Goal: Task Accomplishment & Management: Complete application form

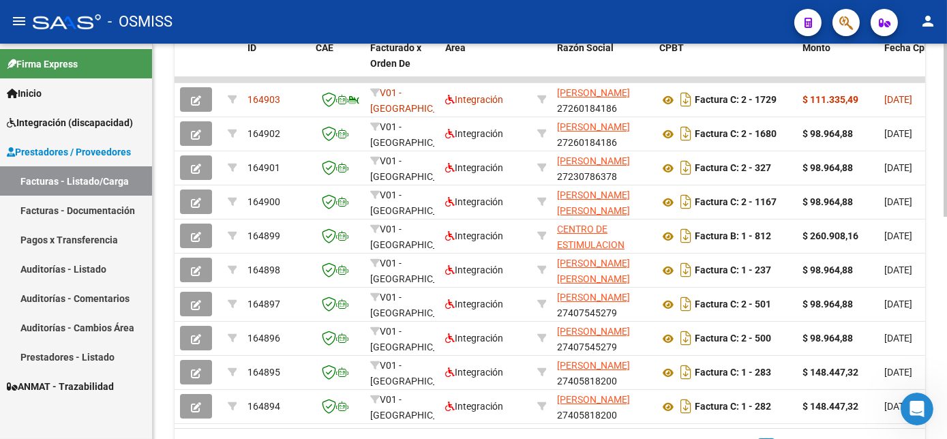
scroll to position [434, 0]
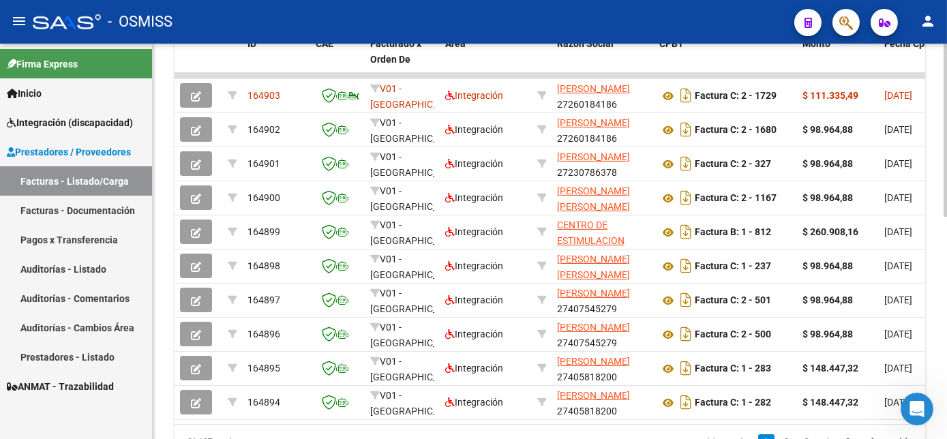
click at [946, 316] on html "menu - OSMISS person Firma Express Inicio Instructivos Contacto OS Integración …" at bounding box center [473, 219] width 947 height 439
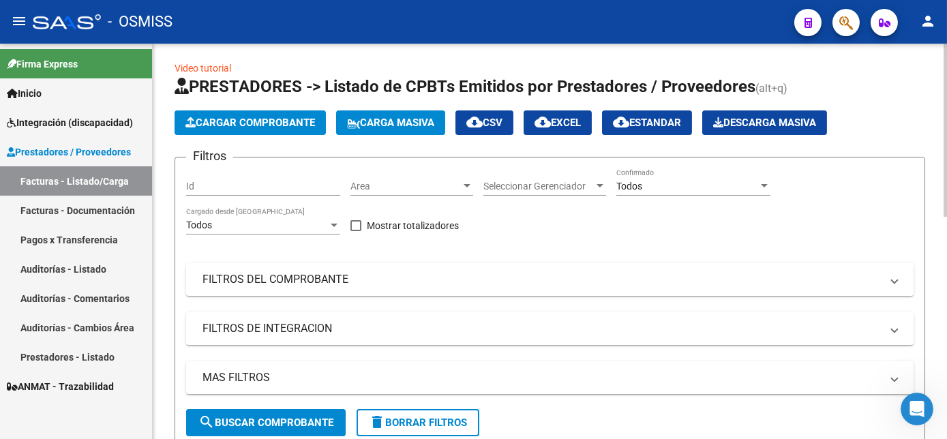
scroll to position [0, 0]
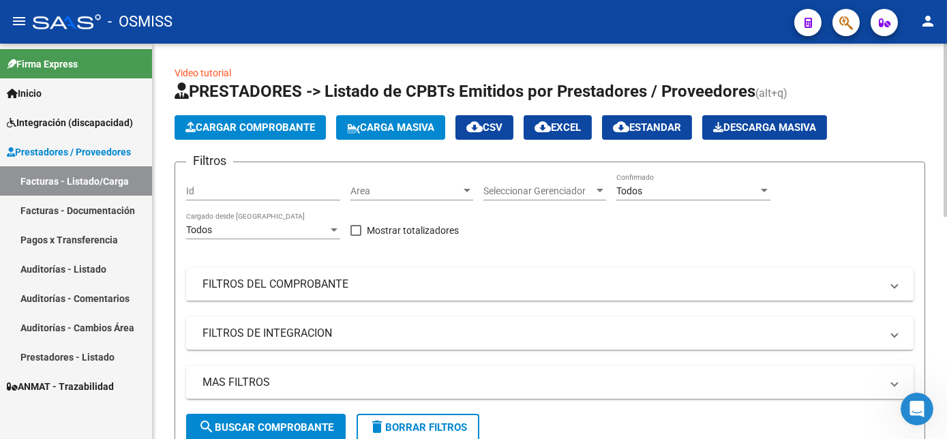
click at [380, 131] on span "Carga Masiva" at bounding box center [390, 127] width 87 height 12
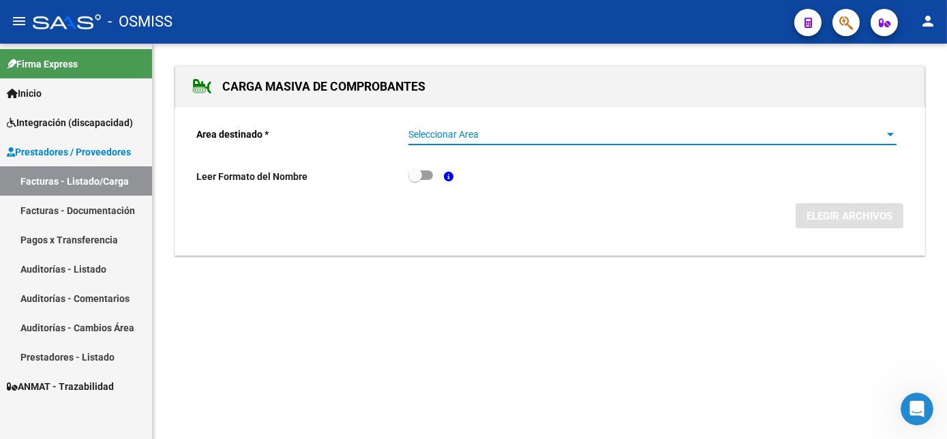
click at [510, 134] on span "Seleccionar Area" at bounding box center [646, 135] width 476 height 12
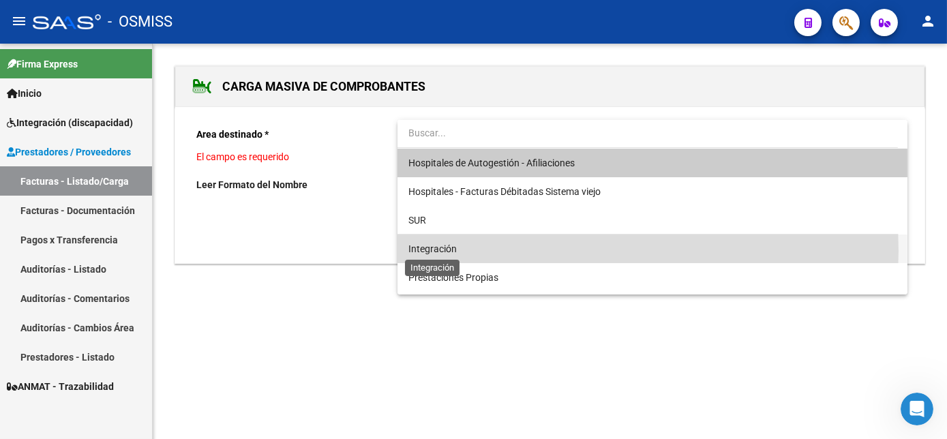
click at [432, 251] on span "Integración" at bounding box center [432, 248] width 48 height 11
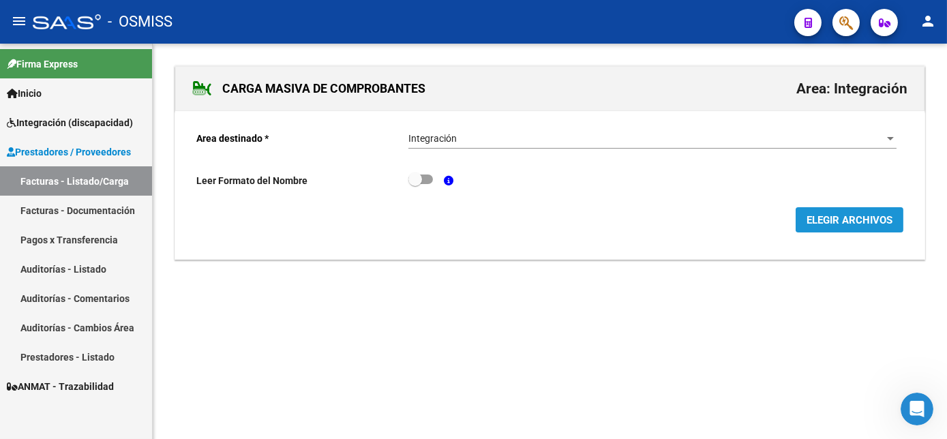
click at [823, 224] on span "ELEGIR ARCHIVOS" at bounding box center [849, 220] width 86 height 12
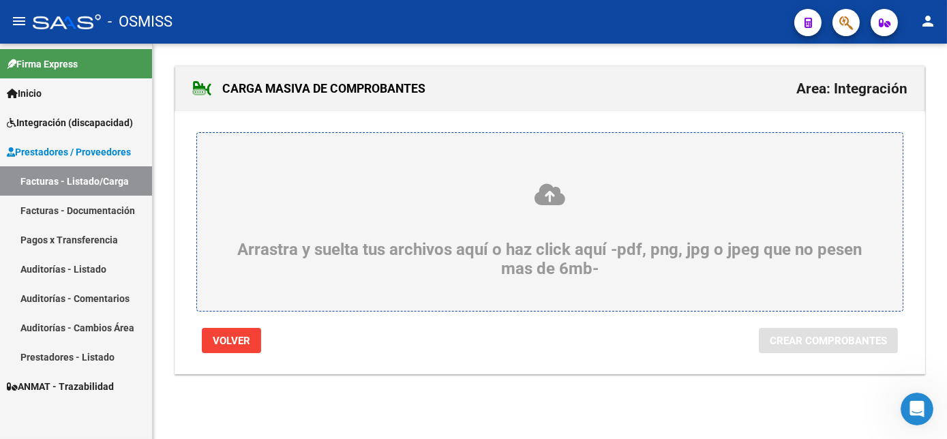
click at [581, 249] on div "Arrastra y suelta tus archivos aquí o haz click aquí -pdf, png, jpg o jpeg que …" at bounding box center [550, 230] width 640 height 96
click at [0, 0] on input "Arrastra y suelta tus archivos aquí o haz click aquí -pdf, png, jpg o jpeg que …" at bounding box center [0, 0] width 0 height 0
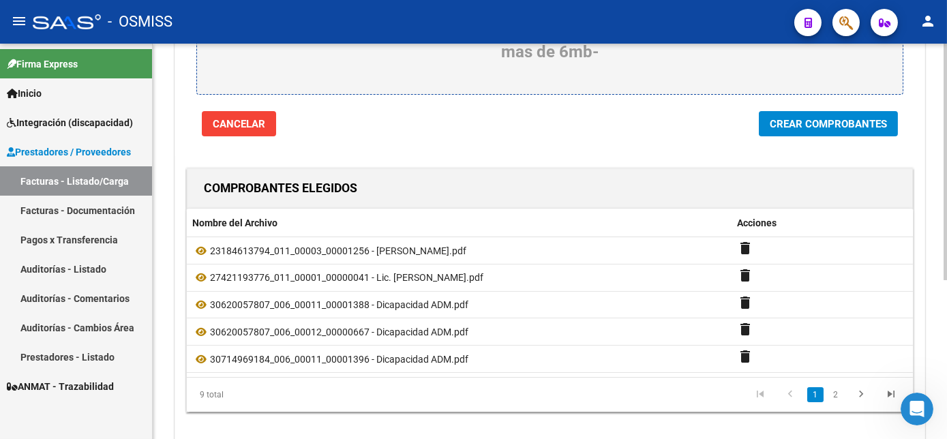
scroll to position [217, 0]
click at [946, 390] on html "menu - OSMISS person Firma Express Inicio Instructivos Contacto OS Integración …" at bounding box center [473, 219] width 947 height 439
click at [840, 118] on span "Crear Comprobantes" at bounding box center [827, 123] width 117 height 12
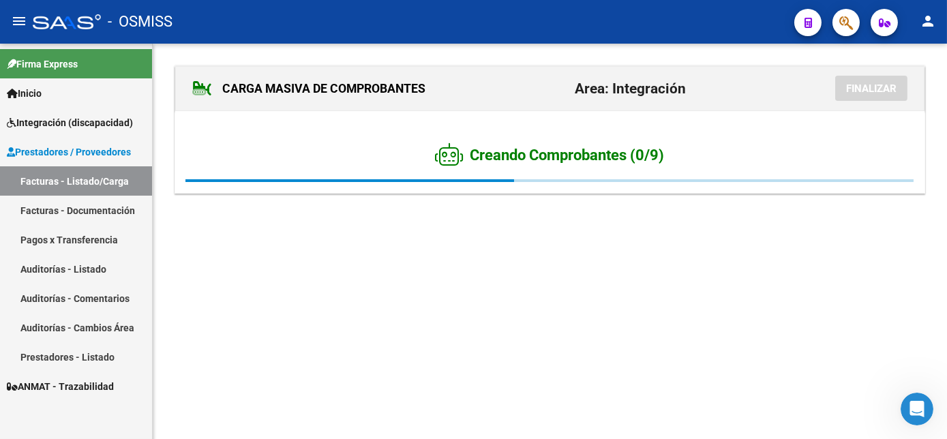
scroll to position [0, 0]
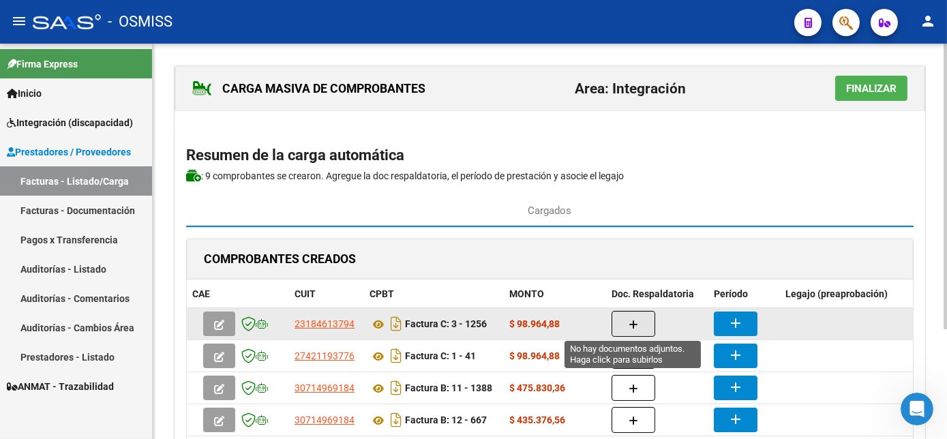
click at [636, 320] on icon "button" at bounding box center [633, 325] width 10 height 10
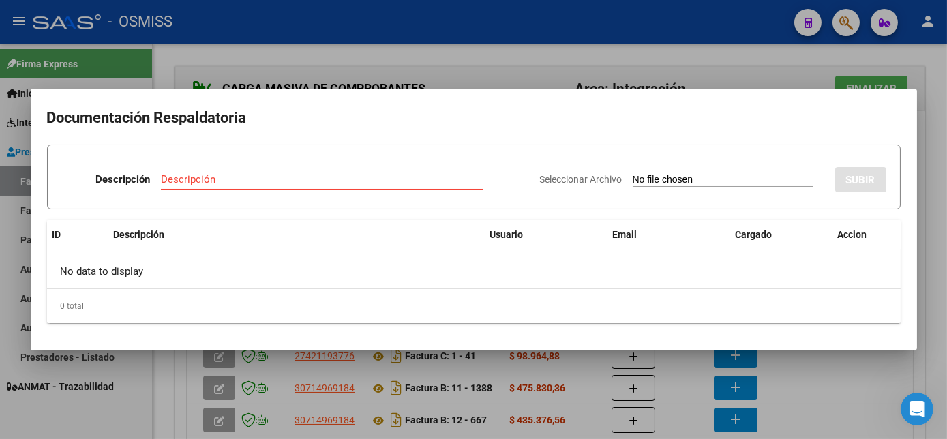
click at [714, 178] on input "Seleccionar Archivo" at bounding box center [722, 180] width 181 height 13
type input "C:\fakepath\1256.pdf"
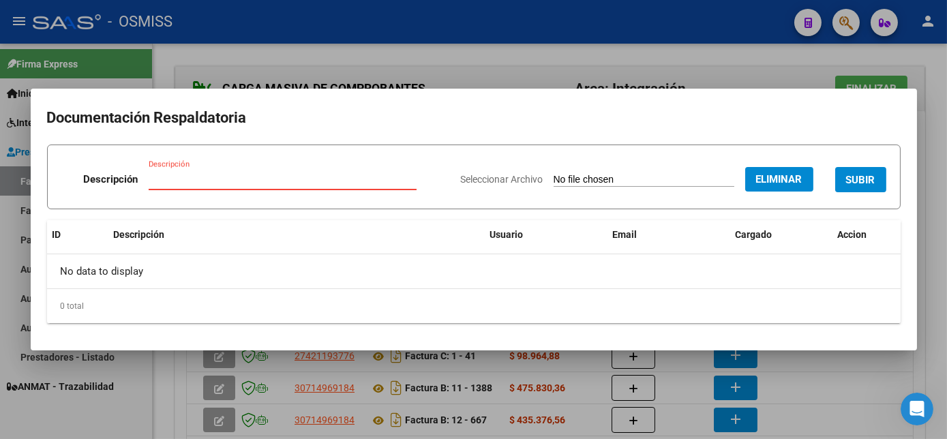
click at [255, 178] on input "Descripción" at bounding box center [283, 179] width 268 height 12
type input "[PERSON_NAME] PL"
click at [846, 180] on span "SUBIR" at bounding box center [860, 180] width 29 height 12
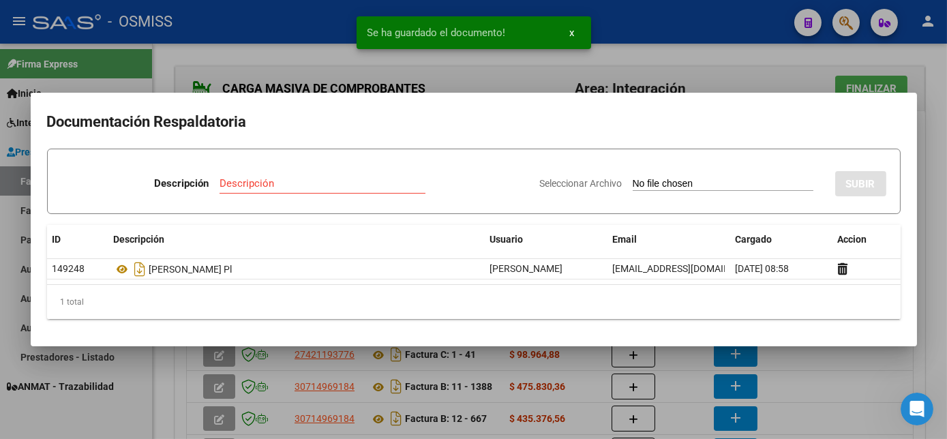
click at [934, 241] on div at bounding box center [473, 219] width 947 height 439
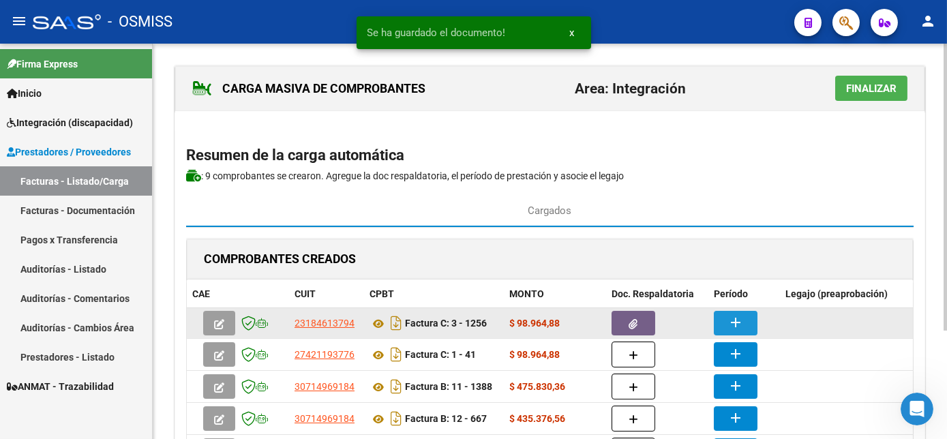
click at [731, 318] on mat-icon "add" at bounding box center [735, 322] width 16 height 16
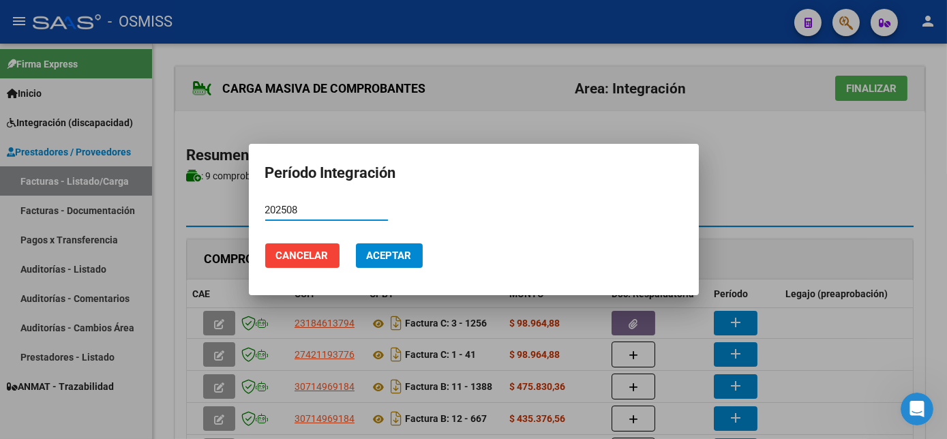
type input "202508"
click at [393, 258] on span "Aceptar" at bounding box center [389, 255] width 45 height 12
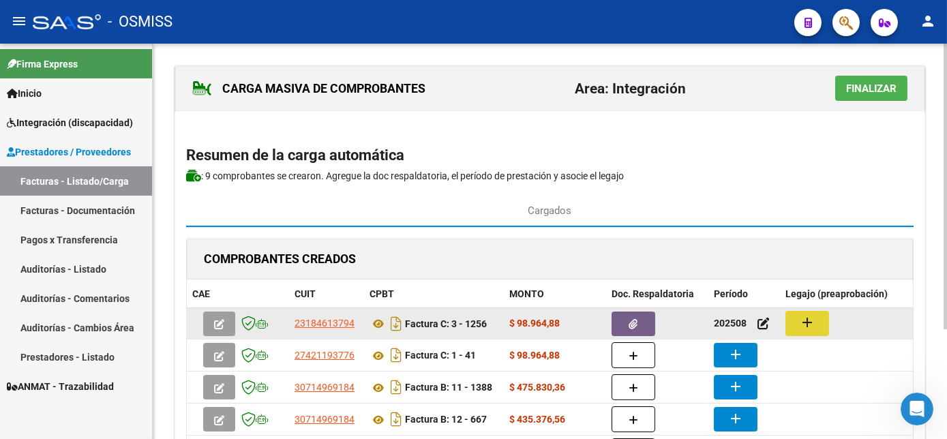
click at [811, 320] on mat-icon "add" at bounding box center [807, 322] width 16 height 16
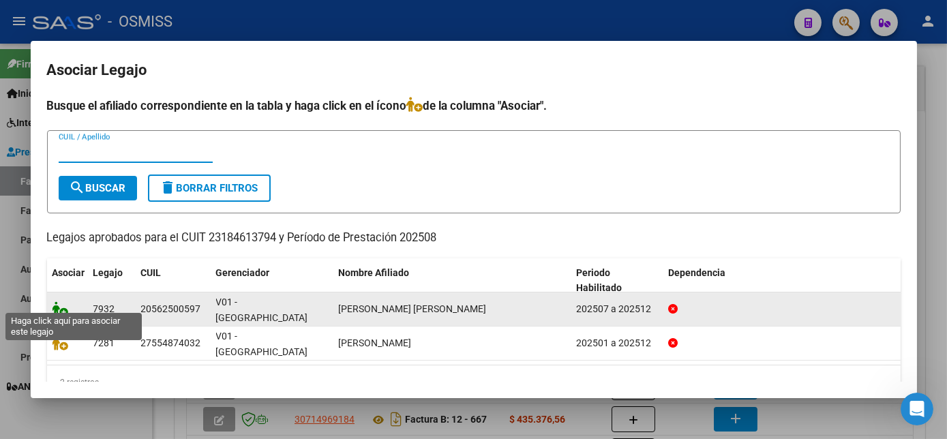
click at [59, 303] on icon at bounding box center [60, 308] width 16 height 15
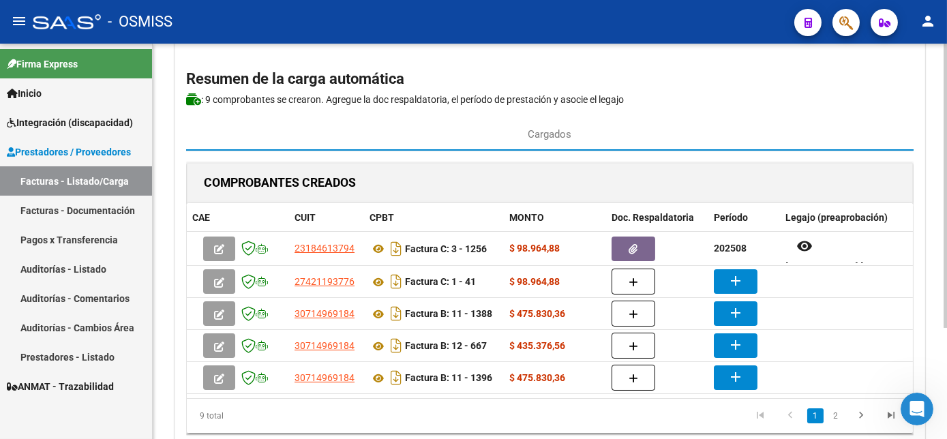
scroll to position [78, 0]
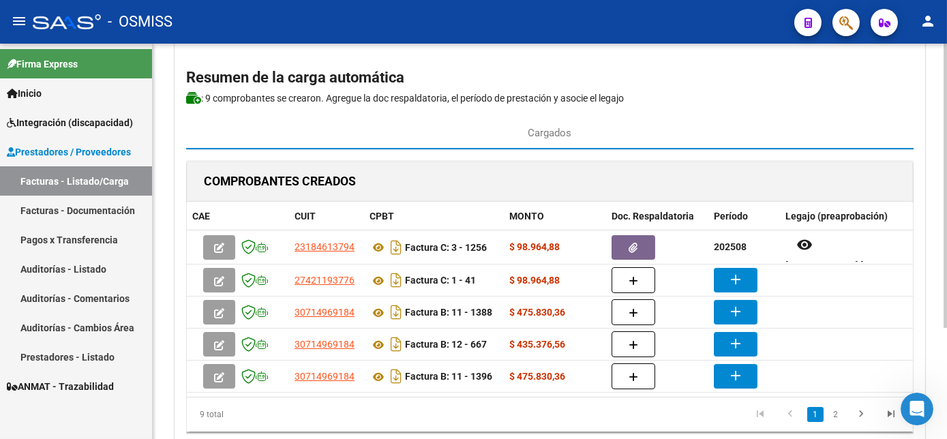
click at [942, 351] on div "CARGA MASIVA DE COMPROBANTES Area: Integración Finalizar Resumen de la carga au…" at bounding box center [551, 237] width 797 height 543
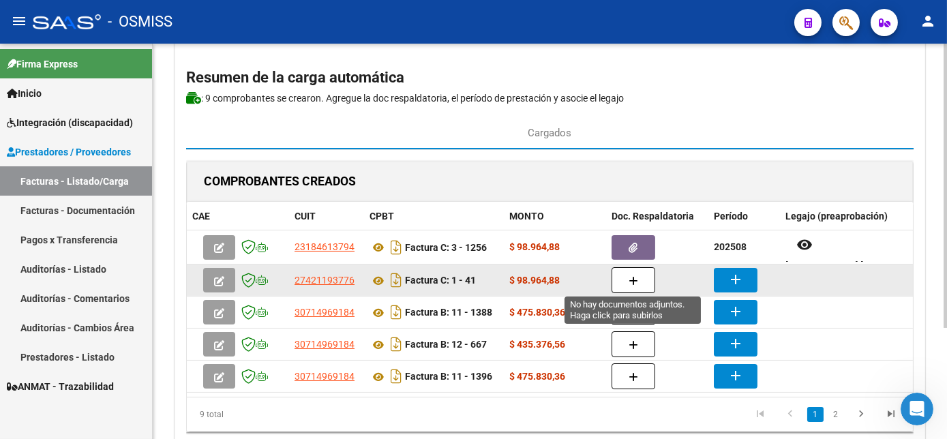
click at [634, 283] on icon "button" at bounding box center [633, 281] width 10 height 10
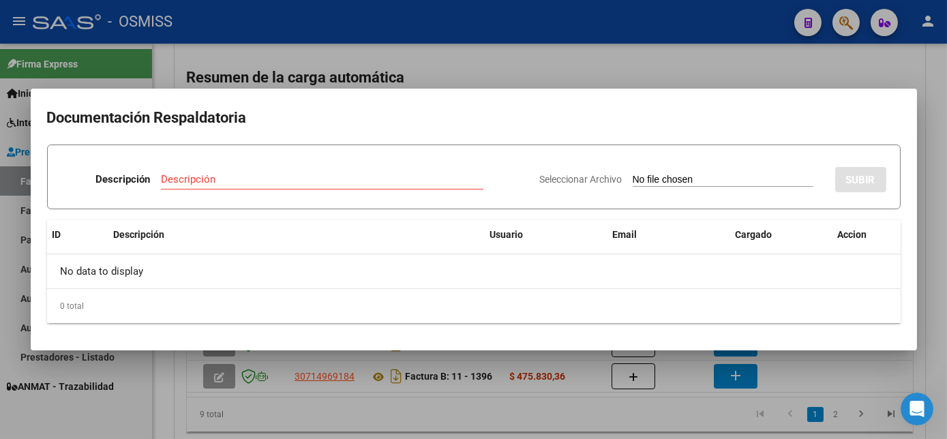
click at [713, 180] on input "Seleccionar Archivo" at bounding box center [722, 180] width 181 height 13
type input "C:\fakepath\41.pdf"
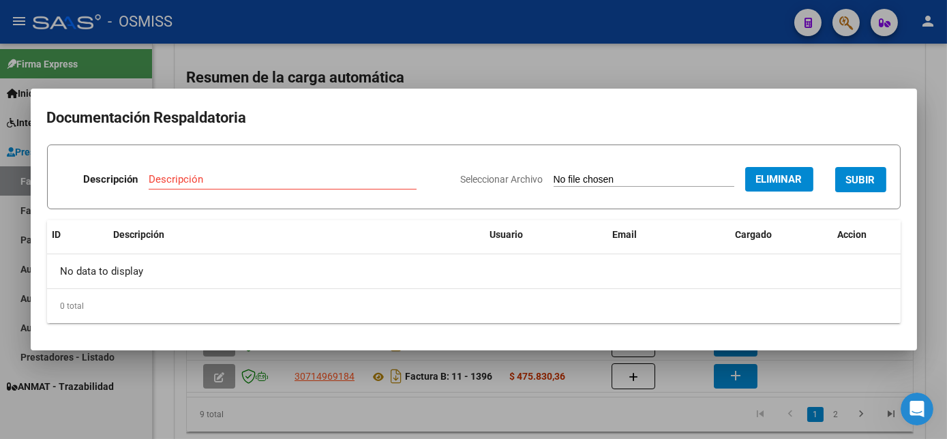
click at [325, 187] on div "Descripción" at bounding box center [283, 179] width 268 height 20
type input "g"
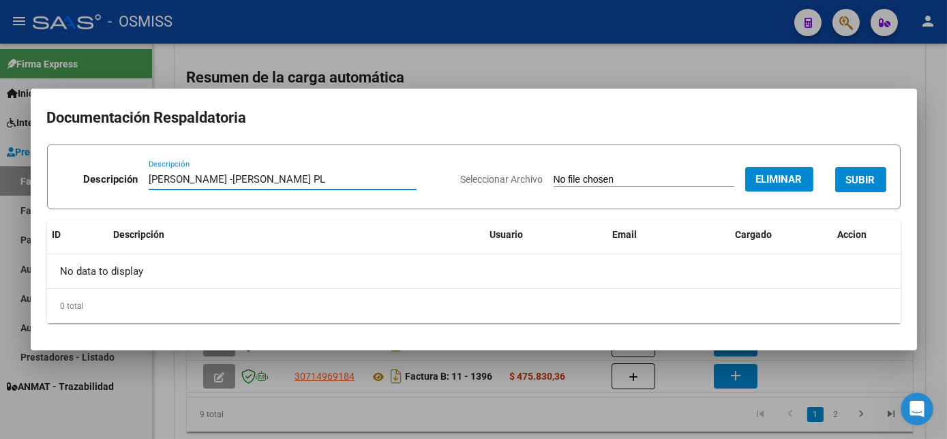
type input "[PERSON_NAME] -[PERSON_NAME] PL"
click at [848, 177] on span "SUBIR" at bounding box center [860, 180] width 29 height 12
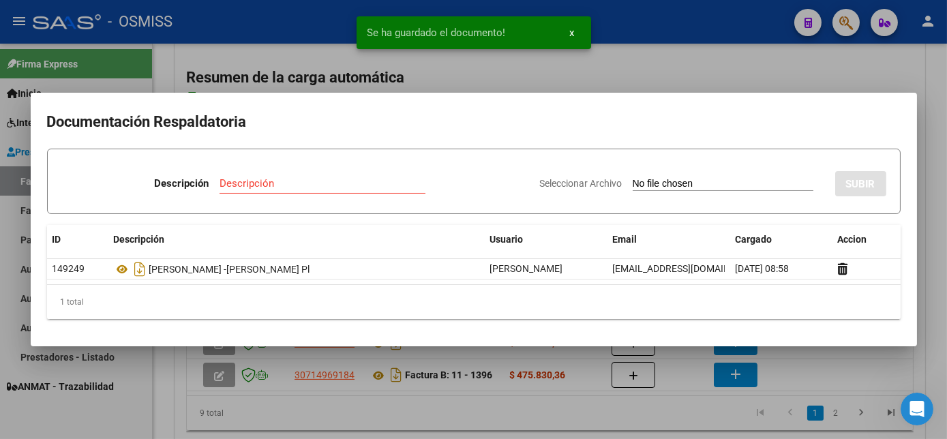
click at [934, 216] on div at bounding box center [473, 219] width 947 height 439
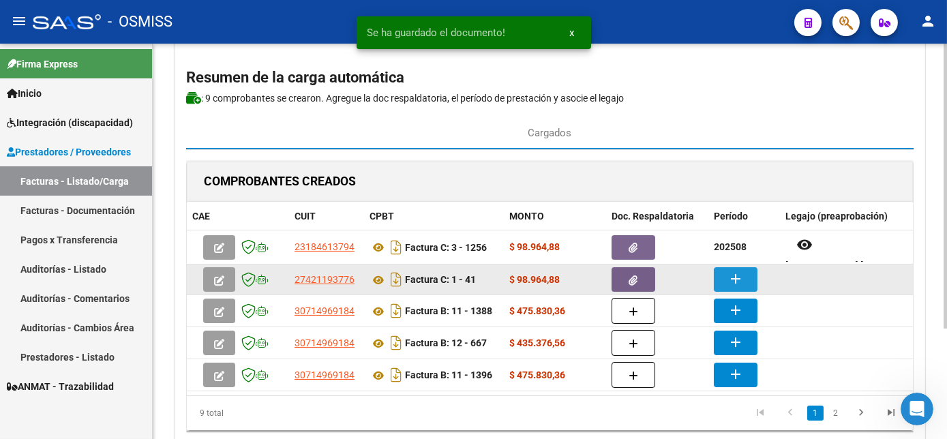
click at [729, 271] on mat-icon "add" at bounding box center [735, 279] width 16 height 16
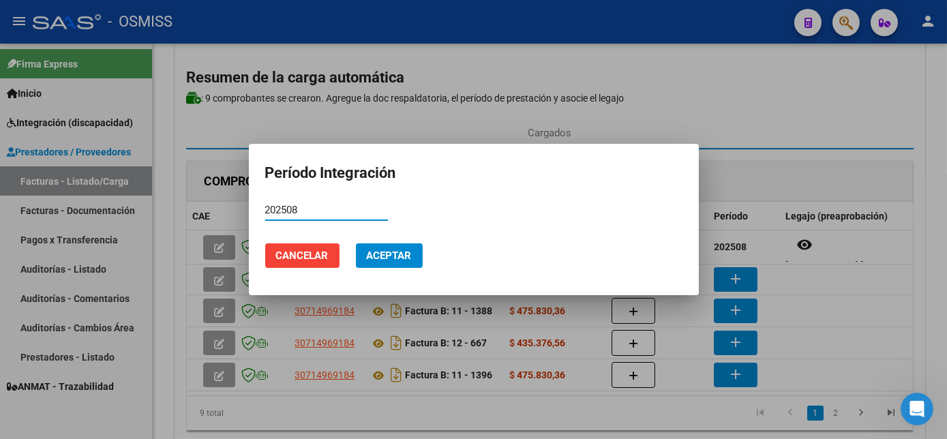
type input "202508"
click at [398, 251] on span "Aceptar" at bounding box center [389, 255] width 45 height 12
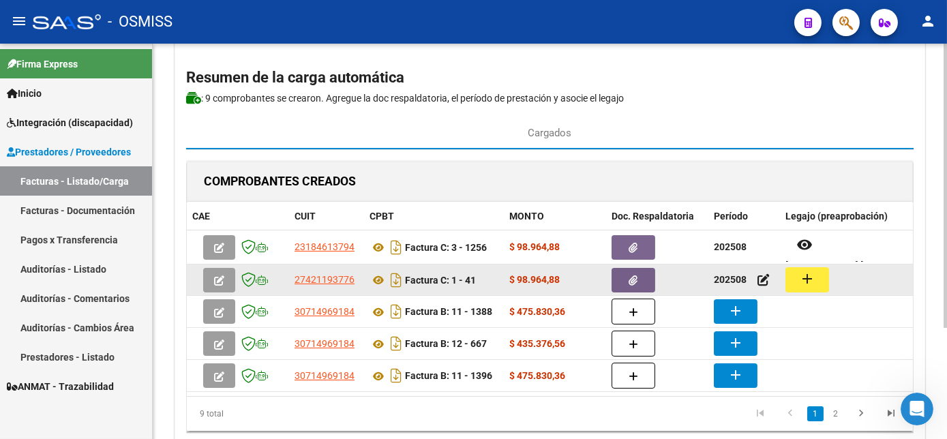
click at [810, 275] on mat-icon "add" at bounding box center [807, 279] width 16 height 16
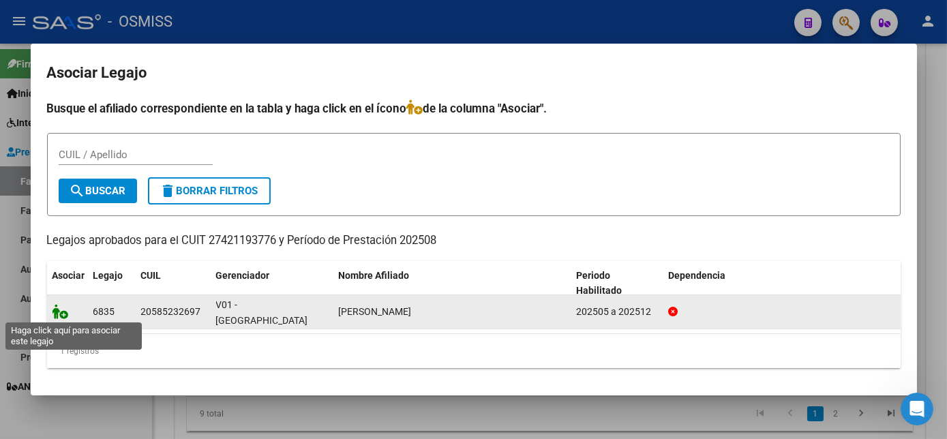
click at [60, 311] on icon at bounding box center [60, 311] width 16 height 15
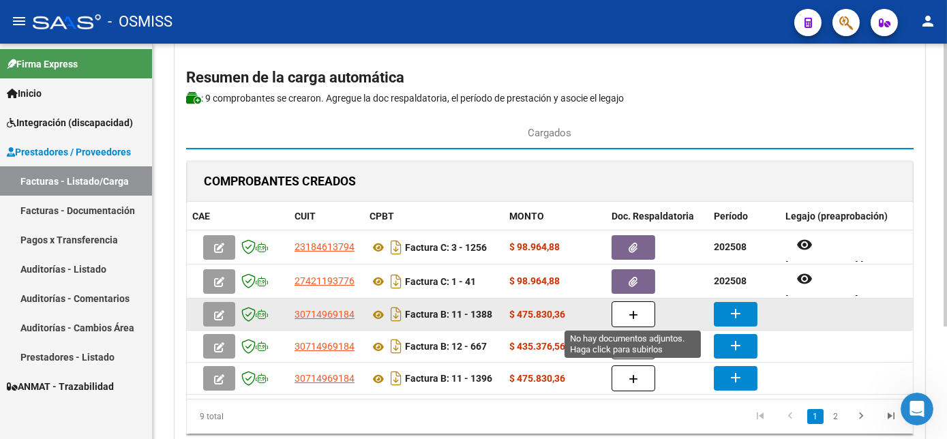
click at [627, 309] on button "button" at bounding box center [633, 314] width 44 height 26
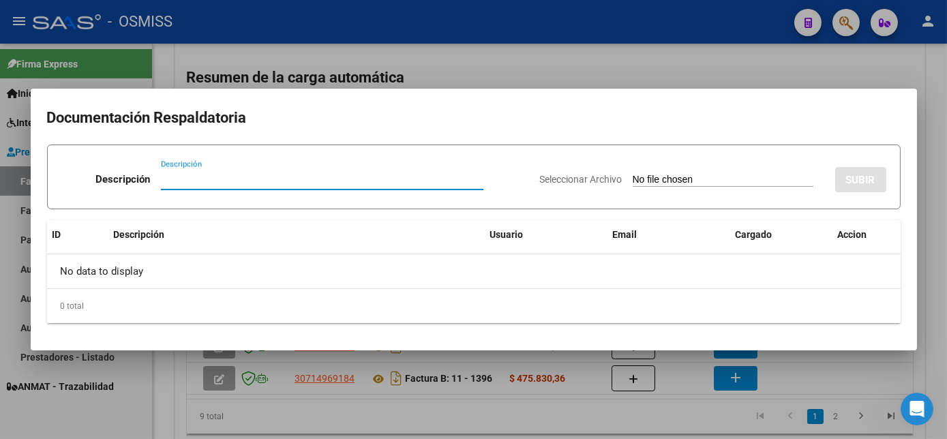
click at [687, 181] on input "Seleccionar Archivo" at bounding box center [722, 180] width 181 height 13
type input "C:\fakepath\1388.pdf"
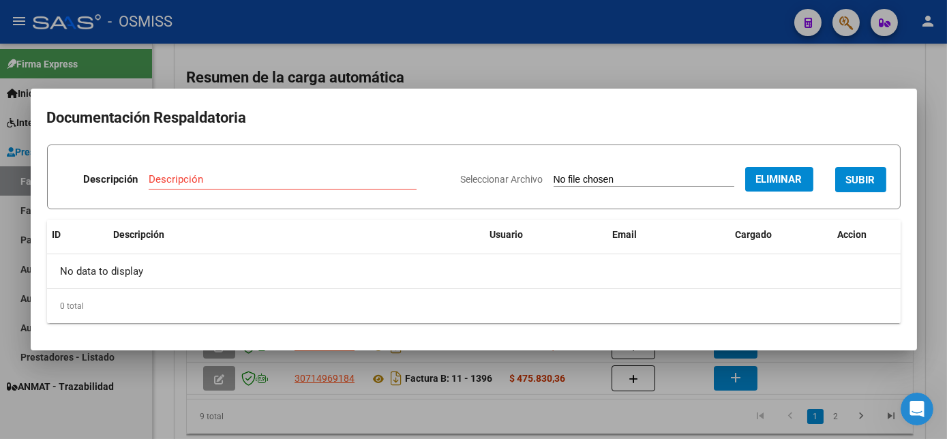
click at [264, 185] on div "Descripción" at bounding box center [283, 179] width 268 height 20
type input "[PERSON_NAME]-DI CAPACIDAD PL"
click at [863, 178] on span "SUBIR" at bounding box center [860, 180] width 29 height 12
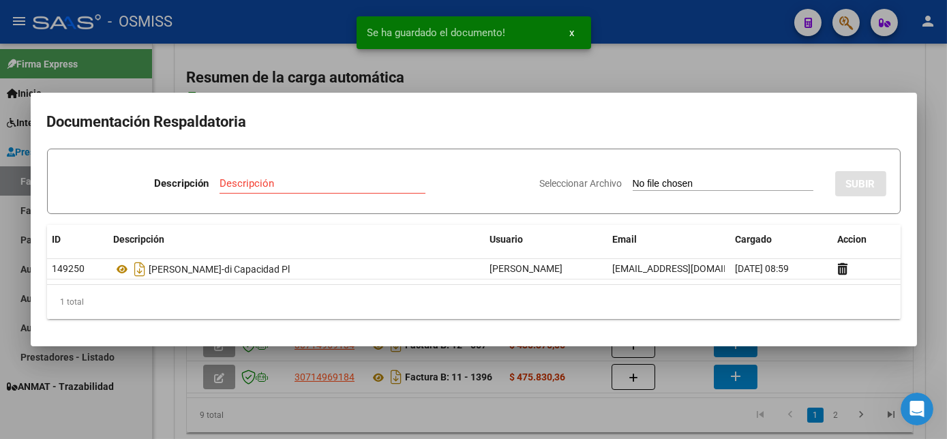
click at [933, 213] on div at bounding box center [473, 219] width 947 height 439
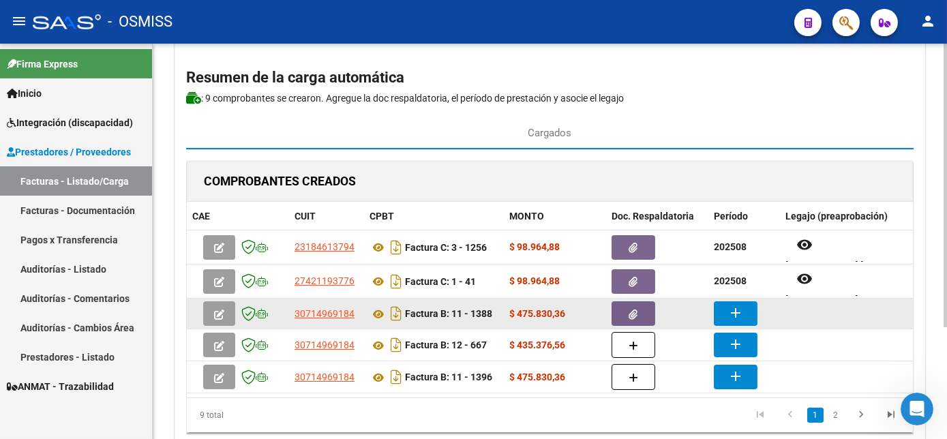
click at [639, 311] on button "button" at bounding box center [633, 313] width 44 height 25
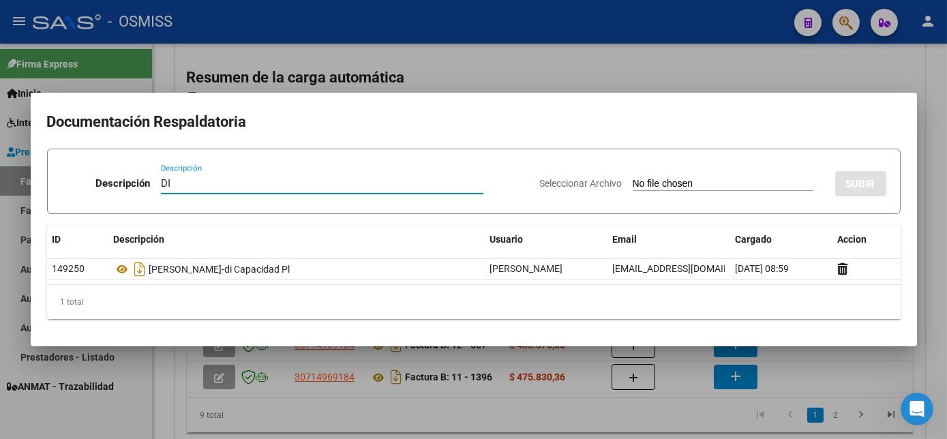
type input "D"
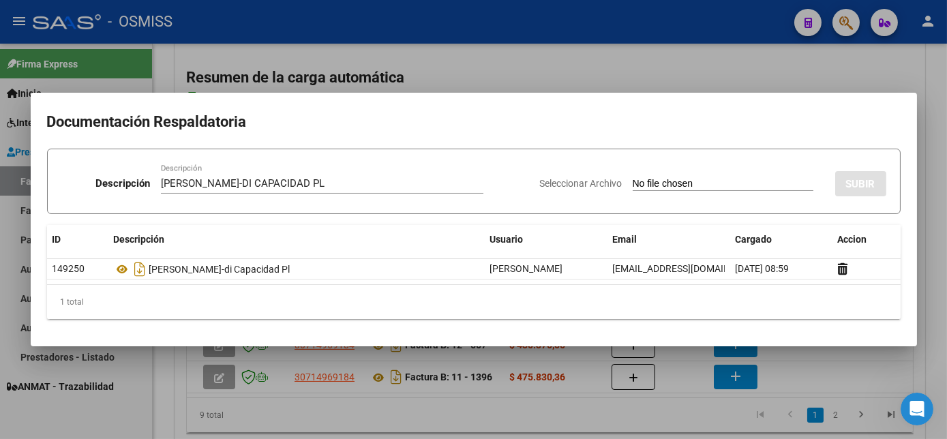
click at [730, 185] on input "Seleccionar Archivo" at bounding box center [722, 184] width 181 height 13
click at [887, 307] on div "1 total" at bounding box center [473, 302] width 853 height 34
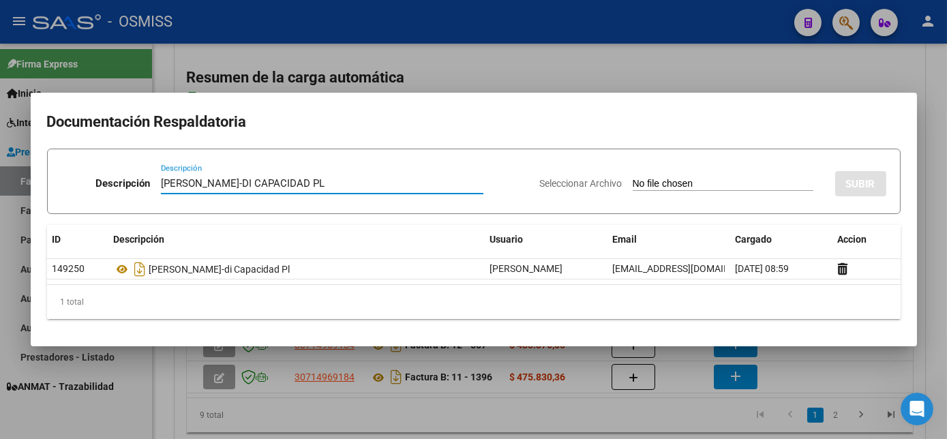
drag, startPoint x: 295, startPoint y: 189, endPoint x: 165, endPoint y: 188, distance: 130.2
click at [165, 188] on input "[PERSON_NAME]-DI CAPACIDAD PL" at bounding box center [322, 183] width 322 height 12
type input "R"
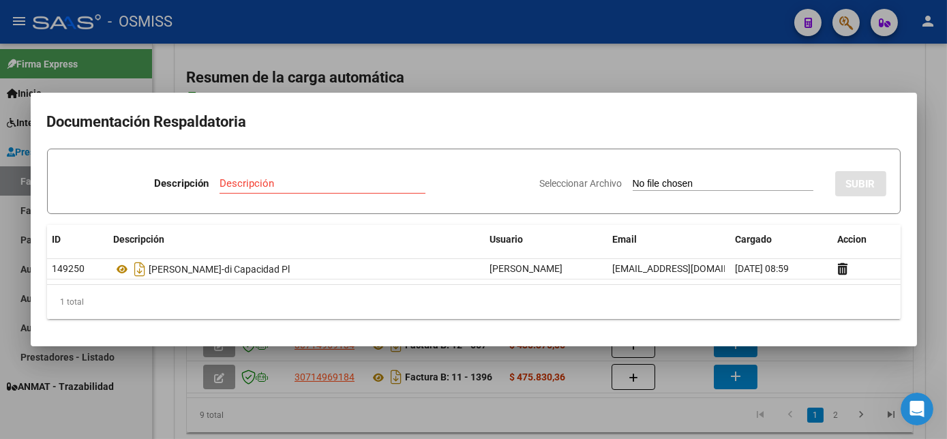
click at [812, 296] on div "1 total" at bounding box center [473, 302] width 853 height 34
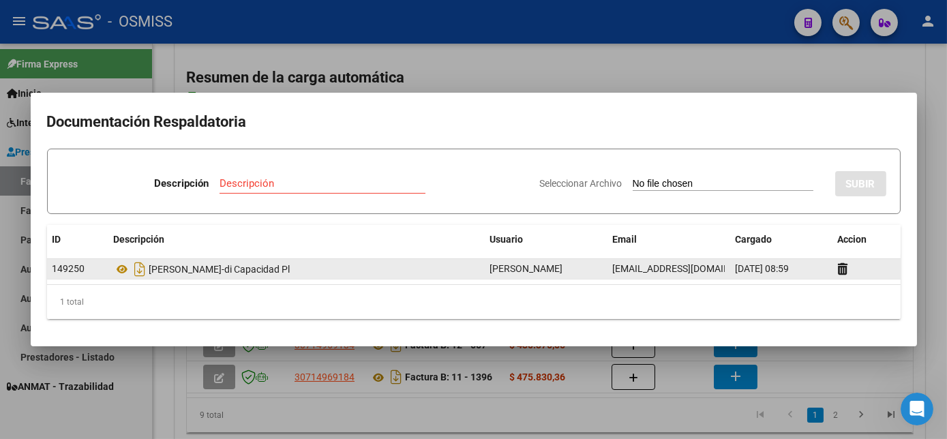
click at [774, 260] on datatable-body-cell "[DATE] 08:59" at bounding box center [781, 269] width 102 height 20
click at [776, 272] on span "[DATE] 08:59" at bounding box center [762, 268] width 54 height 11
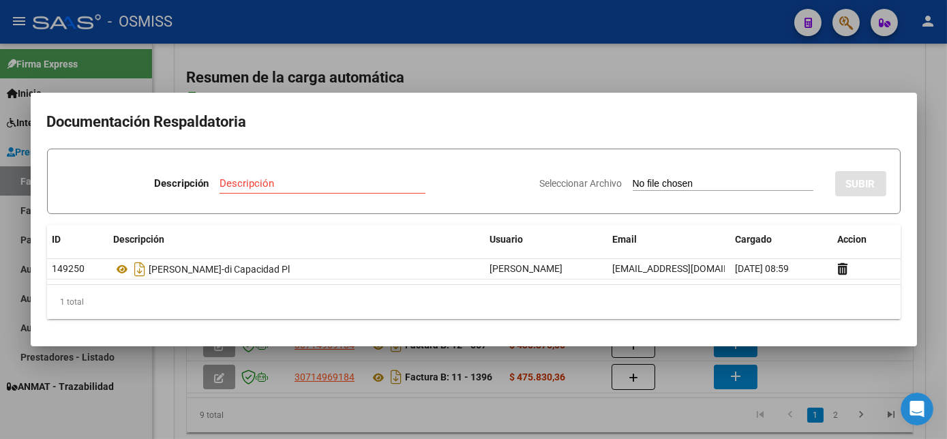
click at [865, 367] on div at bounding box center [473, 219] width 947 height 439
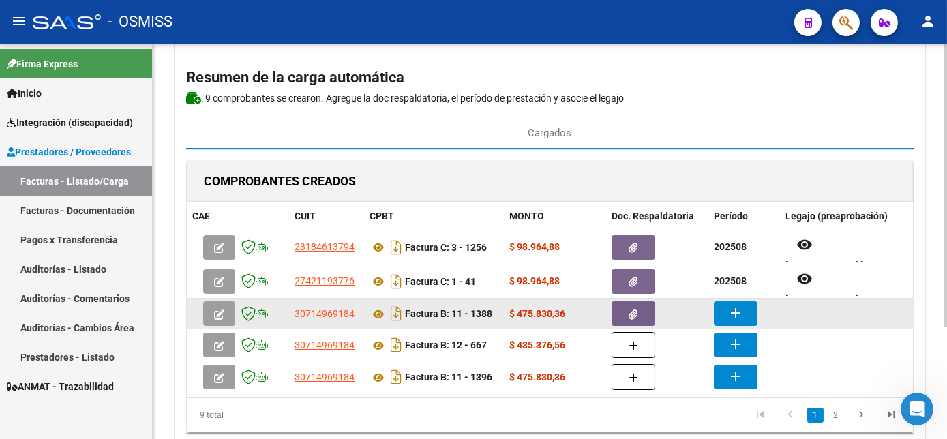
click at [737, 318] on mat-icon "add" at bounding box center [735, 313] width 16 height 16
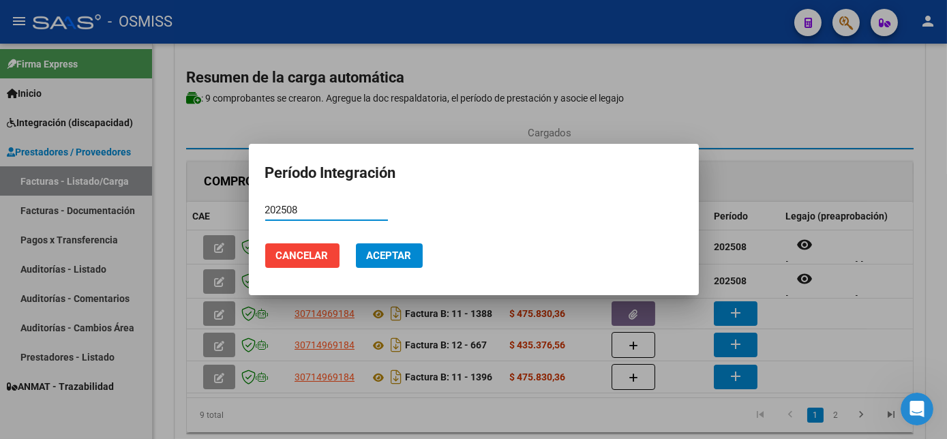
type input "202508"
click at [363, 264] on button "Aceptar" at bounding box center [389, 255] width 67 height 25
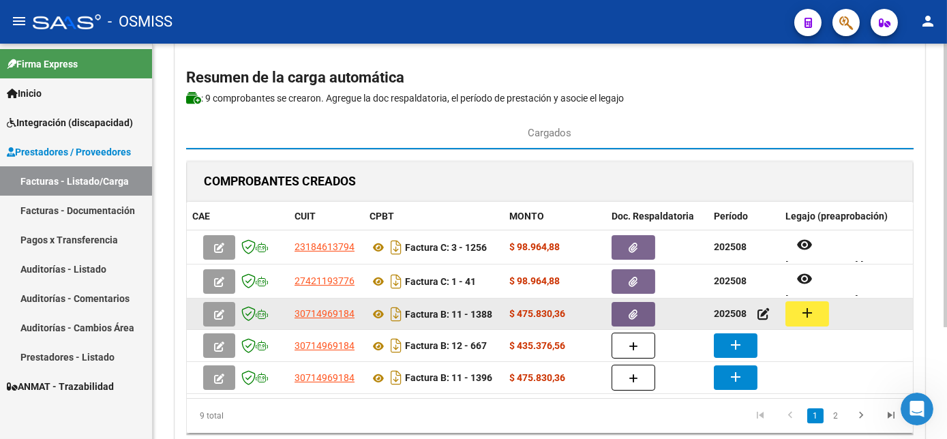
click at [812, 310] on mat-icon "add" at bounding box center [807, 313] width 16 height 16
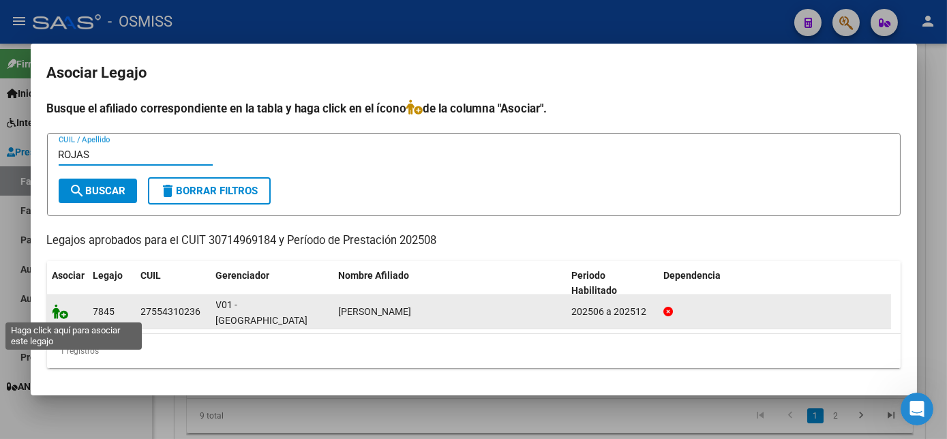
type input "ROJAS"
click at [63, 311] on icon at bounding box center [60, 311] width 16 height 15
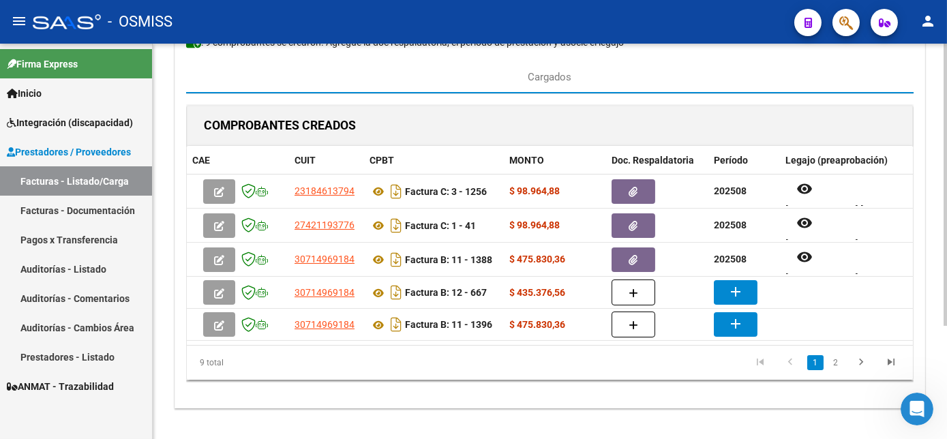
scroll to position [142, 0]
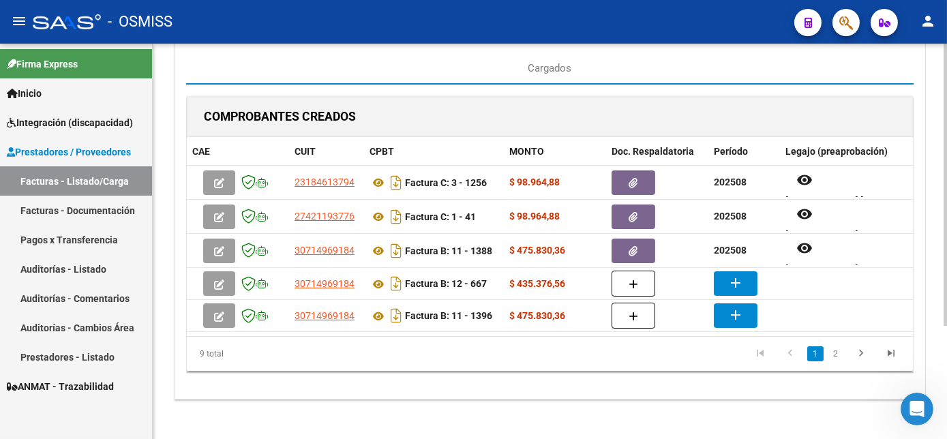
click at [946, 328] on html "menu - OSMISS person Firma Express Inicio Instructivos Contacto OS Integración …" at bounding box center [473, 219] width 947 height 439
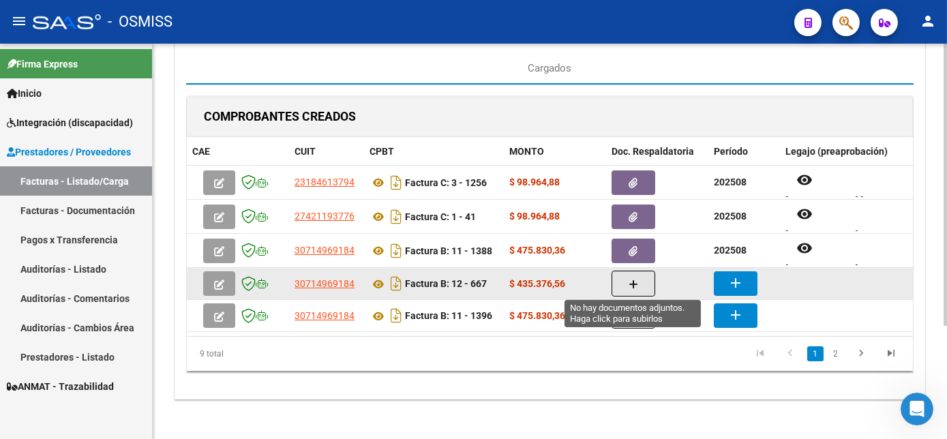
click at [636, 282] on icon "button" at bounding box center [633, 284] width 10 height 10
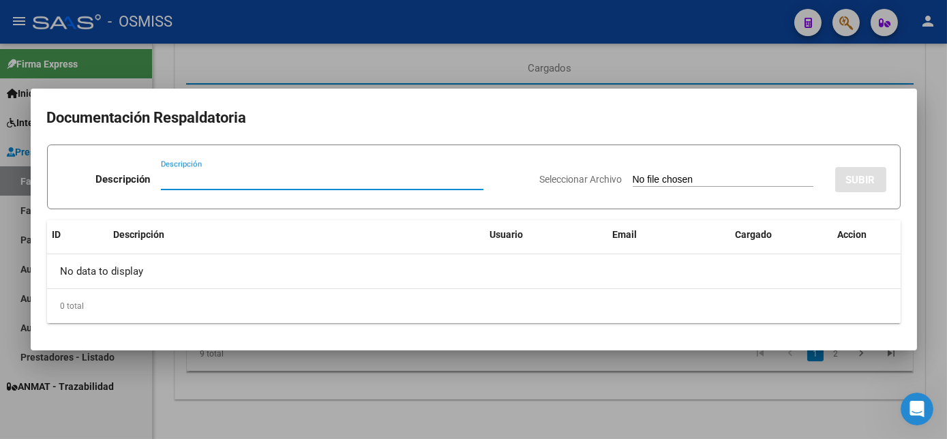
click at [696, 181] on input "Seleccionar Archivo" at bounding box center [722, 180] width 181 height 13
type input "C:\fakepath\667.pdf"
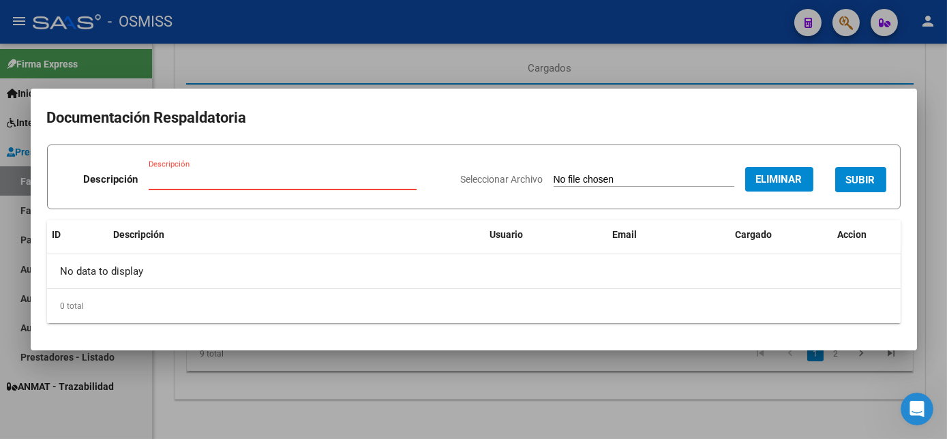
click at [296, 183] on input "Descripción" at bounding box center [283, 179] width 268 height 12
type input "[PERSON_NAME]-DI CAPACIDAD PL"
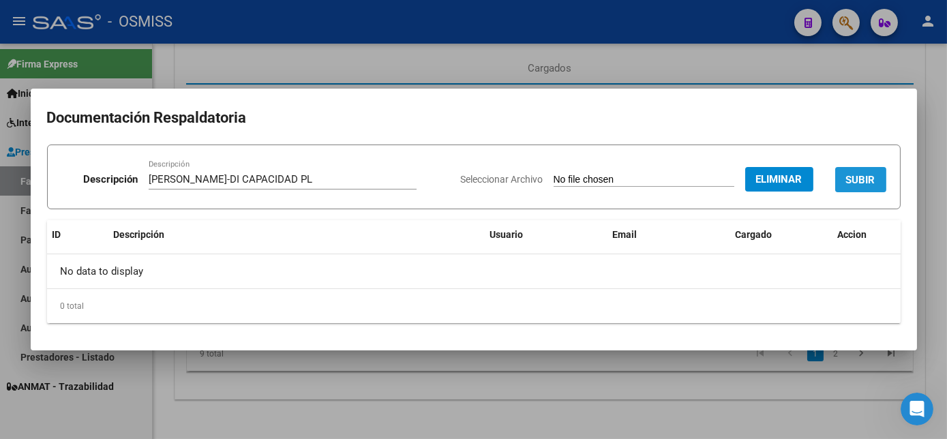
click at [874, 180] on span "SUBIR" at bounding box center [860, 180] width 29 height 12
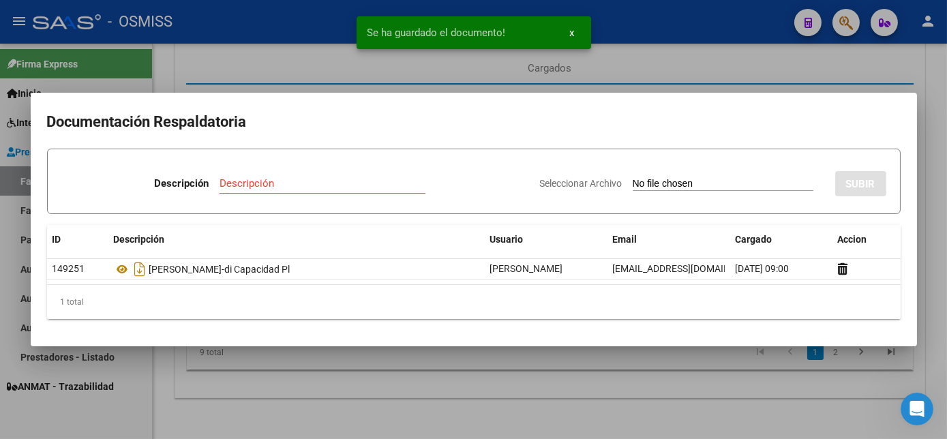
click at [721, 396] on div at bounding box center [473, 219] width 947 height 439
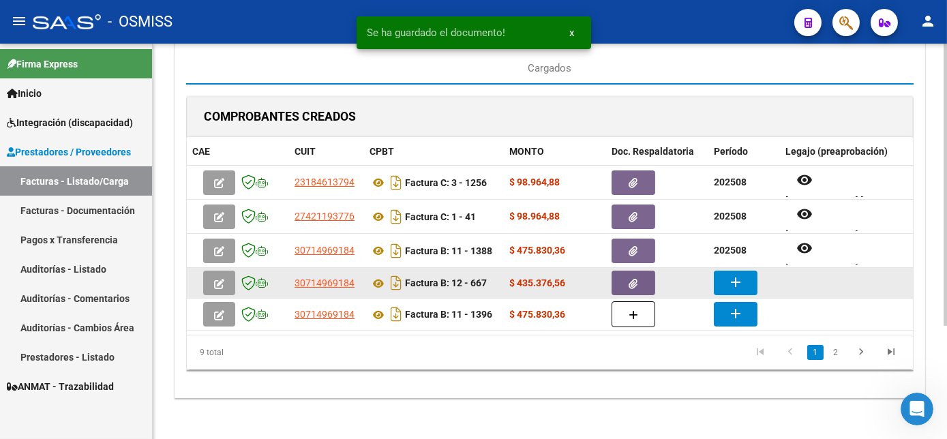
click at [739, 277] on mat-icon "add" at bounding box center [735, 282] width 16 height 16
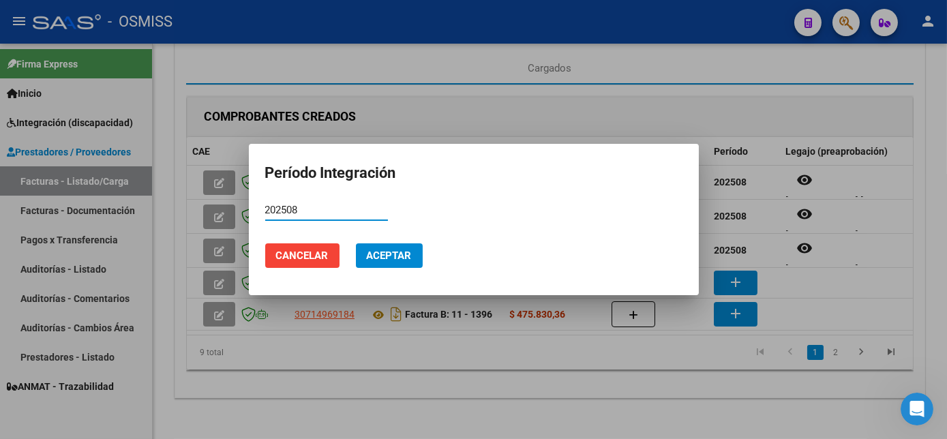
type input "202508"
click at [400, 258] on span "Aceptar" at bounding box center [389, 255] width 45 height 12
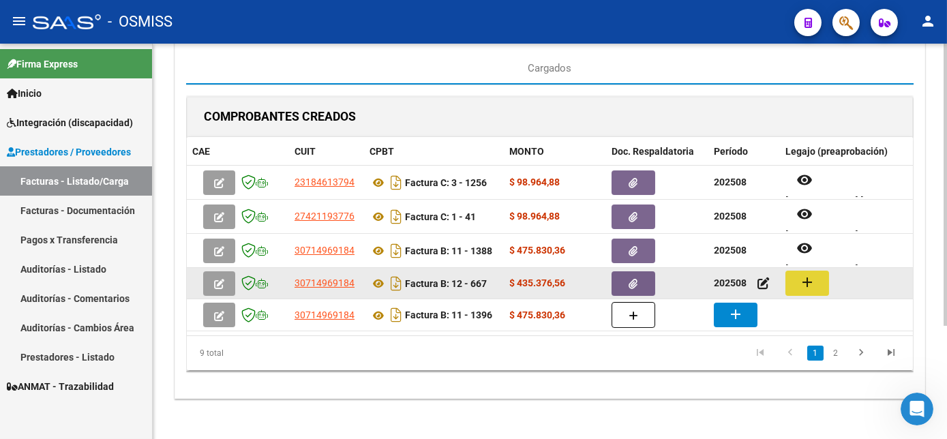
click at [814, 287] on button "add" at bounding box center [807, 283] width 44 height 25
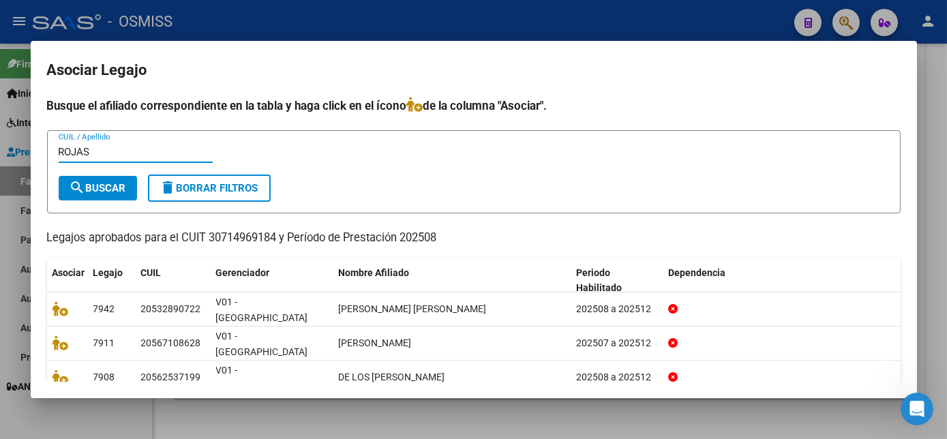
type input "ROJAS"
click at [117, 189] on span "search Buscar" at bounding box center [98, 188] width 57 height 12
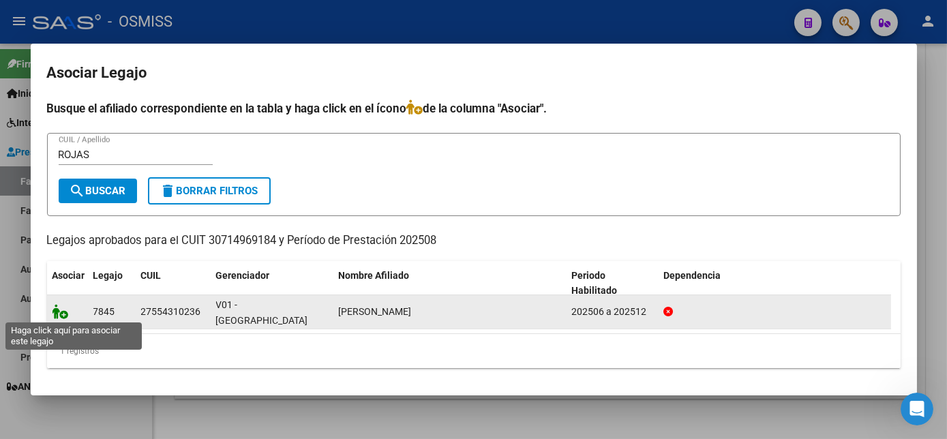
click at [57, 315] on icon at bounding box center [60, 311] width 16 height 15
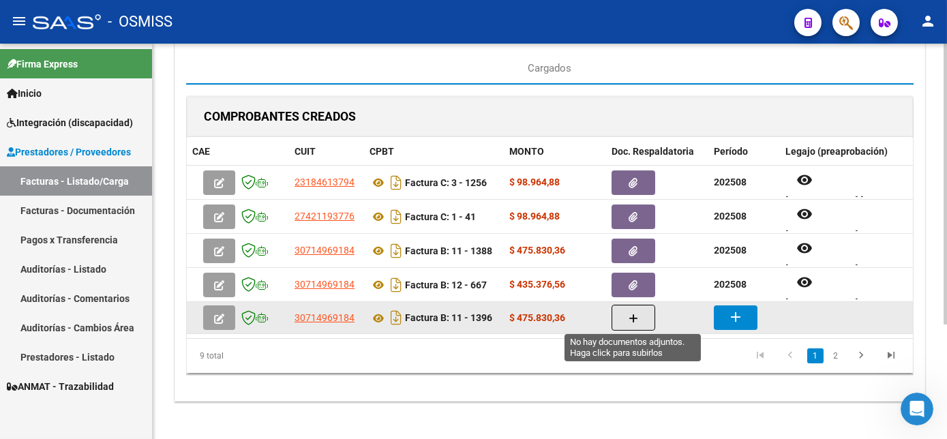
click at [622, 315] on button "button" at bounding box center [633, 318] width 44 height 26
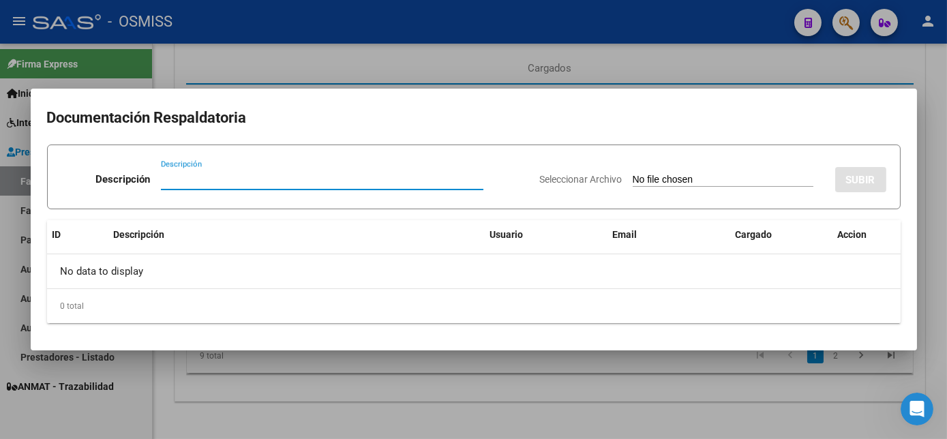
click at [676, 179] on input "Seleccionar Archivo" at bounding box center [722, 180] width 181 height 13
click at [939, 273] on div at bounding box center [473, 219] width 947 height 439
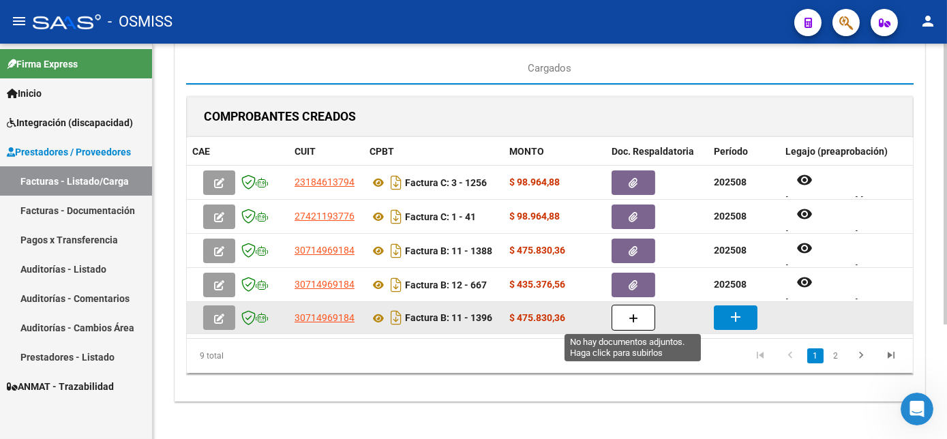
click at [622, 313] on button "button" at bounding box center [633, 318] width 44 height 26
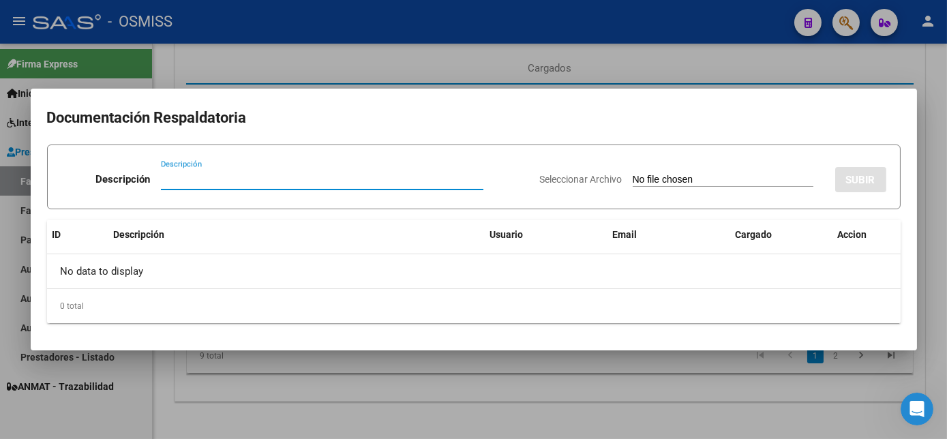
click at [712, 177] on input "Seleccionar Archivo" at bounding box center [722, 180] width 181 height 13
type input "C:\fakepath\1396.pdf"
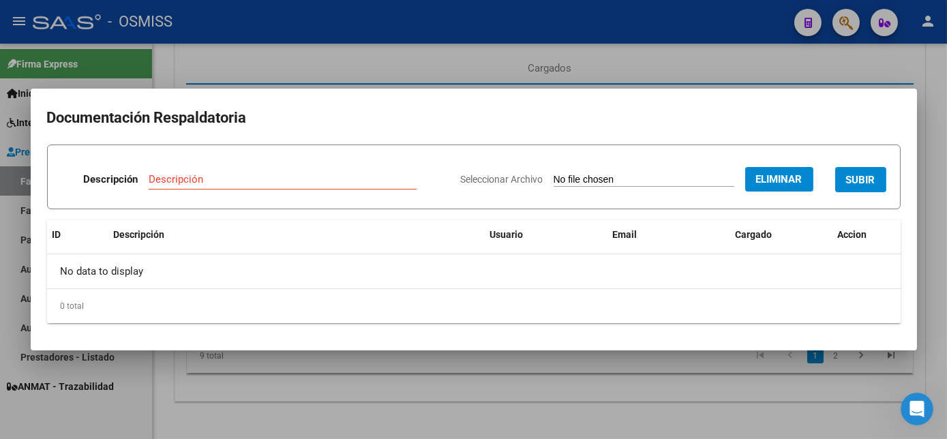
click at [281, 180] on input "Descripción" at bounding box center [283, 179] width 268 height 12
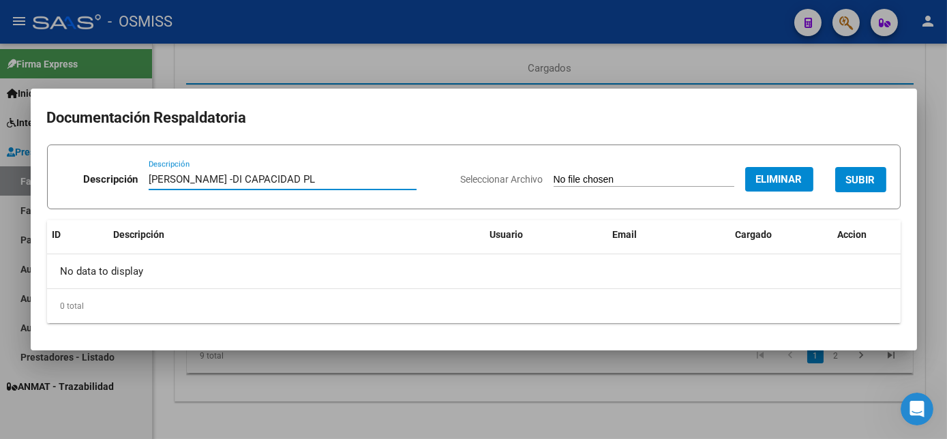
type input "[PERSON_NAME] -DI CAPACIDAD PL"
click at [878, 180] on button "SUBIR" at bounding box center [860, 179] width 51 height 25
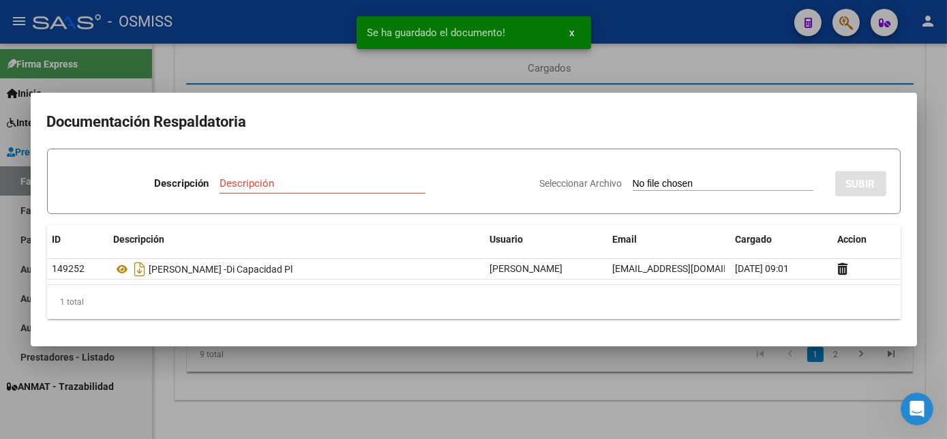
click at [843, 398] on div at bounding box center [473, 219] width 947 height 439
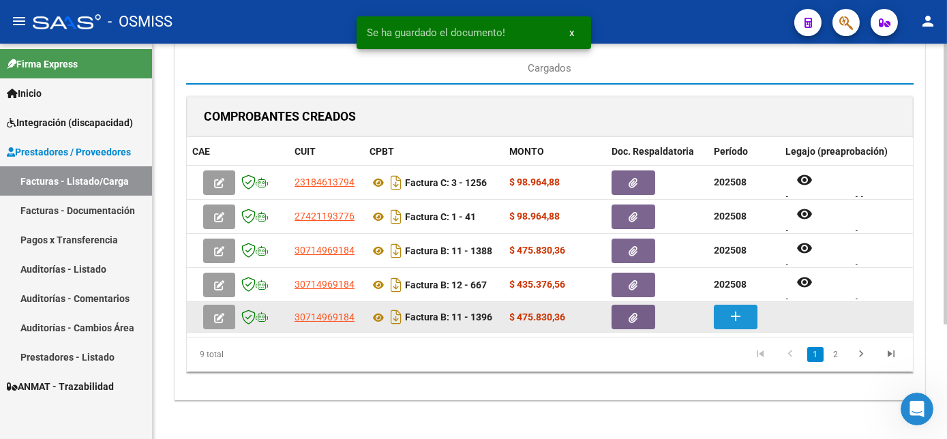
click at [732, 316] on mat-icon "add" at bounding box center [735, 316] width 16 height 16
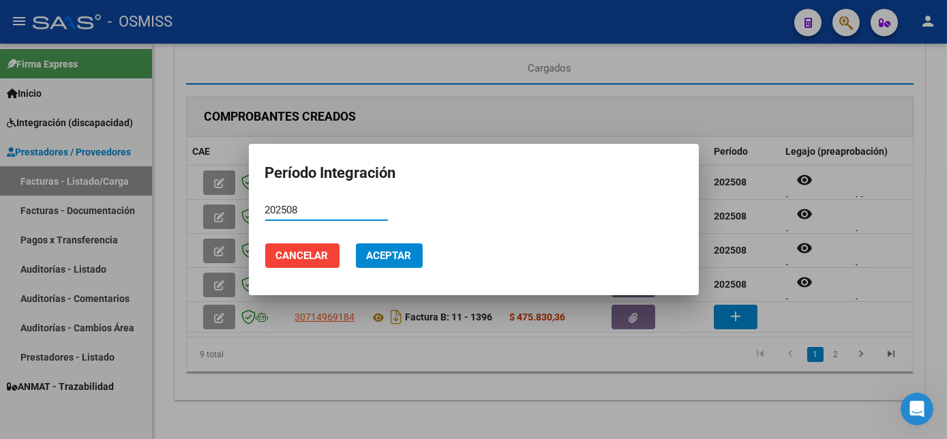
type input "202508"
click at [399, 255] on span "Aceptar" at bounding box center [389, 255] width 45 height 12
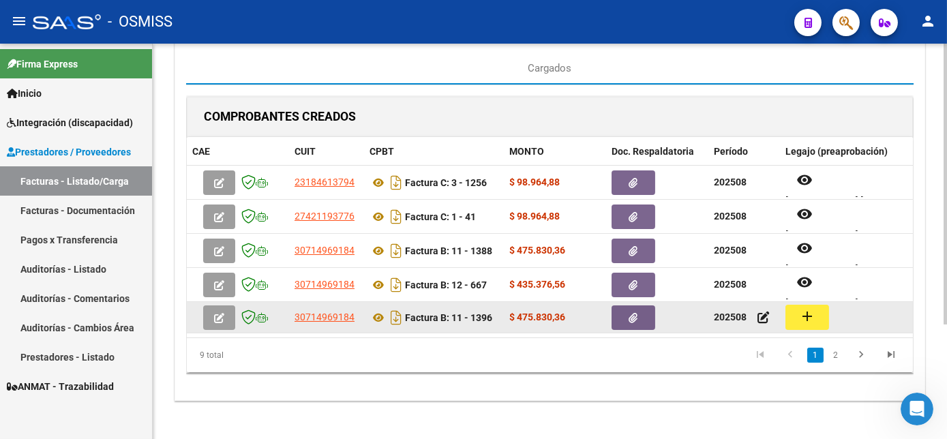
click at [791, 312] on button "add" at bounding box center [807, 317] width 44 height 25
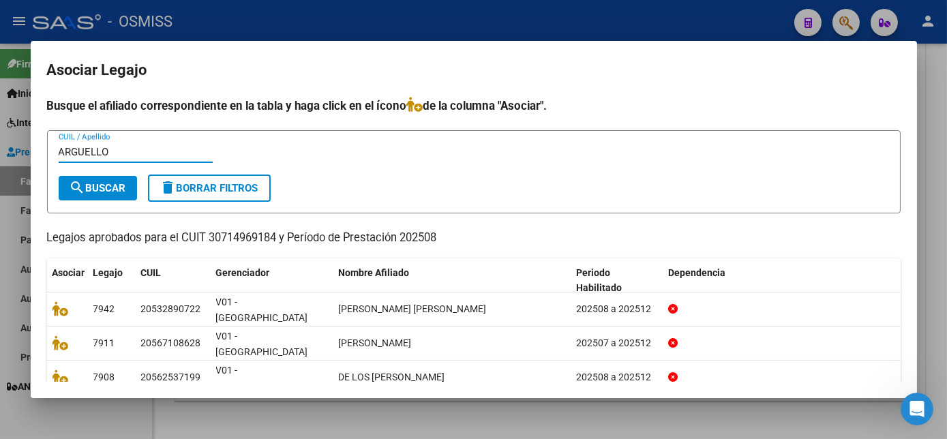
type input "ARGUELLO"
click at [123, 183] on span "search Buscar" at bounding box center [98, 188] width 57 height 12
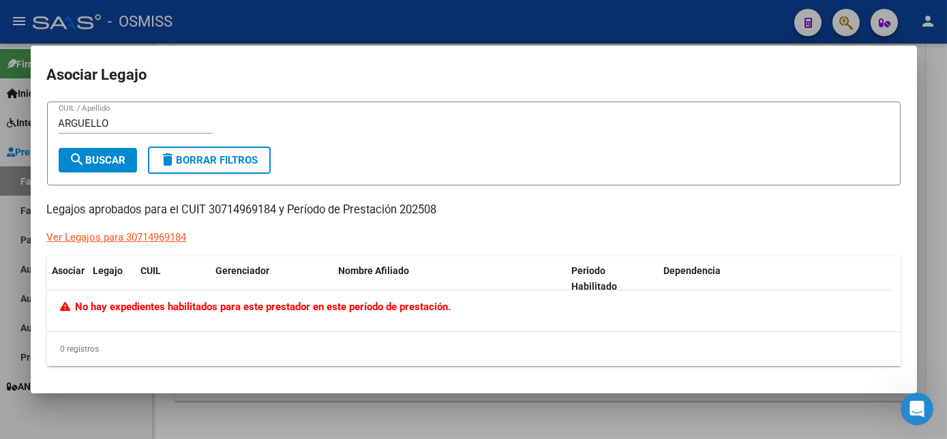
click at [151, 239] on div "Ver Legajos para 30714969184" at bounding box center [117, 238] width 140 height 16
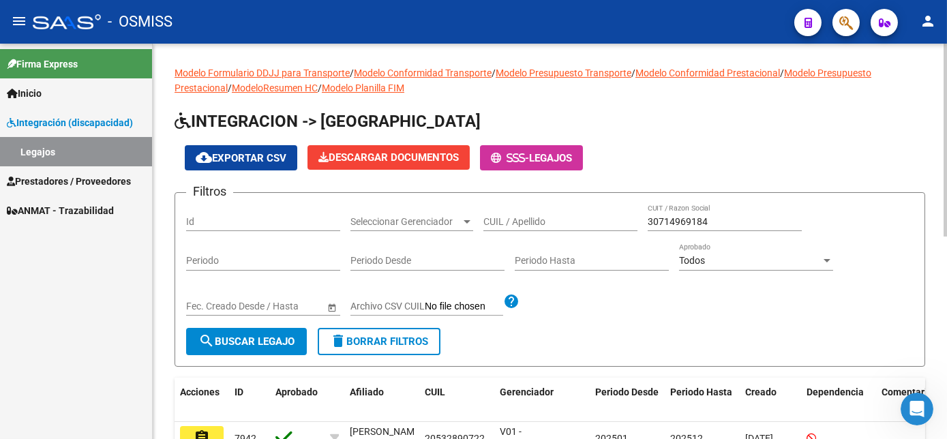
click at [935, 186] on div "Modelo Formulario DDJJ para Transporte / Modelo Conformidad Transporte / Modelo…" at bounding box center [551, 444] width 797 height 801
click at [497, 221] on input "CUIL / Apellido" at bounding box center [560, 222] width 154 height 12
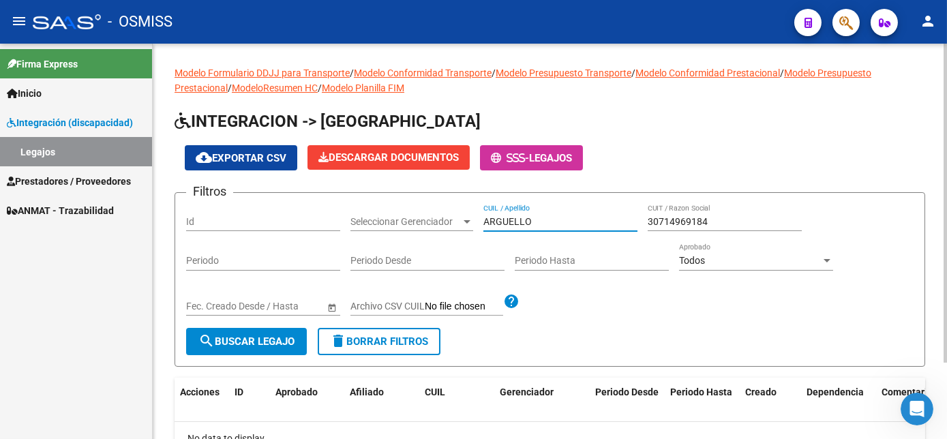
click at [946, 221] on html "menu - OSMISS person Firma Express Inicio Instructivos Contacto OS Integración …" at bounding box center [473, 219] width 947 height 439
type input "ARGUELLO"
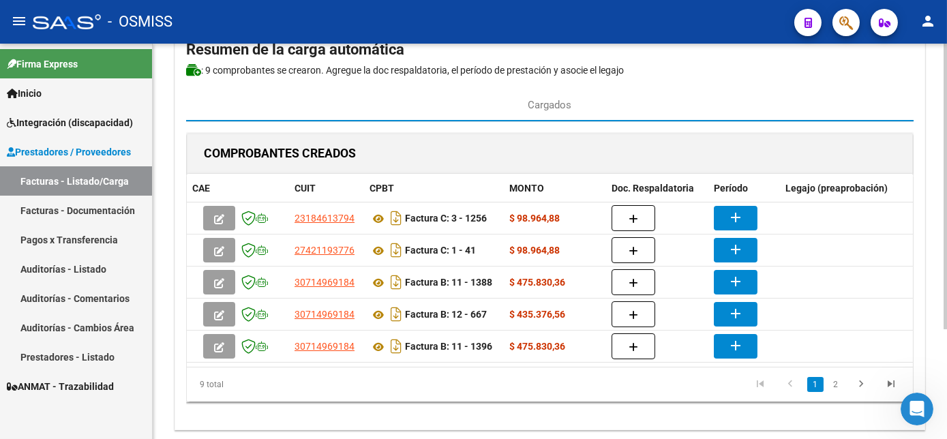
scroll to position [107, 0]
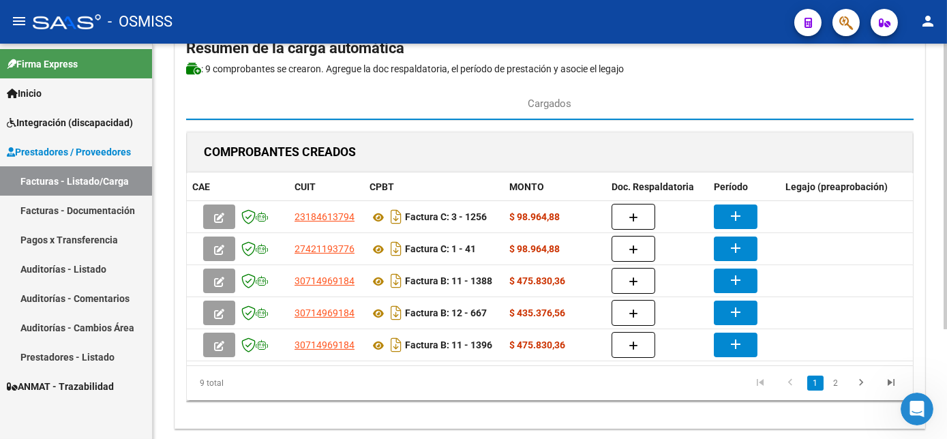
click at [946, 328] on html "menu - OSMISS person Firma Express Inicio Instructivos Contacto OS Integración …" at bounding box center [473, 219] width 947 height 439
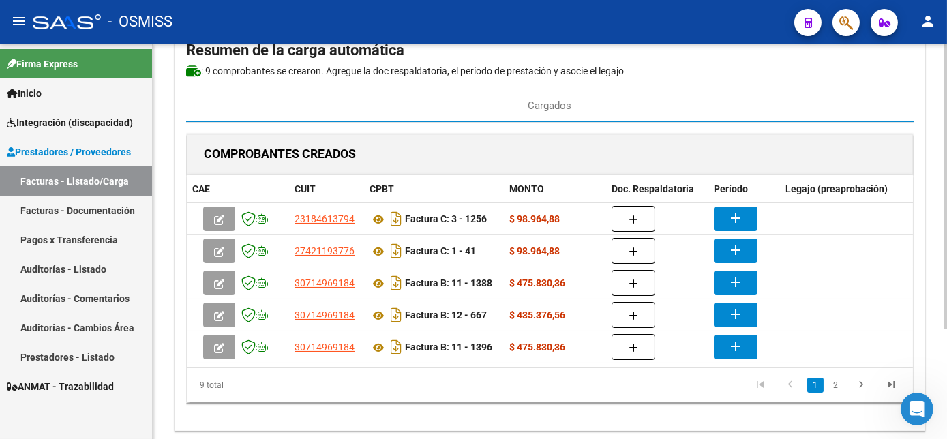
scroll to position [106, 0]
click at [946, 319] on html "menu - OSMISS person Firma Express Inicio Instructivos Contacto OS Integración …" at bounding box center [473, 219] width 947 height 439
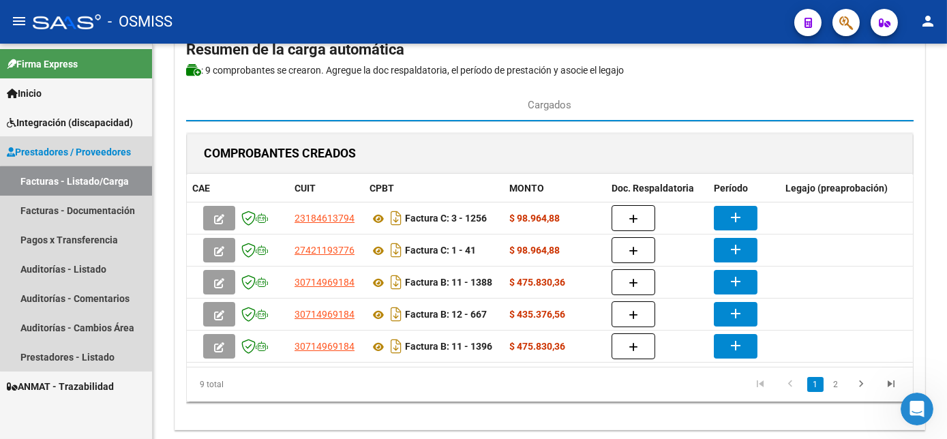
click at [85, 181] on link "Facturas - Listado/Carga" at bounding box center [76, 180] width 152 height 29
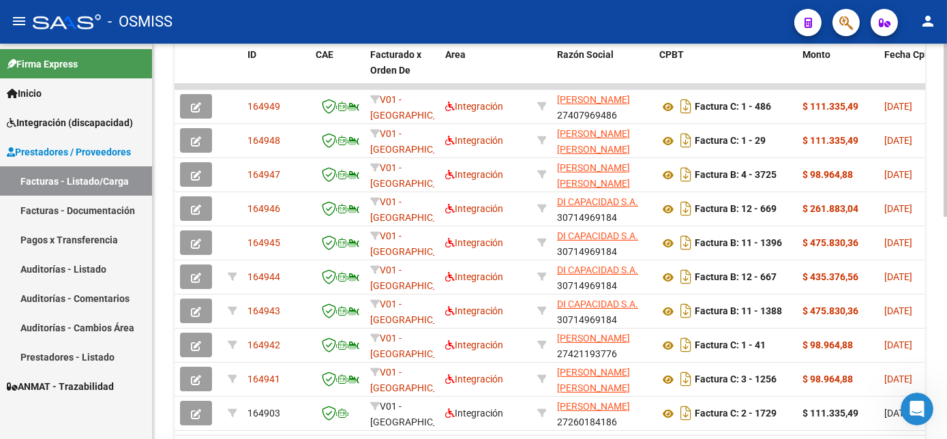
scroll to position [427, 0]
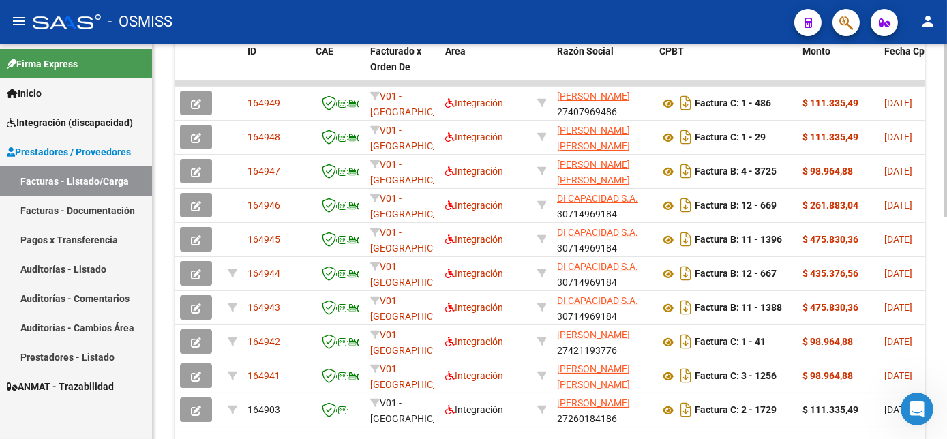
click at [946, 352] on html "menu - OSMISS person Firma Express Inicio Instructivos Contacto OS Integración …" at bounding box center [473, 219] width 947 height 439
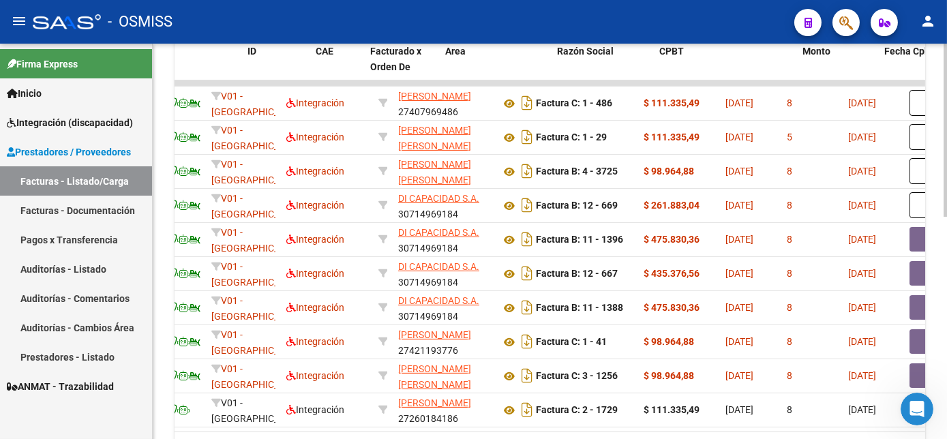
scroll to position [0, 0]
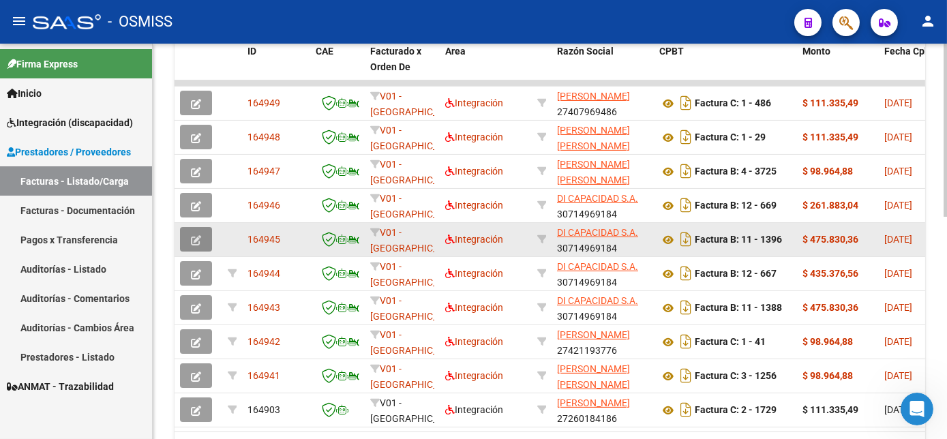
click at [190, 238] on button "button" at bounding box center [196, 239] width 32 height 25
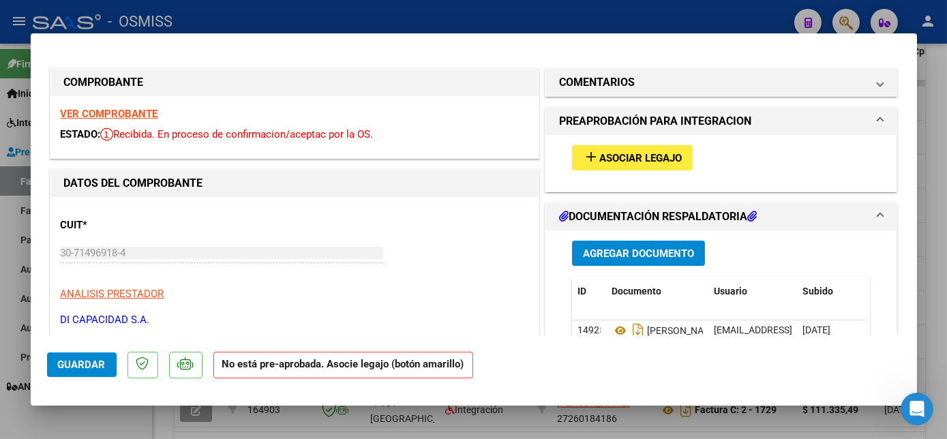
click at [652, 153] on span "Asociar Legajo" at bounding box center [640, 158] width 82 height 12
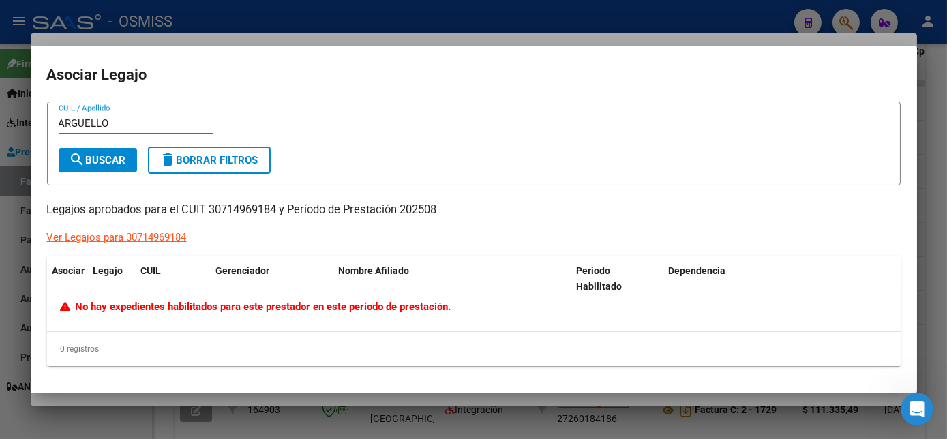
type input "ARGUELLO"
click at [123, 410] on div at bounding box center [473, 219] width 947 height 439
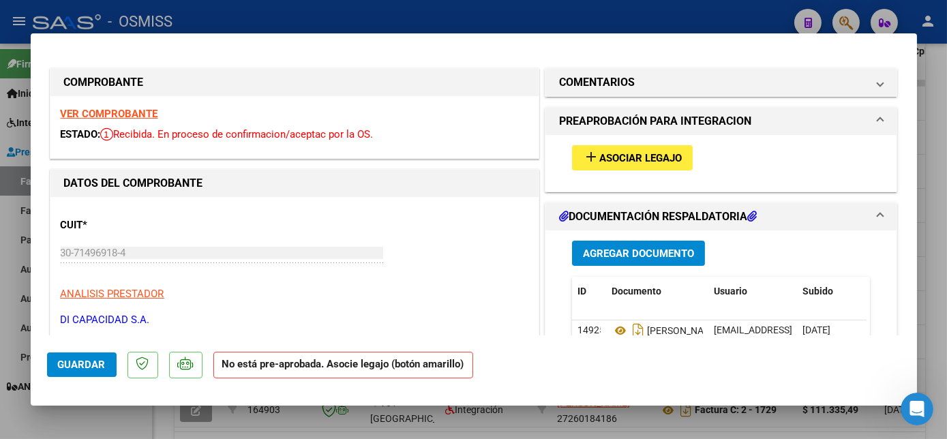
click at [123, 110] on strong "VER COMPROBANTE" at bounding box center [109, 114] width 97 height 12
click at [95, 367] on span "Guardar" at bounding box center [82, 364] width 48 height 12
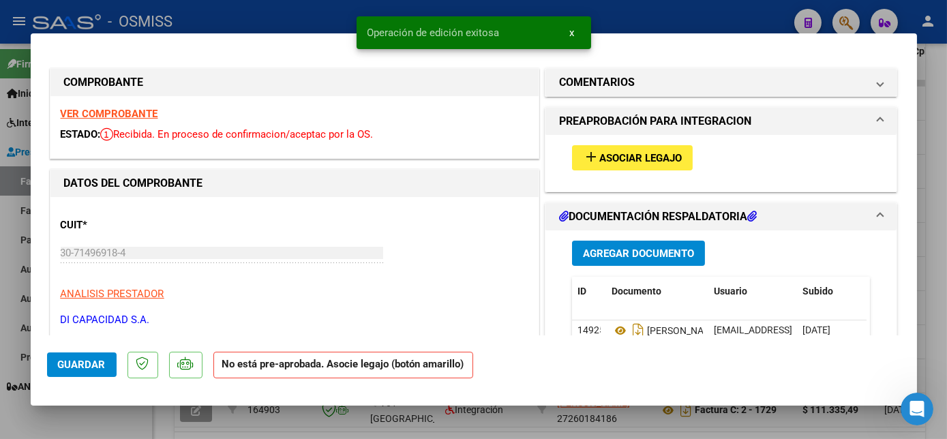
click at [121, 420] on div at bounding box center [473, 219] width 947 height 439
type input "$ 0,00"
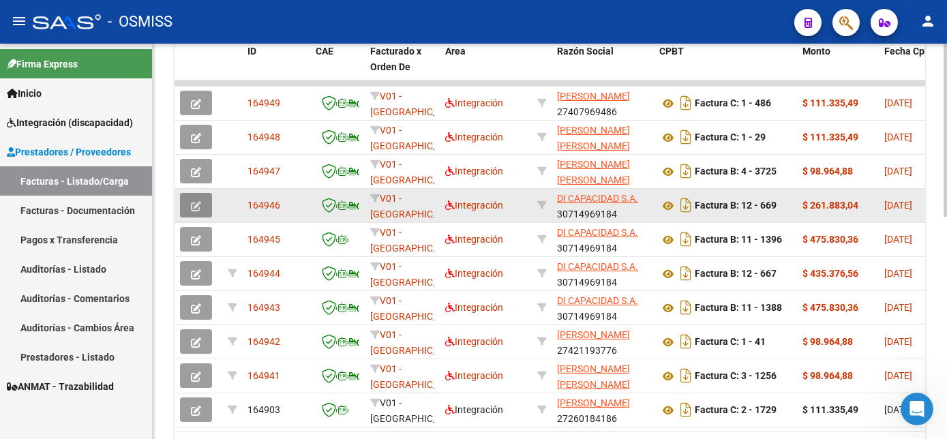
click at [199, 201] on icon "button" at bounding box center [196, 206] width 10 height 10
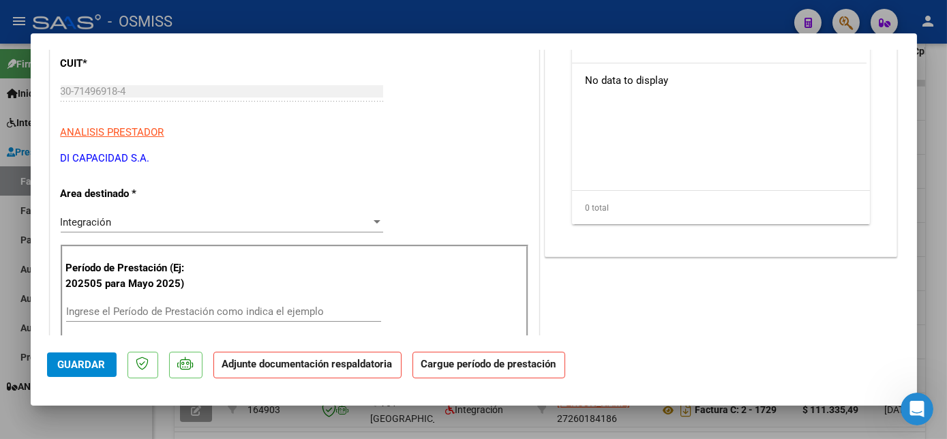
scroll to position [192, 0]
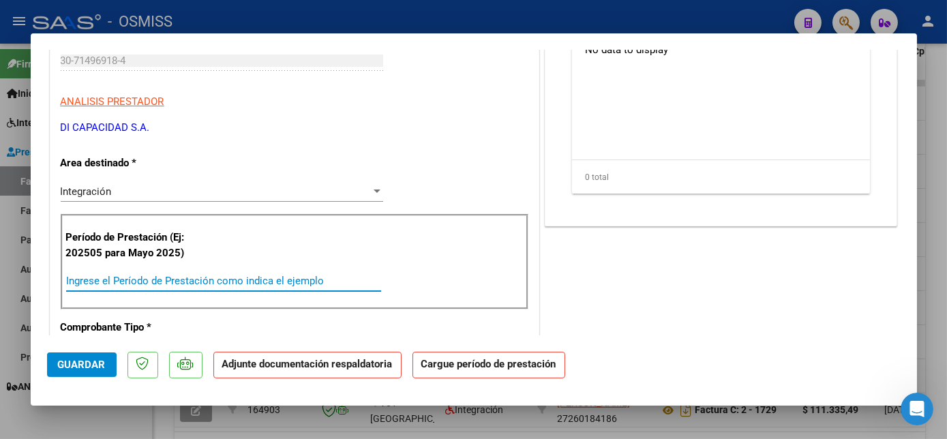
click at [197, 281] on input "Ingrese el Período de Prestación como indica el ejemplo" at bounding box center [223, 281] width 315 height 12
click at [311, 278] on input "Ingrese el Período de Prestación como indica el ejemplo" at bounding box center [223, 281] width 315 height 12
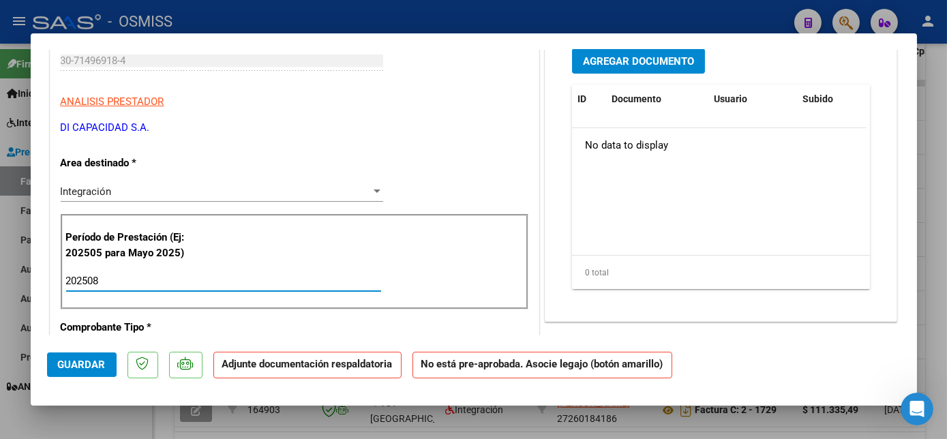
type input "202508"
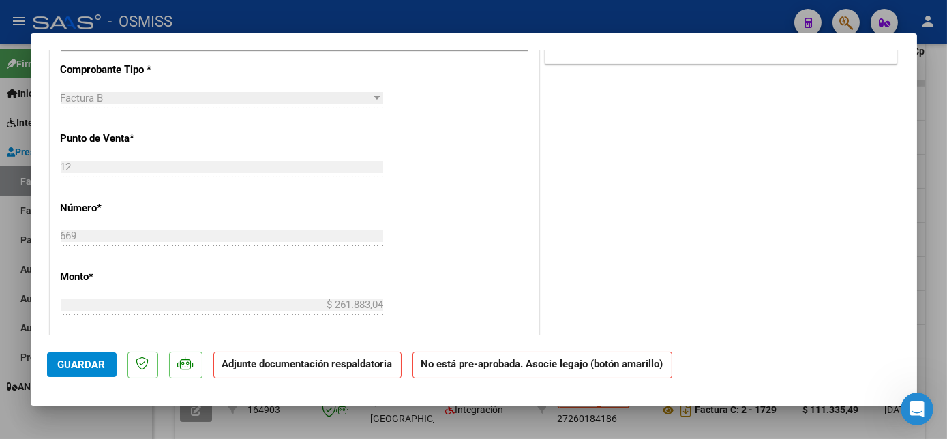
scroll to position [699, 0]
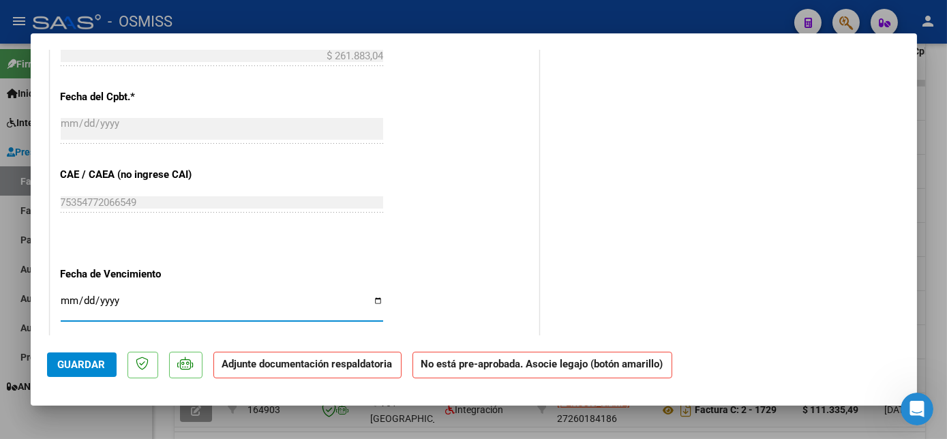
click at [67, 298] on input "Ingresar la fecha" at bounding box center [222, 306] width 322 height 22
type input "[DATE]"
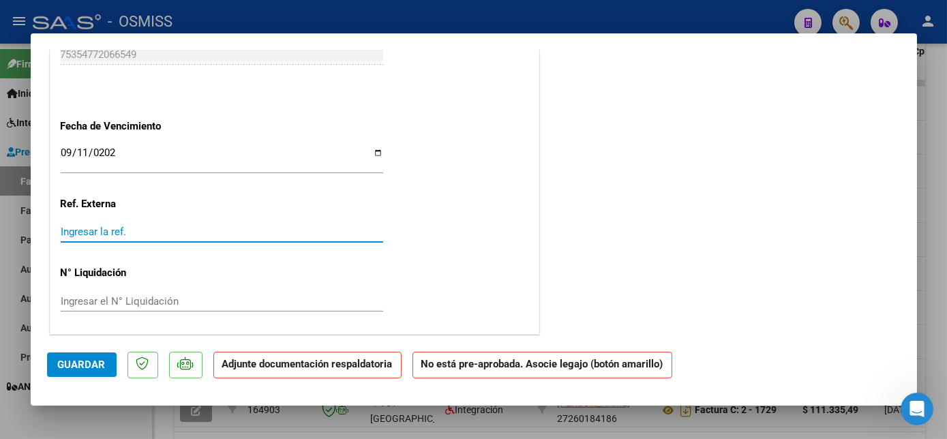
click at [106, 374] on button "Guardar" at bounding box center [82, 364] width 70 height 25
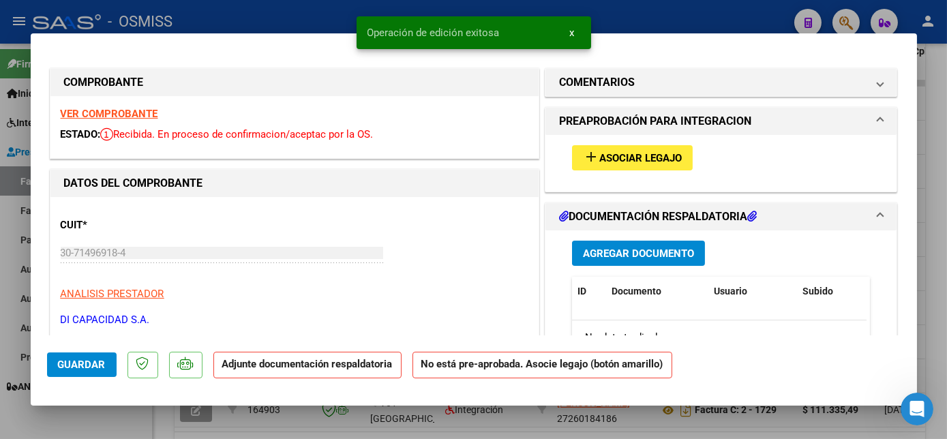
scroll to position [78, 0]
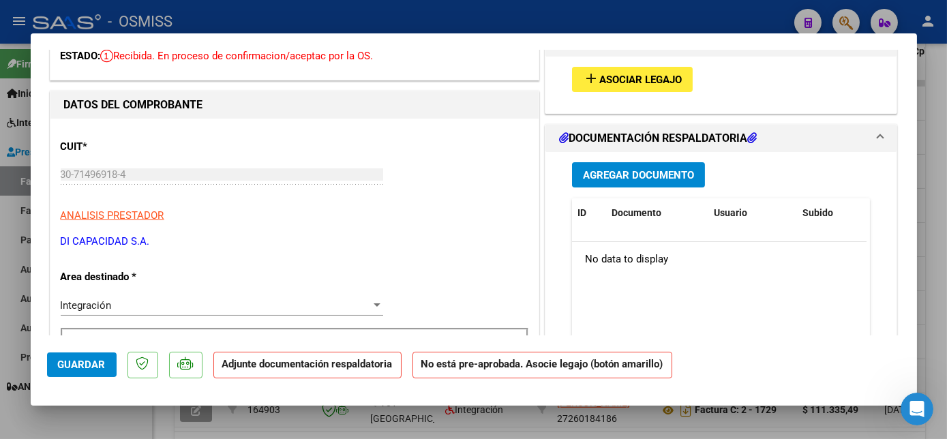
click at [661, 74] on span "Asociar Legajo" at bounding box center [640, 80] width 82 height 12
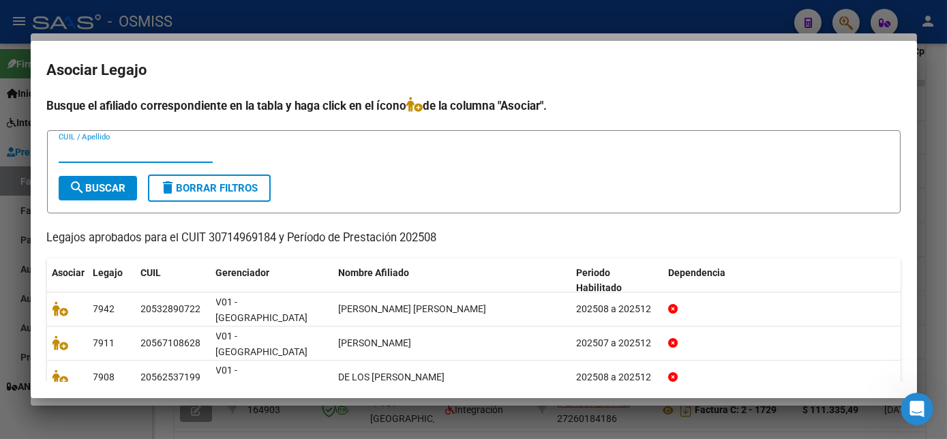
click at [306, 420] on div at bounding box center [473, 219] width 947 height 439
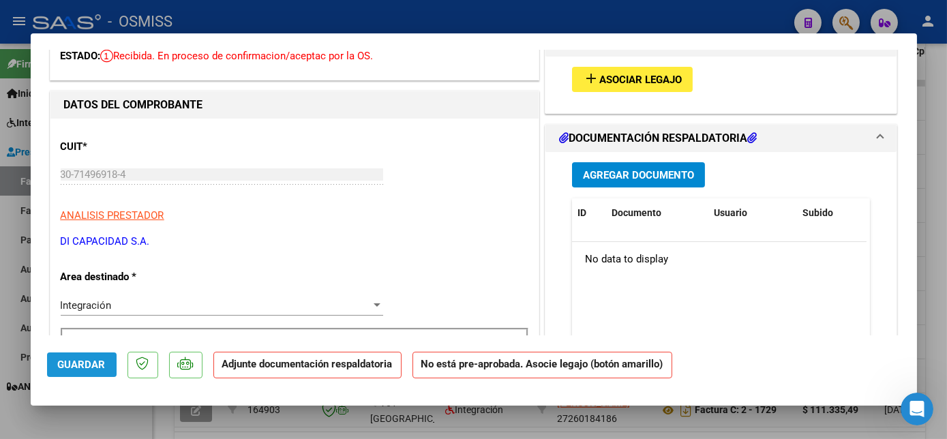
click at [99, 361] on span "Guardar" at bounding box center [82, 364] width 48 height 12
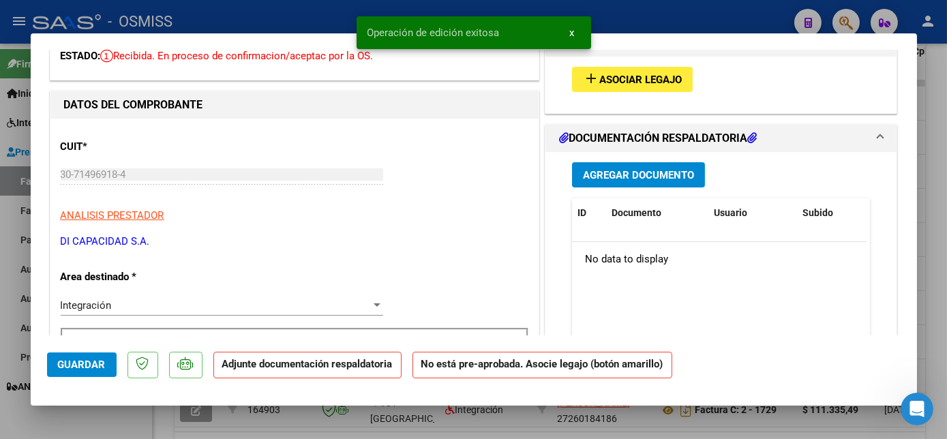
click at [102, 416] on div at bounding box center [473, 219] width 947 height 439
type input "$ 0,00"
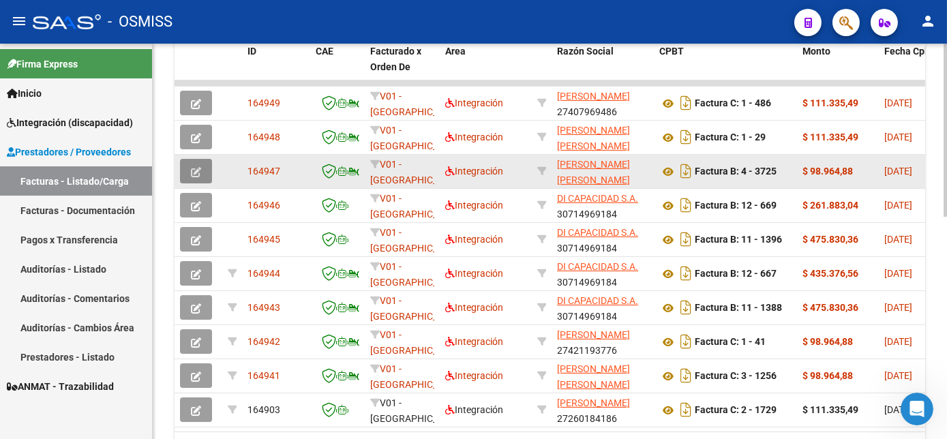
click at [200, 170] on icon "button" at bounding box center [196, 172] width 10 height 10
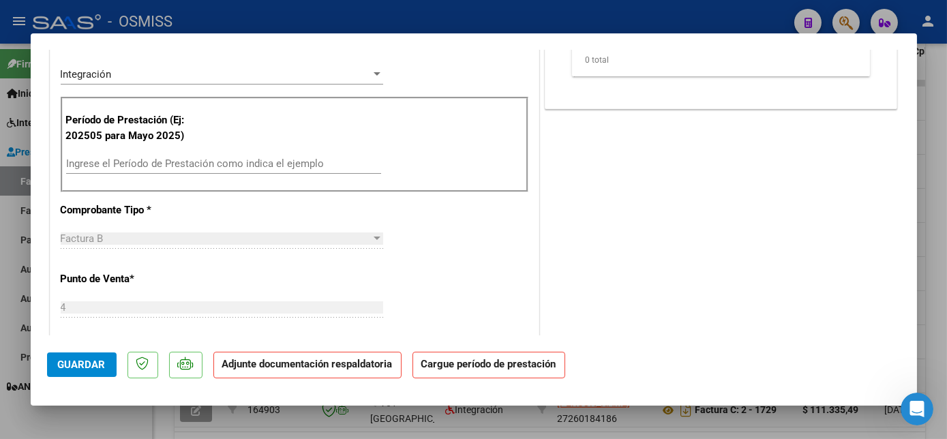
scroll to position [307, 0]
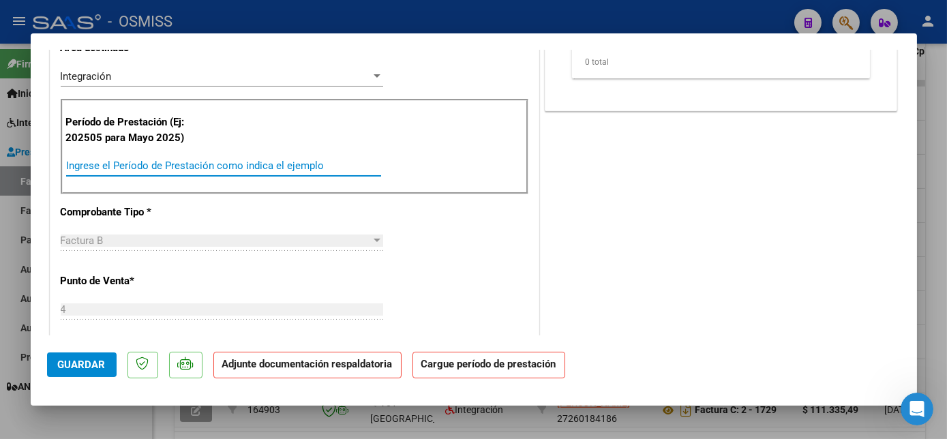
click at [300, 167] on input "Ingrese el Período de Prestación como indica el ejemplo" at bounding box center [223, 165] width 315 height 12
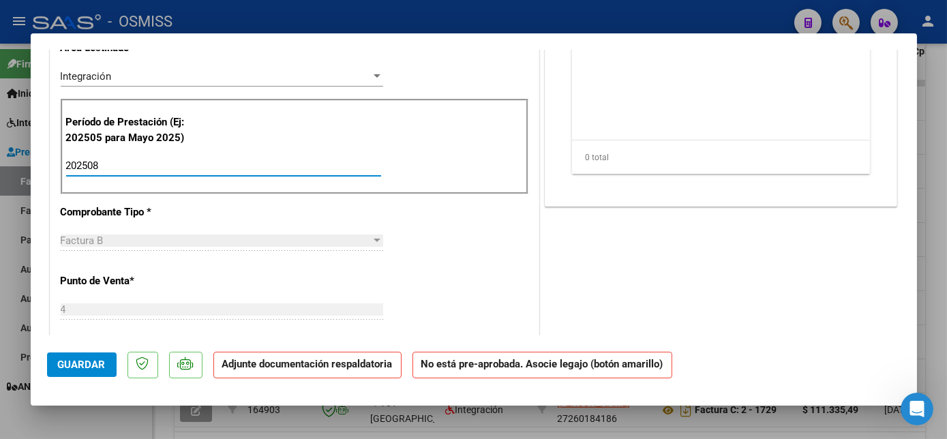
type input "202508"
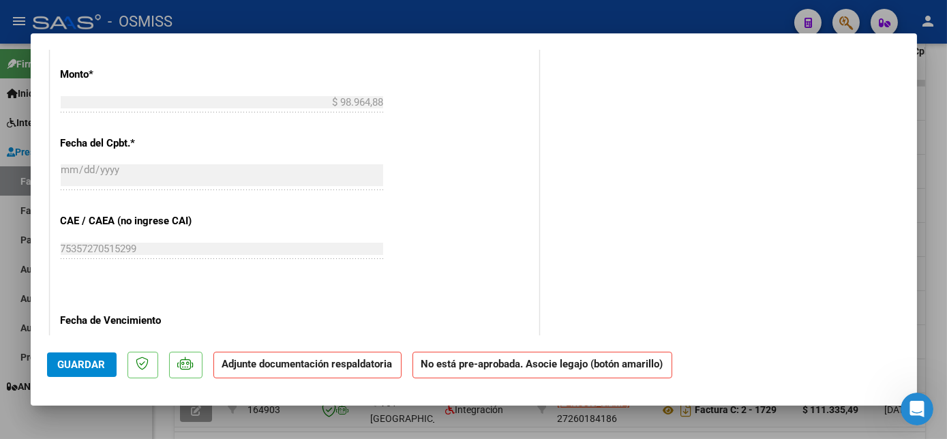
scroll to position [797, 0]
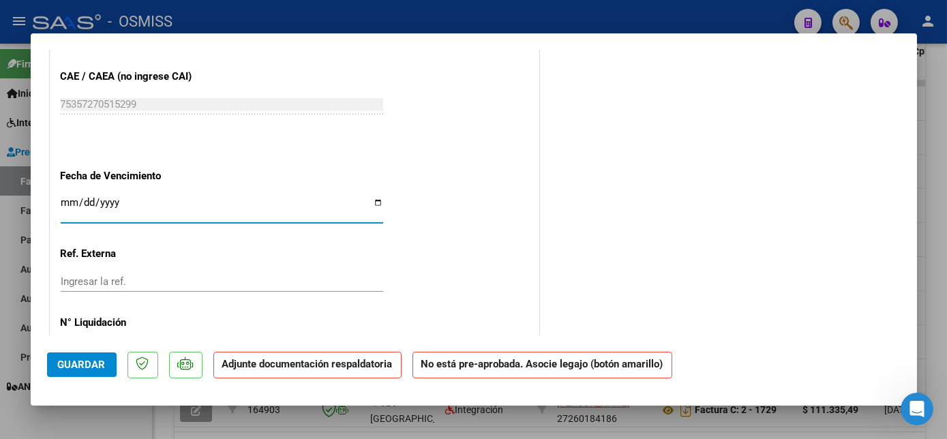
click at [65, 202] on input "Ingresar la fecha" at bounding box center [222, 208] width 322 height 22
type input "[DATE]"
click at [98, 360] on span "Guardar" at bounding box center [82, 364] width 48 height 12
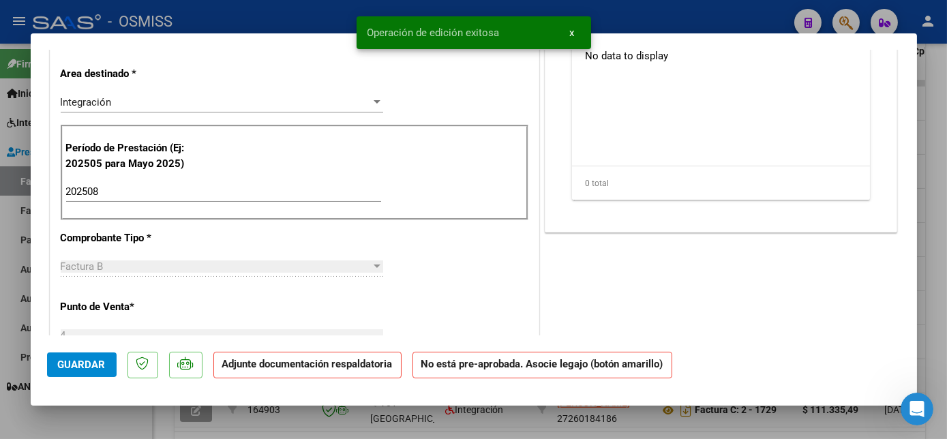
scroll to position [0, 0]
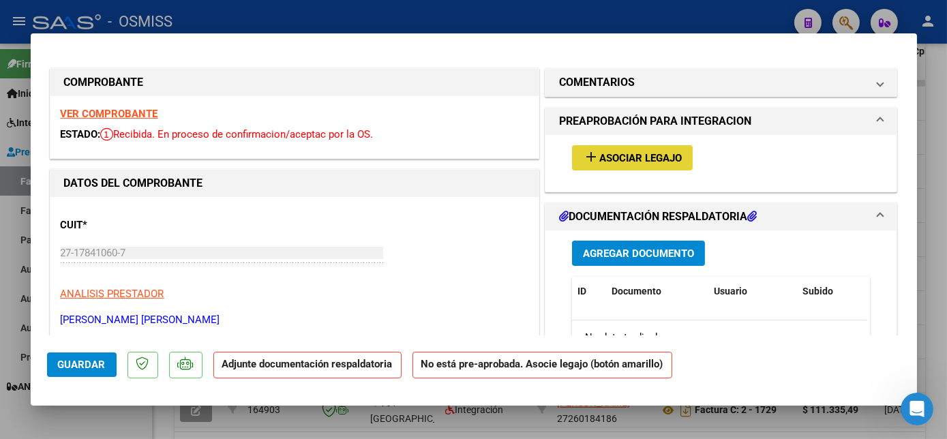
click at [583, 153] on mat-icon "add" at bounding box center [591, 157] width 16 height 16
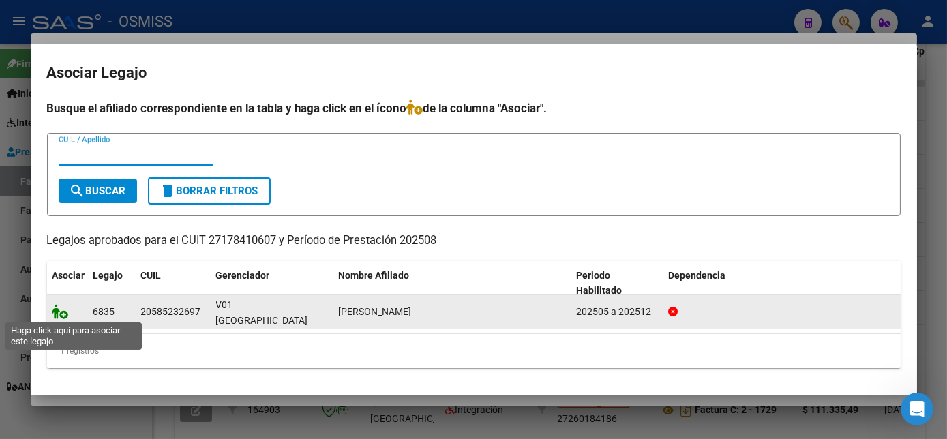
click at [60, 311] on icon at bounding box center [60, 311] width 16 height 15
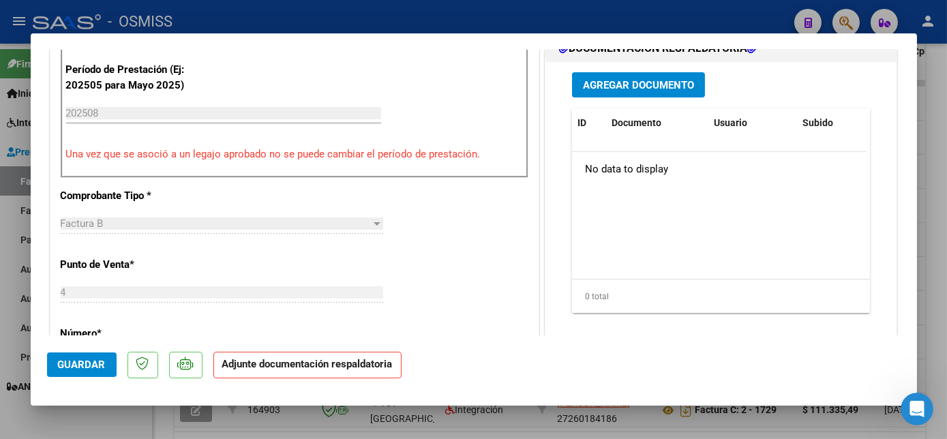
scroll to position [365, 0]
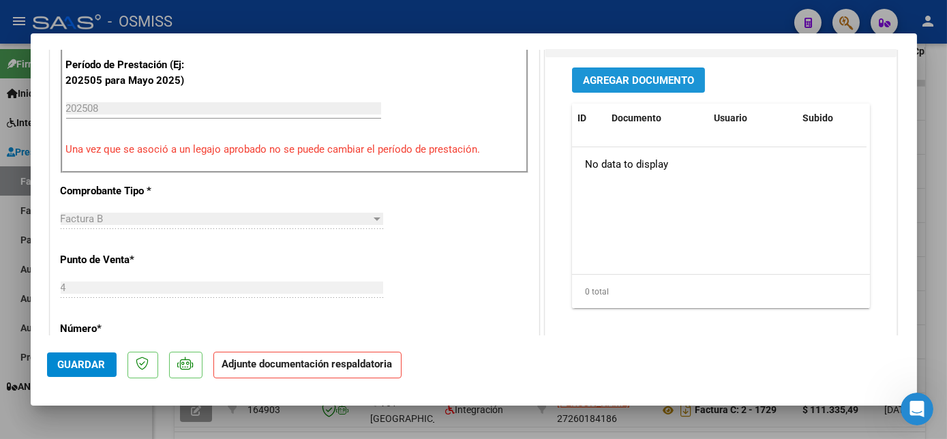
click at [649, 82] on span "Agregar Documento" at bounding box center [638, 80] width 111 height 12
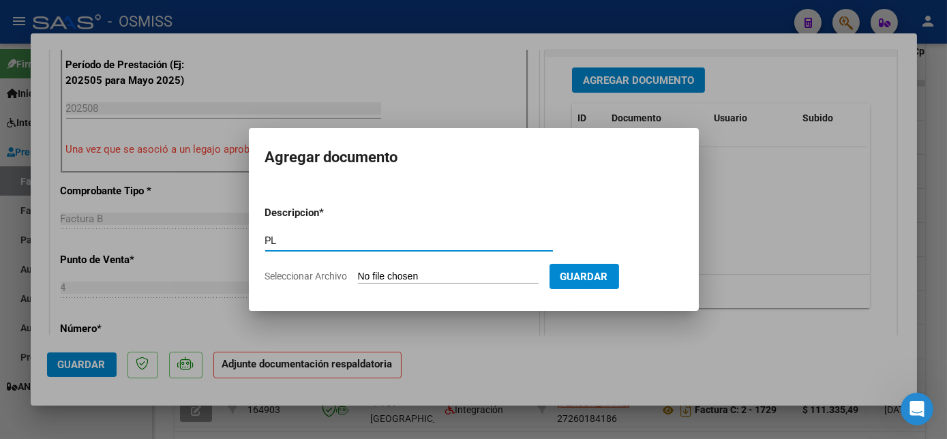
type input "PL"
click at [425, 279] on input "Seleccionar Archivo" at bounding box center [448, 277] width 181 height 13
type input "C:\fakepath\3725.pdf"
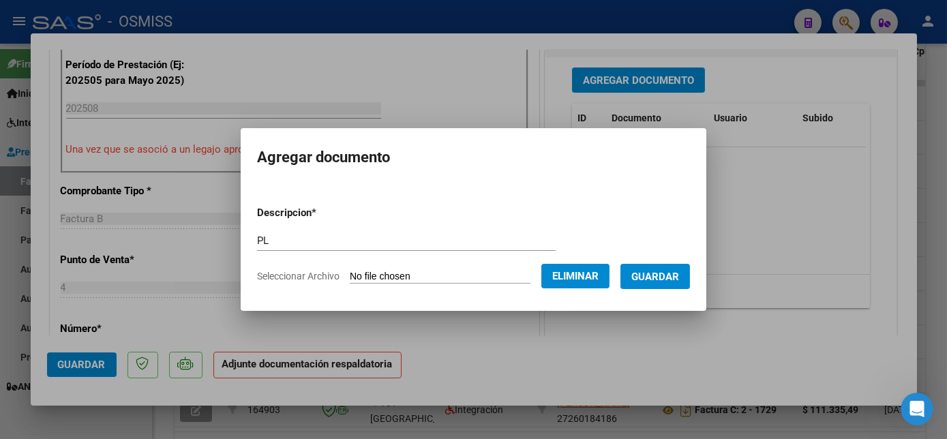
click at [672, 270] on span "Guardar" at bounding box center [655, 276] width 48 height 12
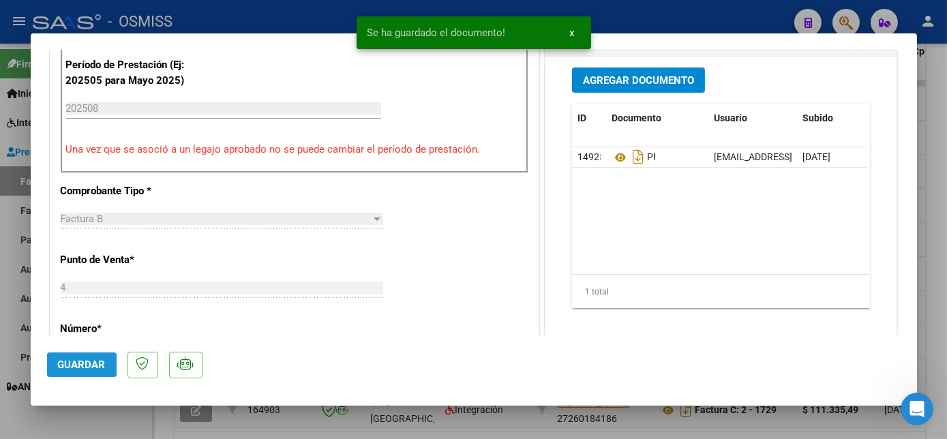
click at [76, 357] on button "Guardar" at bounding box center [82, 364] width 70 height 25
click at [112, 419] on div at bounding box center [473, 219] width 947 height 439
type input "$ 0,00"
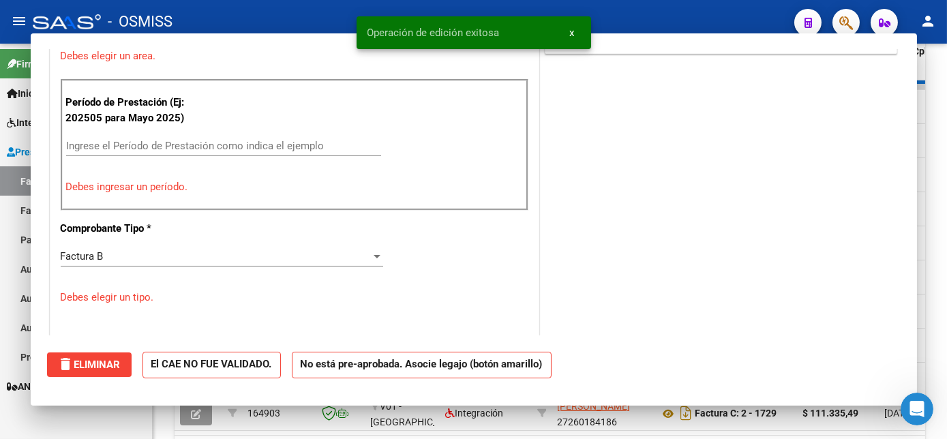
scroll to position [401, 0]
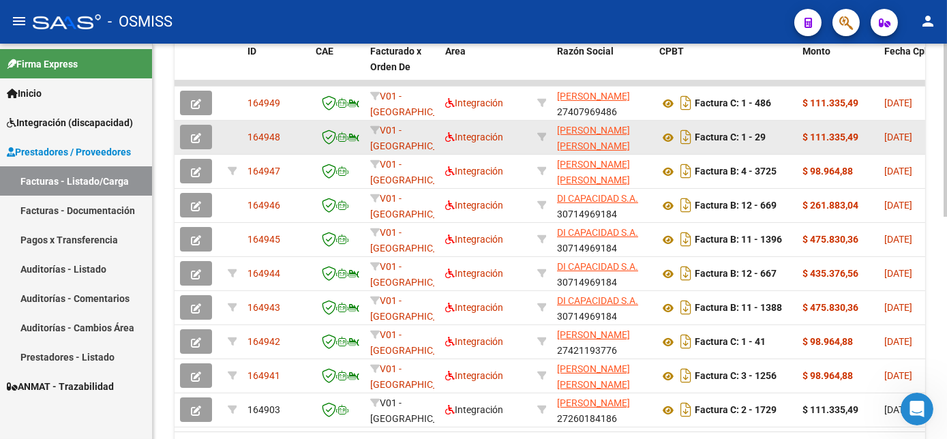
click at [201, 136] on button "button" at bounding box center [196, 137] width 32 height 25
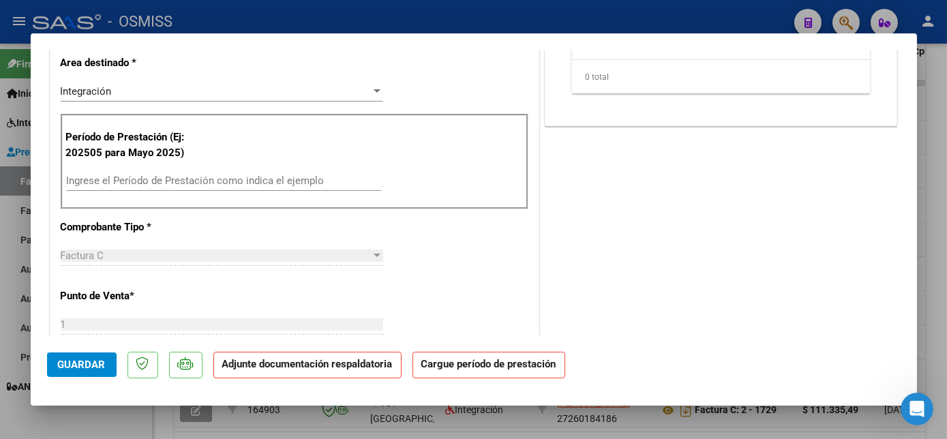
scroll to position [314, 0]
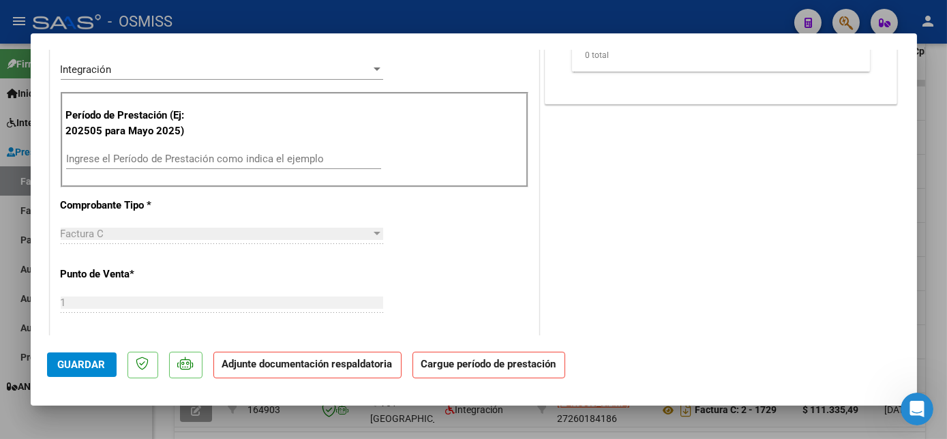
click at [290, 158] on input "Ingrese el Período de Prestación como indica el ejemplo" at bounding box center [223, 159] width 315 height 12
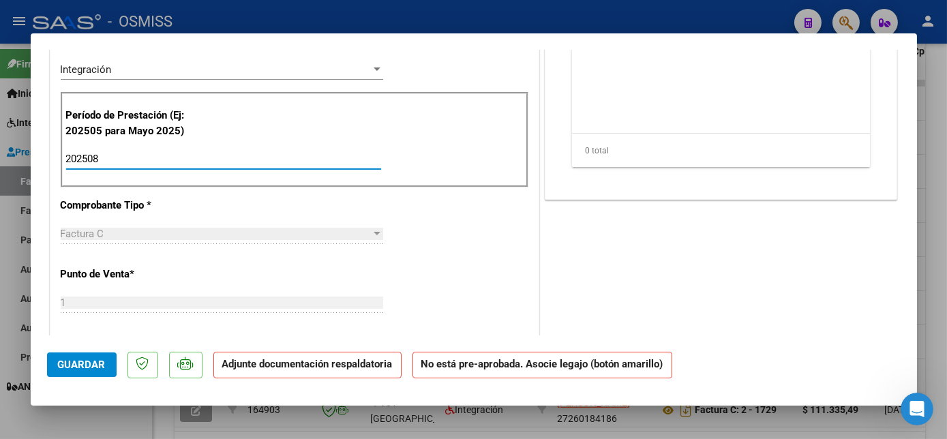
type input "202508"
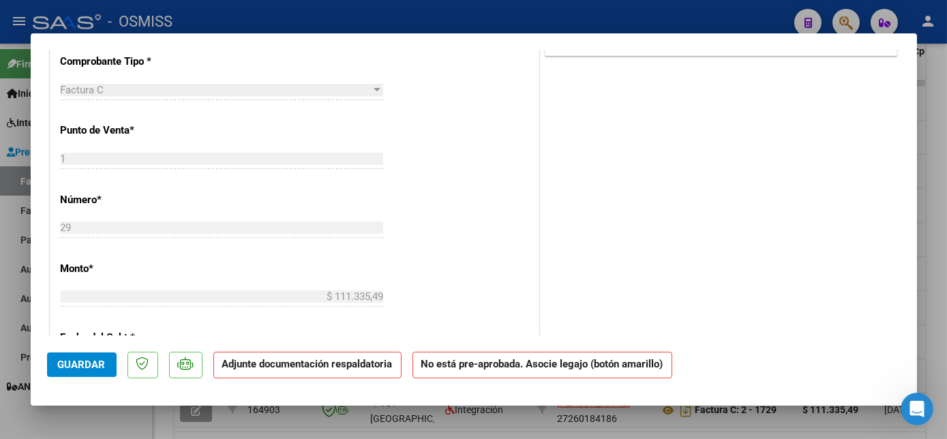
scroll to position [670, 0]
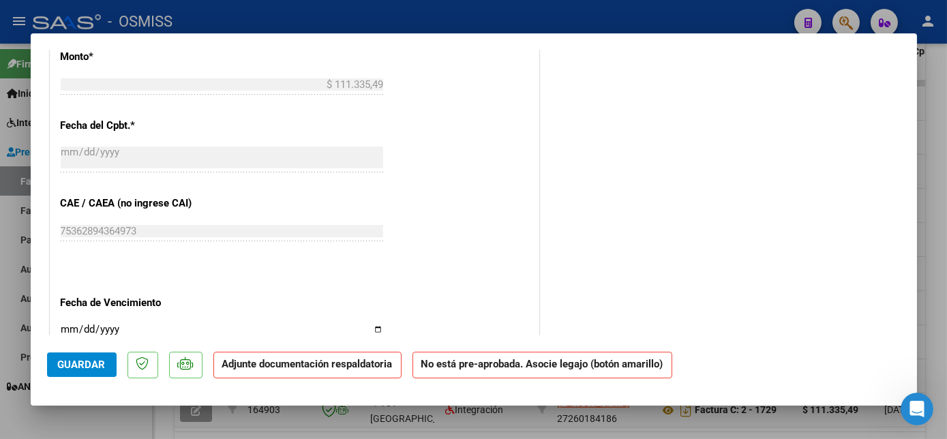
click at [66, 325] on input "Ingresar la fecha" at bounding box center [222, 335] width 322 height 22
type input "[DATE]"
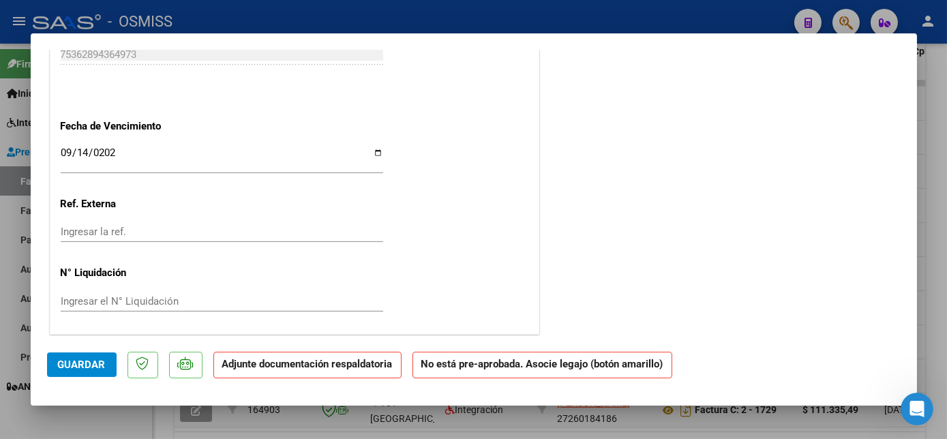
click at [98, 361] on span "Guardar" at bounding box center [82, 364] width 48 height 12
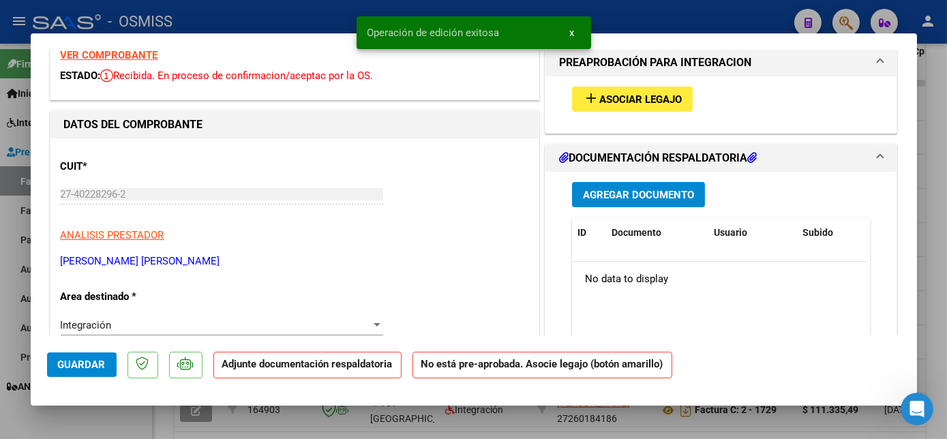
scroll to position [0, 0]
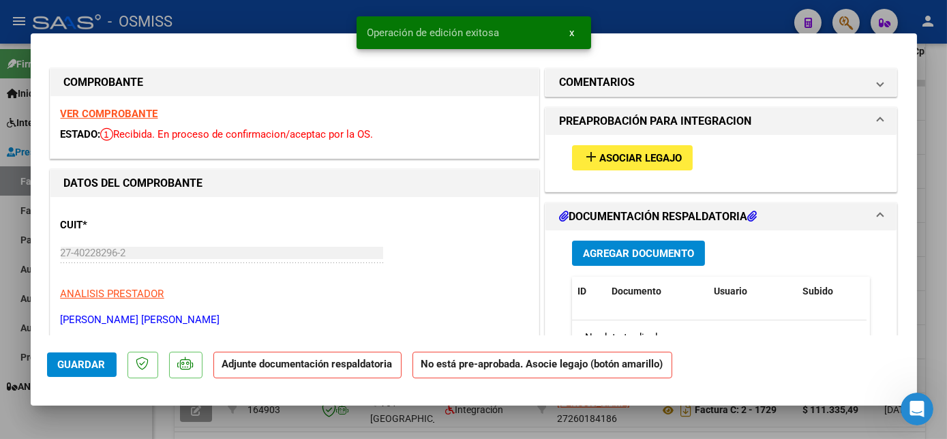
click at [636, 152] on span "Asociar Legajo" at bounding box center [640, 158] width 82 height 12
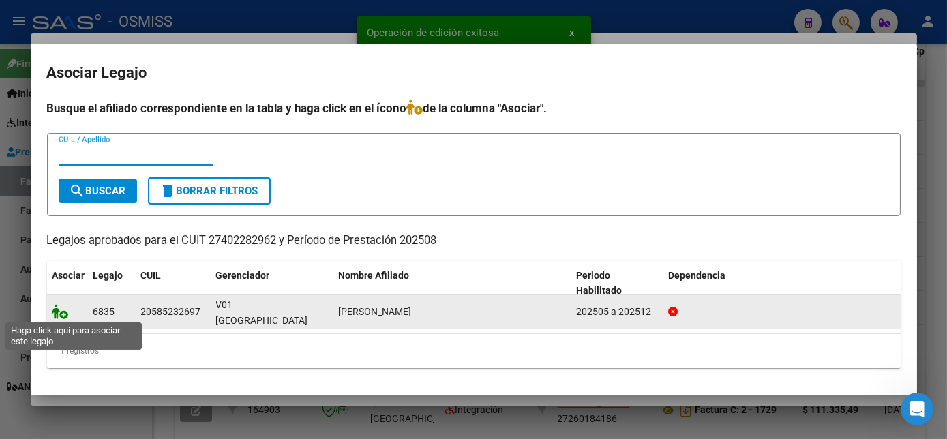
click at [56, 314] on icon at bounding box center [60, 311] width 16 height 15
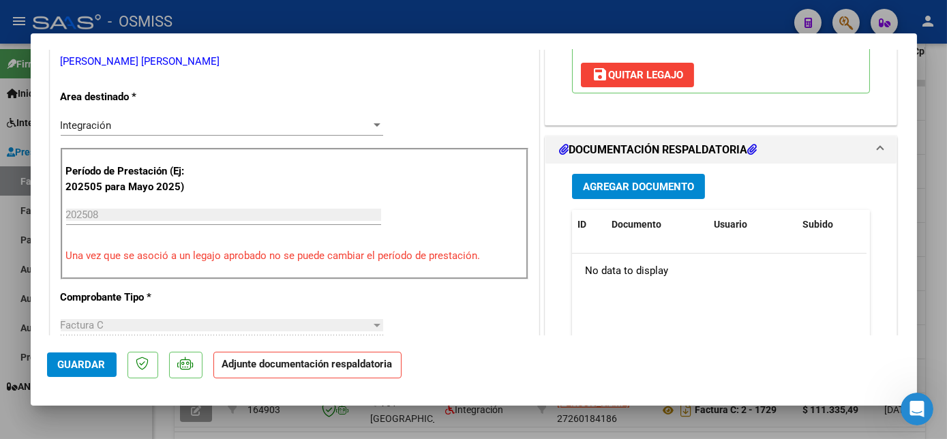
scroll to position [261, 0]
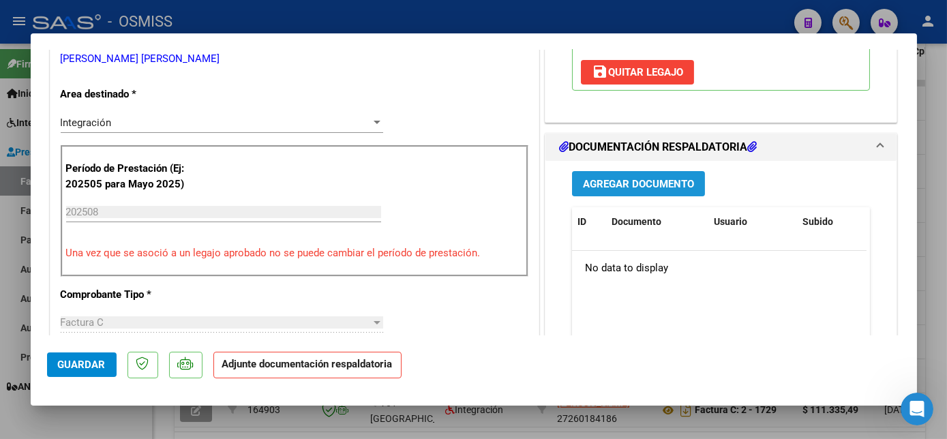
click at [630, 183] on span "Agregar Documento" at bounding box center [638, 184] width 111 height 12
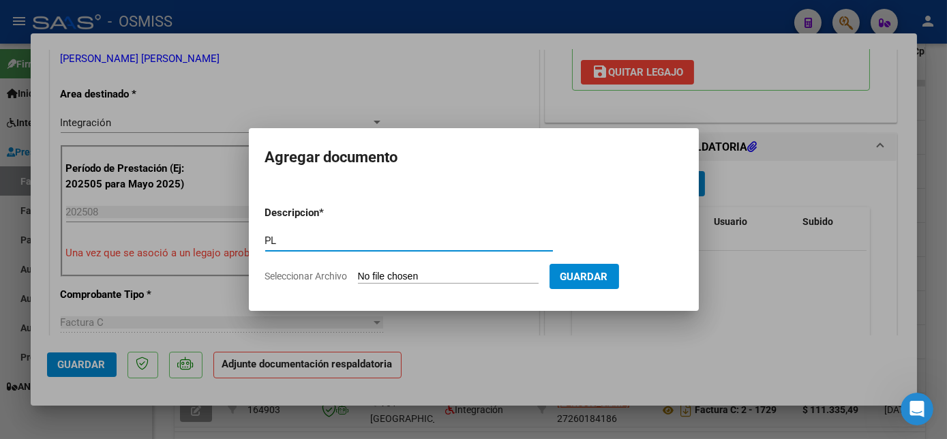
type input "PL"
click at [463, 276] on input "Seleccionar Archivo" at bounding box center [448, 277] width 181 height 13
type input "C:\fakepath\29.pdf"
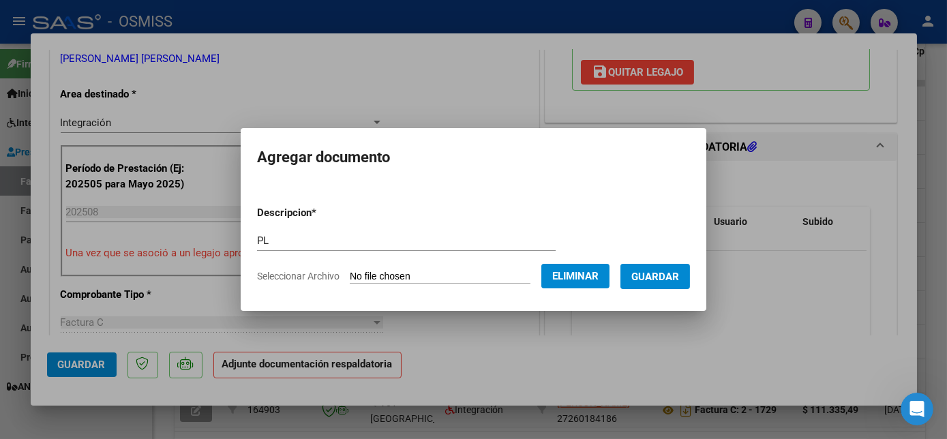
click at [662, 270] on span "Guardar" at bounding box center [655, 276] width 48 height 12
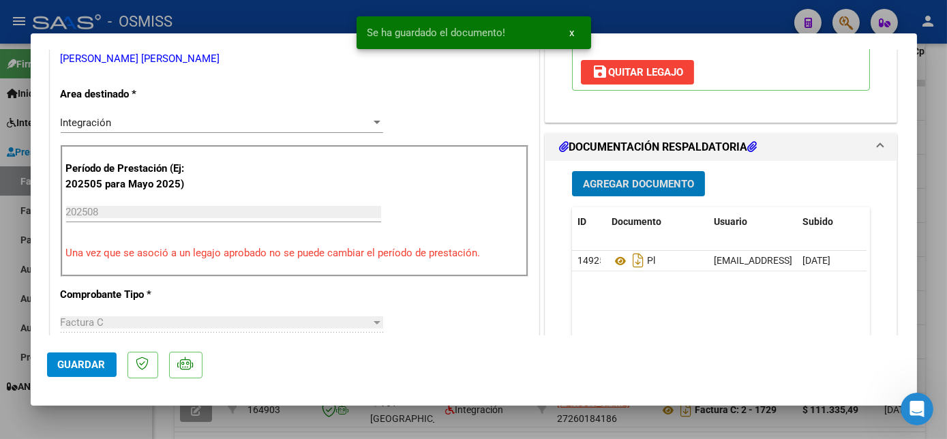
click at [67, 370] on span "Guardar" at bounding box center [82, 364] width 48 height 12
click at [118, 431] on div at bounding box center [473, 219] width 947 height 439
type input "$ 0,00"
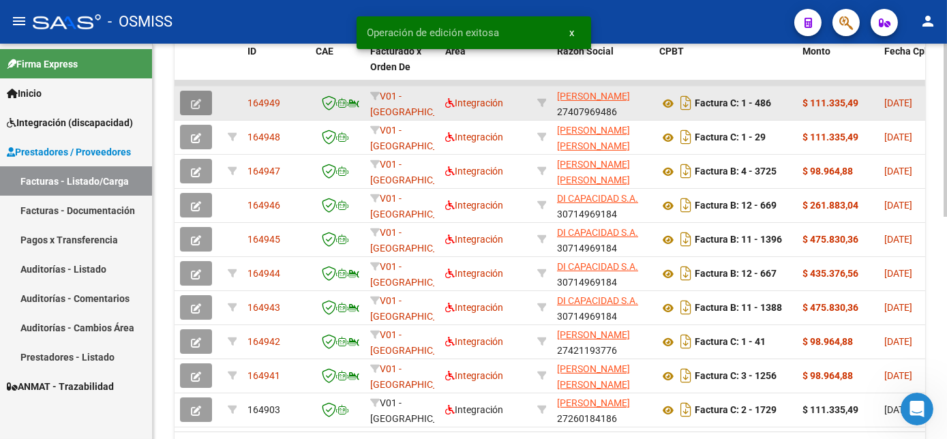
click at [198, 100] on icon "button" at bounding box center [196, 104] width 10 height 10
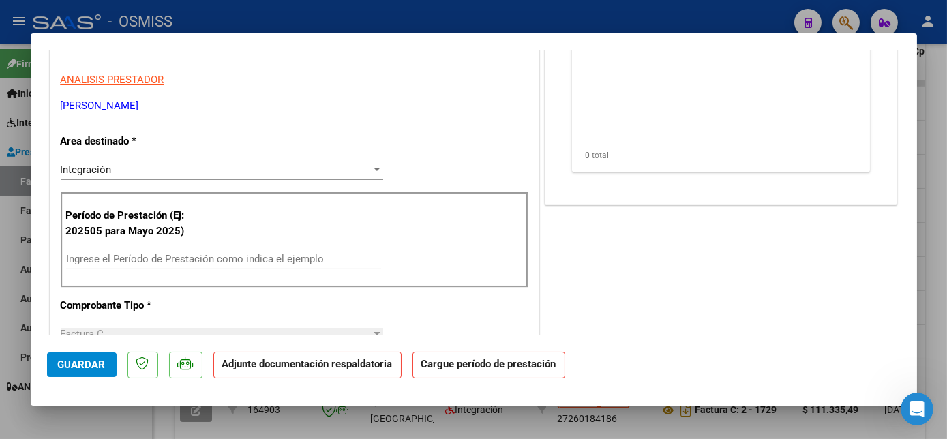
scroll to position [262, 0]
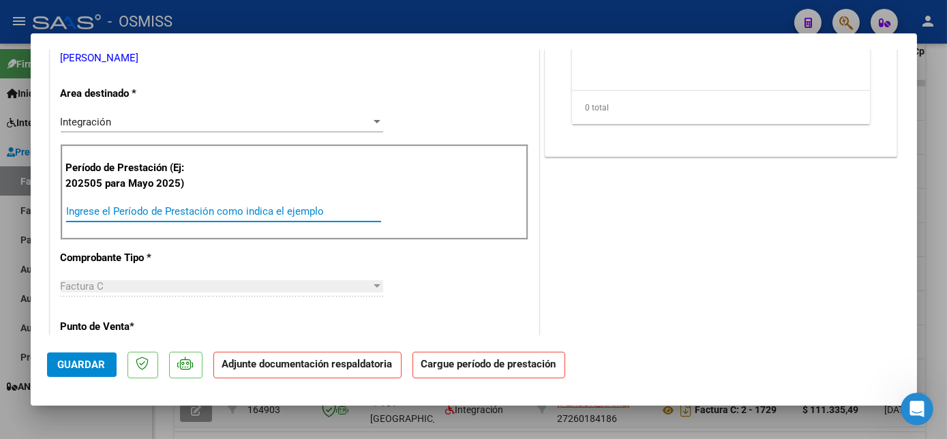
click at [271, 211] on input "Ingrese el Período de Prestación como indica el ejemplo" at bounding box center [223, 211] width 315 height 12
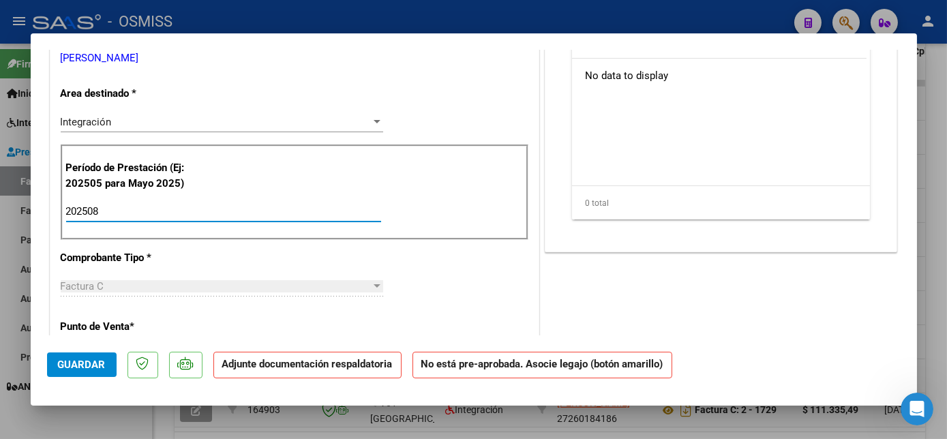
type input "202508"
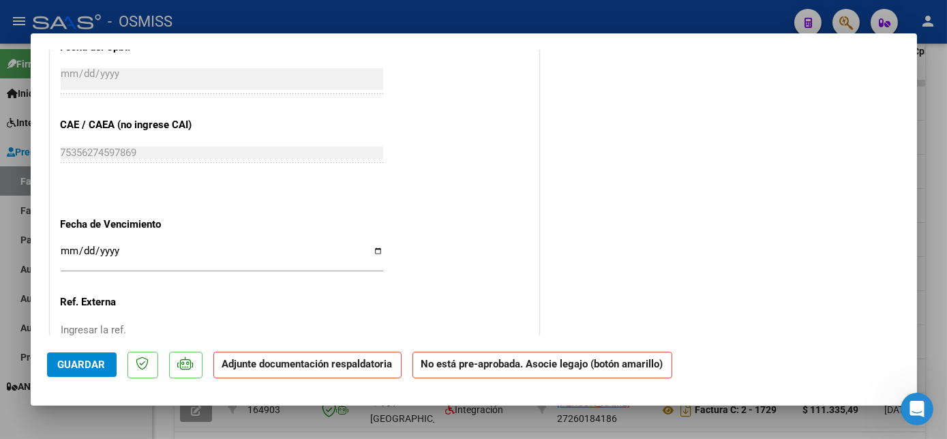
scroll to position [750, 0]
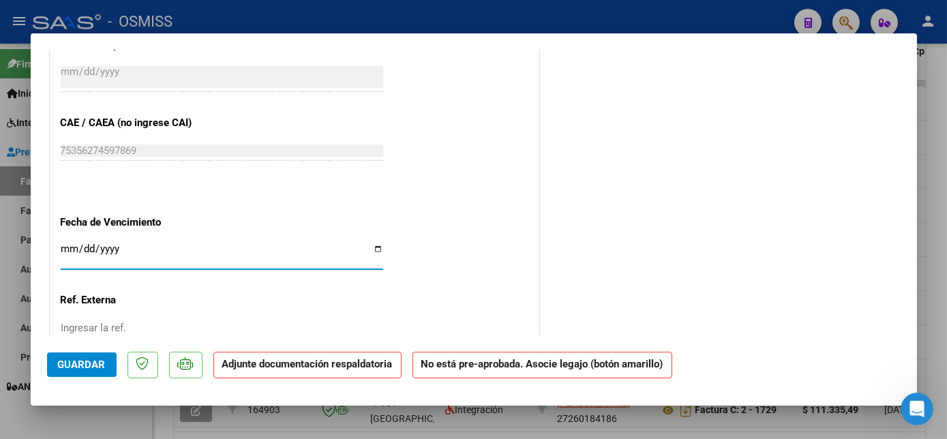
click at [66, 245] on input "Ingresar la fecha" at bounding box center [222, 254] width 322 height 22
type input "[DATE]"
click at [89, 365] on span "Guardar" at bounding box center [82, 364] width 48 height 12
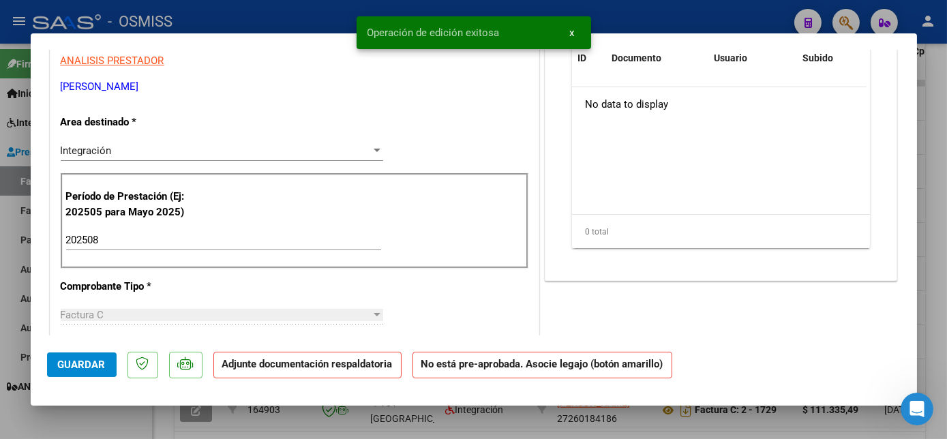
scroll to position [0, 0]
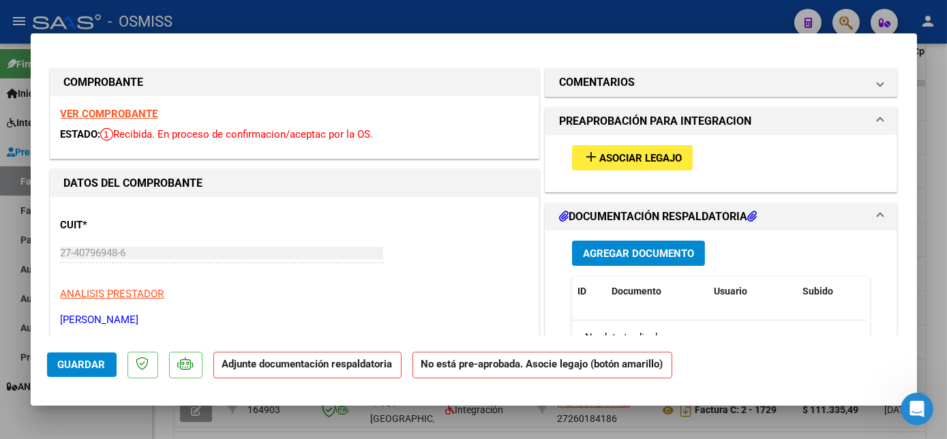
click at [646, 154] on span "Asociar Legajo" at bounding box center [640, 158] width 82 height 12
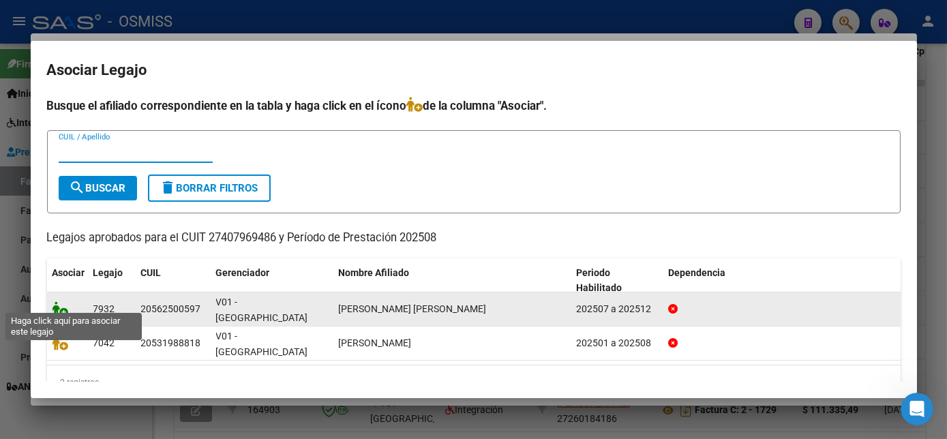
click at [60, 301] on icon at bounding box center [60, 308] width 16 height 15
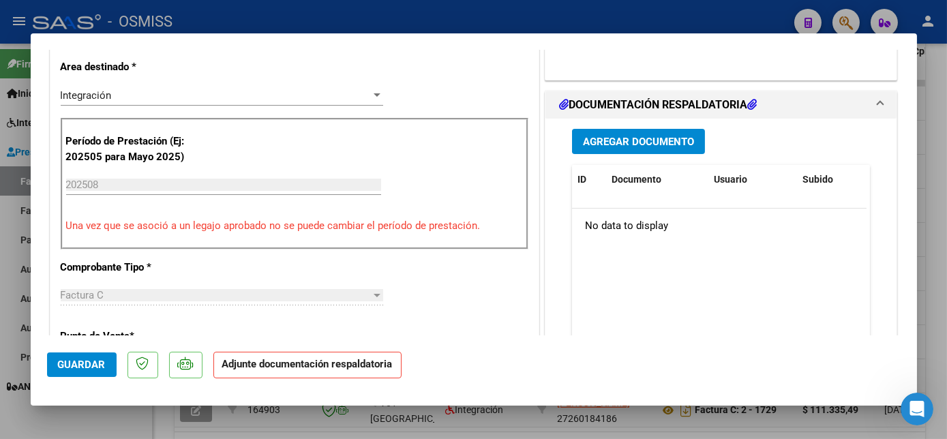
scroll to position [290, 0]
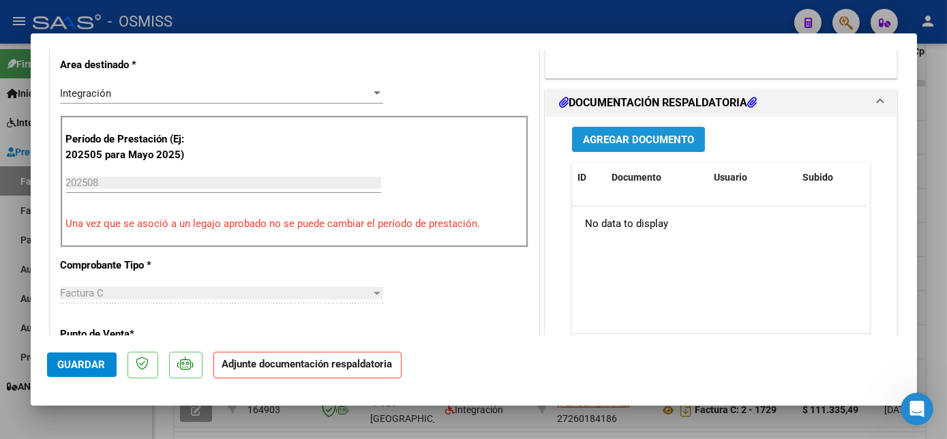
click at [672, 149] on button "Agregar Documento" at bounding box center [638, 139] width 133 height 25
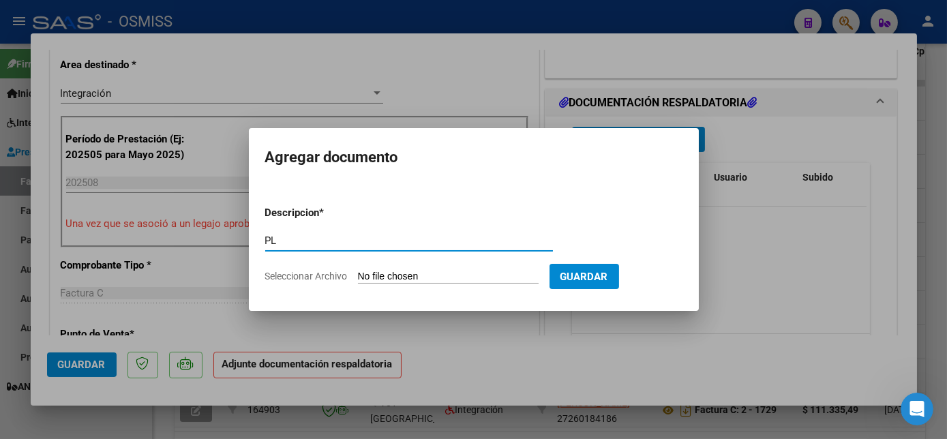
type input "PL"
click at [446, 278] on input "Seleccionar Archivo" at bounding box center [448, 277] width 181 height 13
type input "C:\fakepath\486.pdf"
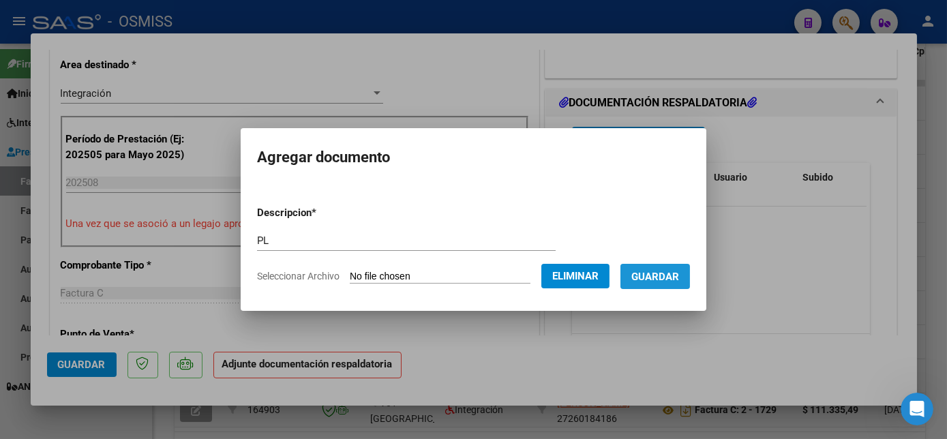
click at [662, 275] on span "Guardar" at bounding box center [655, 277] width 48 height 12
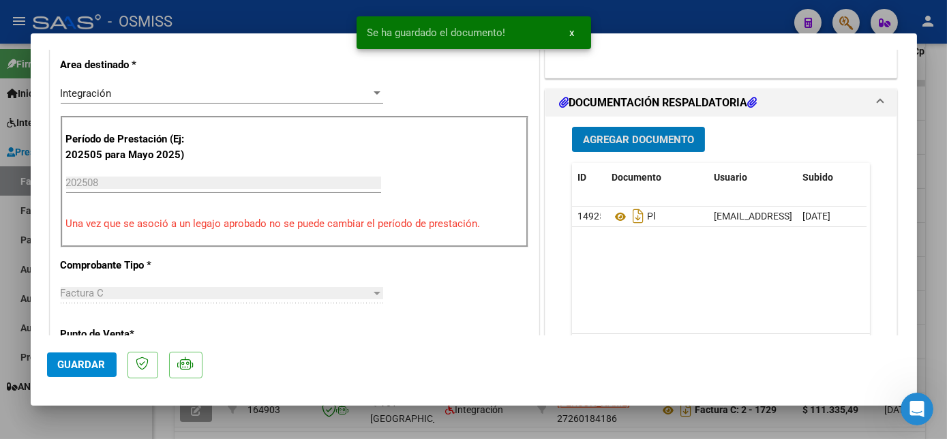
click at [92, 366] on span "Guardar" at bounding box center [82, 364] width 48 height 12
click at [112, 420] on div at bounding box center [473, 219] width 947 height 439
type input "$ 0,00"
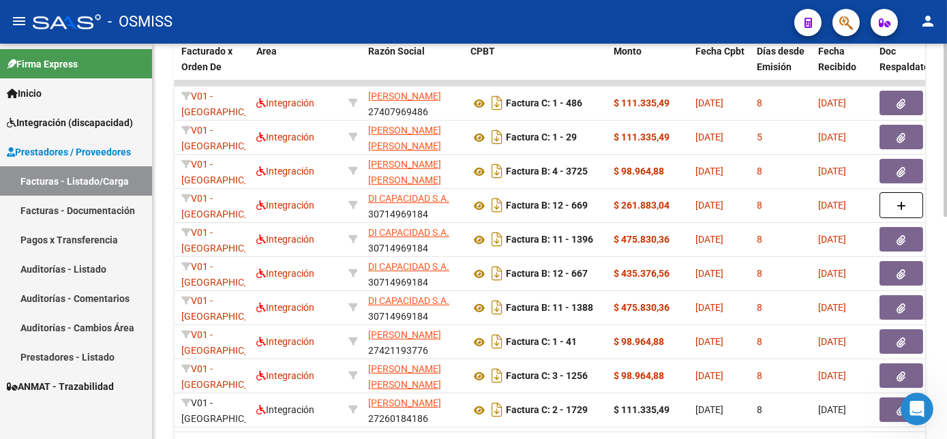
scroll to position [0, 0]
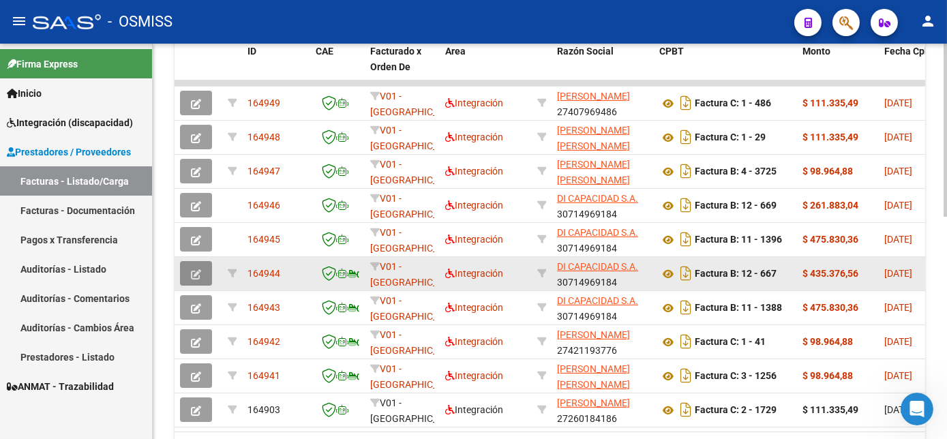
click at [187, 272] on button "button" at bounding box center [196, 273] width 32 height 25
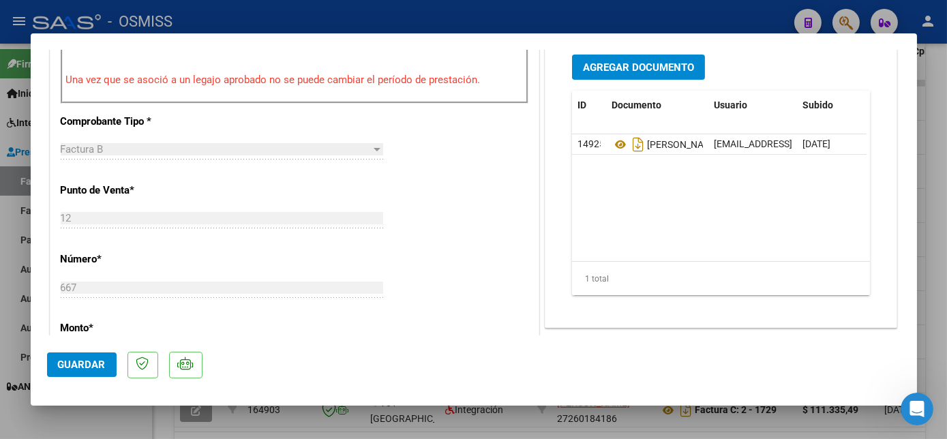
scroll to position [684, 0]
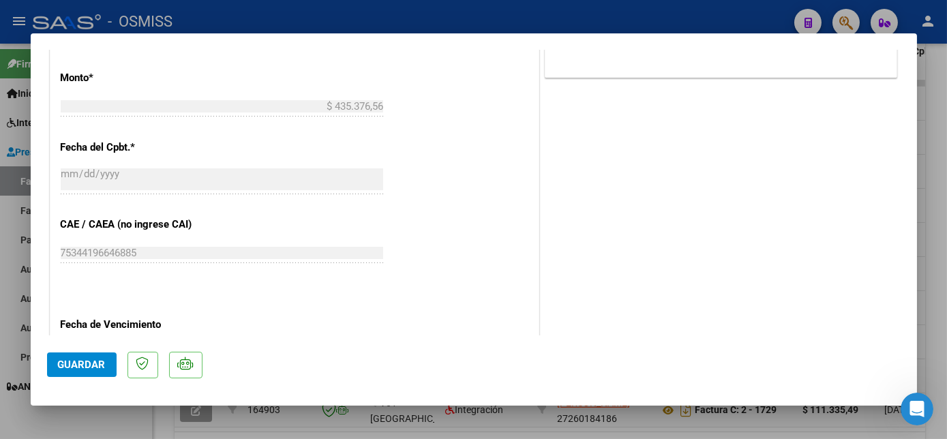
click at [127, 418] on div at bounding box center [473, 219] width 947 height 439
type input "$ 0,00"
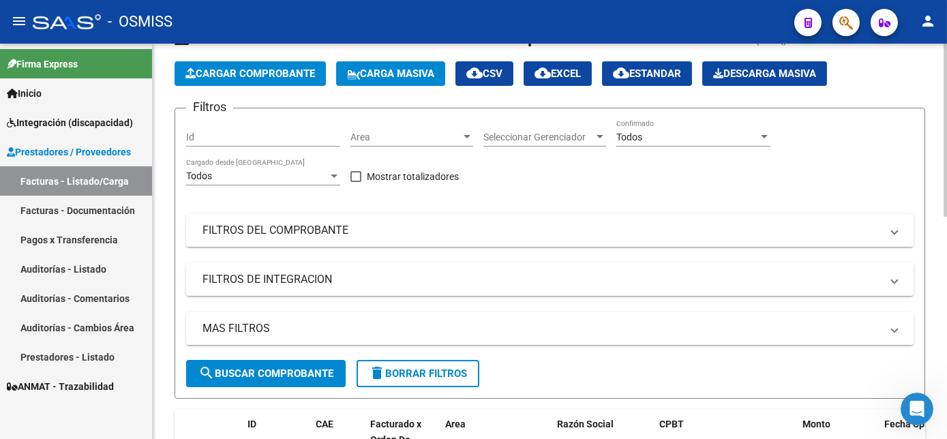
scroll to position [75, 0]
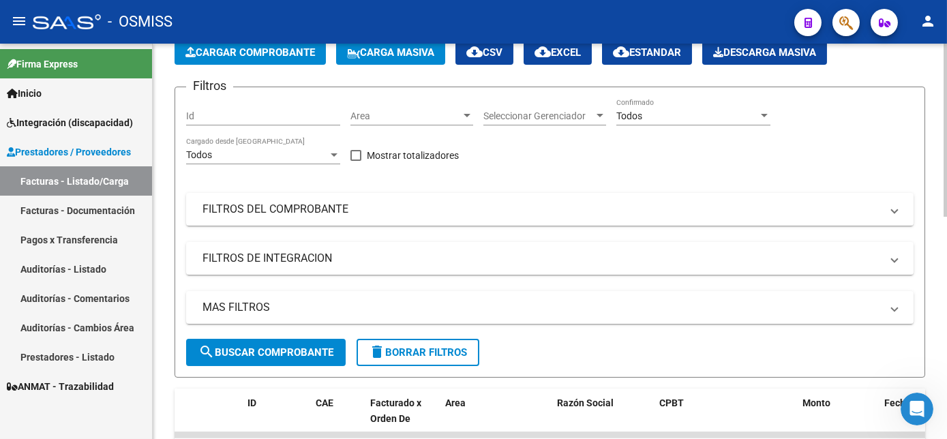
click at [940, 131] on div "Video tutorial PRESTADORES -> Listado de CPBTs Emitidos por Prestadores / Prove…" at bounding box center [551, 415] width 797 height 893
click at [341, 213] on mat-panel-title "FILTROS DEL COMPROBANTE" at bounding box center [541, 209] width 678 height 15
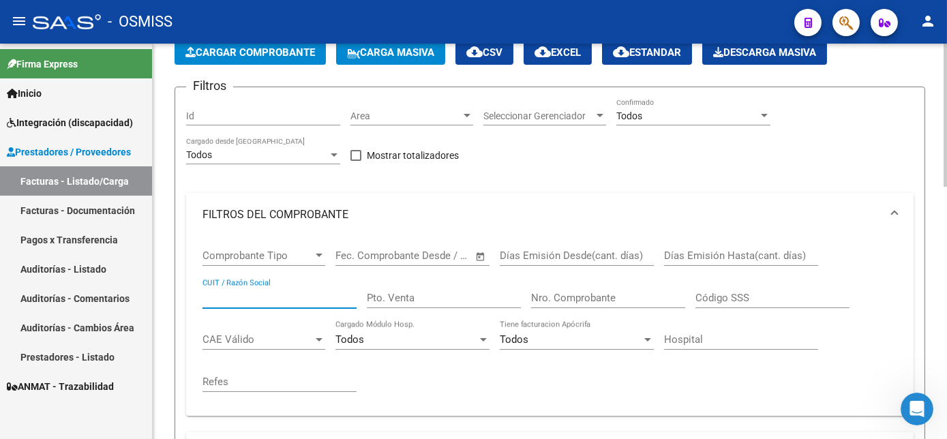
click at [245, 298] on input "CUIT / Razón Social" at bounding box center [279, 298] width 154 height 12
paste input "23430840754"
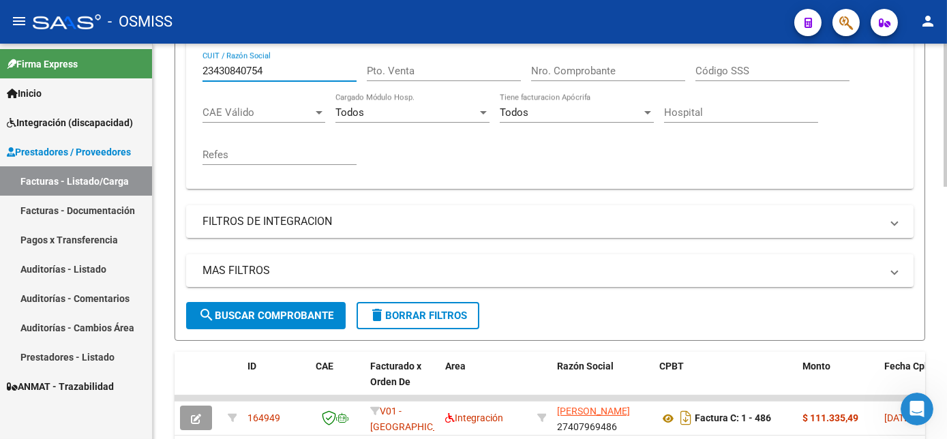
scroll to position [319, 0]
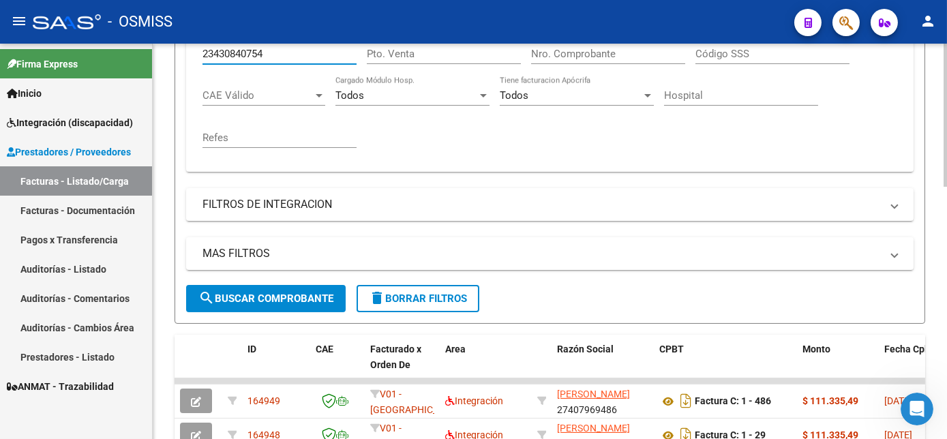
click at [946, 244] on html "menu - OSMISS person Firma Express Inicio Instructivos Contacto OS Integración …" at bounding box center [473, 219] width 947 height 439
type input "23430840754"
click at [289, 300] on span "search Buscar Comprobante" at bounding box center [265, 298] width 135 height 12
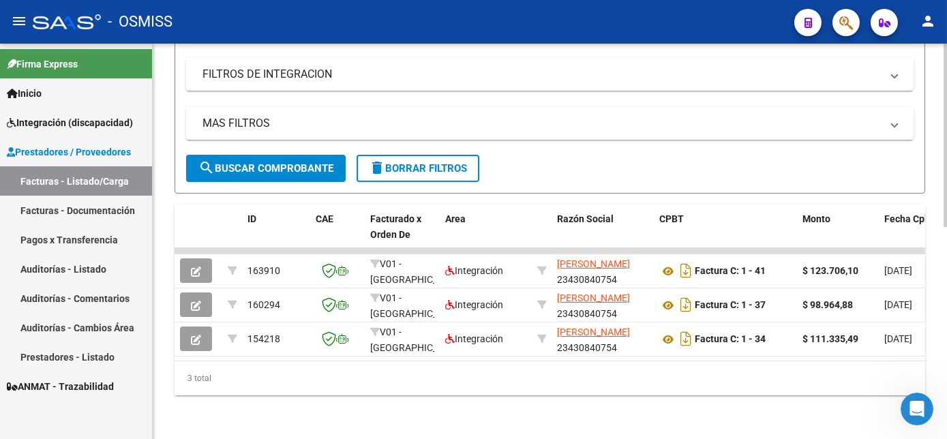
scroll to position [458, 0]
click at [946, 291] on html "menu - OSMISS person Firma Express Inicio Instructivos Contacto OS Integración …" at bounding box center [473, 219] width 947 height 439
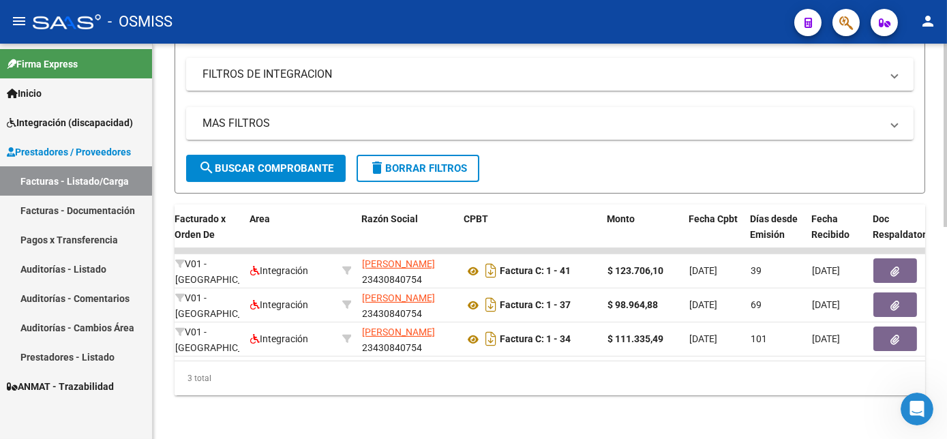
scroll to position [0, 0]
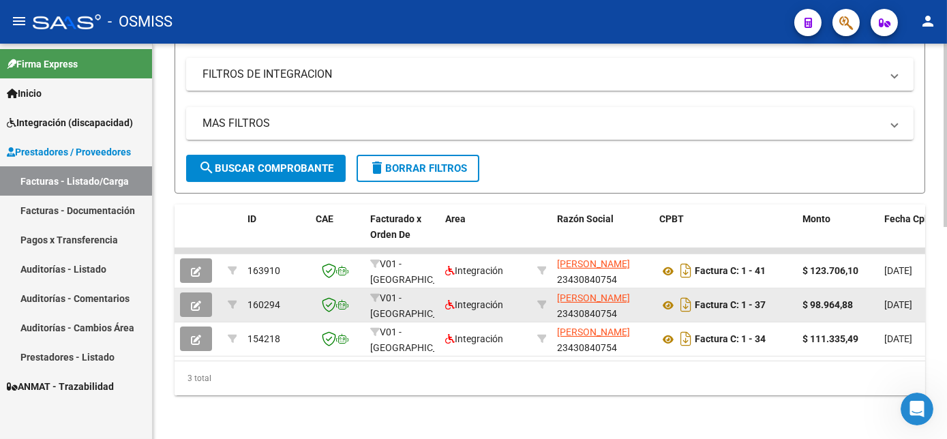
click at [190, 296] on button "button" at bounding box center [196, 304] width 32 height 25
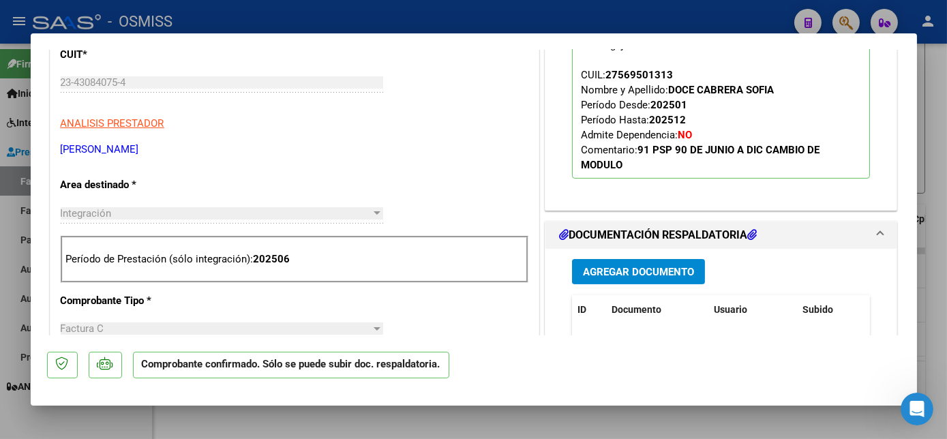
scroll to position [589, 0]
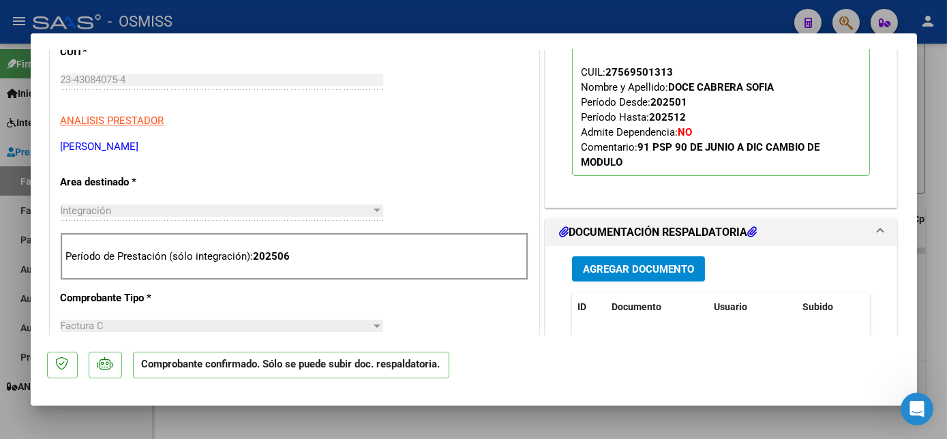
click at [130, 412] on div at bounding box center [473, 219] width 947 height 439
type input "$ 0,00"
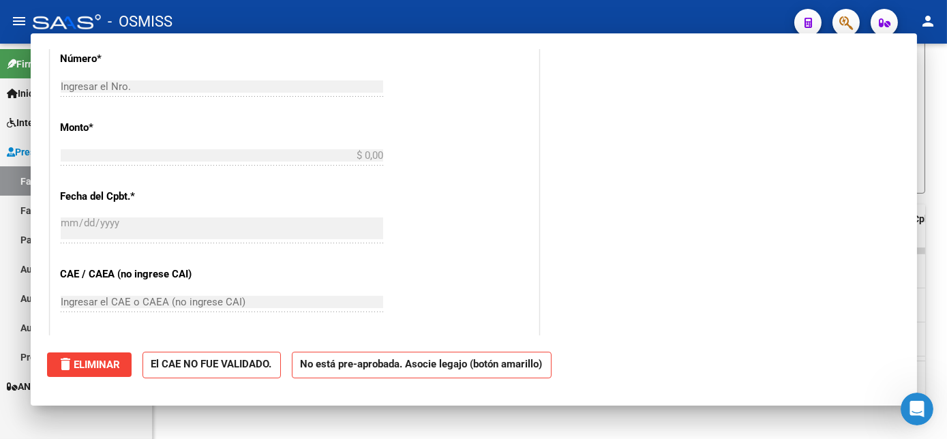
scroll to position [189, 0]
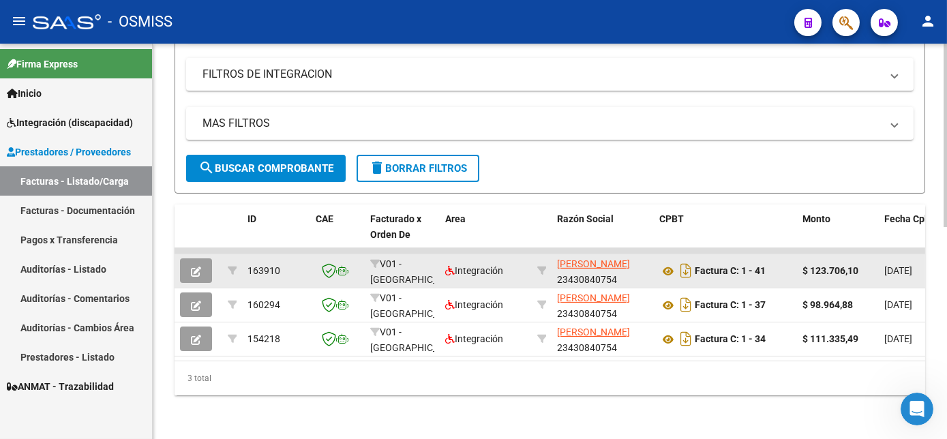
click at [197, 266] on icon "button" at bounding box center [196, 271] width 10 height 10
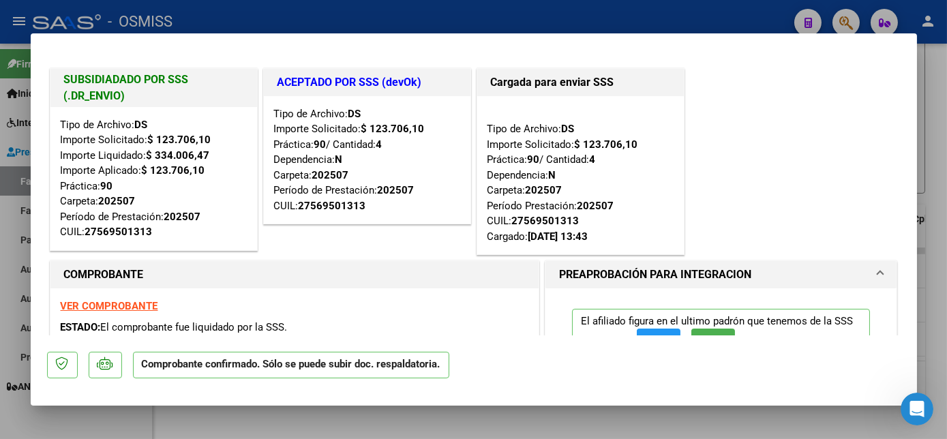
scroll to position [177, 0]
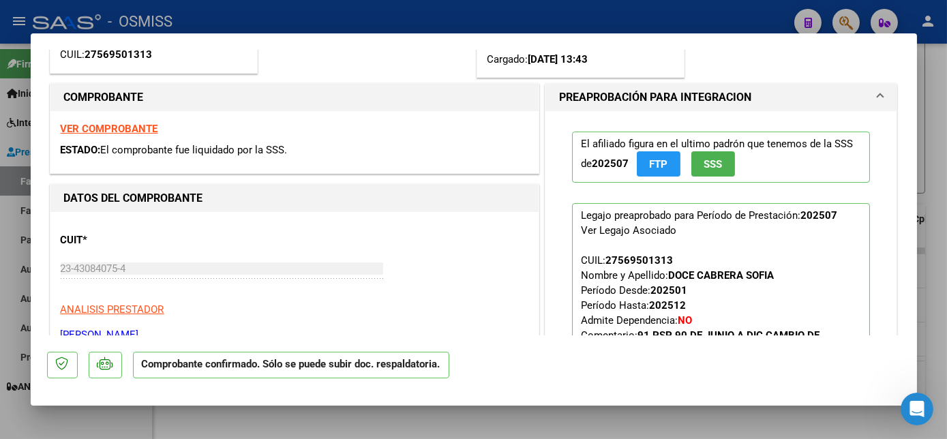
click at [942, 110] on div at bounding box center [473, 219] width 947 height 439
type input "$ 0,00"
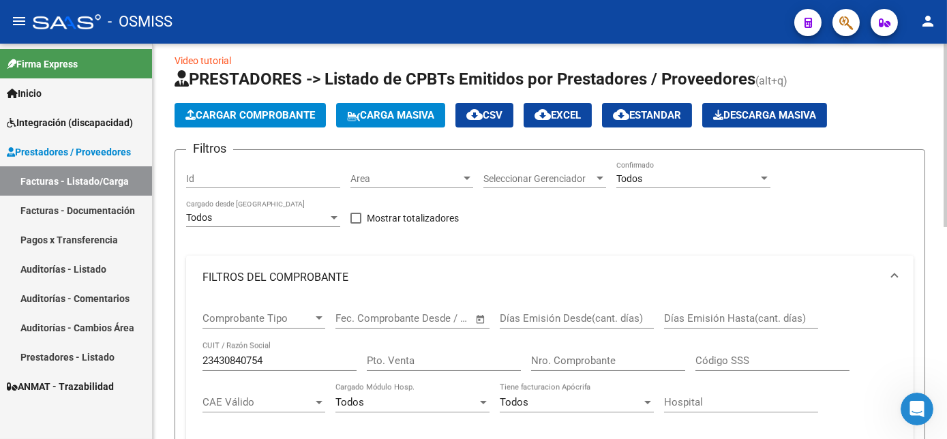
scroll to position [0, 0]
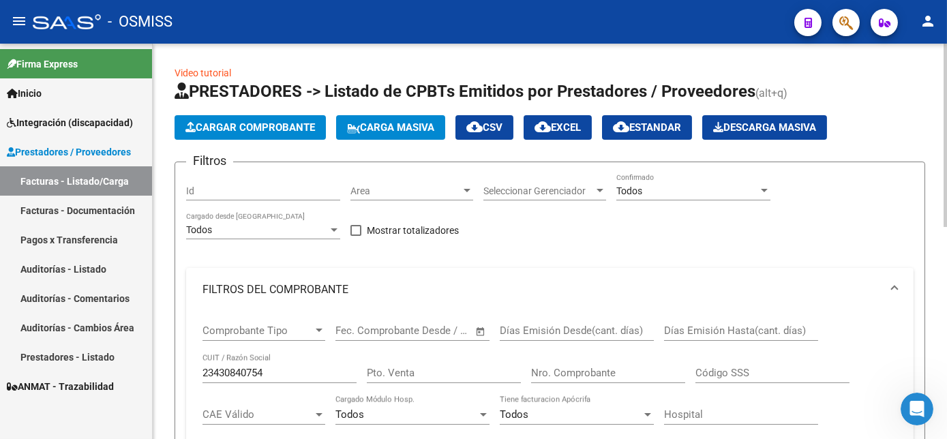
click at [401, 131] on span "Carga Masiva" at bounding box center [390, 127] width 87 height 12
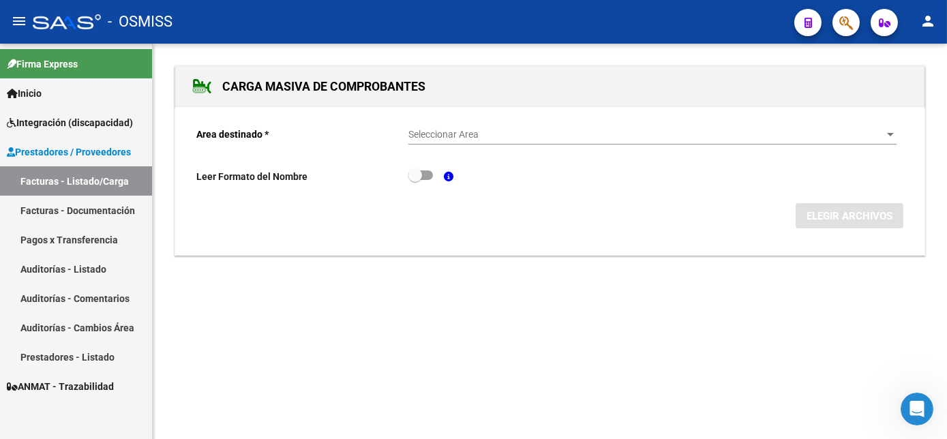
click at [440, 130] on span "Seleccionar Area" at bounding box center [646, 135] width 476 height 12
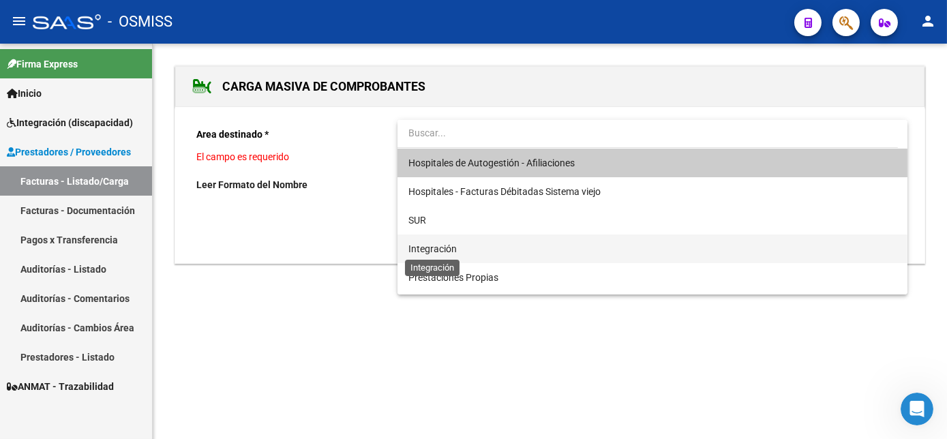
click at [432, 247] on span "Integración" at bounding box center [432, 248] width 48 height 11
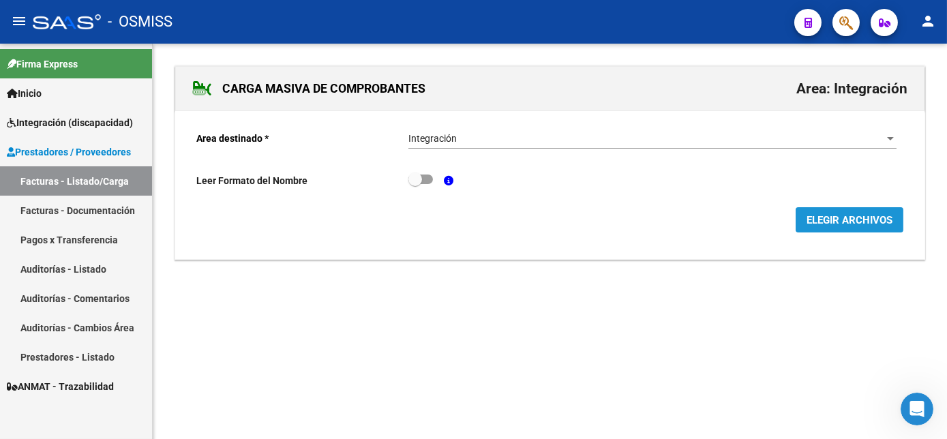
click at [845, 230] on button "ELEGIR ARCHIVOS" at bounding box center [849, 219] width 108 height 25
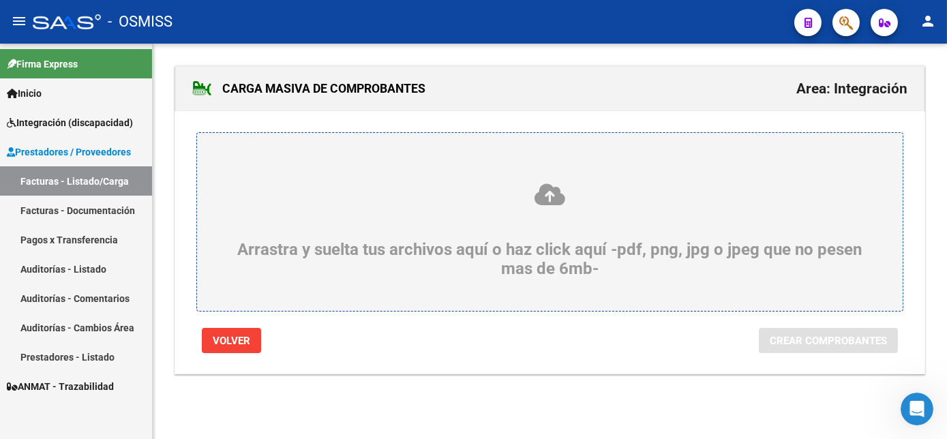
click at [556, 243] on div "Arrastra y suelta tus archivos aquí o haz click aquí -pdf, png, jpg o jpeg que …" at bounding box center [550, 230] width 640 height 96
click at [0, 0] on input "Arrastra y suelta tus archivos aquí o haz click aquí -pdf, png, jpg o jpeg que …" at bounding box center [0, 0] width 0 height 0
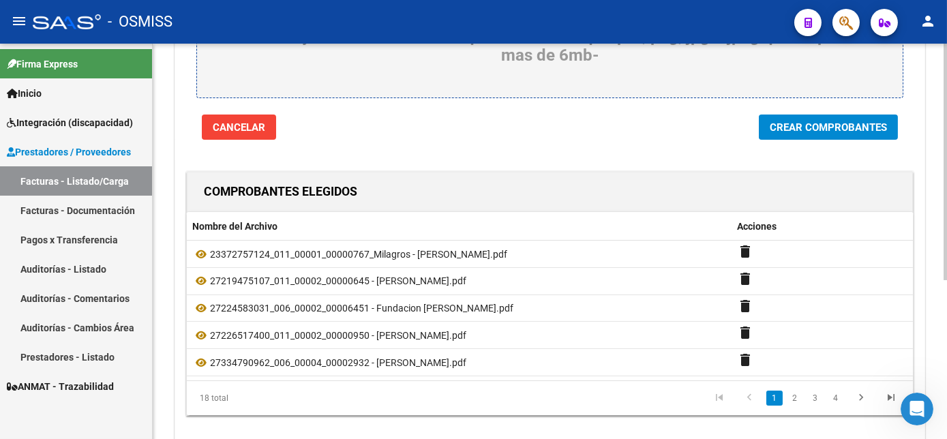
scroll to position [214, 0]
click at [946, 388] on html "menu - OSMISS person Firma Express Inicio Instructivos Contacto OS Integración …" at bounding box center [473, 219] width 947 height 439
click at [834, 125] on span "Crear Comprobantes" at bounding box center [827, 127] width 117 height 12
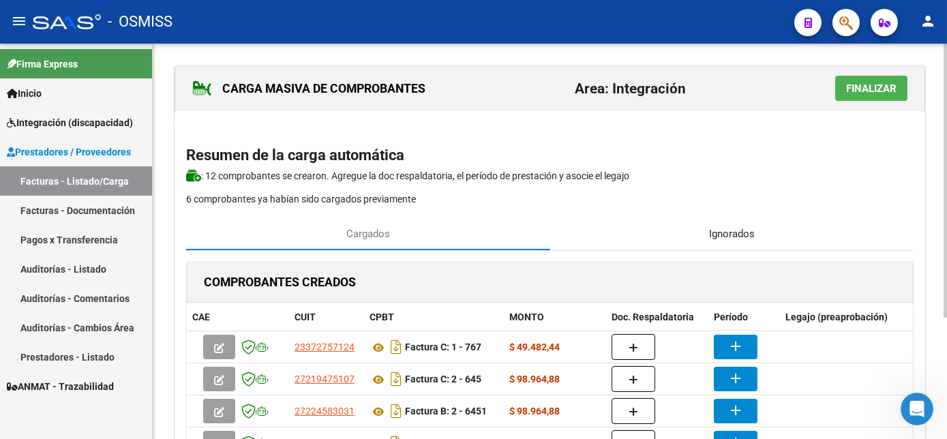
click at [747, 232] on span "Ignorados" at bounding box center [732, 233] width 46 height 15
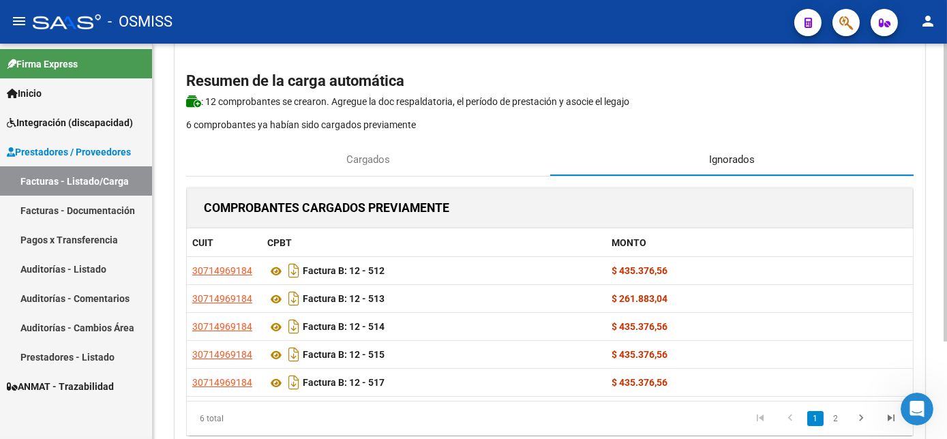
scroll to position [109, 0]
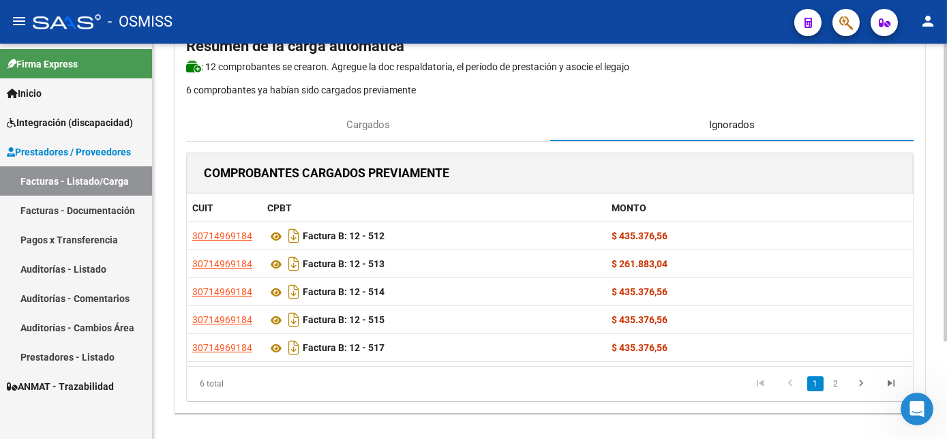
click at [940, 266] on div "CARGA MASIVA DE COMPROBANTES Area: Integración Finalizar Resumen de la carga au…" at bounding box center [551, 198] width 797 height 527
click at [838, 381] on link "2" at bounding box center [835, 383] width 16 height 15
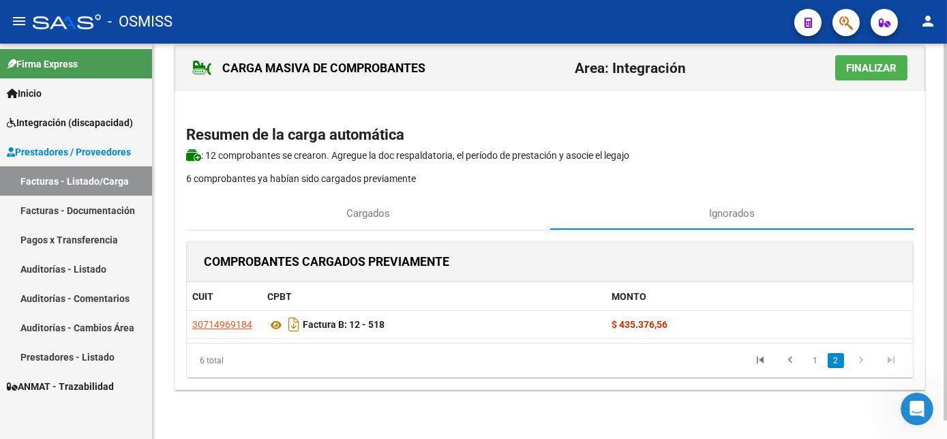
scroll to position [19, 0]
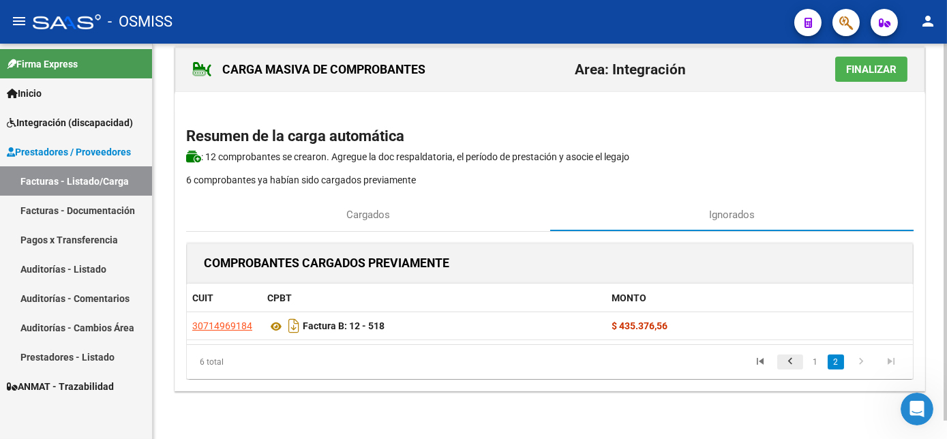
click at [786, 360] on icon "go to previous page" at bounding box center [790, 363] width 18 height 16
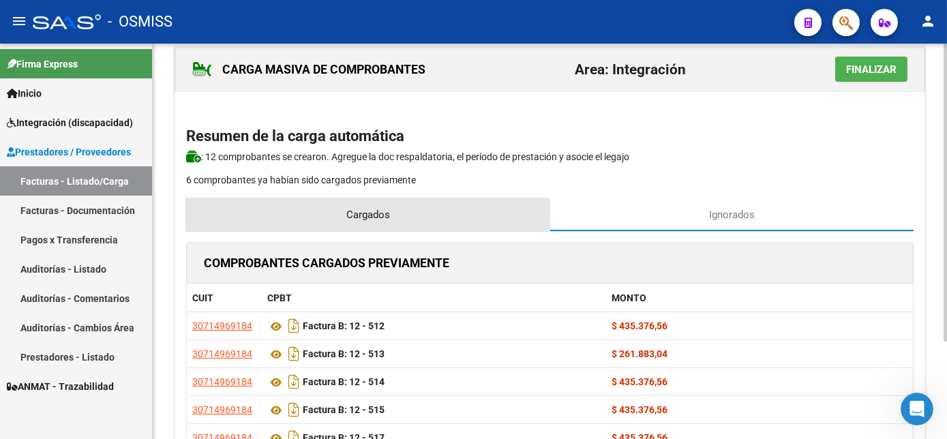
click at [361, 218] on span "Cargados" at bounding box center [368, 214] width 44 height 15
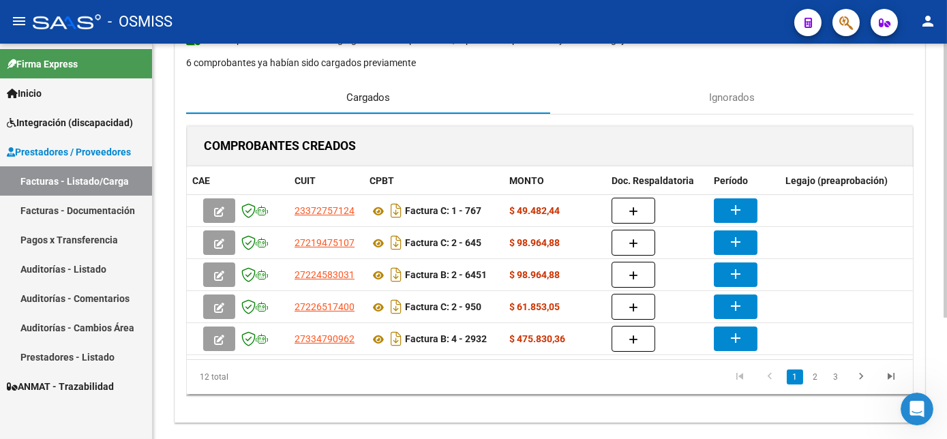
scroll to position [138, 0]
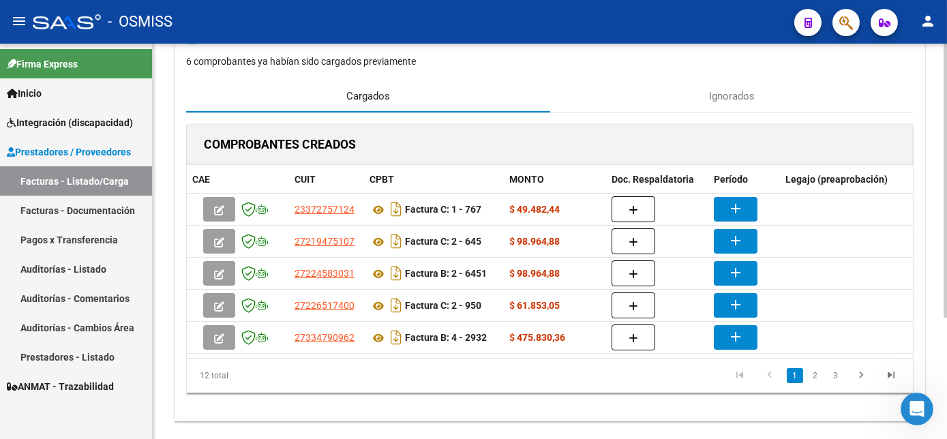
click at [946, 278] on html "menu - OSMISS person Firma Express Inicio Instructivos Contacto OS Integración …" at bounding box center [473, 219] width 947 height 439
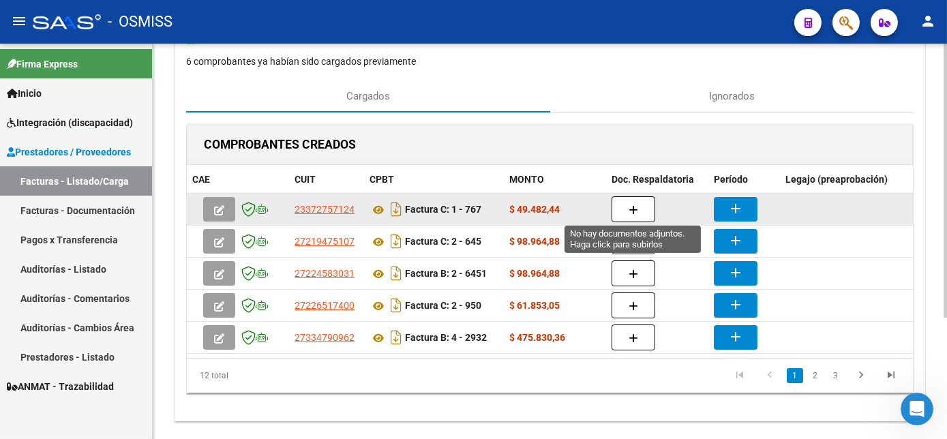
click at [628, 210] on icon "button" at bounding box center [633, 210] width 10 height 10
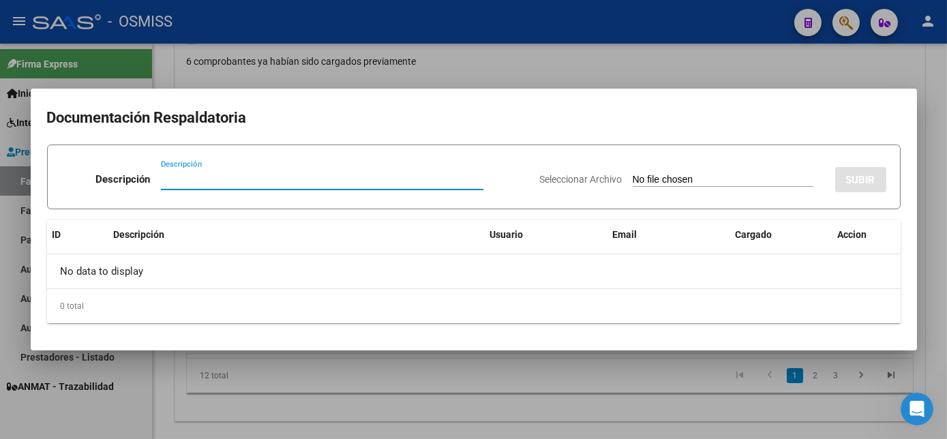
click at [688, 176] on input "Seleccionar Archivo" at bounding box center [722, 180] width 181 height 13
type input "C:\fakepath\767.pdf"
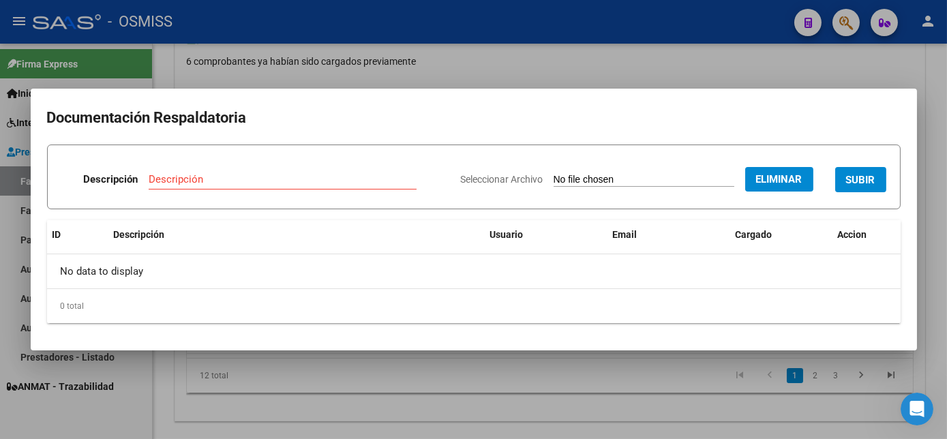
click at [239, 185] on div "Descripción" at bounding box center [283, 179] width 268 height 20
type input "l"
type input "[PERSON_NAME] PL"
click at [865, 179] on span "SUBIR" at bounding box center [860, 180] width 29 height 12
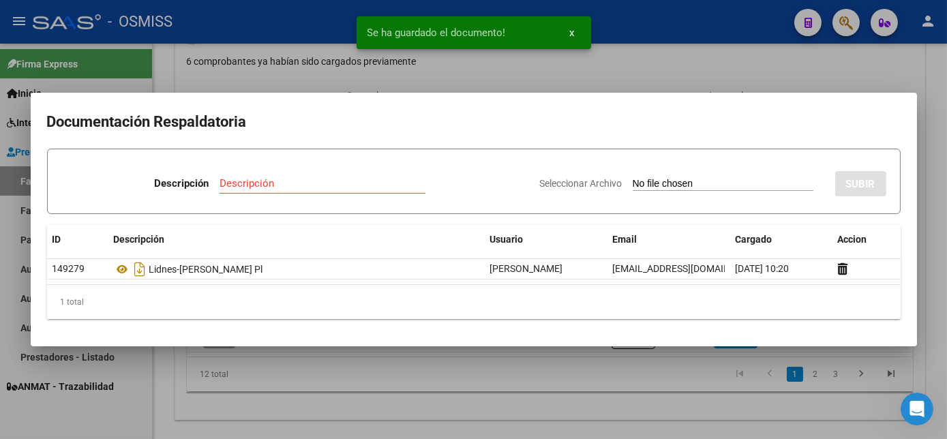
click at [692, 383] on div at bounding box center [473, 219] width 947 height 439
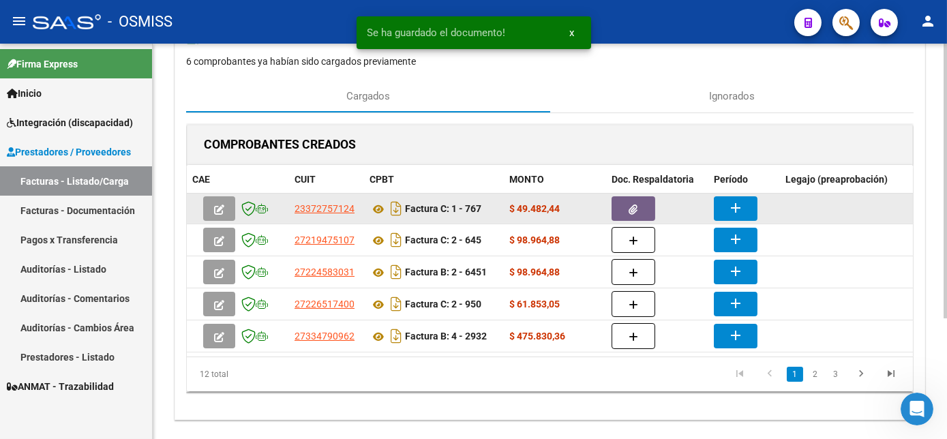
click at [736, 203] on mat-icon "add" at bounding box center [735, 208] width 16 height 16
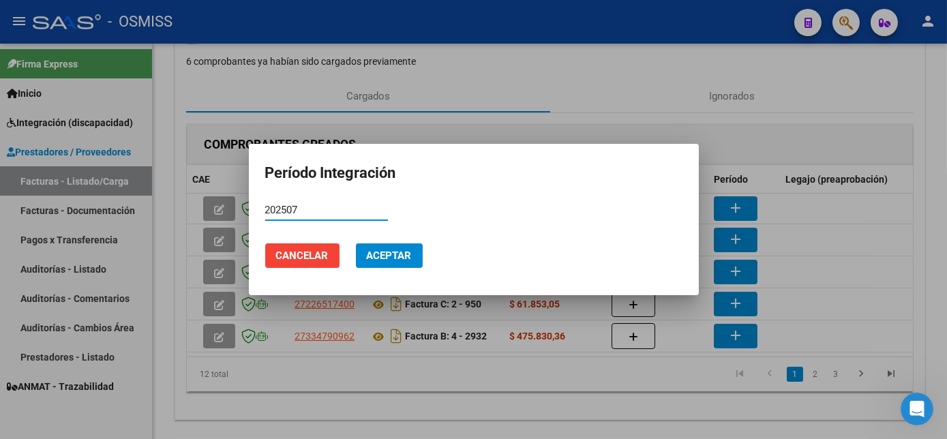
type input "202507"
click at [397, 256] on span "Aceptar" at bounding box center [389, 255] width 45 height 12
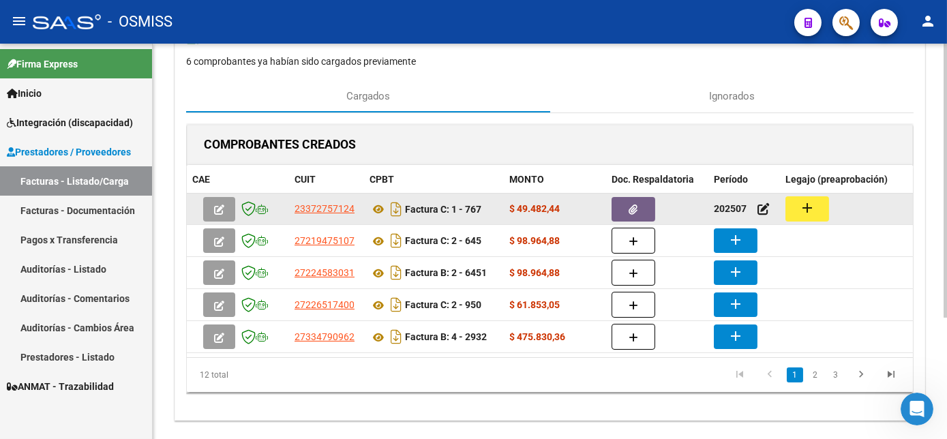
click at [805, 206] on mat-icon "add" at bounding box center [807, 208] width 16 height 16
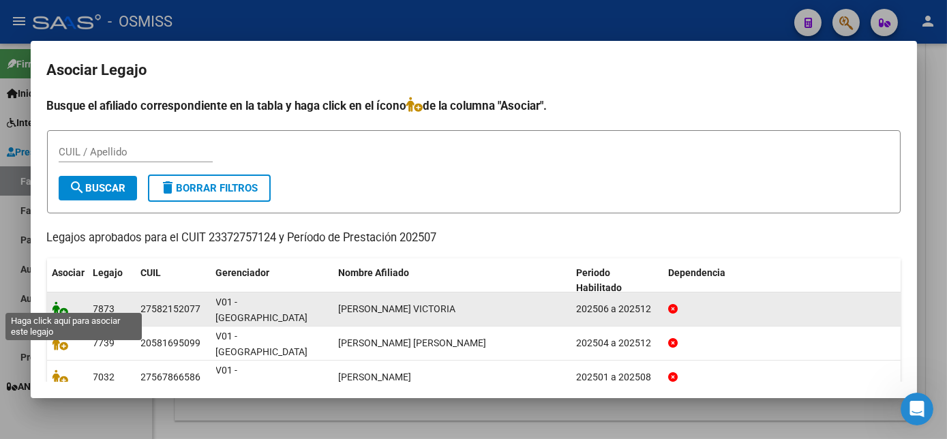
click at [56, 301] on icon at bounding box center [60, 308] width 16 height 15
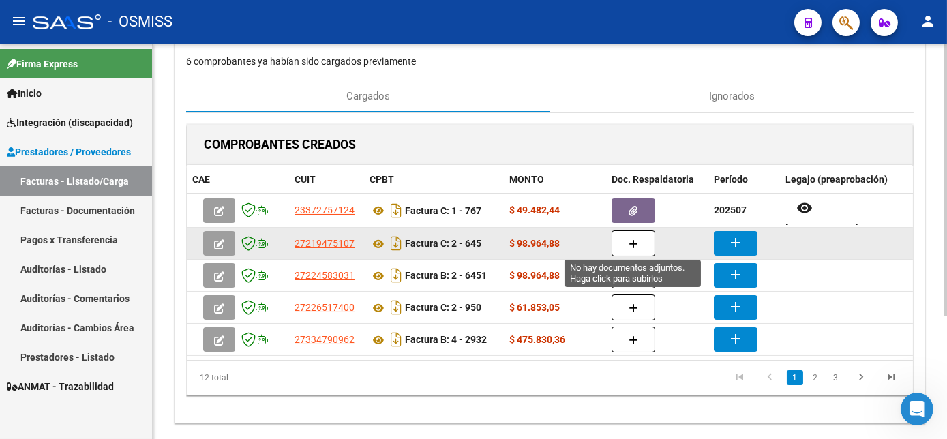
click at [622, 248] on button "button" at bounding box center [633, 243] width 44 height 26
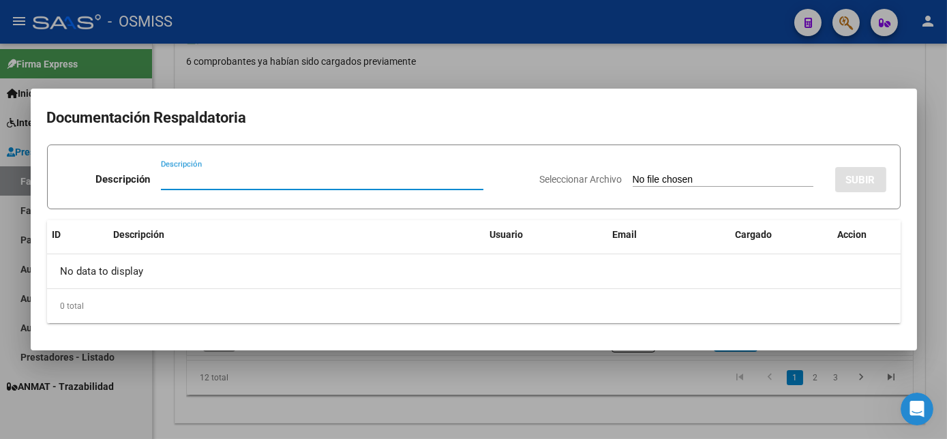
click at [681, 176] on input "Seleccionar Archivo" at bounding box center [722, 180] width 181 height 13
type input "C:\fakepath\645.pdf"
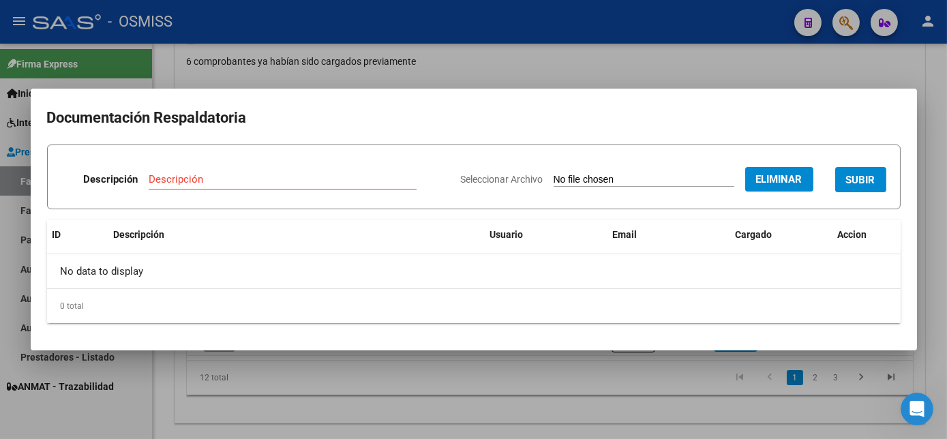
click at [327, 179] on input "Descripción" at bounding box center [283, 179] width 268 height 12
type input "[PERSON_NAME] PL"
click at [857, 181] on span "SUBIR" at bounding box center [860, 180] width 29 height 12
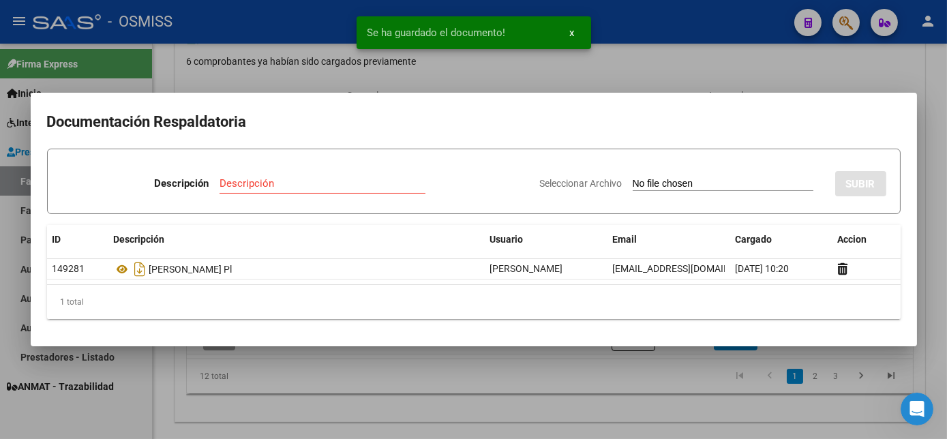
click at [602, 414] on div at bounding box center [473, 219] width 947 height 439
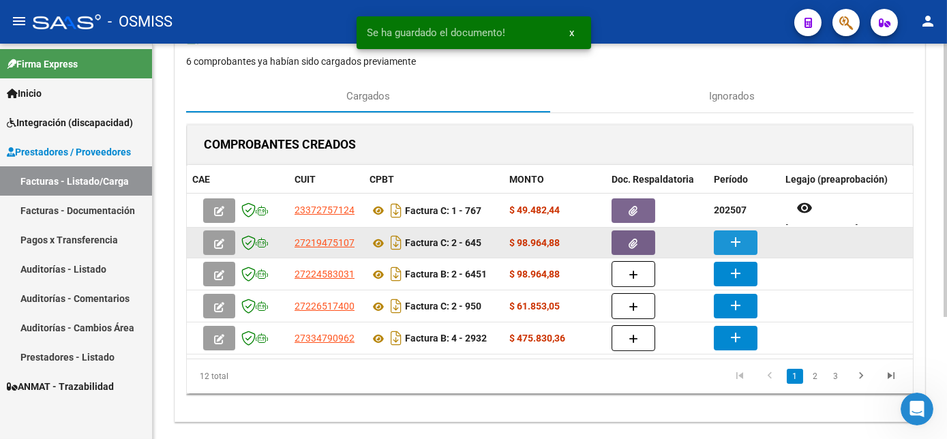
click at [748, 235] on button "add" at bounding box center [736, 242] width 44 height 25
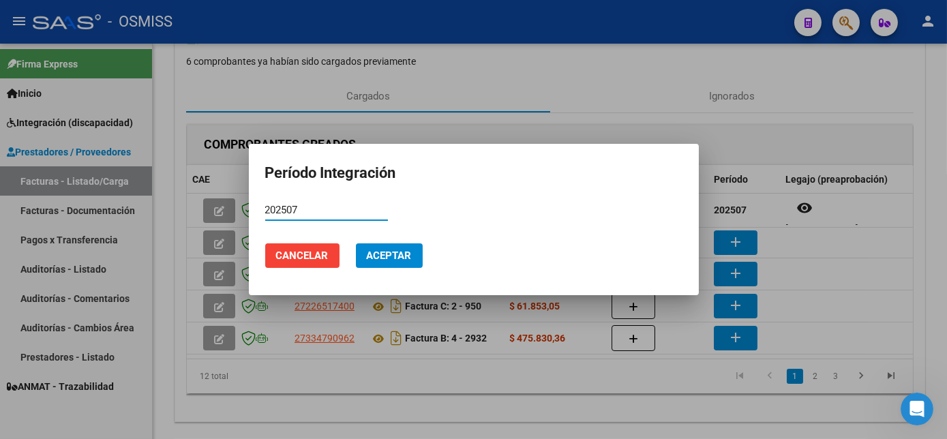
type input "202507"
click at [377, 262] on span "Aceptar" at bounding box center [389, 255] width 45 height 12
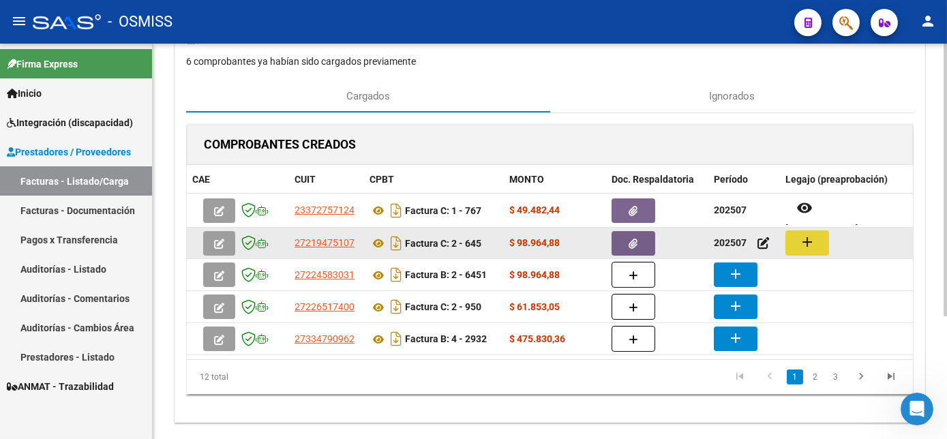
click at [805, 245] on mat-icon "add" at bounding box center [807, 242] width 16 height 16
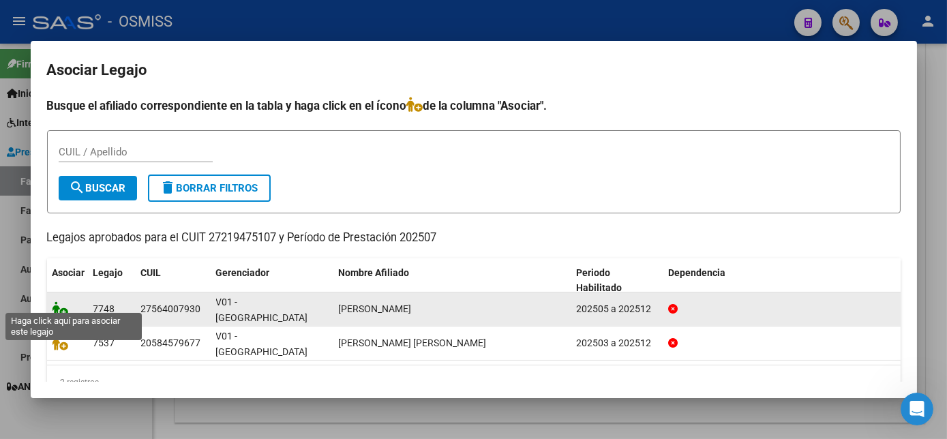
click at [61, 301] on icon at bounding box center [60, 308] width 16 height 15
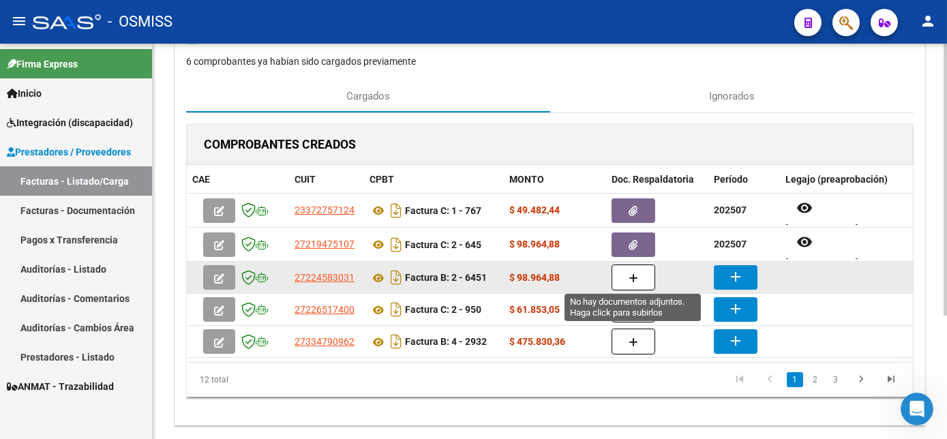
click at [626, 278] on button "button" at bounding box center [633, 277] width 44 height 26
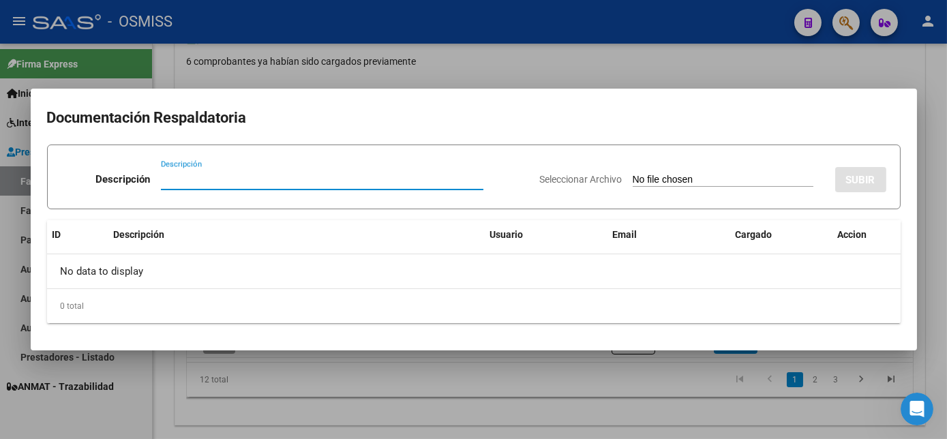
click at [685, 178] on input "Seleccionar Archivo" at bounding box center [722, 180] width 181 height 13
type input "C:\fakepath\6451.pdf"
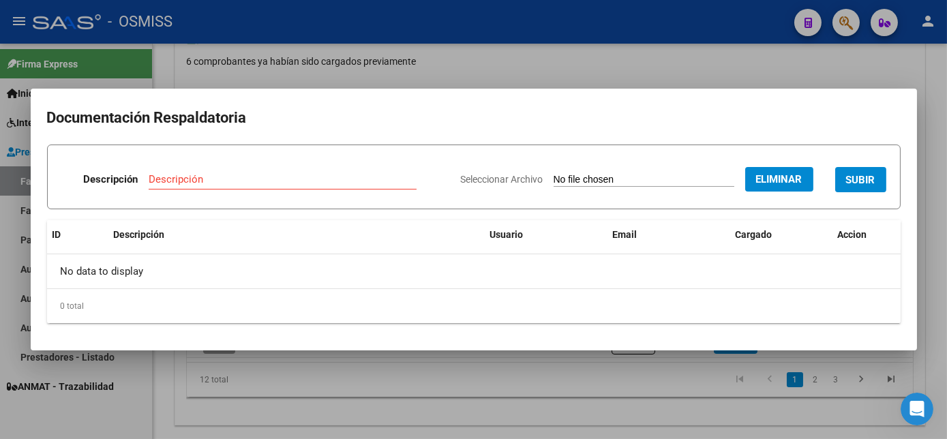
click at [328, 170] on div "Descripción" at bounding box center [283, 179] width 268 height 20
type input "CORONEL -[PERSON_NAME] PL"
click at [850, 177] on span "SUBIR" at bounding box center [860, 180] width 29 height 12
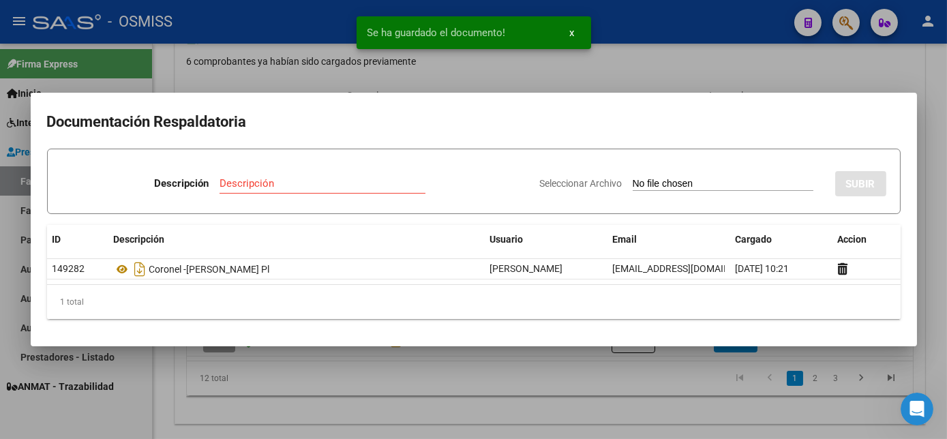
click at [669, 391] on div at bounding box center [473, 219] width 947 height 439
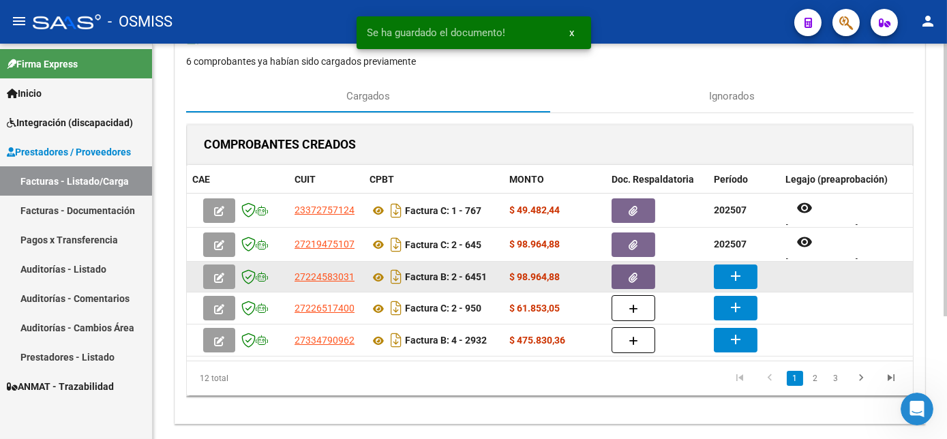
click at [727, 269] on mat-icon "add" at bounding box center [735, 276] width 16 height 16
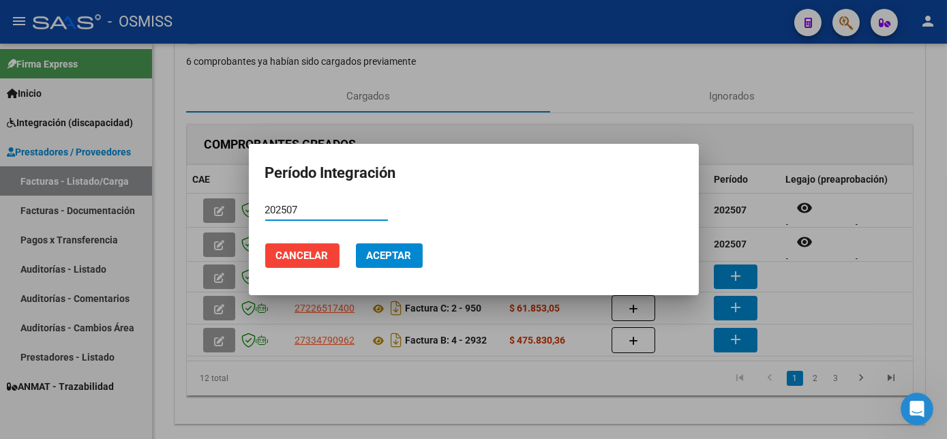
type input "202507"
click at [390, 247] on button "Aceptar" at bounding box center [389, 255] width 67 height 25
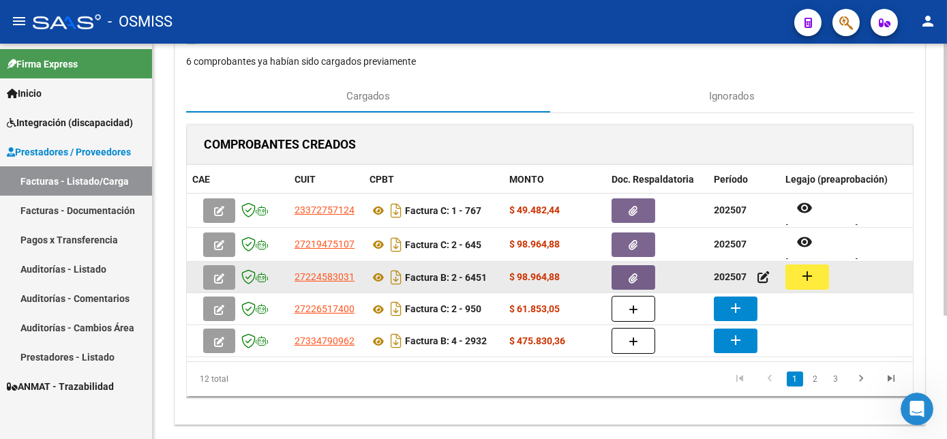
click at [794, 278] on button "add" at bounding box center [807, 276] width 44 height 25
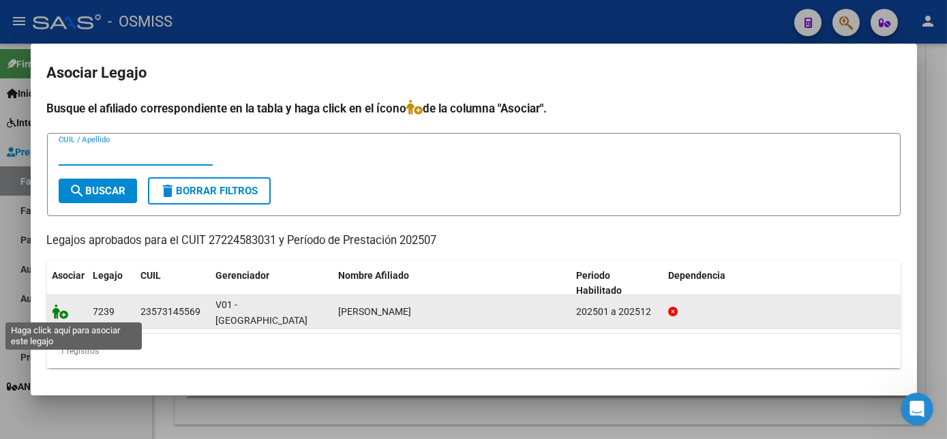
click at [63, 315] on icon at bounding box center [60, 311] width 16 height 15
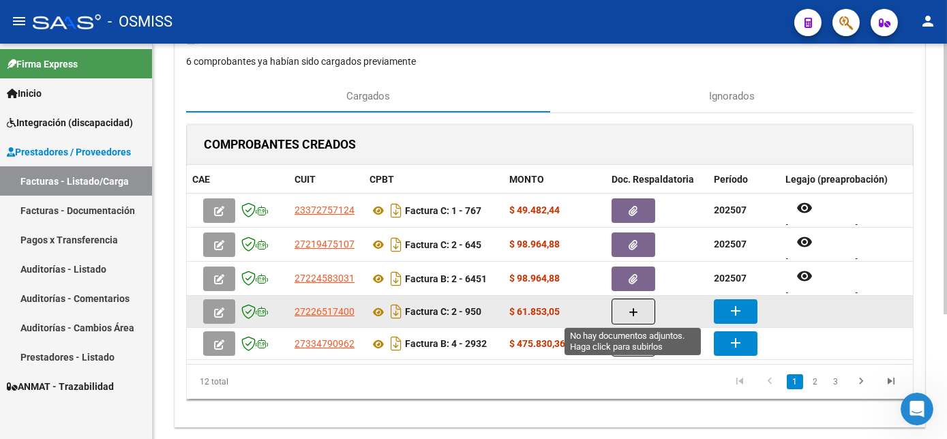
click at [638, 303] on button "button" at bounding box center [633, 311] width 44 height 26
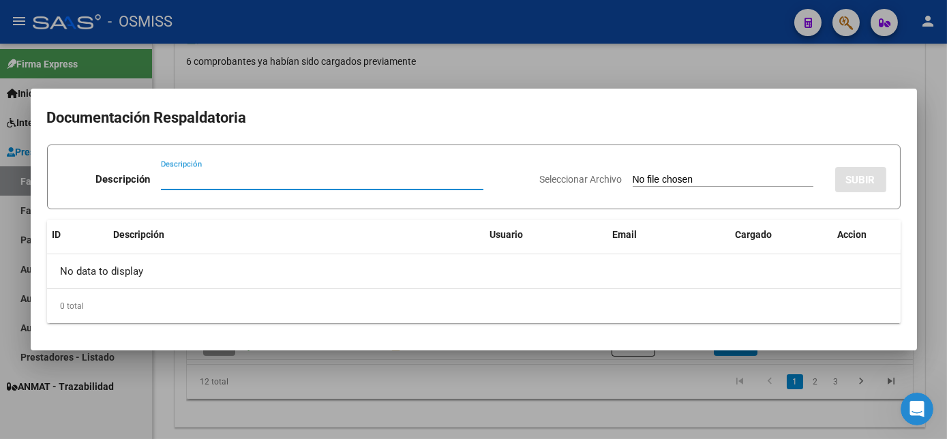
click at [701, 178] on input "Seleccionar Archivo" at bounding box center [722, 180] width 181 height 13
type input "C:\fakepath\950.pdf"
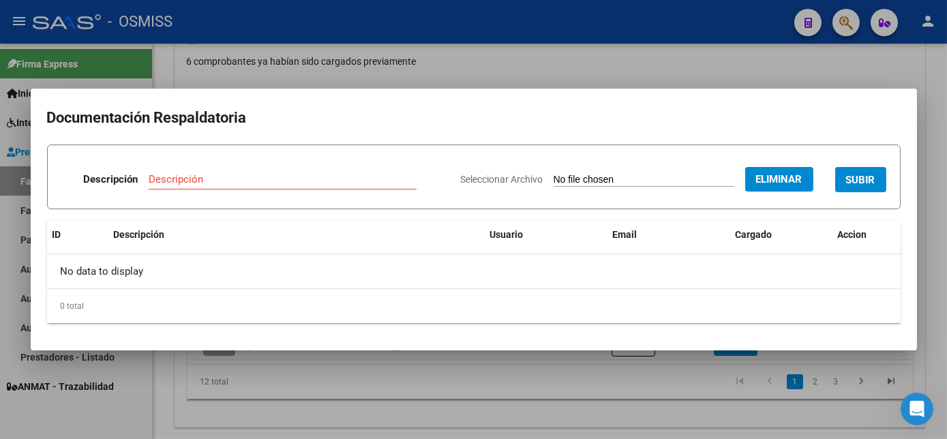
click at [221, 180] on input "Descripción" at bounding box center [283, 179] width 268 height 12
type input "[PERSON_NAME] PL"
click at [872, 184] on span "SUBIR" at bounding box center [860, 180] width 29 height 12
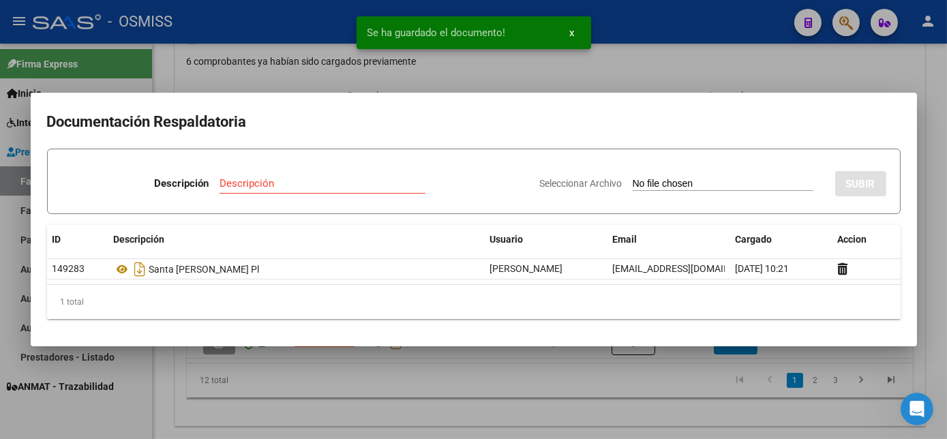
click at [597, 390] on div at bounding box center [473, 219] width 947 height 439
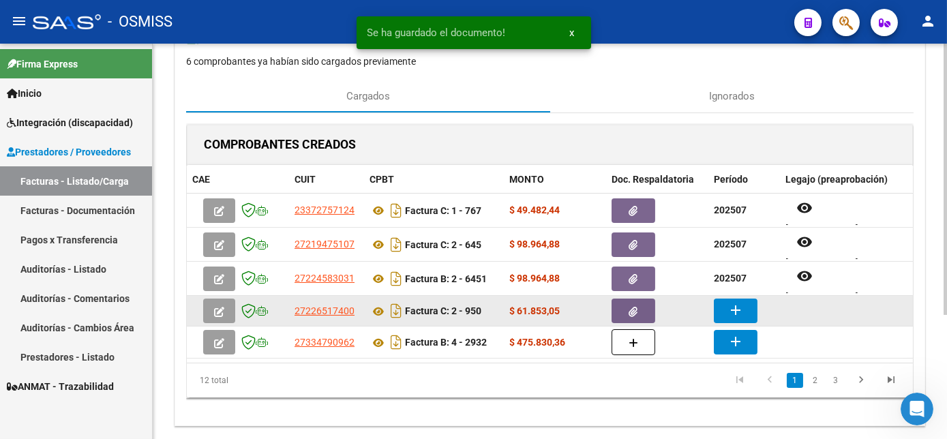
click at [735, 310] on mat-icon "add" at bounding box center [735, 310] width 16 height 16
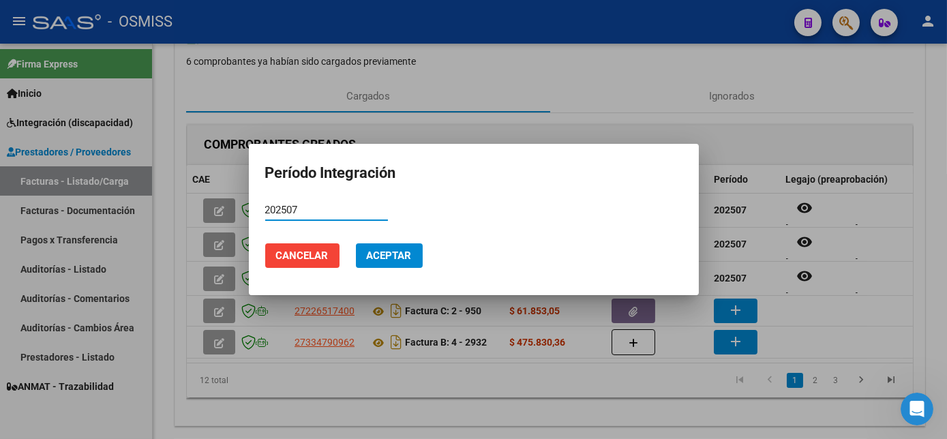
type input "202507"
click at [403, 255] on span "Aceptar" at bounding box center [389, 255] width 45 height 12
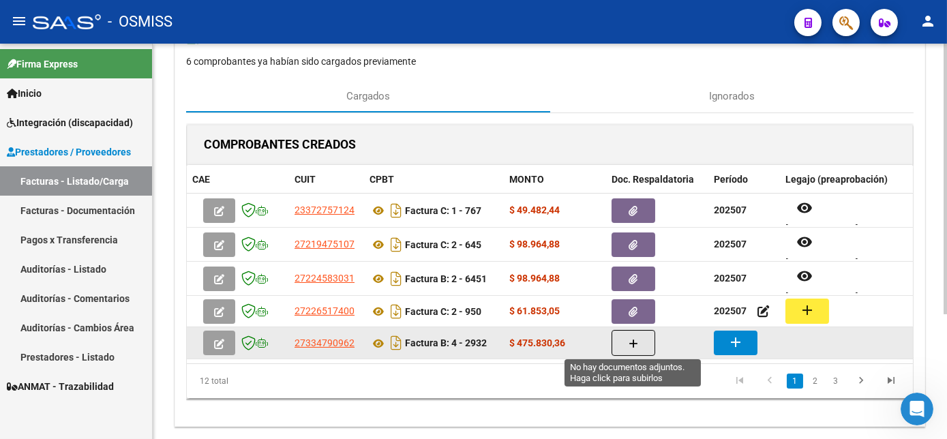
click at [626, 347] on button "button" at bounding box center [633, 343] width 44 height 26
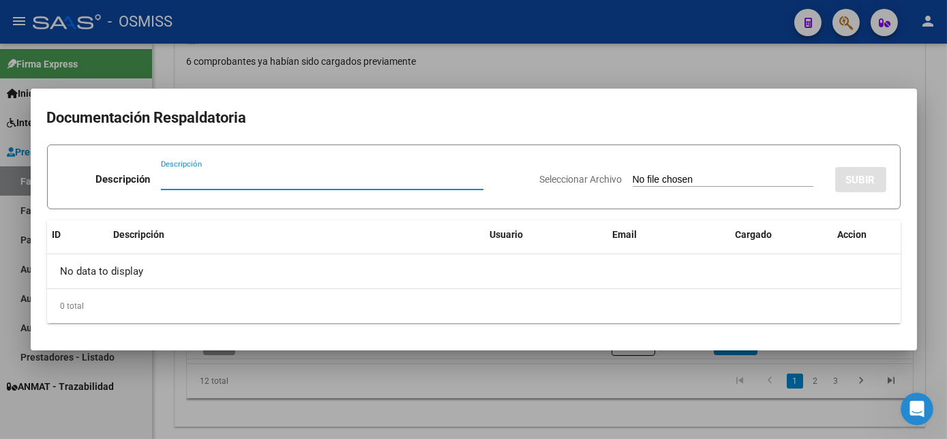
click at [664, 180] on input "Seleccionar Archivo" at bounding box center [722, 180] width 181 height 13
type input "C:\fakepath\2932.pdf"
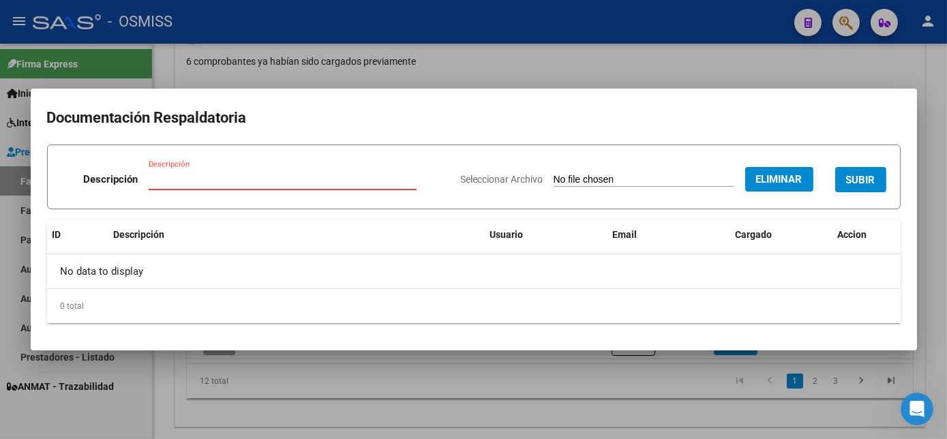
click at [185, 179] on input "Descripción" at bounding box center [283, 179] width 268 height 12
type input "[PERSON_NAME] PL"
click at [857, 191] on button "SUBIR" at bounding box center [860, 179] width 51 height 25
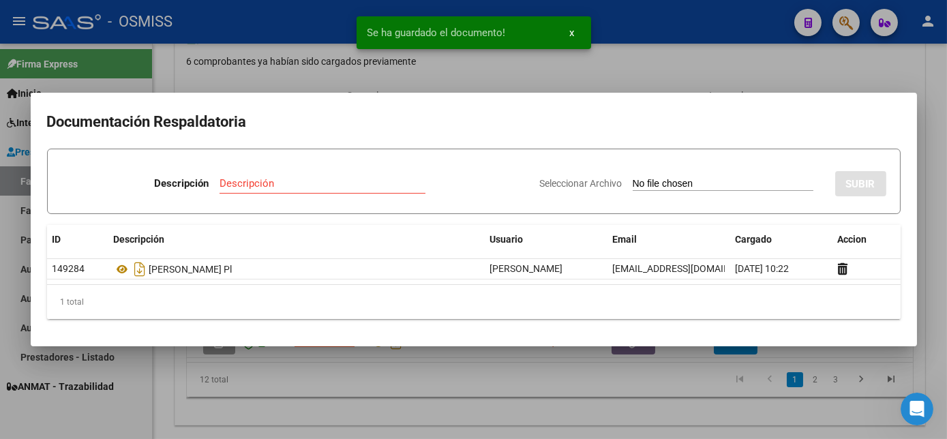
click at [600, 399] on div at bounding box center [473, 219] width 947 height 439
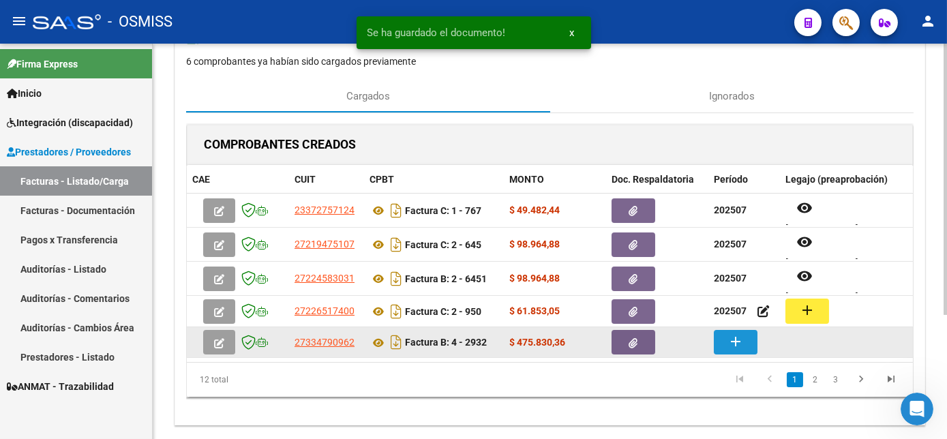
click at [741, 341] on mat-icon "add" at bounding box center [735, 341] width 16 height 16
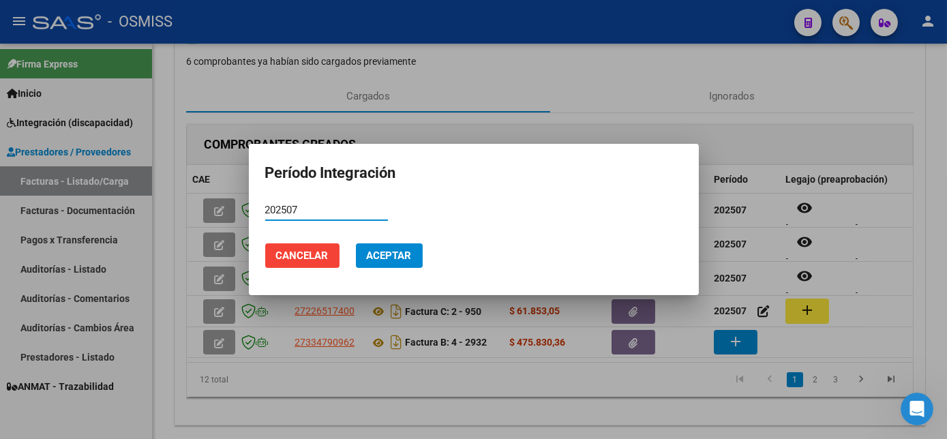
type input "202507"
click at [394, 245] on button "Aceptar" at bounding box center [389, 255] width 67 height 25
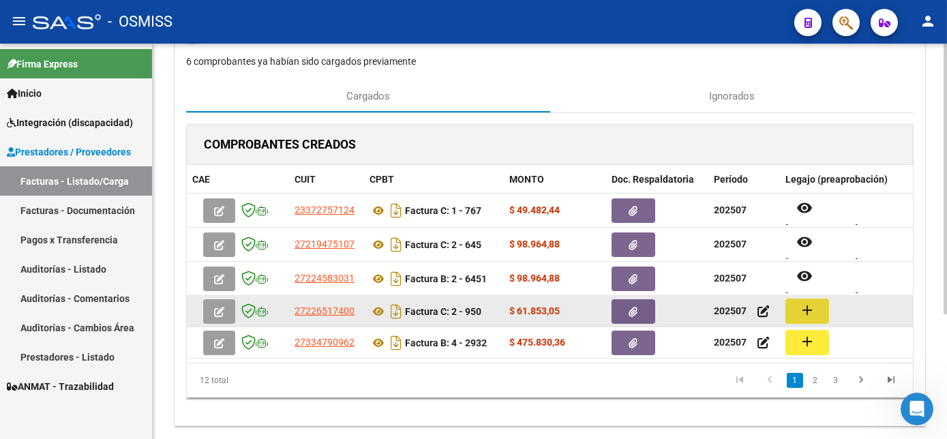
click at [806, 307] on mat-icon "add" at bounding box center [807, 310] width 16 height 16
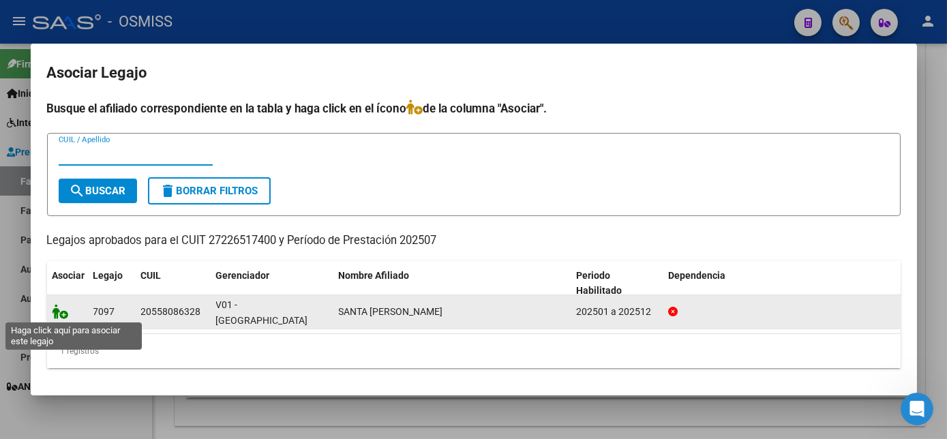
click at [63, 313] on icon at bounding box center [60, 311] width 16 height 15
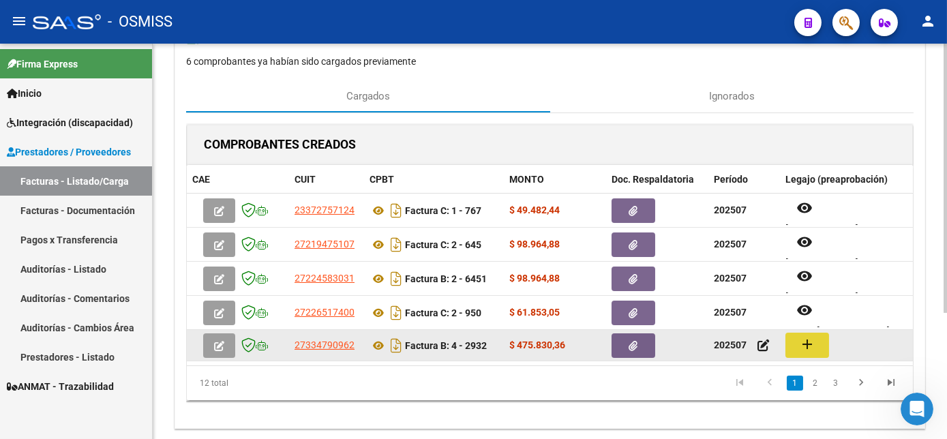
click at [810, 345] on mat-icon "add" at bounding box center [807, 344] width 16 height 16
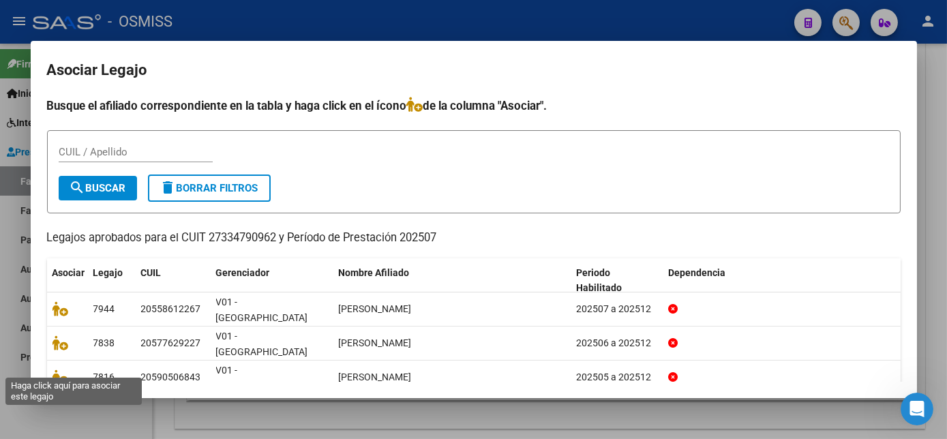
click at [53, 403] on icon at bounding box center [60, 410] width 16 height 15
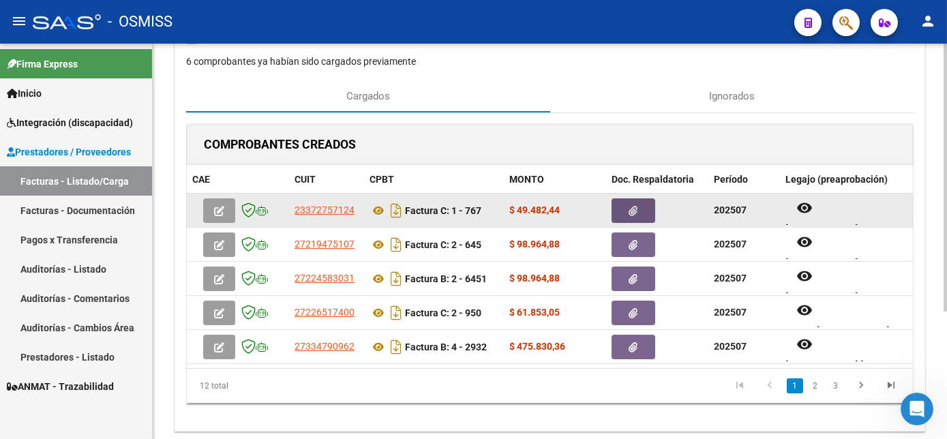
click at [631, 207] on icon "button" at bounding box center [633, 211] width 9 height 10
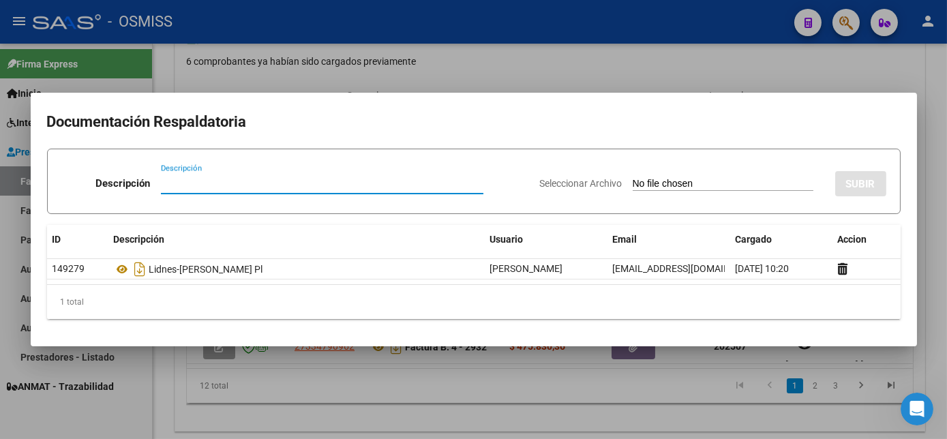
click at [399, 403] on div at bounding box center [473, 219] width 947 height 439
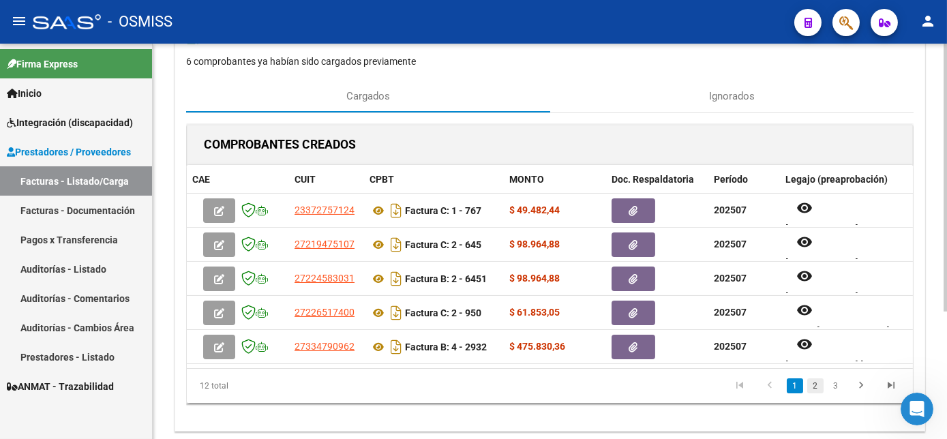
click at [812, 393] on link "2" at bounding box center [815, 385] width 16 height 15
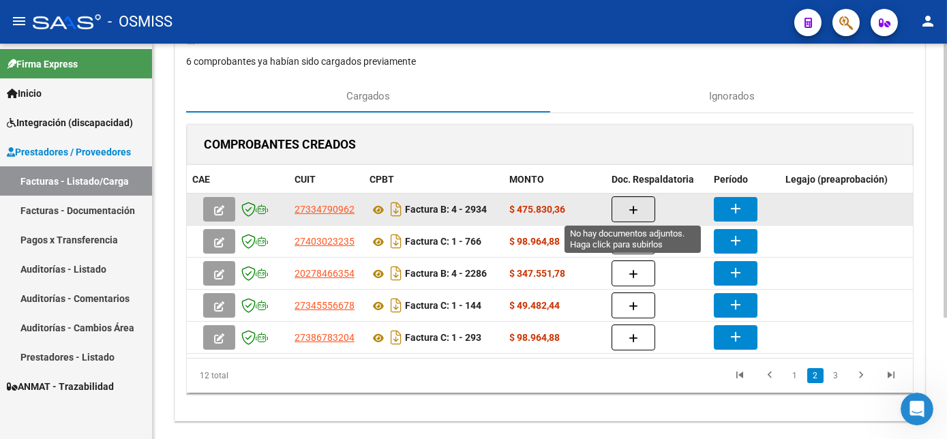
click at [631, 211] on icon "button" at bounding box center [633, 210] width 10 height 10
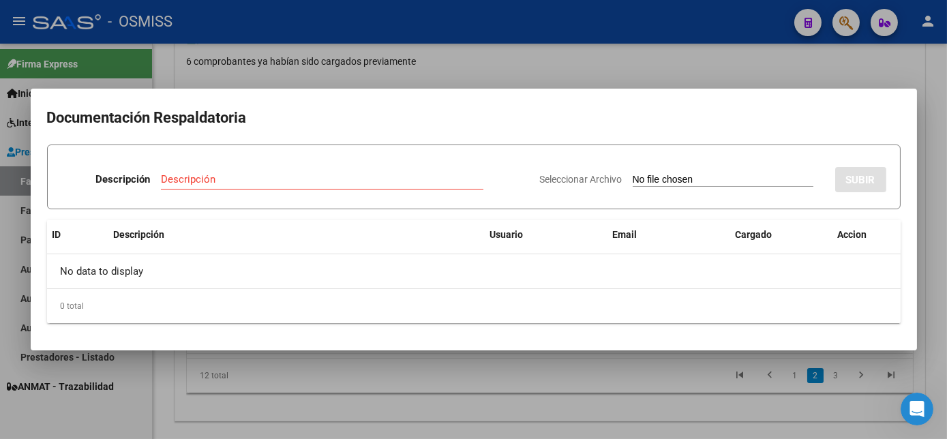
click at [645, 183] on input "Seleccionar Archivo" at bounding box center [722, 180] width 181 height 13
type input "C:\fakepath\2934.pdf"
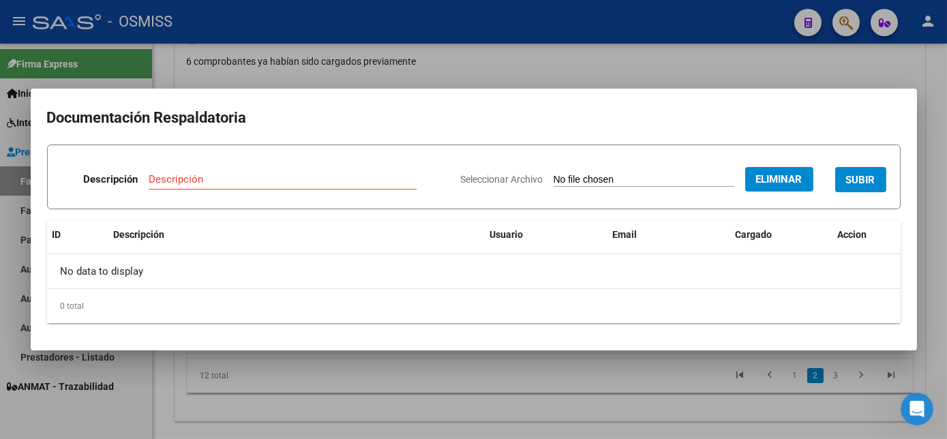
click at [283, 174] on input "Descripción" at bounding box center [283, 179] width 268 height 12
click at [186, 172] on div "RU Descripción" at bounding box center [283, 179] width 268 height 20
type input "[PERSON_NAME] PL"
click at [867, 178] on span "SUBIR" at bounding box center [860, 180] width 29 height 12
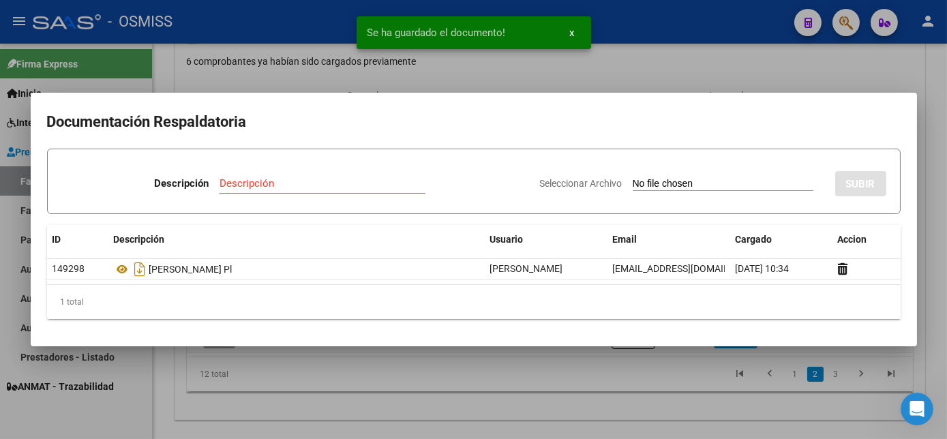
click at [622, 380] on div at bounding box center [473, 219] width 947 height 439
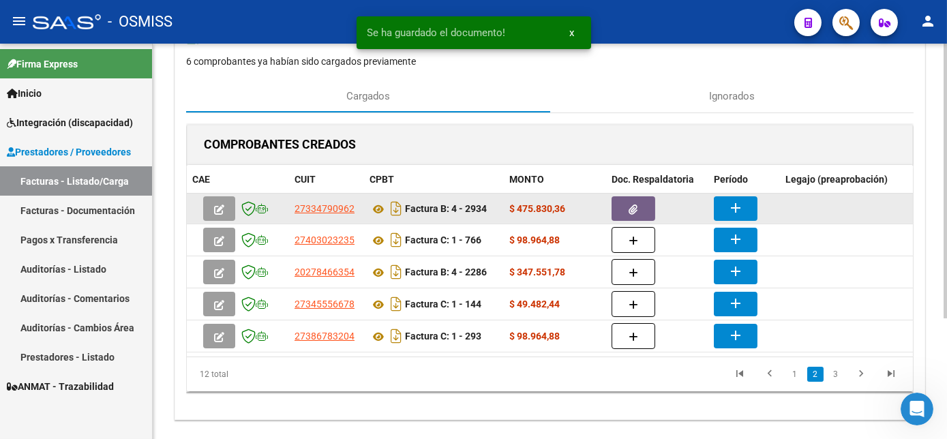
click at [740, 202] on mat-icon "add" at bounding box center [735, 208] width 16 height 16
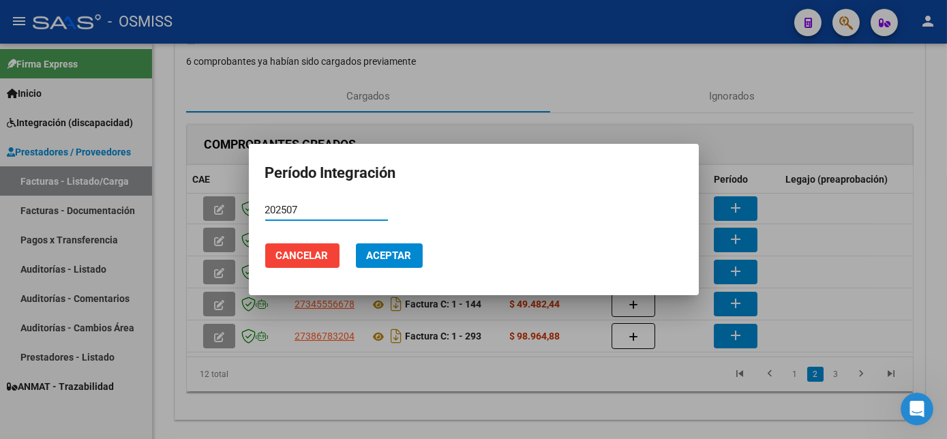
type input "202507"
click at [393, 263] on button "Aceptar" at bounding box center [389, 255] width 67 height 25
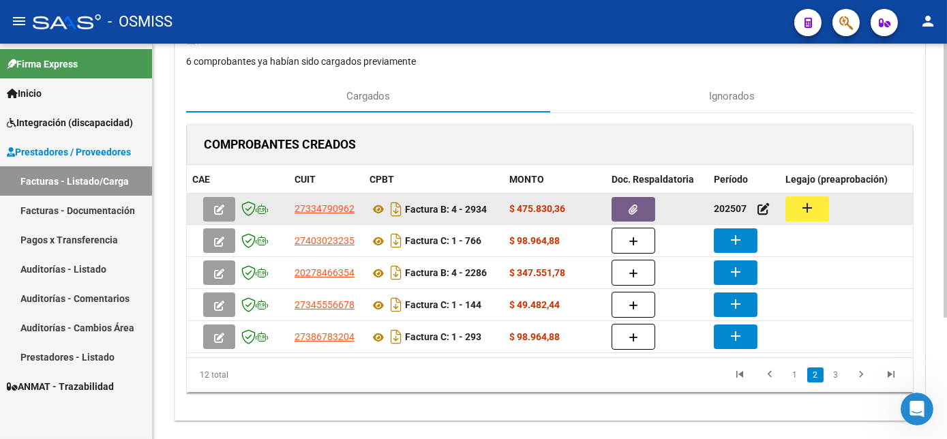
click at [811, 200] on mat-icon "add" at bounding box center [807, 208] width 16 height 16
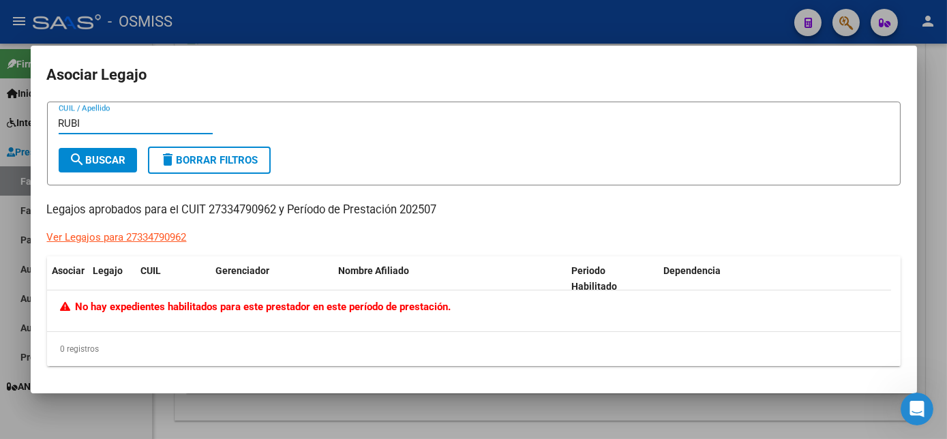
type input "RUBI"
click at [131, 415] on div at bounding box center [473, 219] width 947 height 439
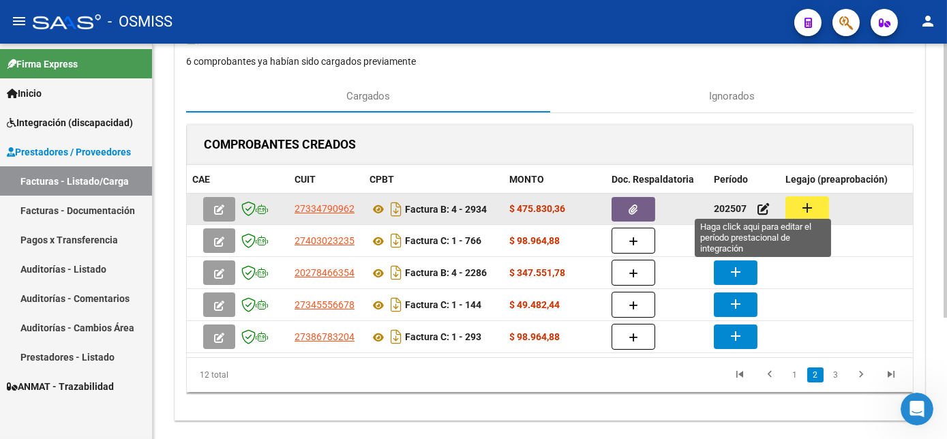
click at [758, 204] on icon at bounding box center [763, 208] width 12 height 13
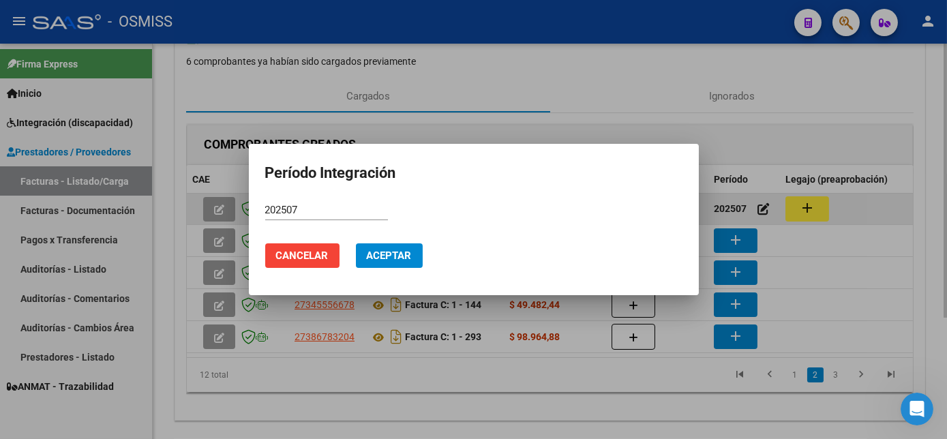
click at [758, 204] on div at bounding box center [473, 219] width 947 height 439
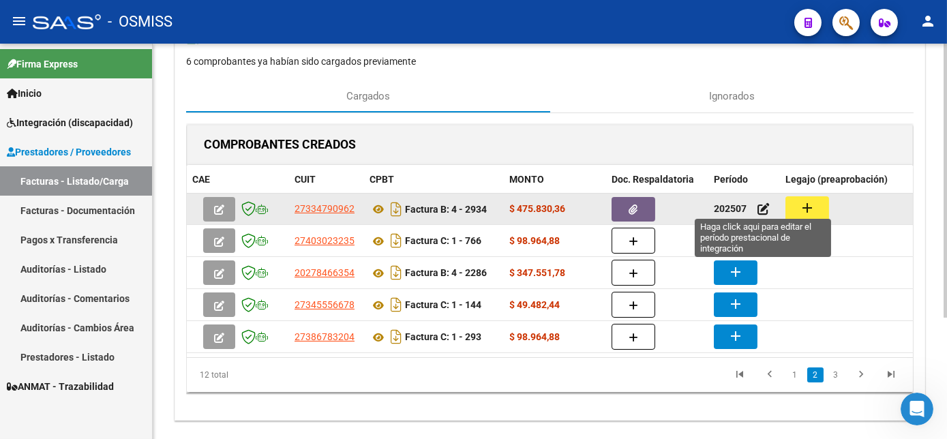
click at [758, 204] on icon at bounding box center [763, 208] width 12 height 13
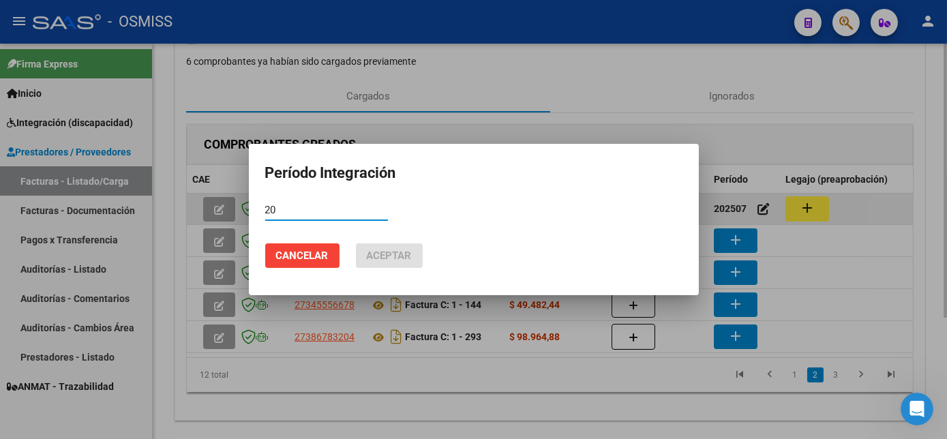
type input "2"
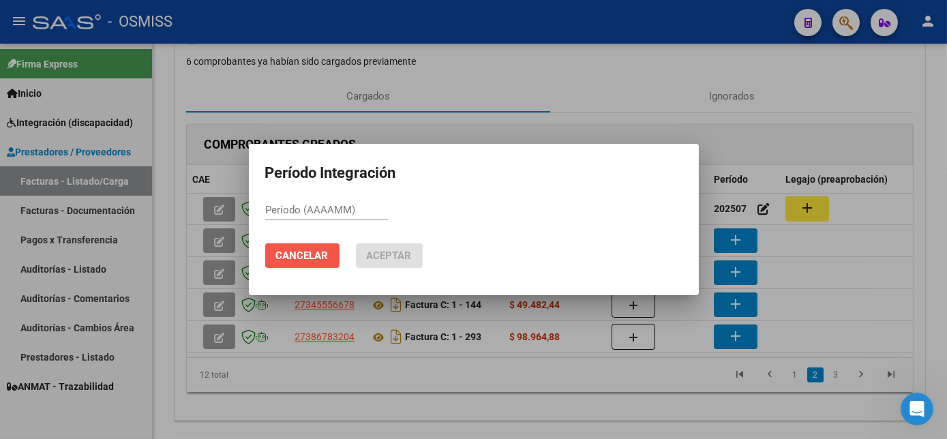
click at [305, 260] on span "Cancelar" at bounding box center [302, 255] width 52 height 12
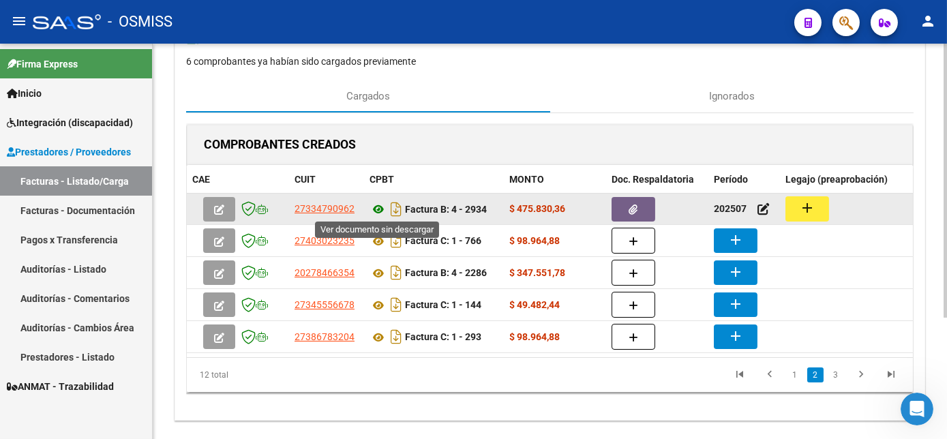
click at [376, 205] on icon at bounding box center [378, 209] width 18 height 16
click at [637, 204] on icon "button" at bounding box center [633, 209] width 9 height 10
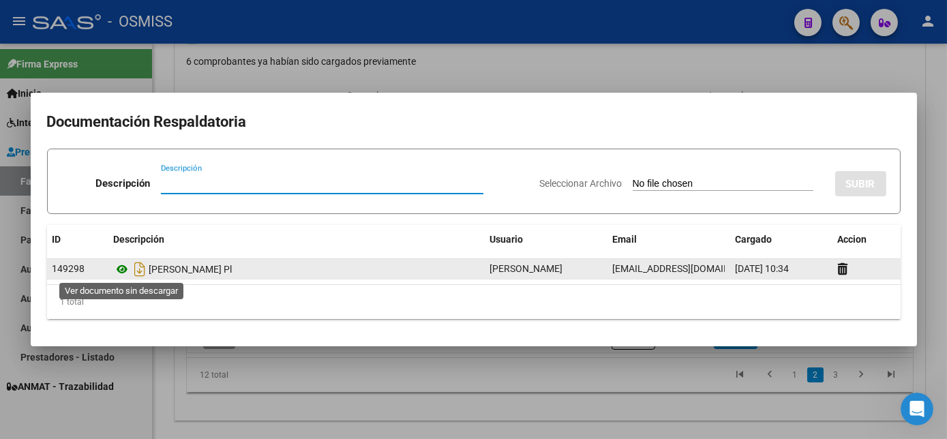
click at [123, 270] on icon at bounding box center [123, 269] width 18 height 16
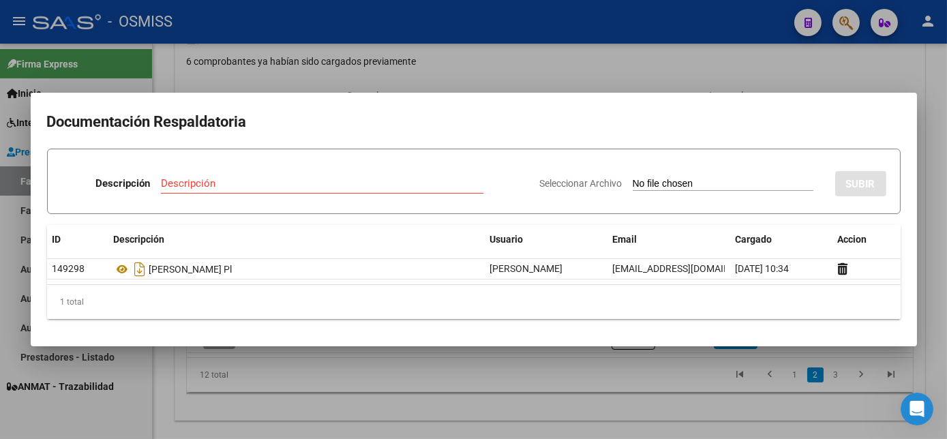
click at [301, 378] on div at bounding box center [473, 219] width 947 height 439
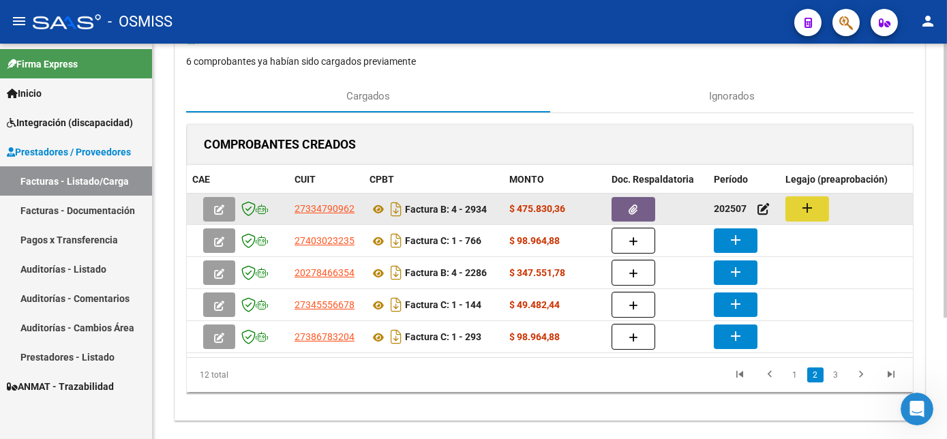
click at [806, 206] on mat-icon "add" at bounding box center [807, 208] width 16 height 16
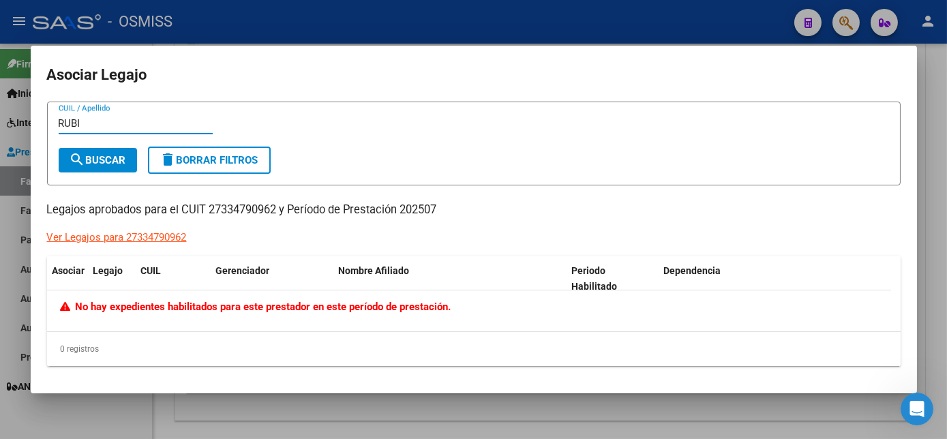
type input "RUBI"
click at [136, 406] on div at bounding box center [473, 219] width 947 height 439
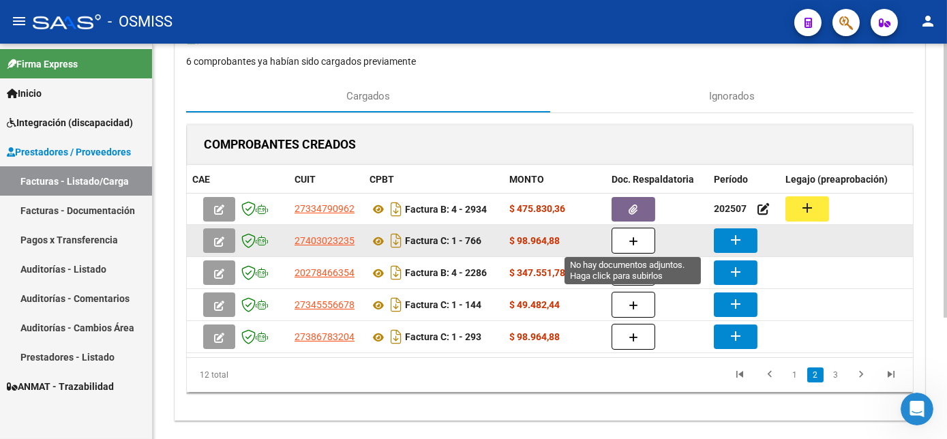
click at [635, 240] on icon "button" at bounding box center [633, 241] width 10 height 10
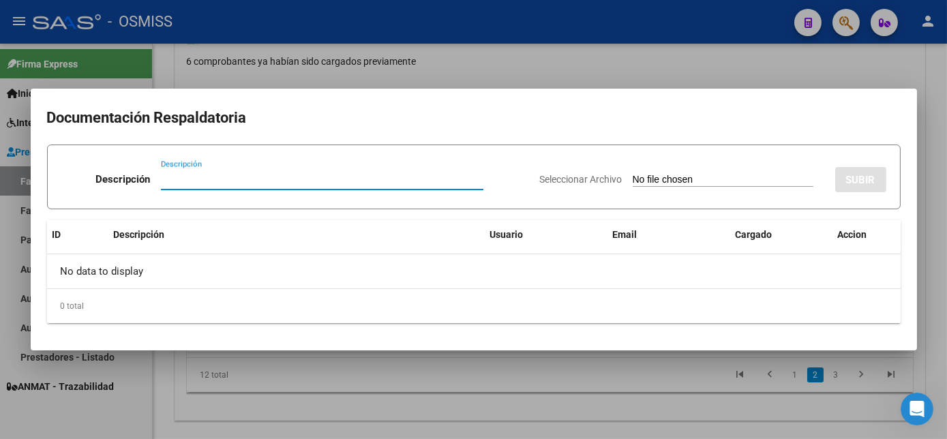
click at [659, 177] on input "Seleccionar Archivo" at bounding box center [722, 180] width 181 height 13
type input "C:\fakepath\766.jpg"
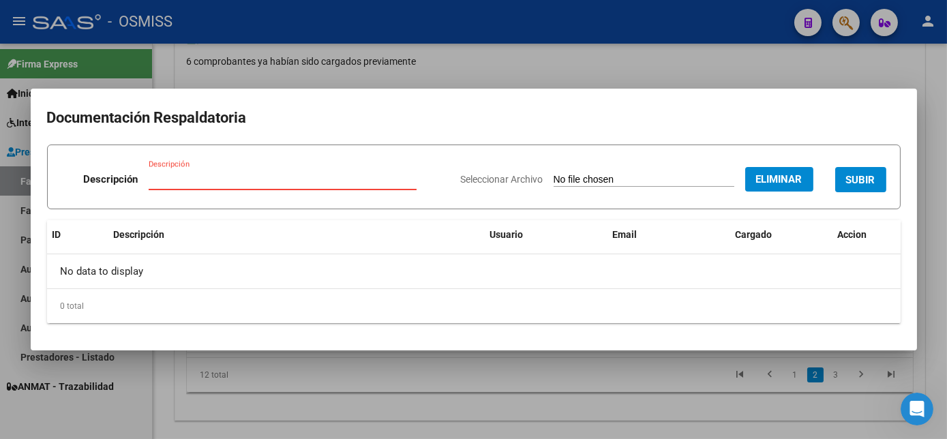
click at [228, 181] on input "Descripción" at bounding box center [283, 179] width 268 height 12
type input "PL"
click at [849, 184] on span "SUBIR" at bounding box center [860, 180] width 29 height 12
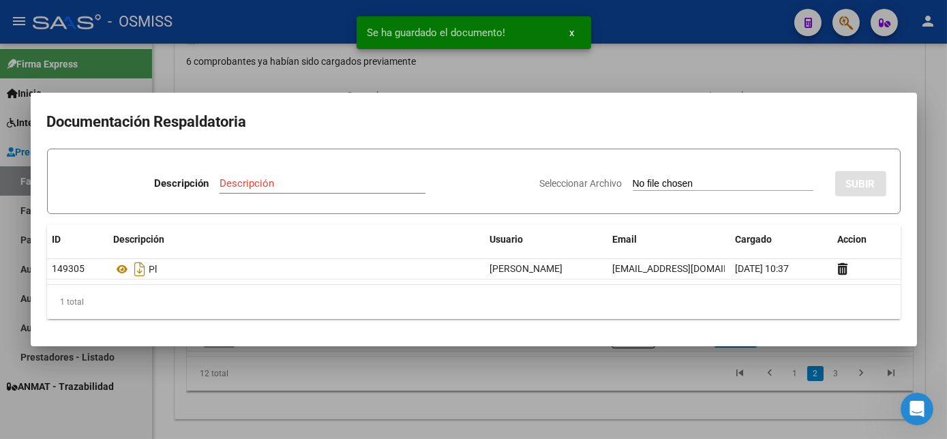
click at [585, 382] on div at bounding box center [473, 219] width 947 height 439
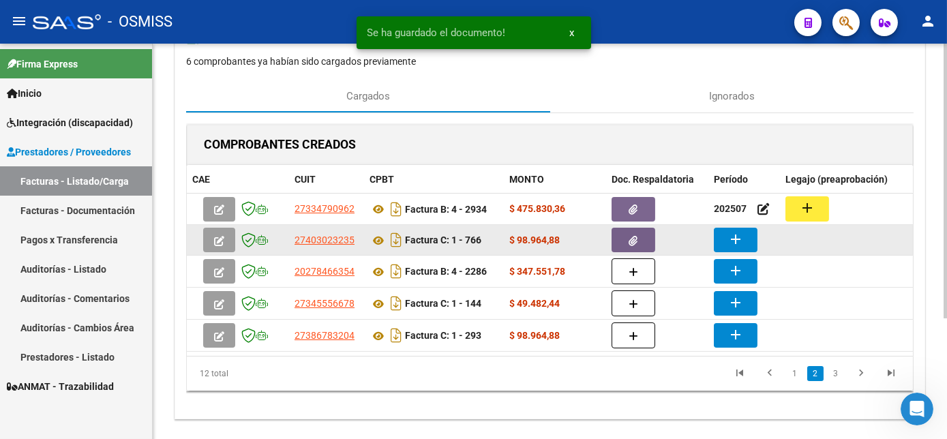
click at [732, 231] on mat-icon "add" at bounding box center [735, 239] width 16 height 16
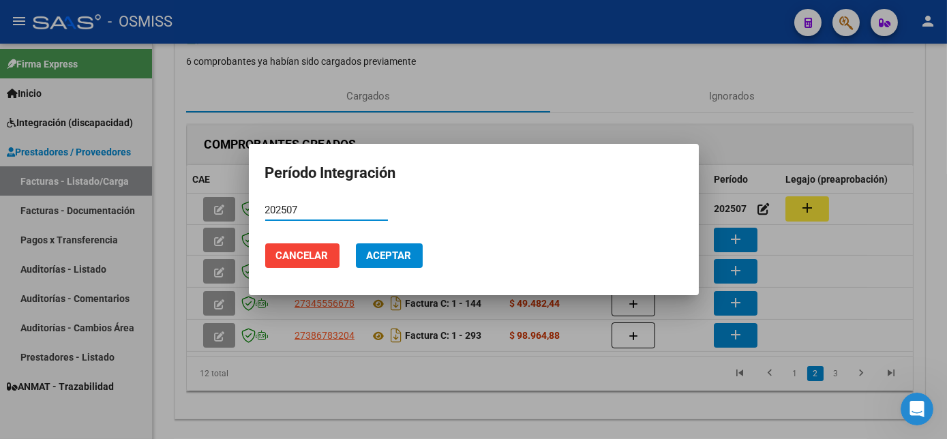
type input "202507"
click at [376, 254] on span "Aceptar" at bounding box center [389, 255] width 45 height 12
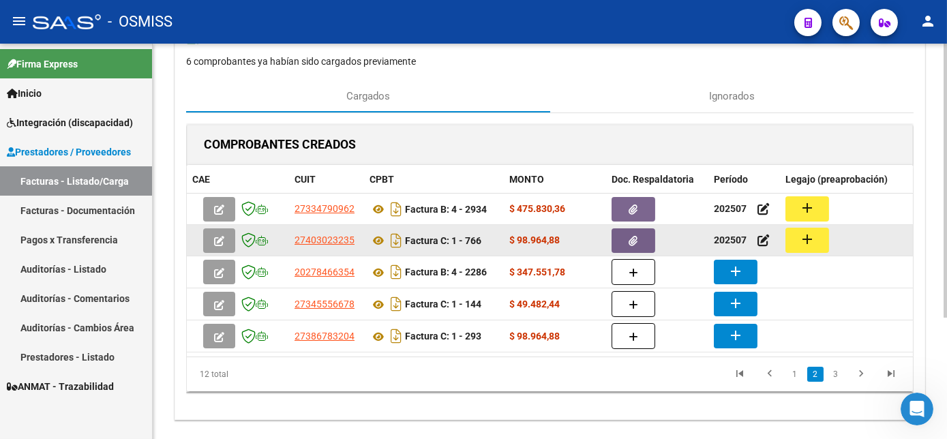
click at [800, 243] on mat-icon "add" at bounding box center [807, 239] width 16 height 16
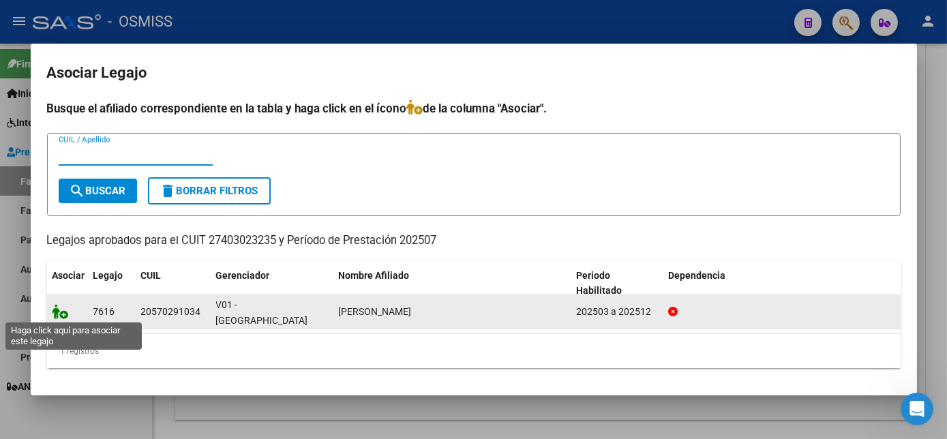
click at [60, 316] on icon at bounding box center [60, 311] width 16 height 15
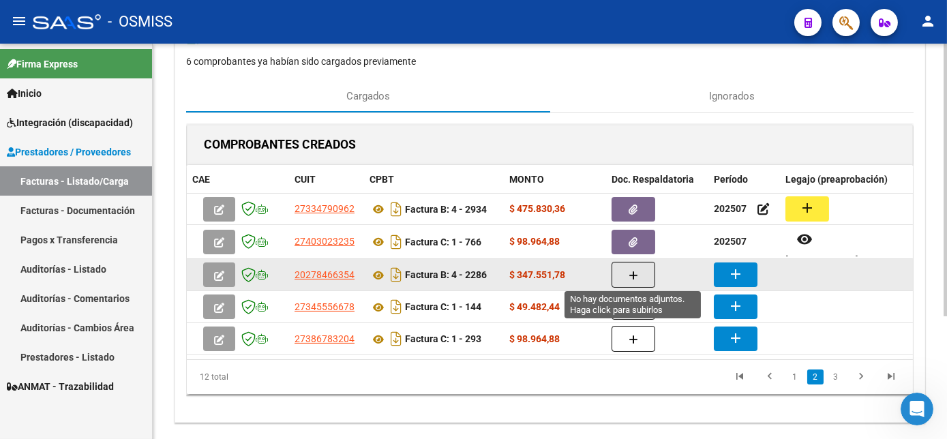
click at [638, 269] on button "button" at bounding box center [633, 275] width 44 height 26
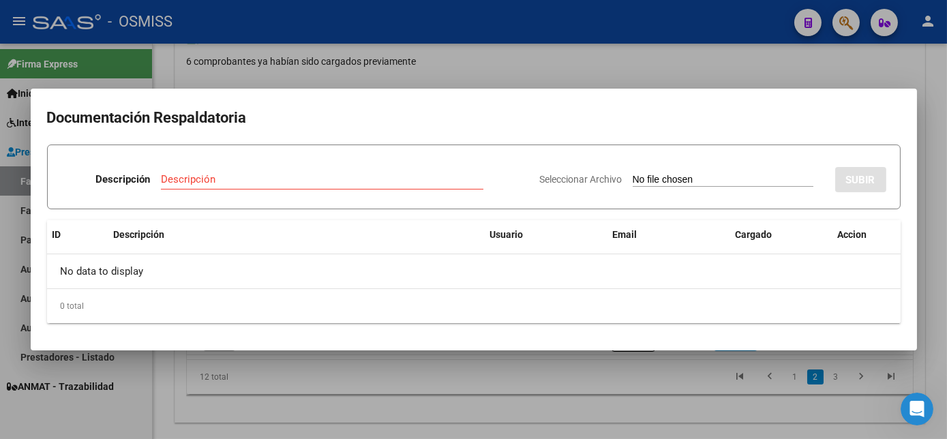
drag, startPoint x: 638, startPoint y: 269, endPoint x: 699, endPoint y: 176, distance: 110.8
click at [699, 176] on div "Descripción Descripción Seleccionar Archivo SUBIR ID Descripción Usuario Email …" at bounding box center [473, 233] width 853 height 179
drag, startPoint x: 699, startPoint y: 176, endPoint x: 684, endPoint y: 181, distance: 15.7
click at [684, 181] on input "Seleccionar Archivo" at bounding box center [722, 180] width 181 height 13
type input "C:\fakepath\2286.pdf"
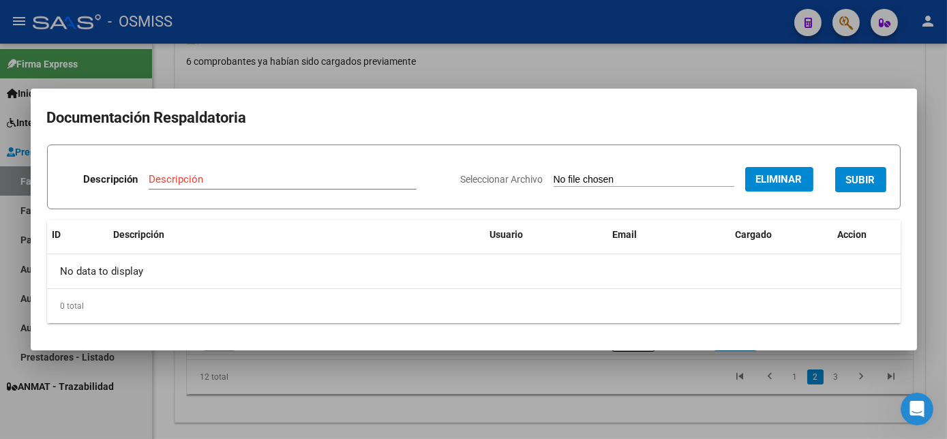
click at [698, 307] on div "0 total" at bounding box center [473, 306] width 853 height 34
click at [307, 178] on input "Descripción" at bounding box center [283, 179] width 268 height 12
type input "PL"
click at [862, 181] on span "SUBIR" at bounding box center [860, 180] width 29 height 12
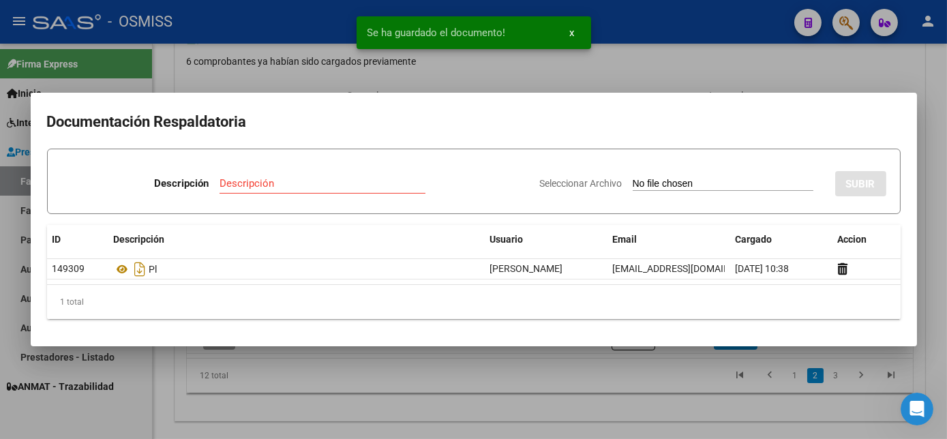
click at [520, 381] on div at bounding box center [473, 219] width 947 height 439
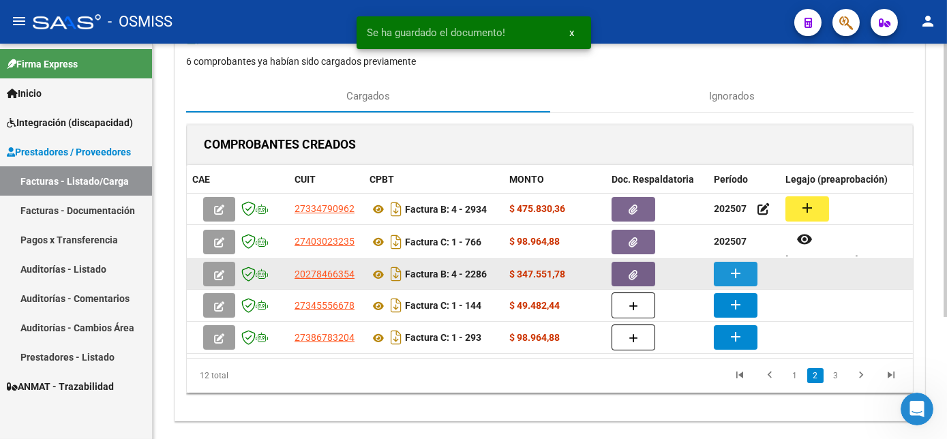
click at [731, 265] on mat-icon "add" at bounding box center [735, 273] width 16 height 16
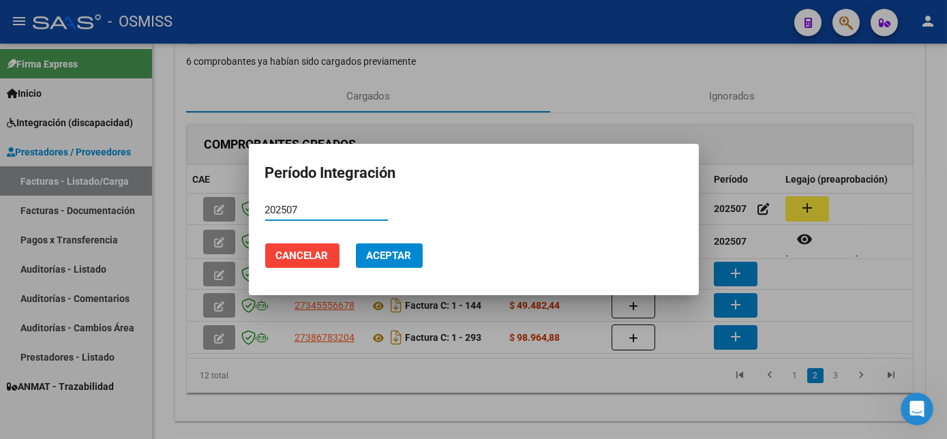
type input "202507"
click at [382, 258] on span "Aceptar" at bounding box center [389, 255] width 45 height 12
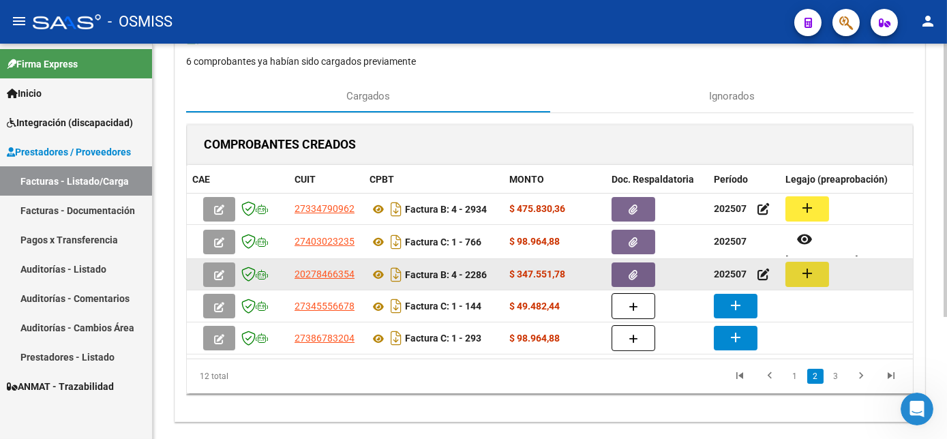
click at [801, 273] on mat-icon "add" at bounding box center [807, 273] width 16 height 16
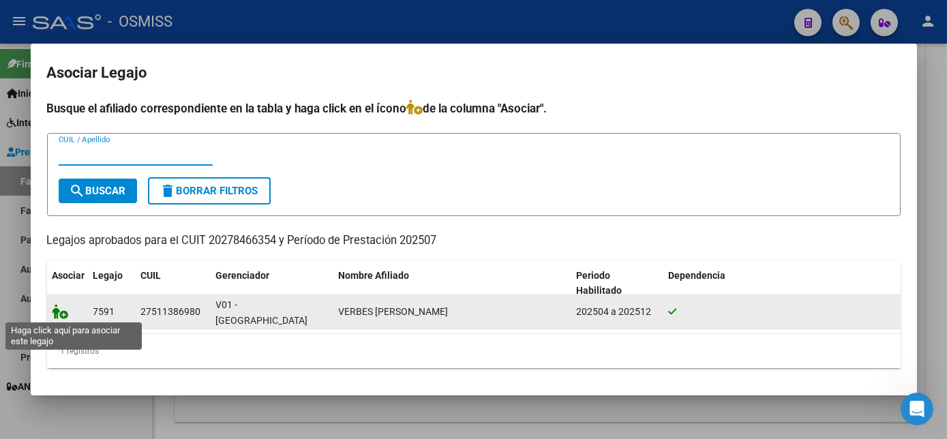
click at [63, 316] on icon at bounding box center [60, 311] width 16 height 15
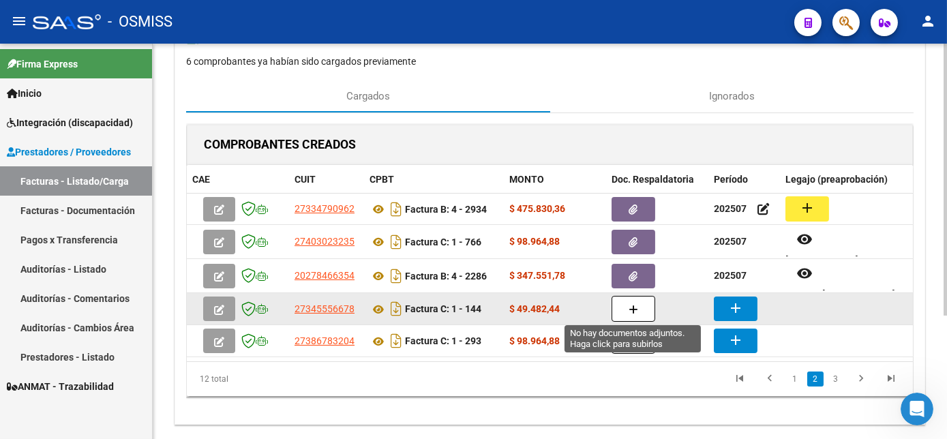
click at [632, 309] on icon "button" at bounding box center [633, 310] width 10 height 10
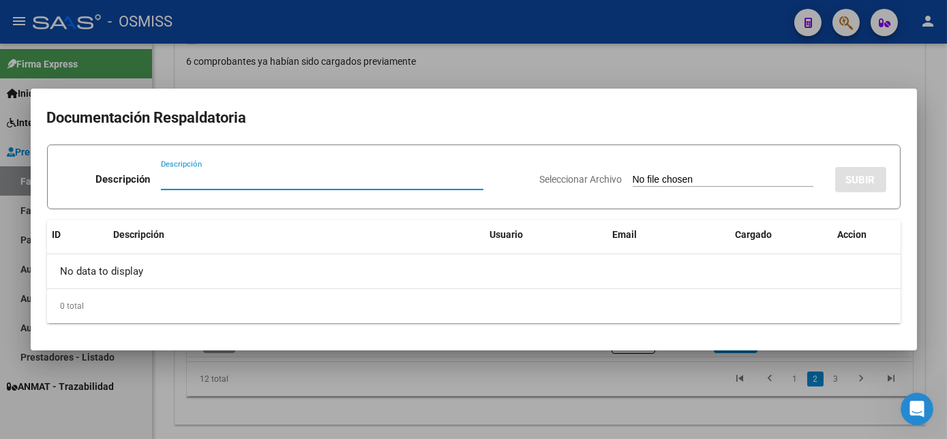
click at [705, 179] on input "Seleccionar Archivo" at bounding box center [722, 180] width 181 height 13
type input "C:\fakepath\144.jpeg"
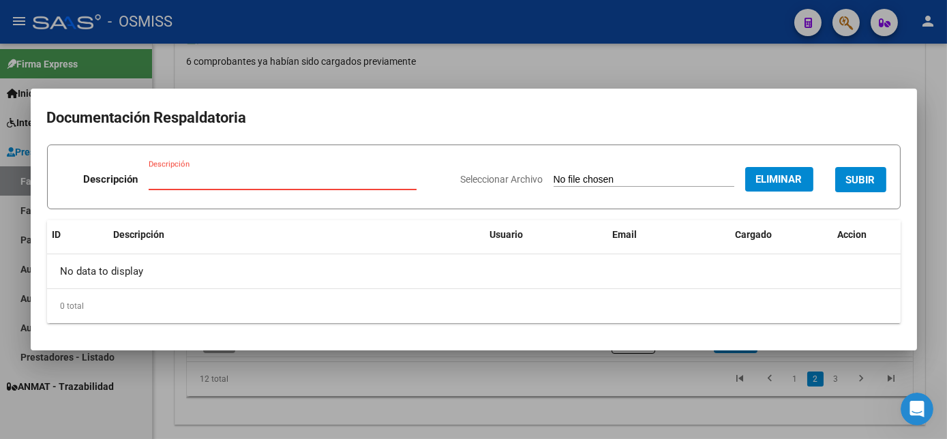
click at [267, 181] on input "Descripción" at bounding box center [283, 179] width 268 height 12
type input "PL"
click at [874, 180] on span "SUBIR" at bounding box center [860, 180] width 29 height 12
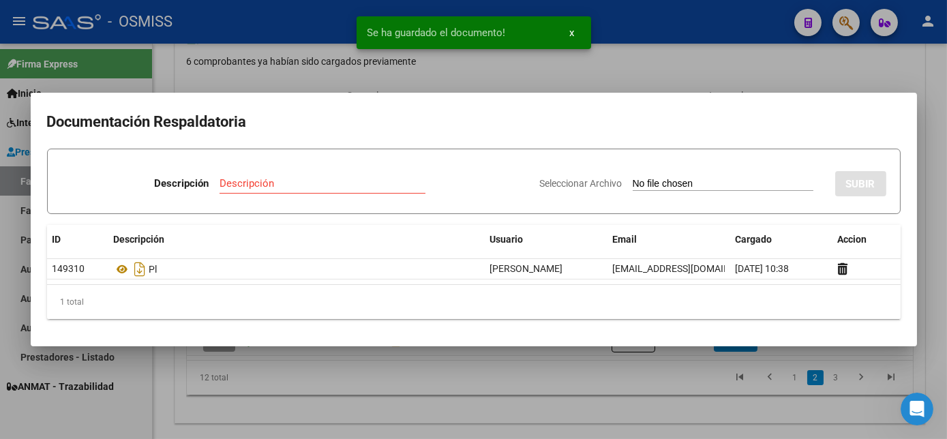
click at [658, 381] on div at bounding box center [473, 219] width 947 height 439
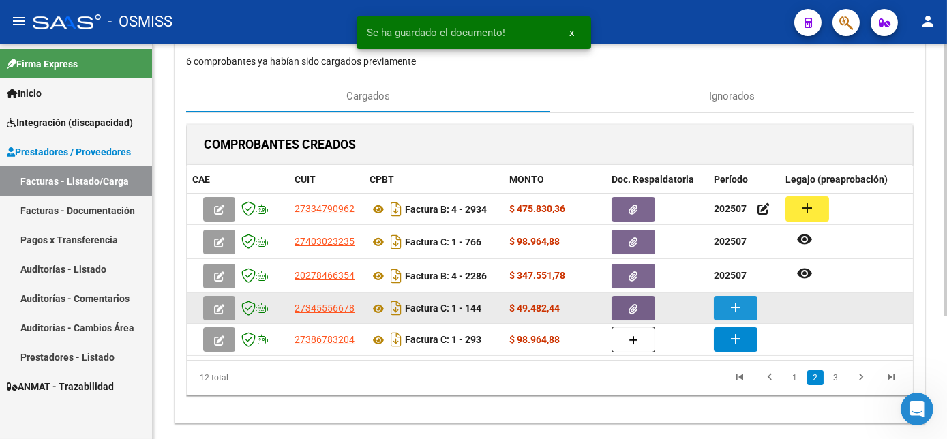
click at [738, 305] on mat-icon "add" at bounding box center [735, 307] width 16 height 16
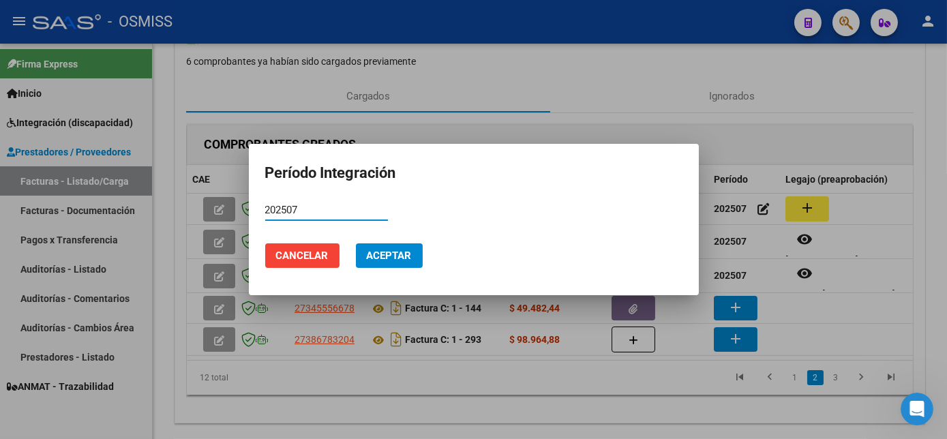
type input "202507"
click at [384, 260] on span "Aceptar" at bounding box center [389, 255] width 45 height 12
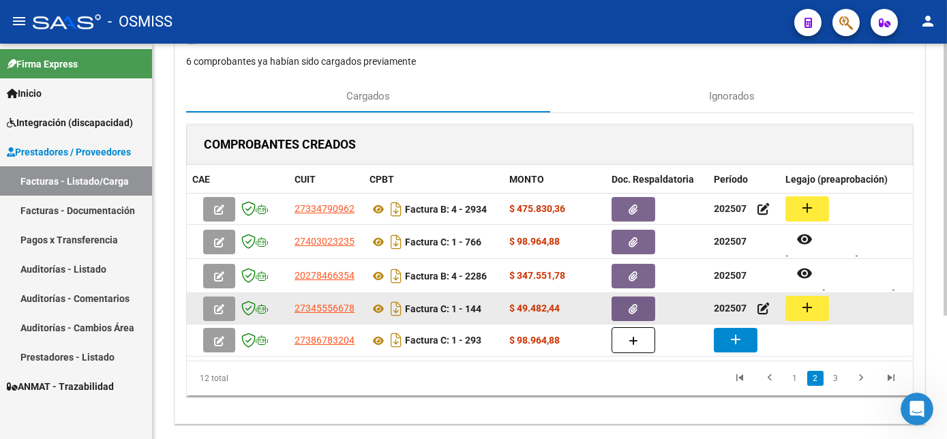
click at [803, 313] on mat-icon "add" at bounding box center [807, 307] width 16 height 16
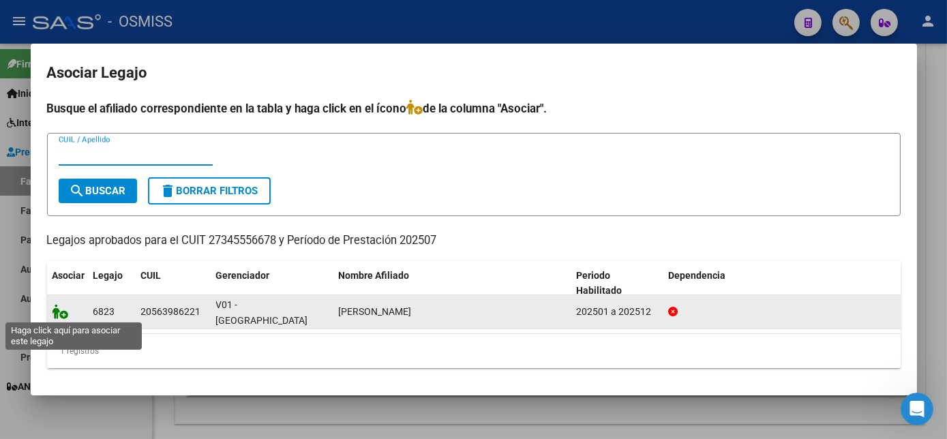
click at [60, 311] on icon at bounding box center [60, 311] width 16 height 15
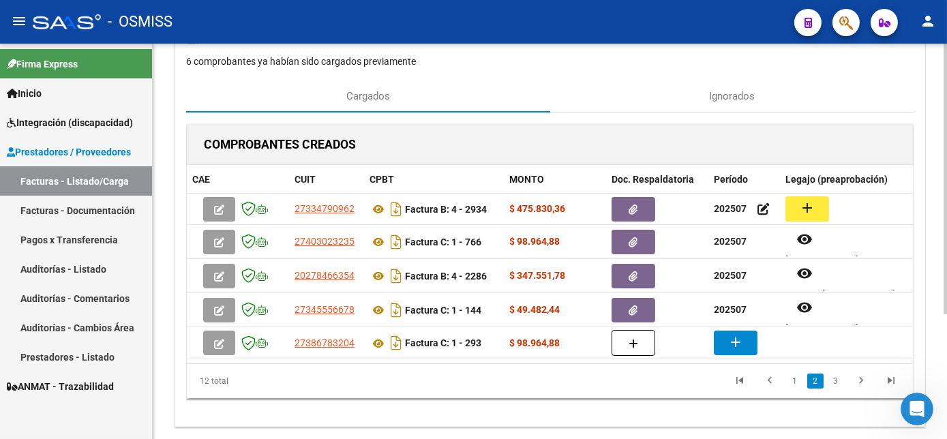
scroll to position [182, 0]
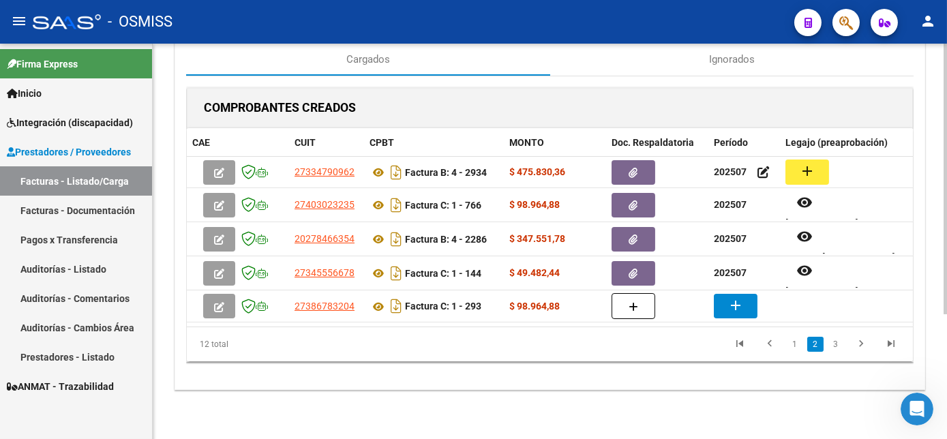
click at [946, 314] on html "menu - OSMISS person Firma Express Inicio Instructivos Contacto OS Integración …" at bounding box center [473, 219] width 947 height 439
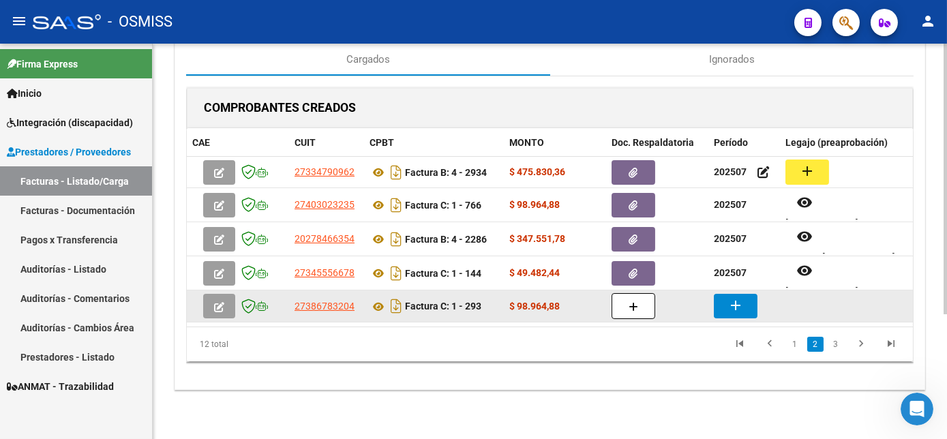
click at [656, 305] on div at bounding box center [656, 306] width 91 height 26
click at [641, 296] on button "button" at bounding box center [633, 306] width 44 height 26
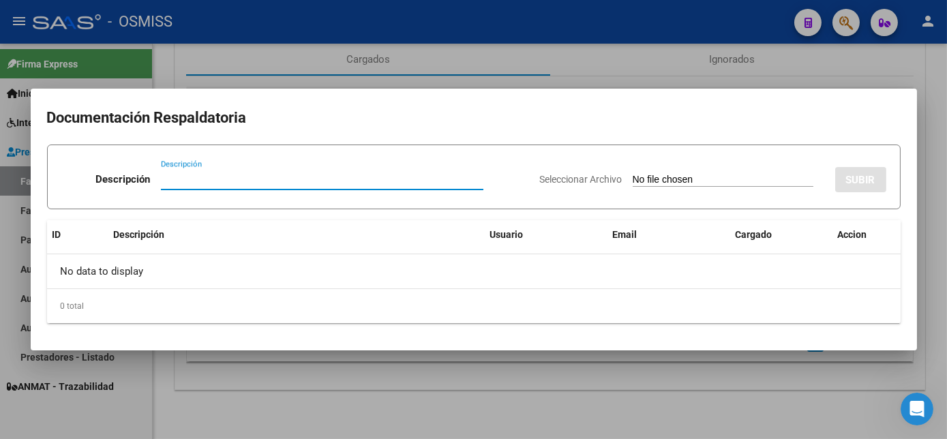
click at [679, 179] on input "Seleccionar Archivo" at bounding box center [722, 180] width 181 height 13
type input "C:\fakepath\293.pdf"
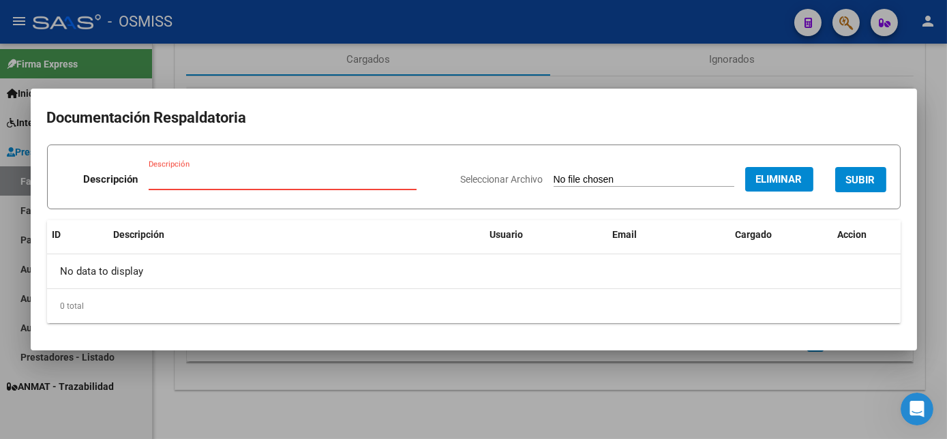
click at [339, 181] on input "Descripción" at bounding box center [283, 179] width 268 height 12
type input "PL"
click at [854, 185] on span "SUBIR" at bounding box center [860, 180] width 29 height 12
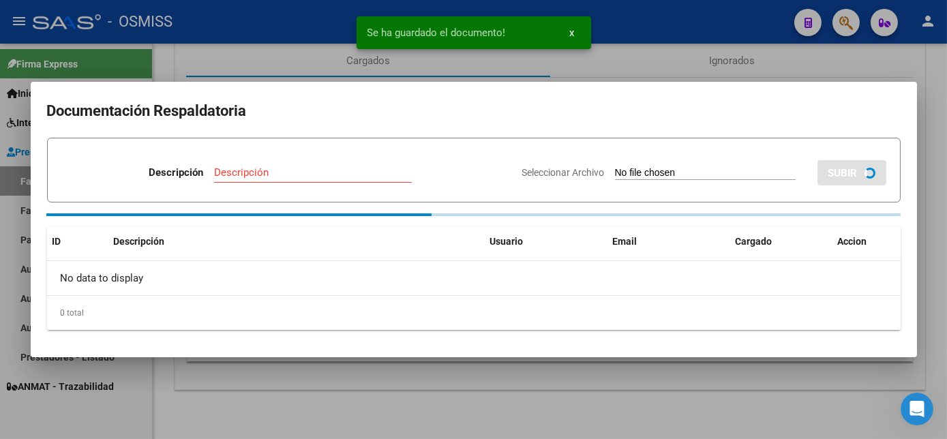
scroll to position [181, 0]
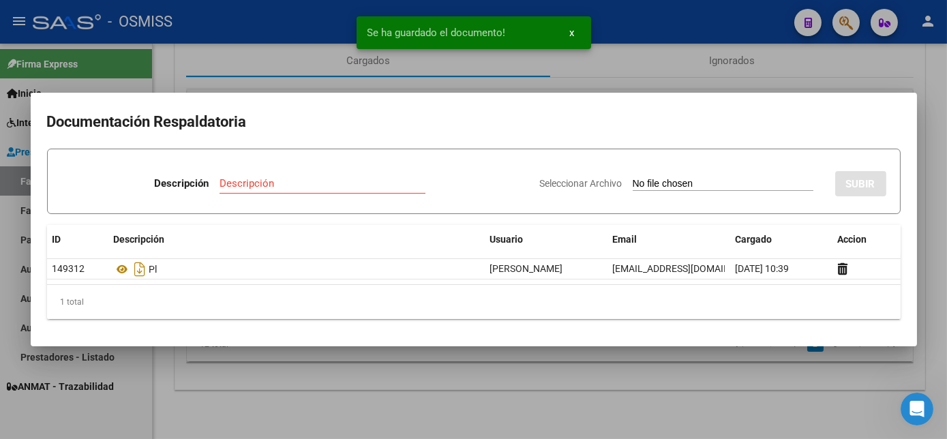
click at [606, 391] on div at bounding box center [473, 219] width 947 height 439
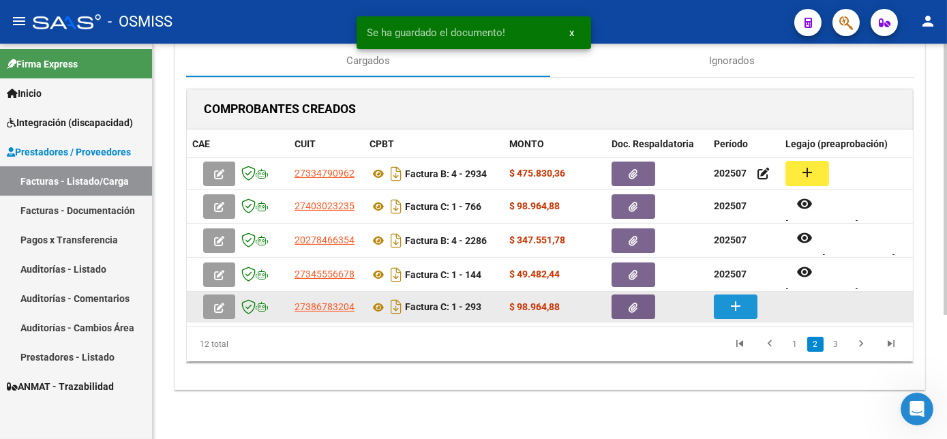
click at [733, 298] on mat-icon "add" at bounding box center [735, 306] width 16 height 16
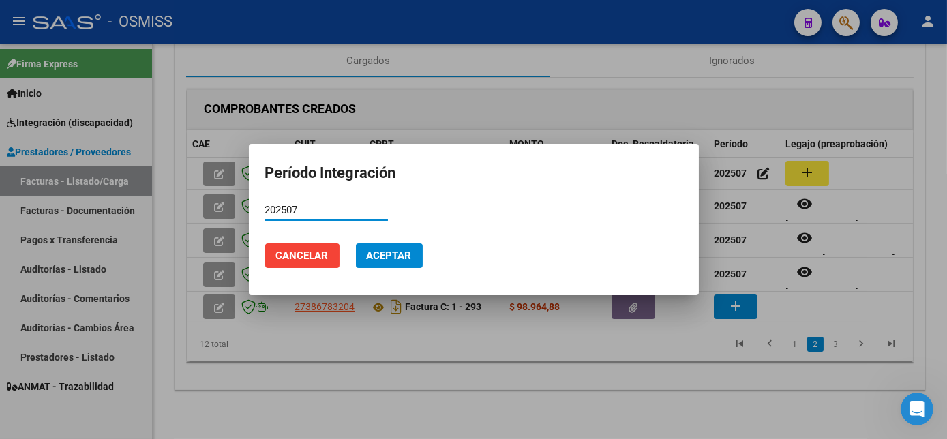
type input "202507"
click at [395, 256] on span "Aceptar" at bounding box center [389, 255] width 45 height 12
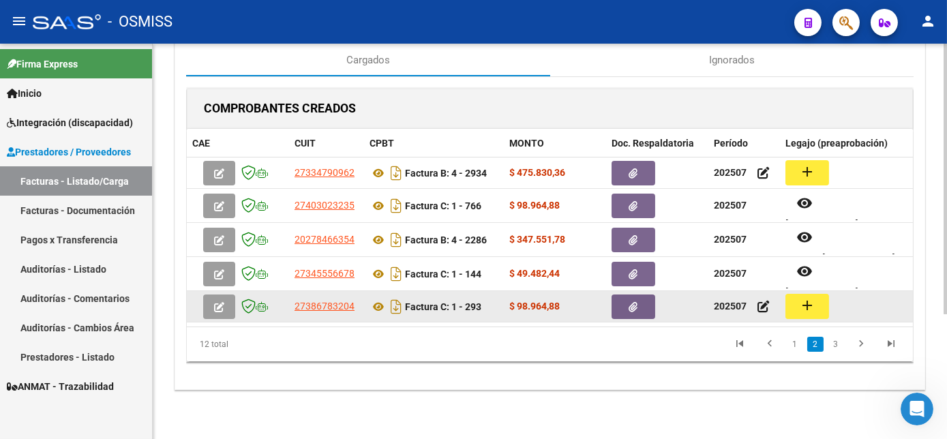
click at [803, 297] on mat-icon "add" at bounding box center [807, 305] width 16 height 16
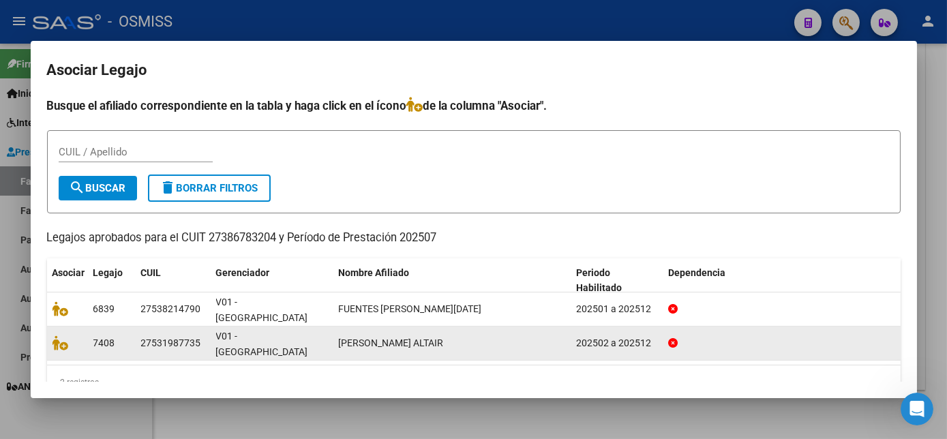
click at [51, 327] on datatable-body-cell at bounding box center [67, 342] width 41 height 33
click at [55, 335] on icon at bounding box center [60, 342] width 16 height 15
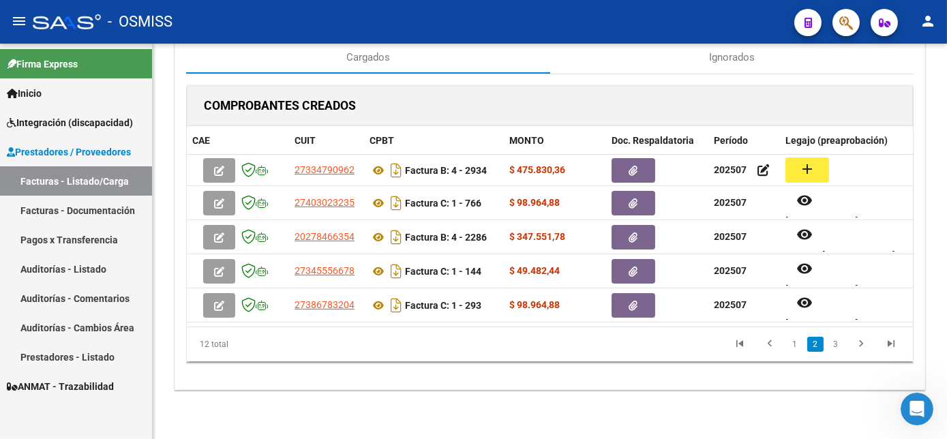
drag, startPoint x: 941, startPoint y: 277, endPoint x: 947, endPoint y: 301, distance: 24.5
click at [946, 301] on html "menu - OSMISS person Firma Express Inicio Instructivos Contacto OS Integración …" at bounding box center [473, 219] width 947 height 439
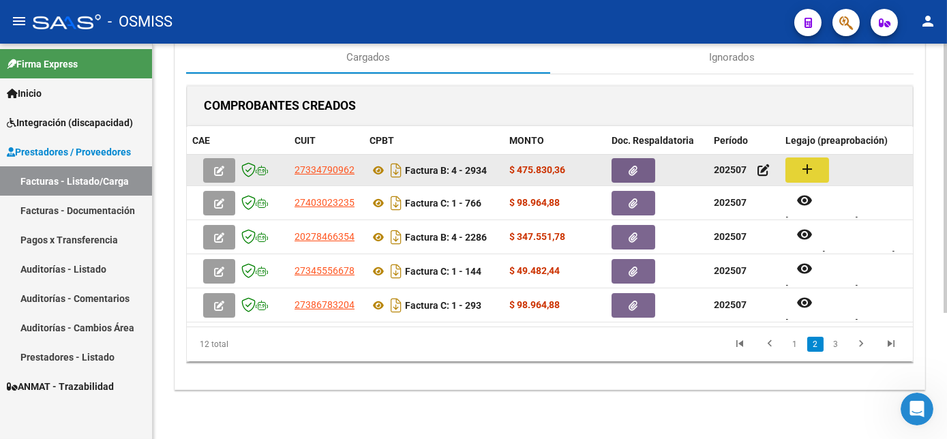
click at [801, 168] on mat-icon "add" at bounding box center [807, 169] width 16 height 16
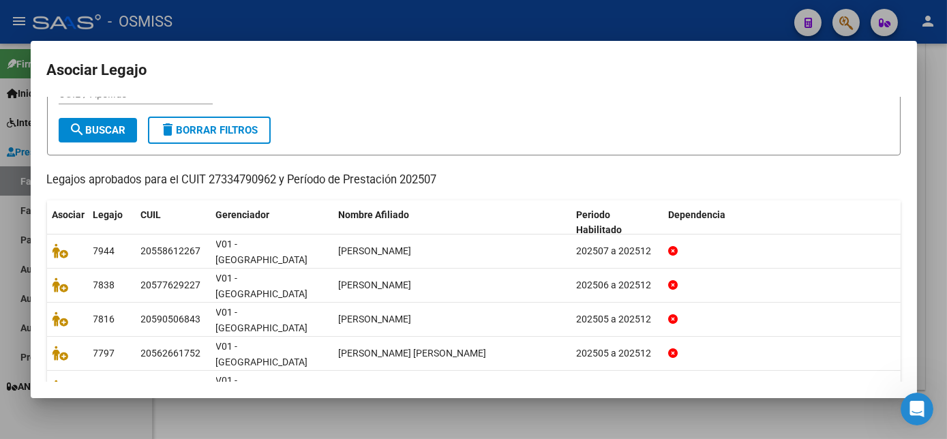
scroll to position [57, 0]
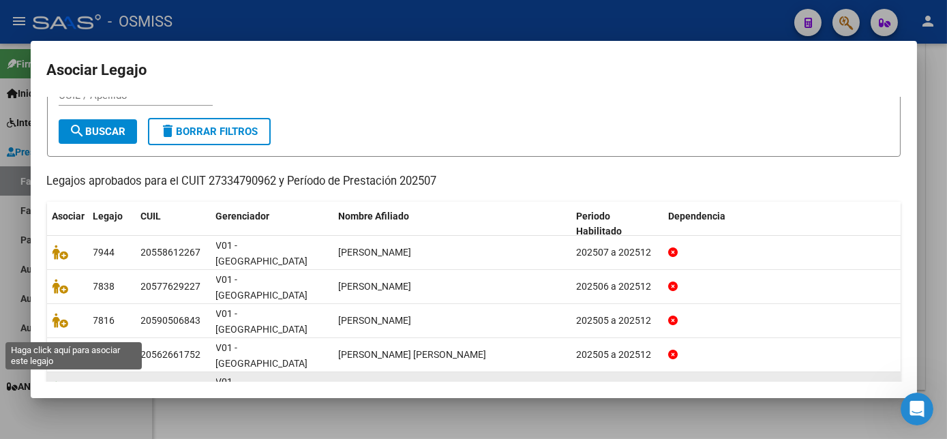
click at [61, 381] on icon at bounding box center [60, 388] width 16 height 15
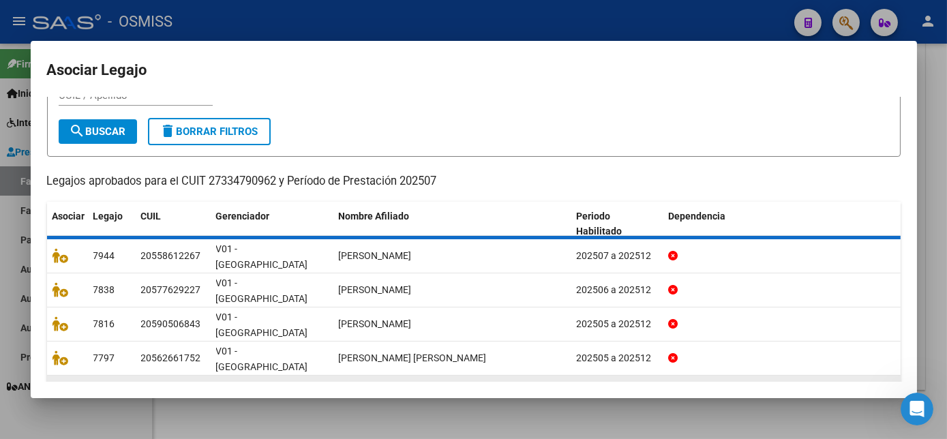
scroll to position [66, 0]
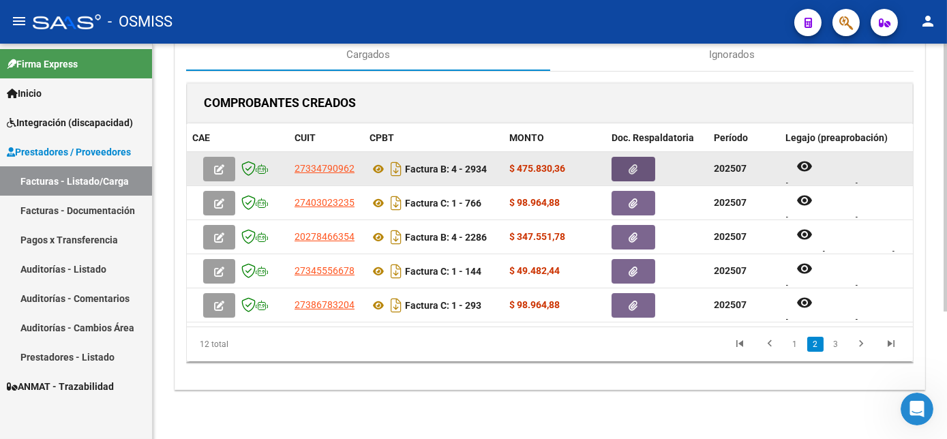
click at [630, 168] on icon "button" at bounding box center [633, 169] width 9 height 10
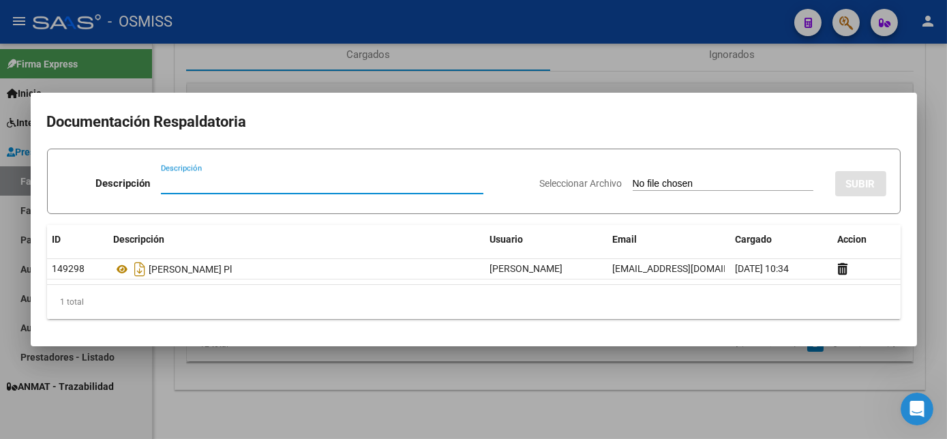
click at [590, 393] on div at bounding box center [473, 219] width 947 height 439
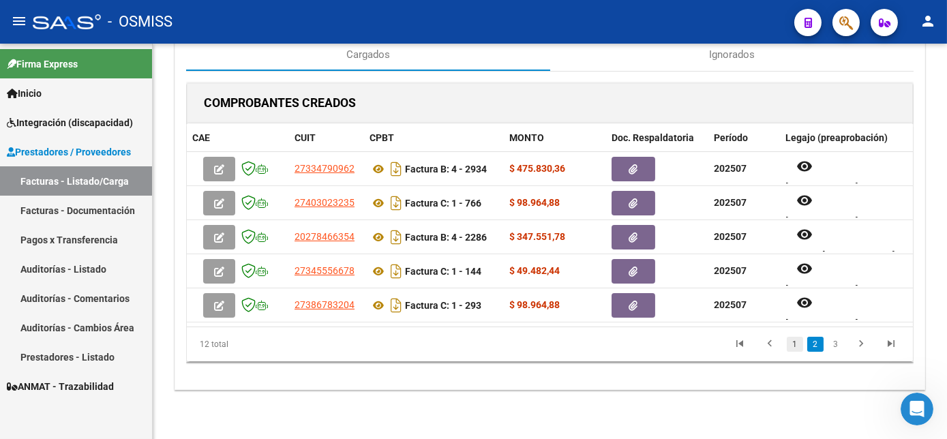
click at [791, 352] on link "1" at bounding box center [794, 344] width 16 height 15
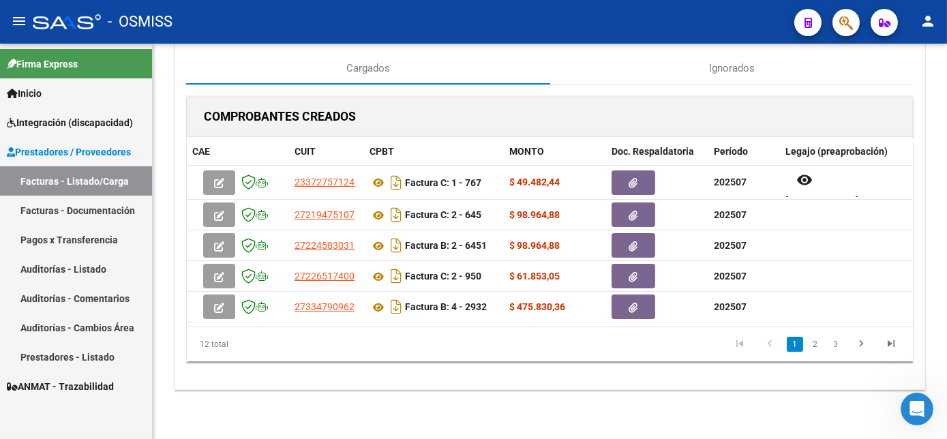
scroll to position [181, 0]
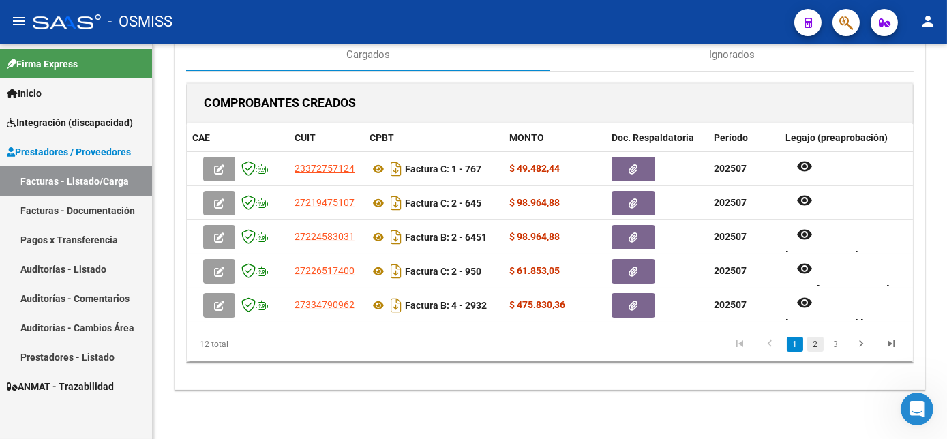
click at [816, 350] on link "2" at bounding box center [815, 344] width 16 height 15
click at [836, 350] on link "3" at bounding box center [835, 344] width 16 height 15
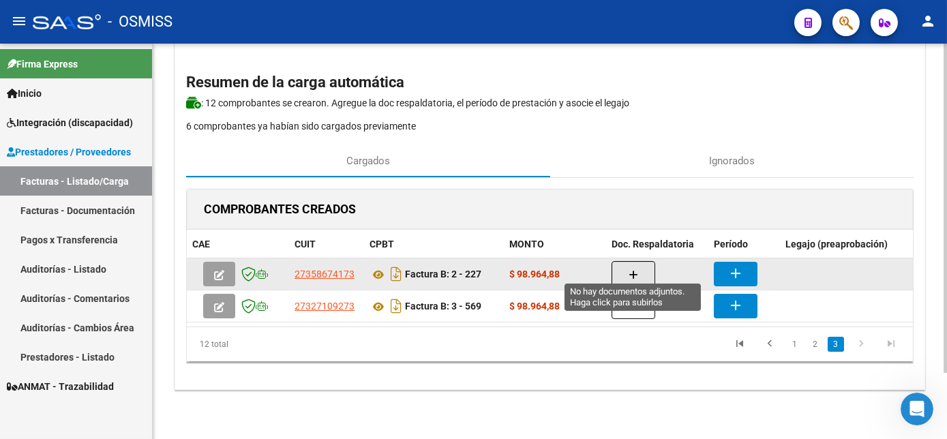
click at [630, 270] on icon "button" at bounding box center [633, 275] width 10 height 10
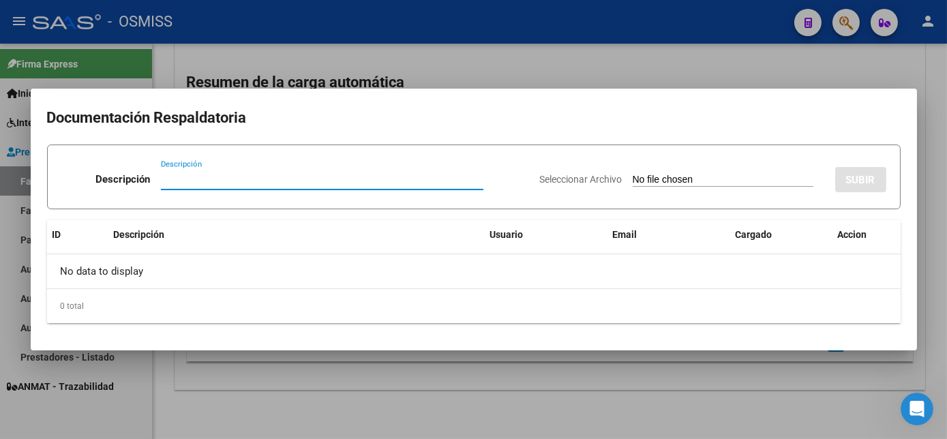
click at [687, 179] on input "Seleccionar Archivo" at bounding box center [722, 180] width 181 height 13
type input "C:\fakepath\227.pdf"
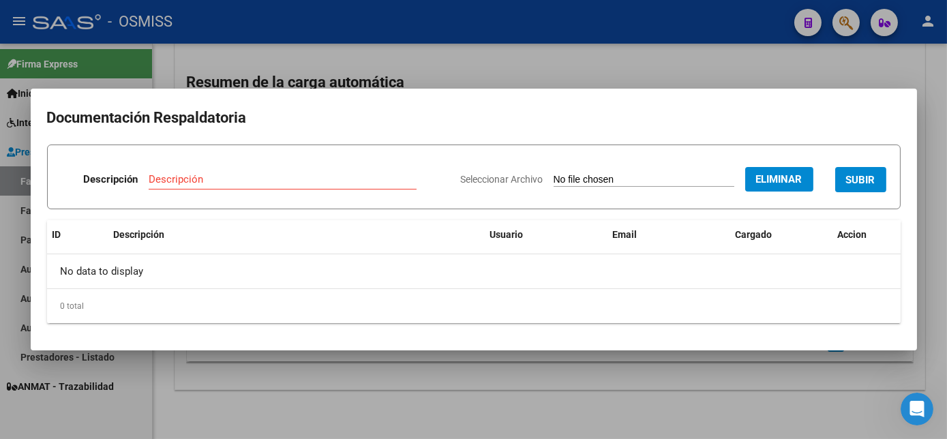
click at [297, 181] on input "Descripción" at bounding box center [283, 179] width 268 height 12
type input "pl"
click at [874, 179] on span "SUBIR" at bounding box center [860, 180] width 29 height 12
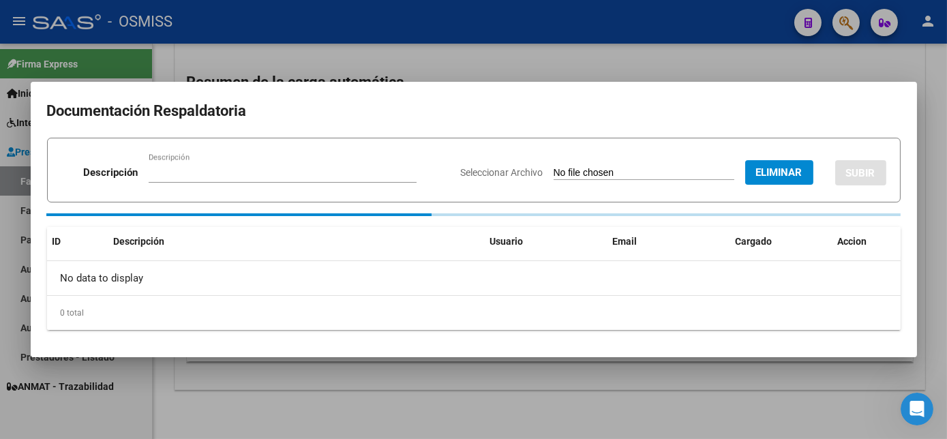
scroll to position [79, 0]
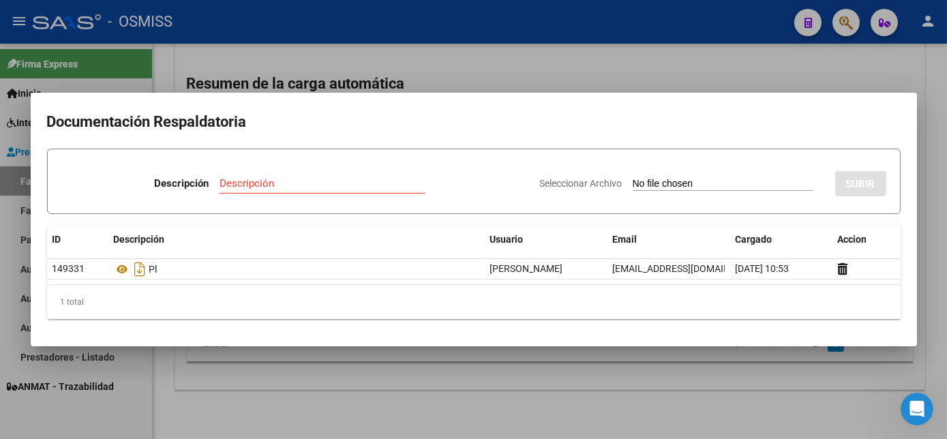
click at [766, 416] on div at bounding box center [473, 219] width 947 height 439
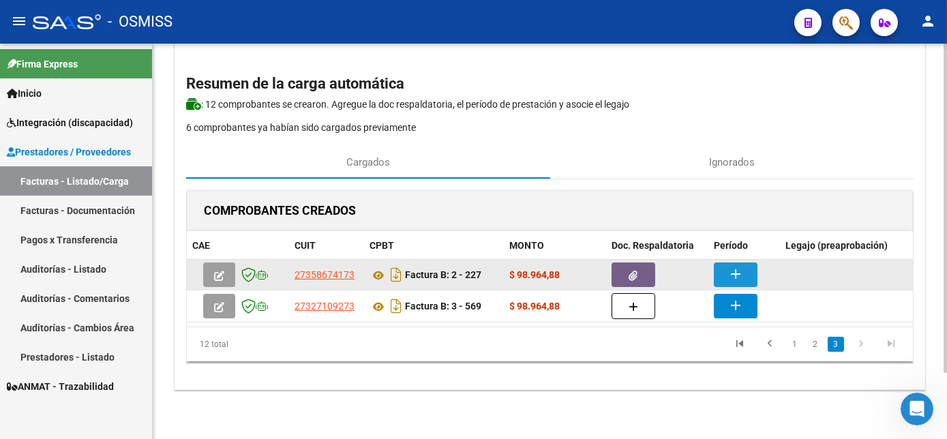
click at [735, 266] on mat-icon "add" at bounding box center [735, 274] width 16 height 16
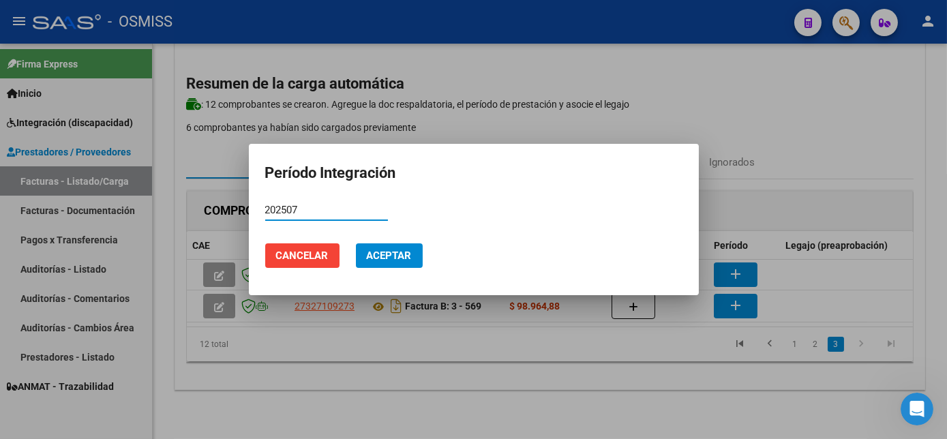
type input "202507"
click at [380, 257] on span "Aceptar" at bounding box center [389, 255] width 45 height 12
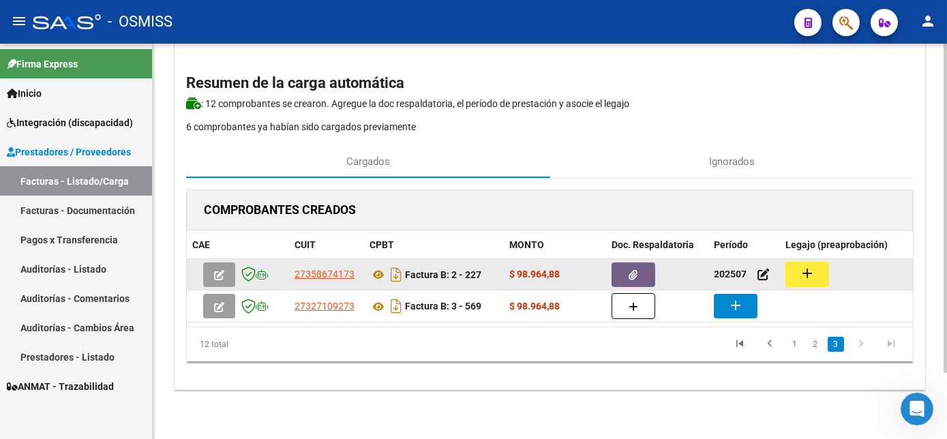
click at [808, 265] on mat-icon "add" at bounding box center [807, 273] width 16 height 16
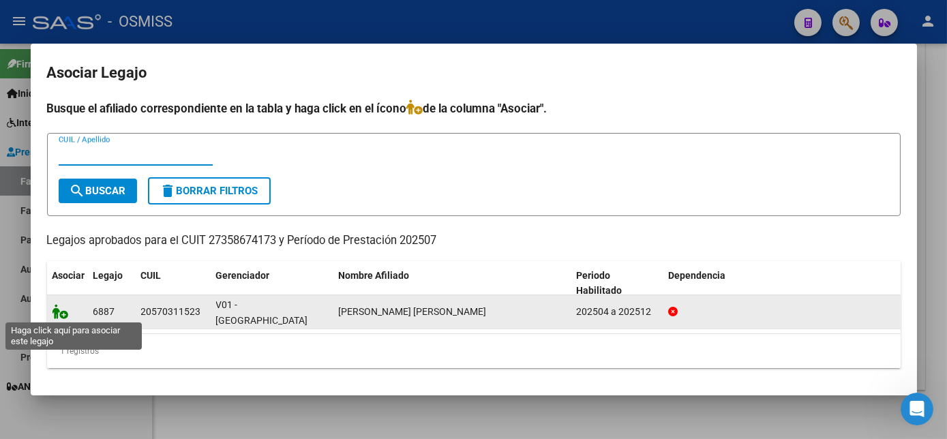
click at [60, 311] on icon at bounding box center [60, 311] width 16 height 15
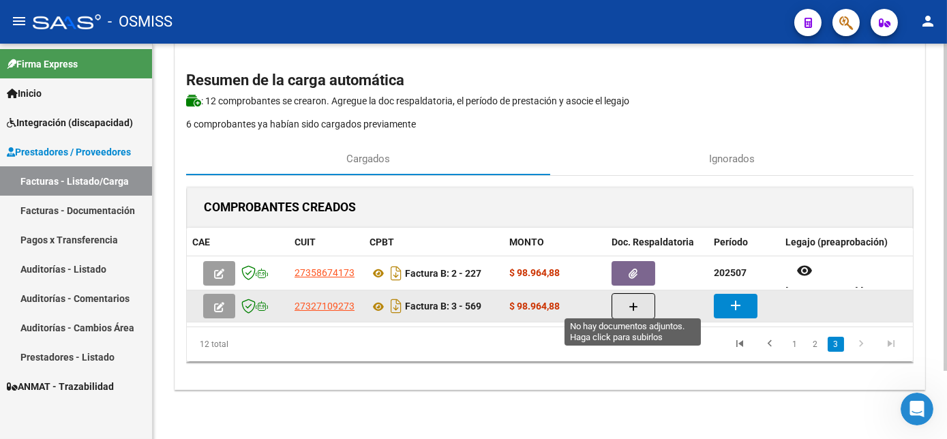
click at [645, 296] on button "button" at bounding box center [633, 306] width 44 height 26
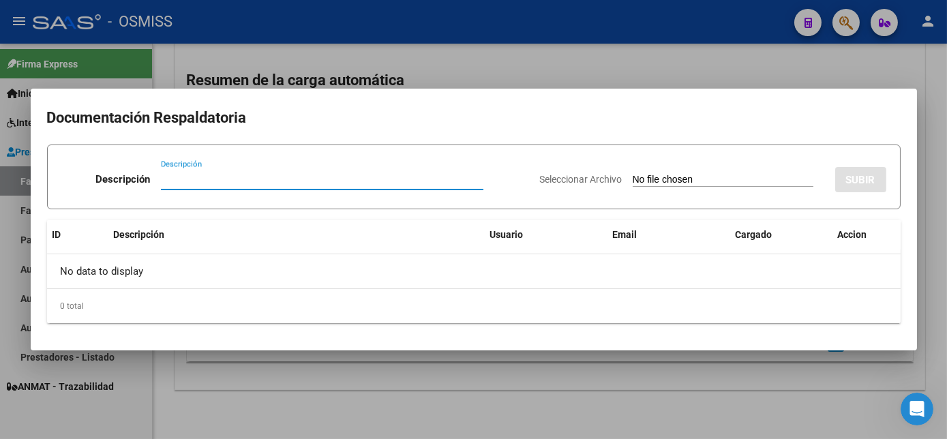
click at [594, 387] on div at bounding box center [473, 219] width 947 height 439
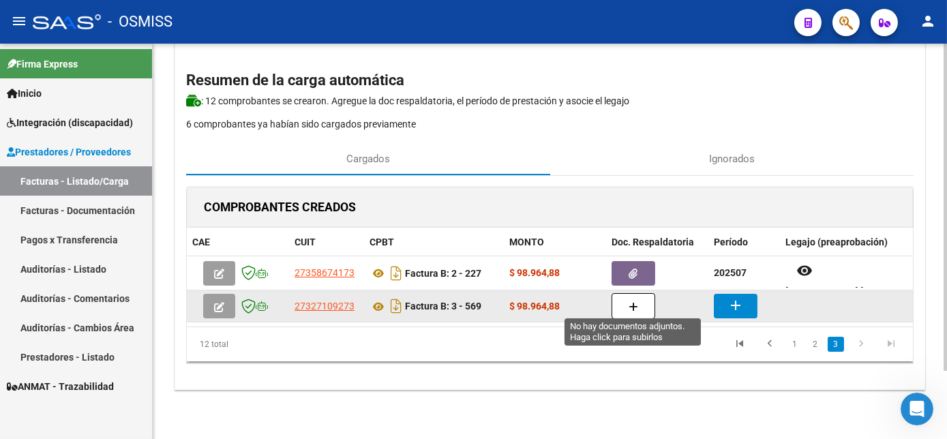
click at [636, 305] on icon "button" at bounding box center [633, 307] width 10 height 10
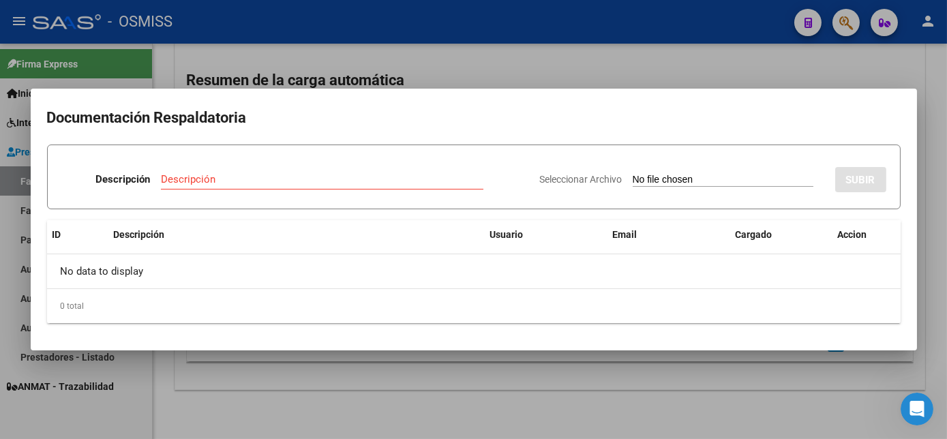
click at [665, 179] on input "Seleccionar Archivo" at bounding box center [722, 180] width 181 height 13
type input "C:\fakepath\569.pdf"
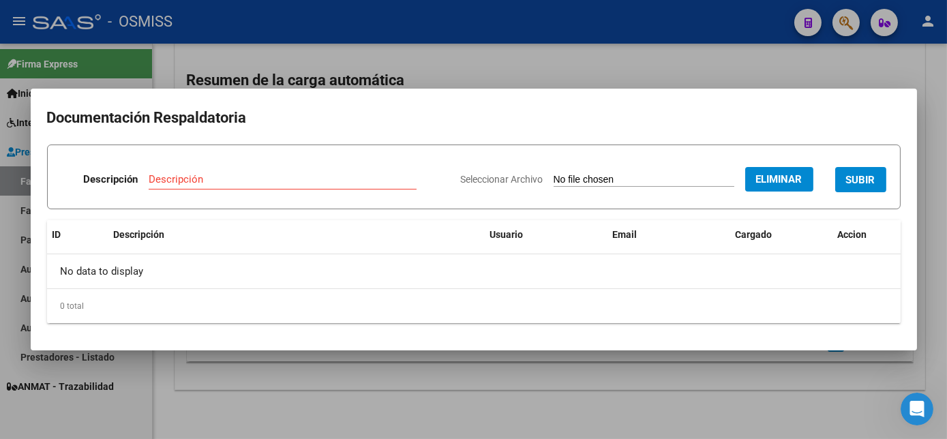
click at [334, 183] on input "Descripción" at bounding box center [283, 179] width 268 height 12
type input "pl"
click at [863, 180] on span "SUBIR" at bounding box center [860, 180] width 29 height 12
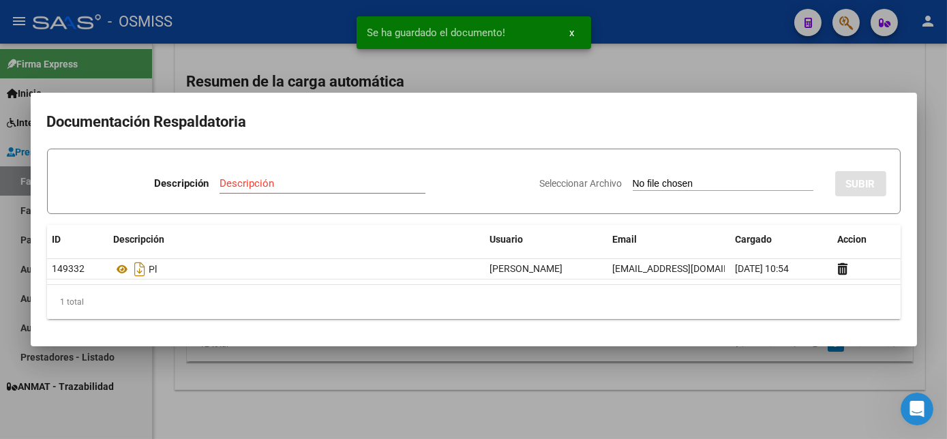
click at [628, 418] on div at bounding box center [473, 219] width 947 height 439
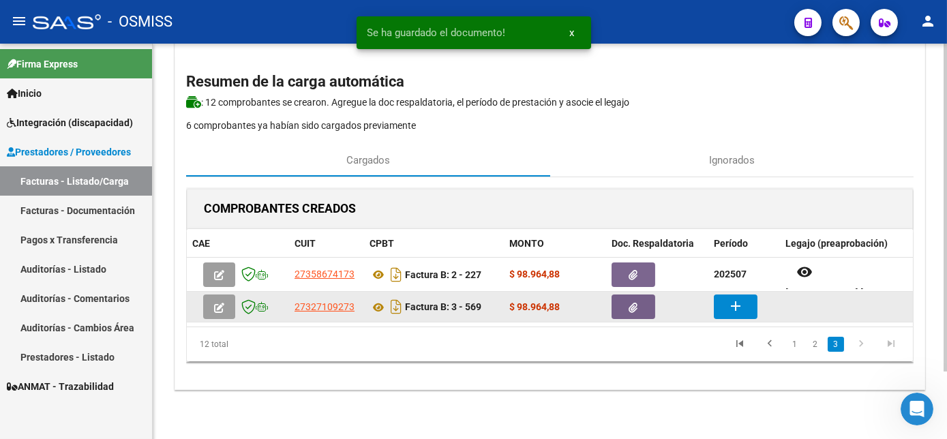
click at [732, 305] on mat-icon "add" at bounding box center [735, 306] width 16 height 16
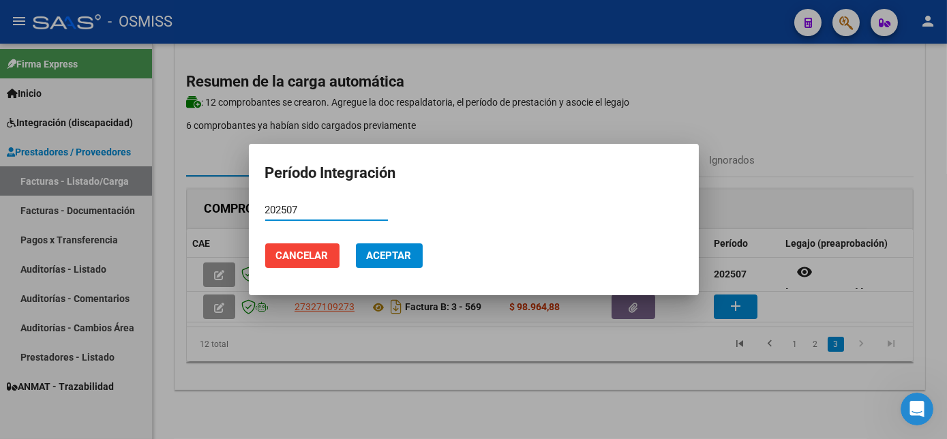
type input "202507"
click at [372, 260] on span "Aceptar" at bounding box center [389, 255] width 45 height 12
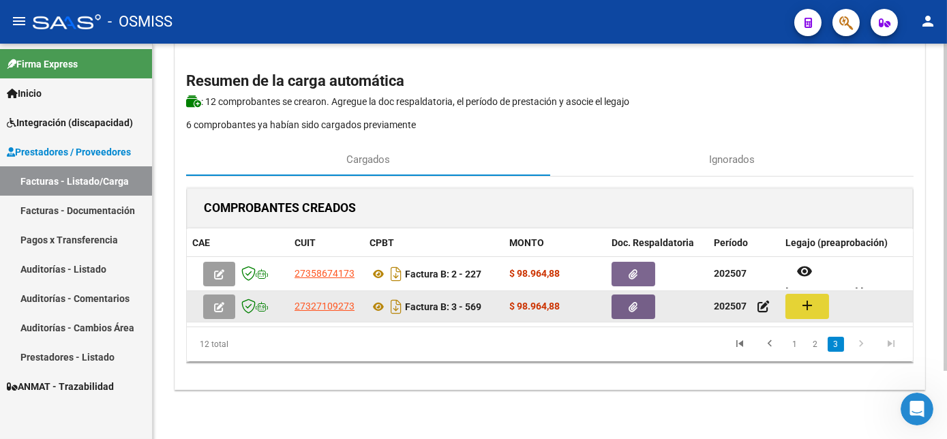
click at [797, 307] on button "add" at bounding box center [807, 306] width 44 height 25
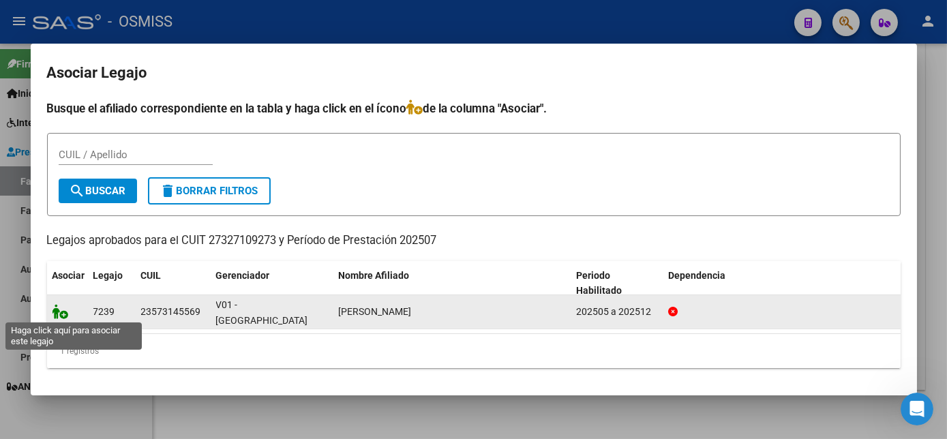
click at [59, 311] on icon at bounding box center [60, 311] width 16 height 15
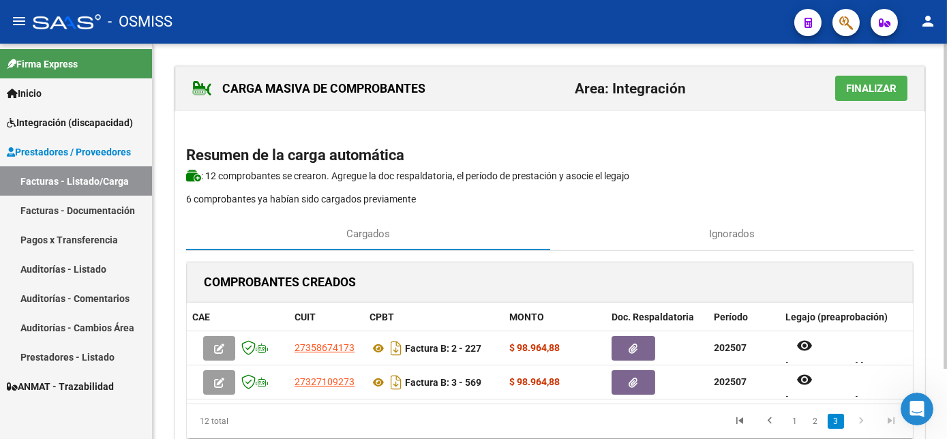
scroll to position [18, 0]
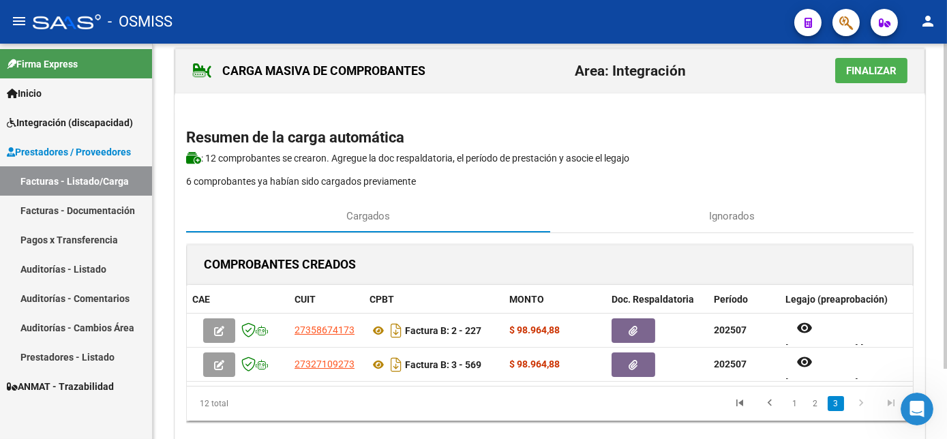
click at [945, 299] on div at bounding box center [944, 222] width 3 height 325
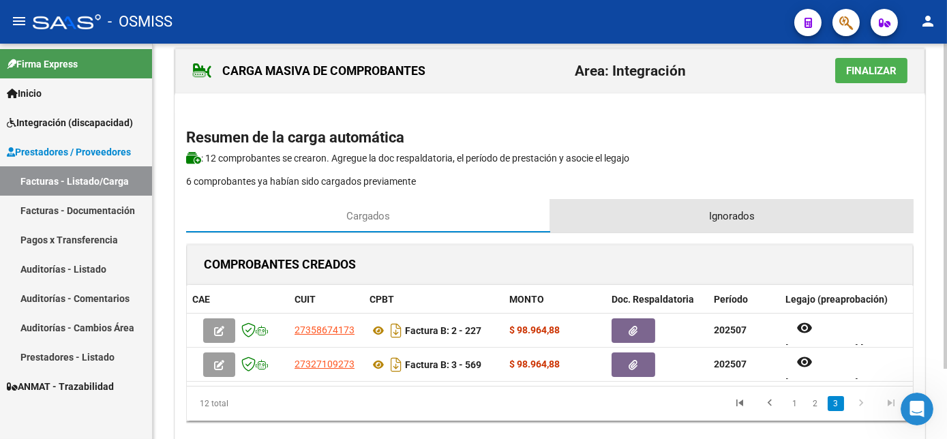
click at [730, 215] on span "Ignorados" at bounding box center [732, 216] width 46 height 15
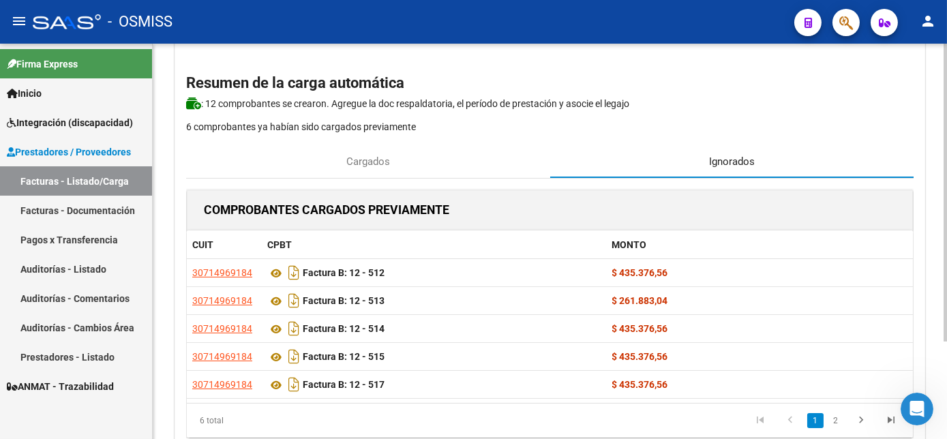
scroll to position [129, 0]
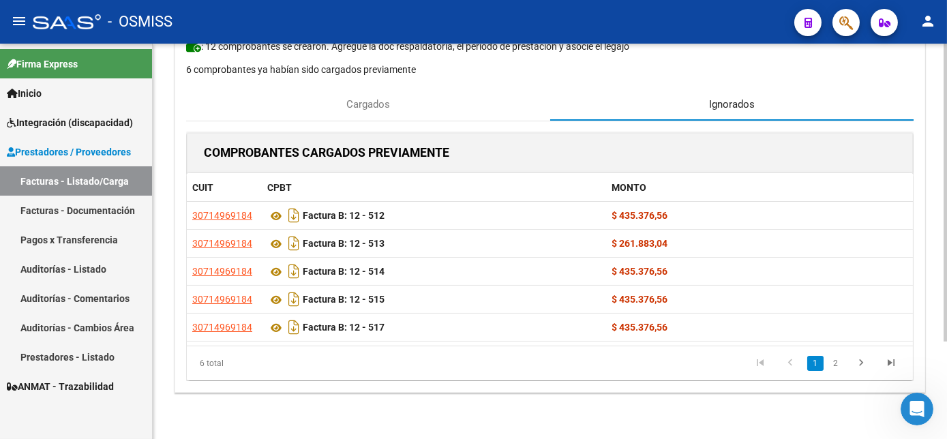
click at [946, 378] on html "menu - OSMISS person Firma Express Inicio Instructivos Contacto OS Integración …" at bounding box center [473, 219] width 947 height 439
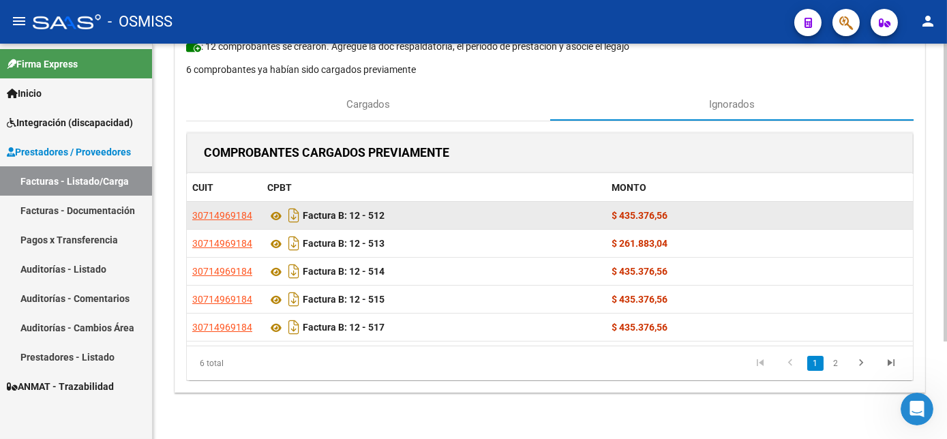
click at [661, 213] on strong "$ 435.376,56" at bounding box center [640, 215] width 56 height 11
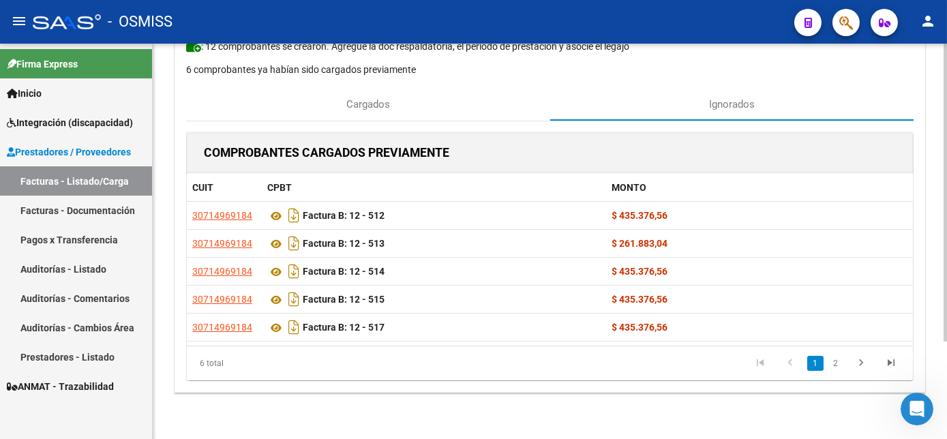
click at [944, 262] on div at bounding box center [944, 288] width 3 height 298
click at [833, 361] on link "2" at bounding box center [835, 363] width 16 height 15
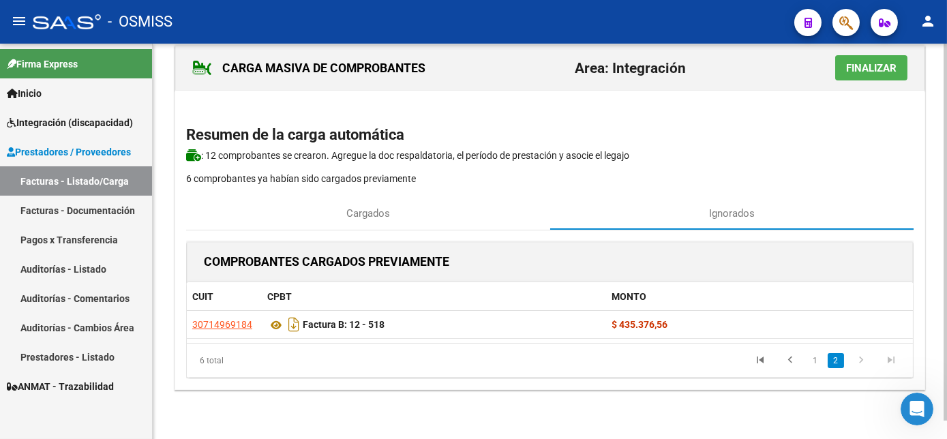
scroll to position [19, 0]
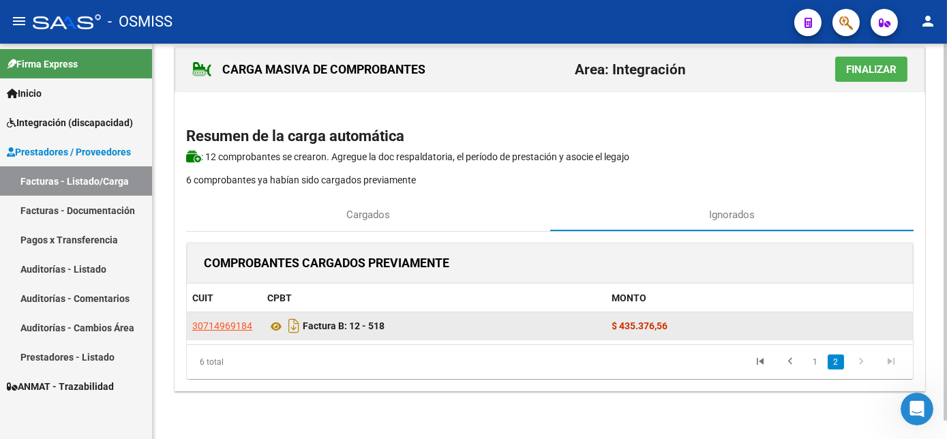
click at [500, 323] on div "Factura B: 12 - 518" at bounding box center [434, 326] width 334 height 22
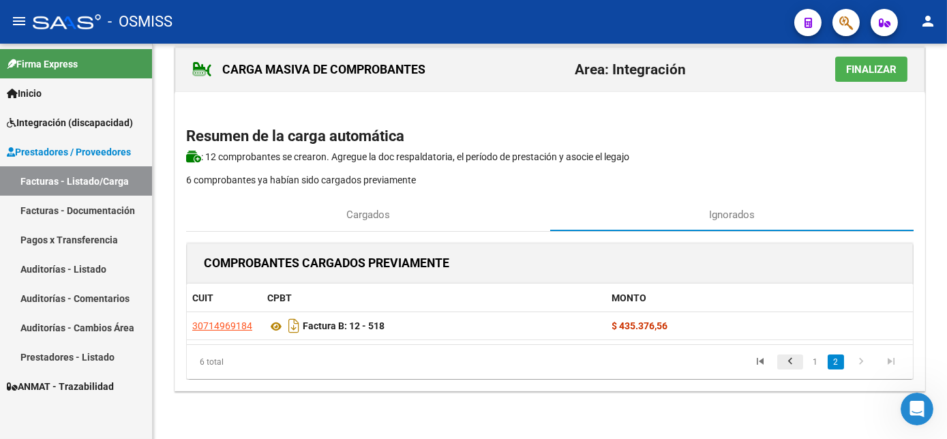
click at [792, 355] on icon "go to previous page" at bounding box center [790, 363] width 18 height 16
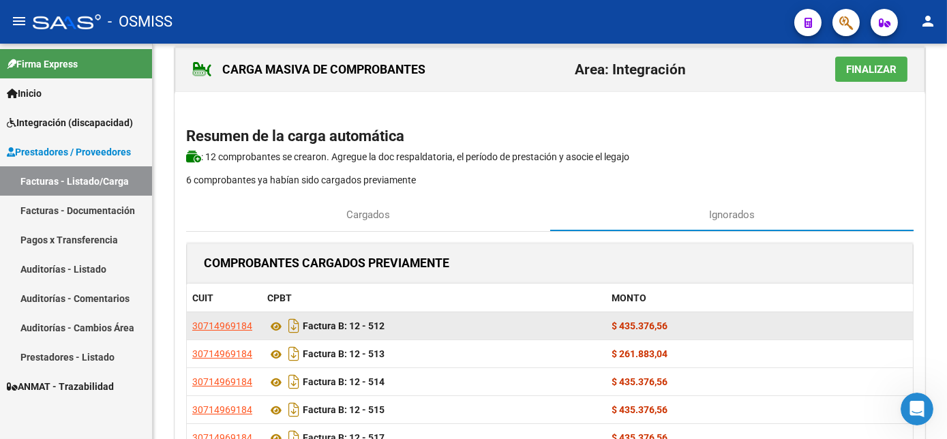
click at [701, 324] on div "$ 435.376,56" at bounding box center [760, 326] width 296 height 16
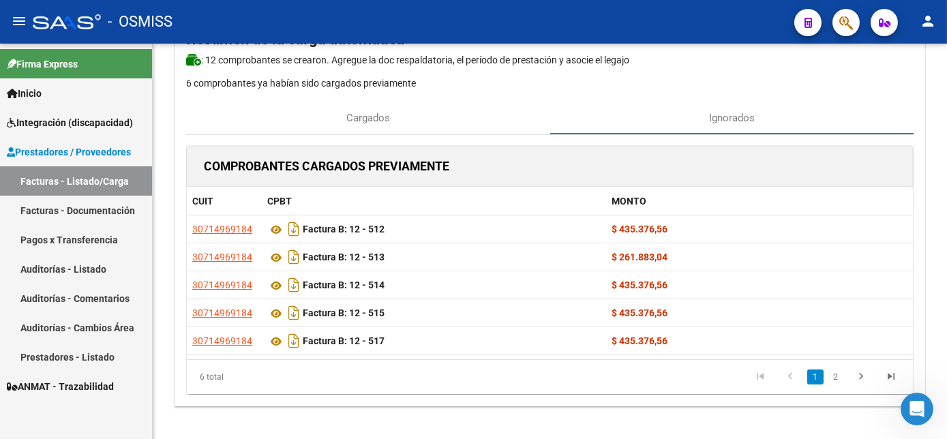
scroll to position [129, 0]
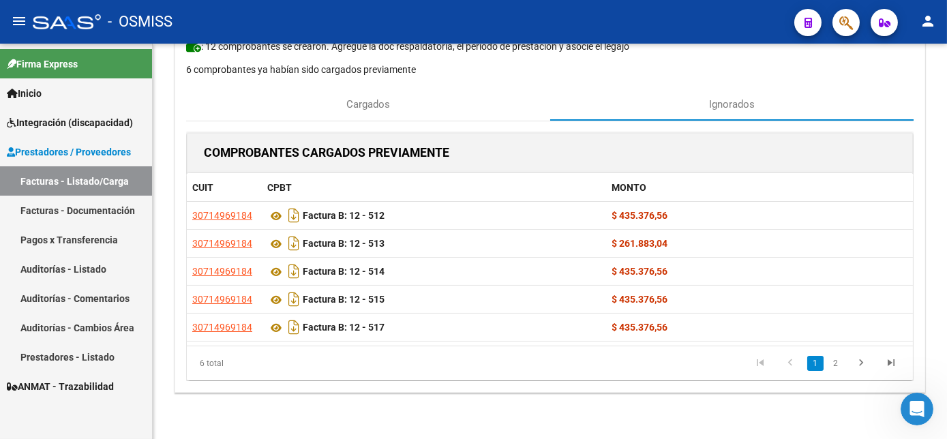
click at [946, 401] on html "menu - OSMISS person Firma Express Inicio Instructivos Contacto OS Integración …" at bounding box center [473, 219] width 947 height 439
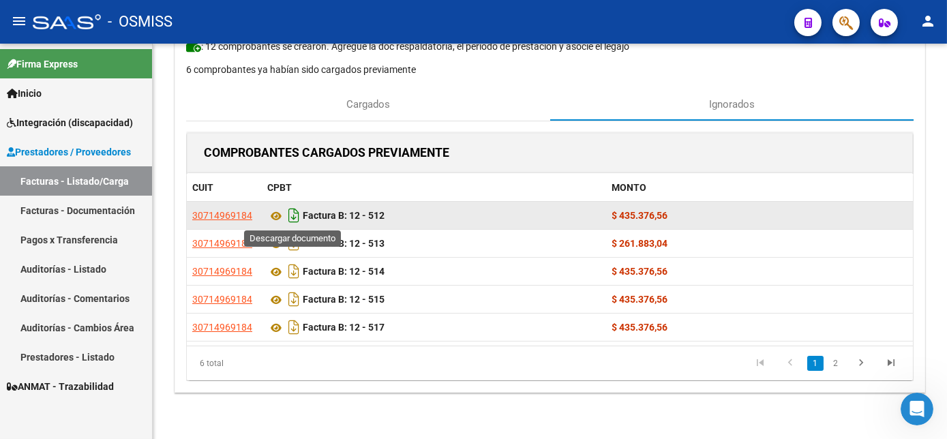
click at [294, 207] on icon "Descargar documento" at bounding box center [294, 215] width 18 height 22
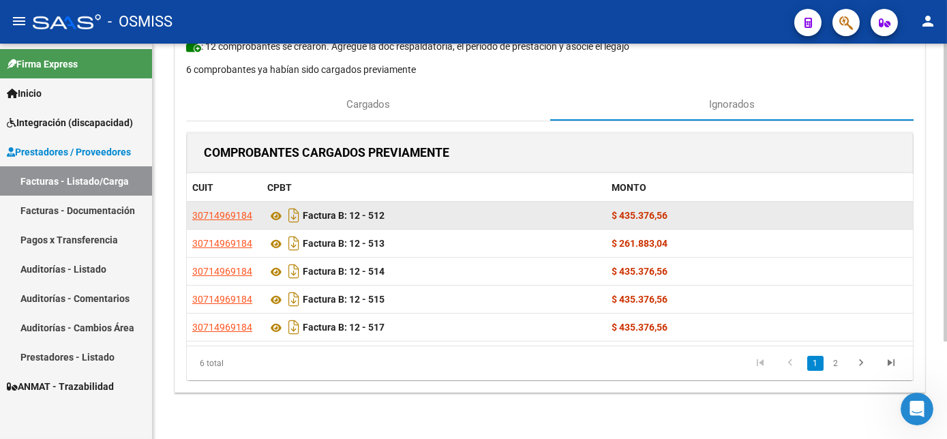
click at [946, 117] on html "menu - OSMISS person Firma Express Inicio Instructivos Contacto OS Integración …" at bounding box center [473, 219] width 947 height 439
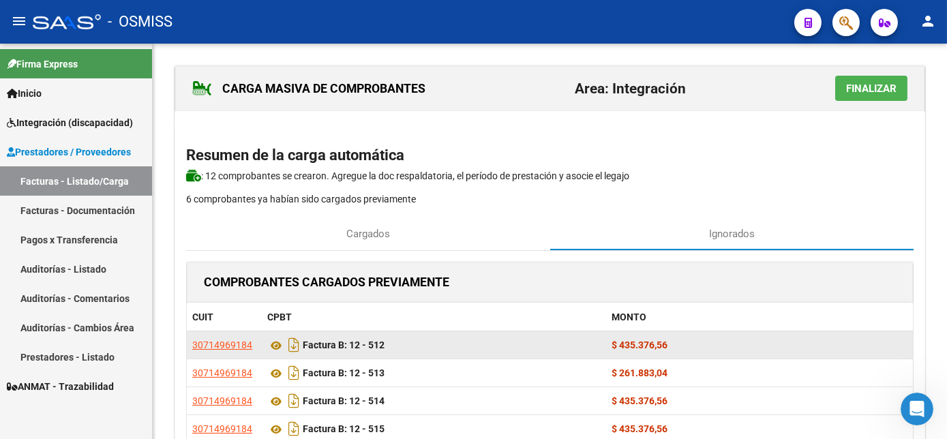
drag, startPoint x: 942, startPoint y: 234, endPoint x: 949, endPoint y: 322, distance: 88.1
click at [946, 322] on html "menu - OSMISS person Firma Express Inicio Instructivos Contacto OS Integración …" at bounding box center [473, 219] width 947 height 439
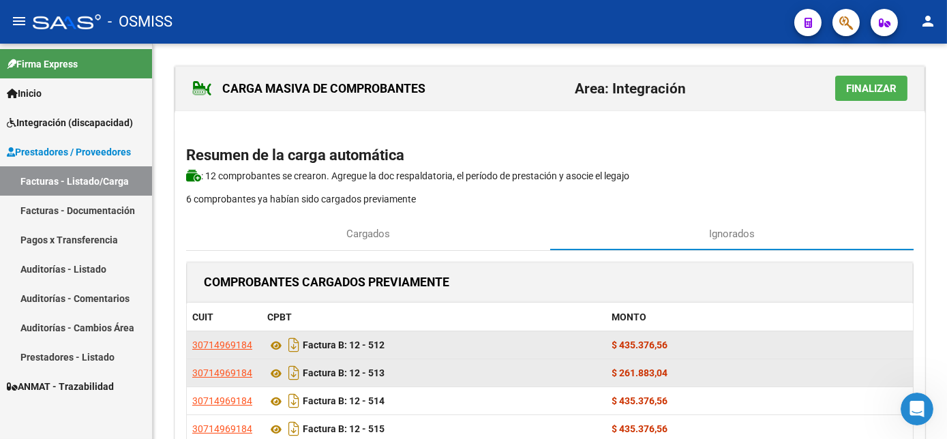
drag, startPoint x: 946, startPoint y: 322, endPoint x: 838, endPoint y: 365, distance: 116.8
click at [838, 365] on div "$ 261.883,04" at bounding box center [760, 373] width 296 height 16
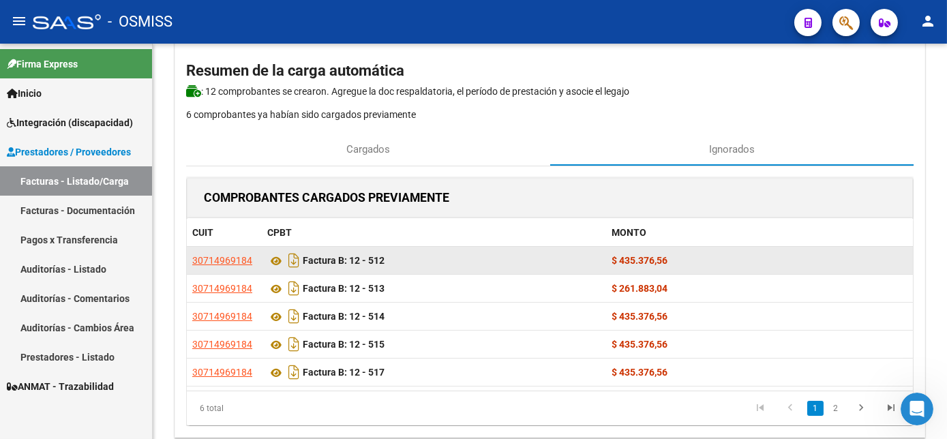
scroll to position [87, 0]
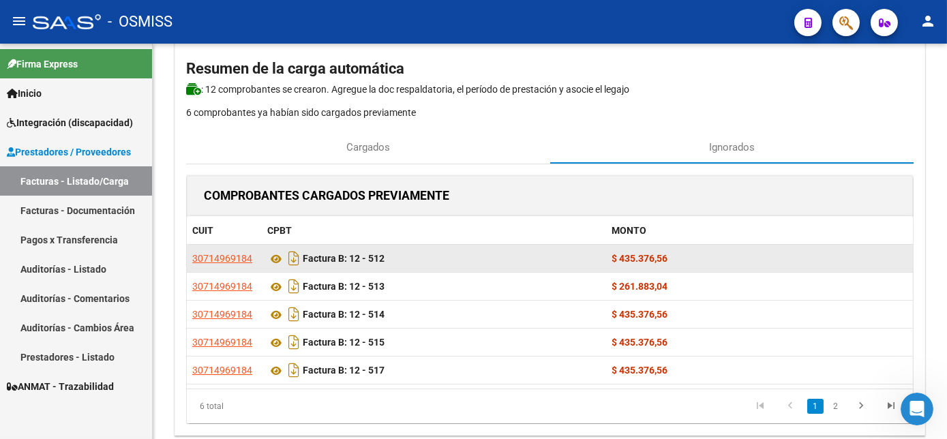
click at [945, 398] on div at bounding box center [944, 257] width 3 height 298
click at [872, 105] on p "6 comprobantes ya habían sido cargados previamente" at bounding box center [549, 112] width 727 height 15
click at [838, 405] on link "2" at bounding box center [835, 406] width 16 height 15
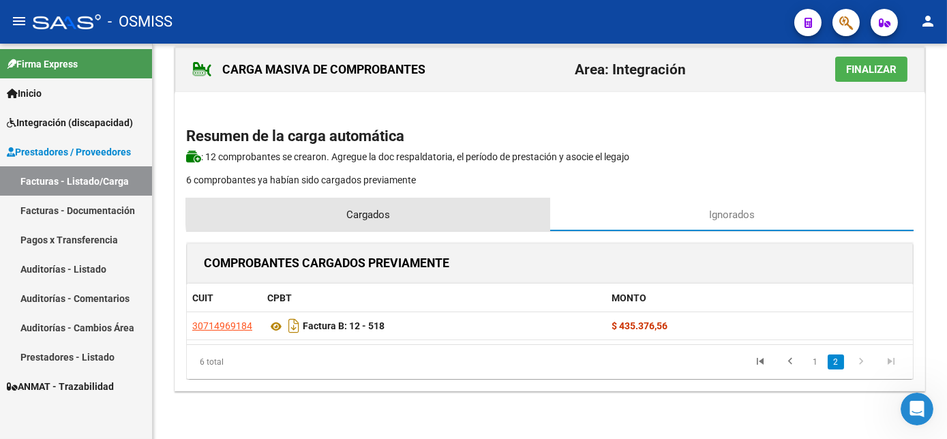
click at [378, 209] on span "Cargados" at bounding box center [368, 214] width 44 height 15
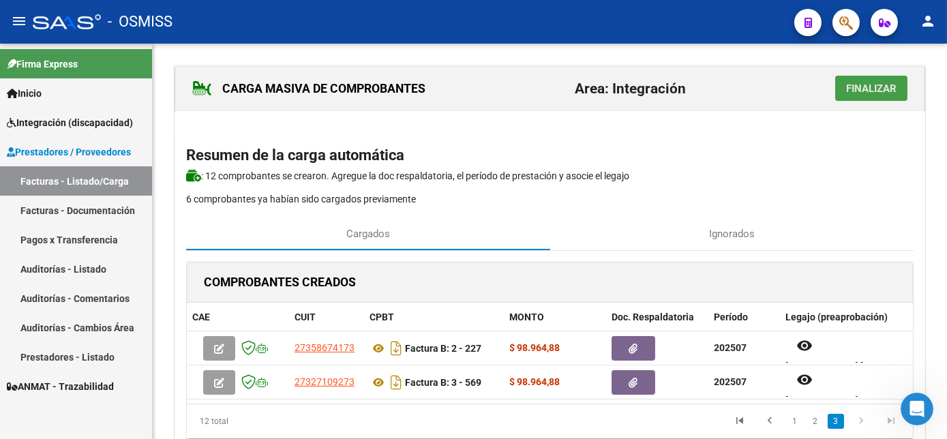
click at [893, 85] on span "Finalizar" at bounding box center [871, 88] width 50 height 12
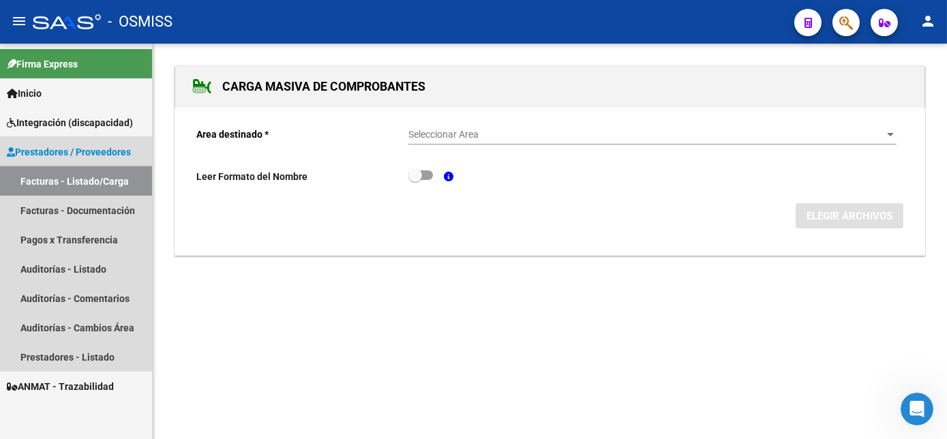
click at [95, 171] on link "Facturas - Listado/Carga" at bounding box center [76, 180] width 152 height 29
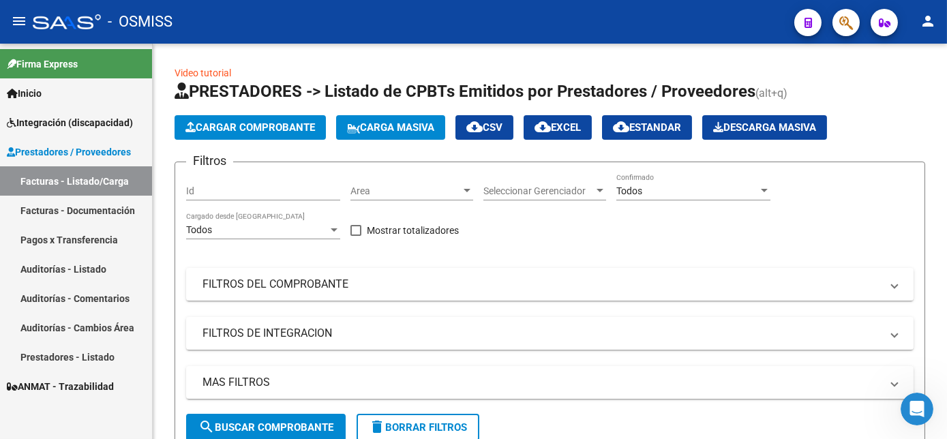
drag, startPoint x: 941, startPoint y: 178, endPoint x: 949, endPoint y: 245, distance: 67.2
click at [946, 245] on html "menu - OSMISS person Firma Express Inicio Instructivos Contacto OS Integración …" at bounding box center [473, 219] width 947 height 439
drag, startPoint x: 946, startPoint y: 245, endPoint x: 912, endPoint y: 104, distance: 145.1
click at [912, 104] on h1 "PRESTADORES -> Listado de CPBTs Emitidos por Prestadores / Proveedores (alt+q)" at bounding box center [549, 92] width 750 height 24
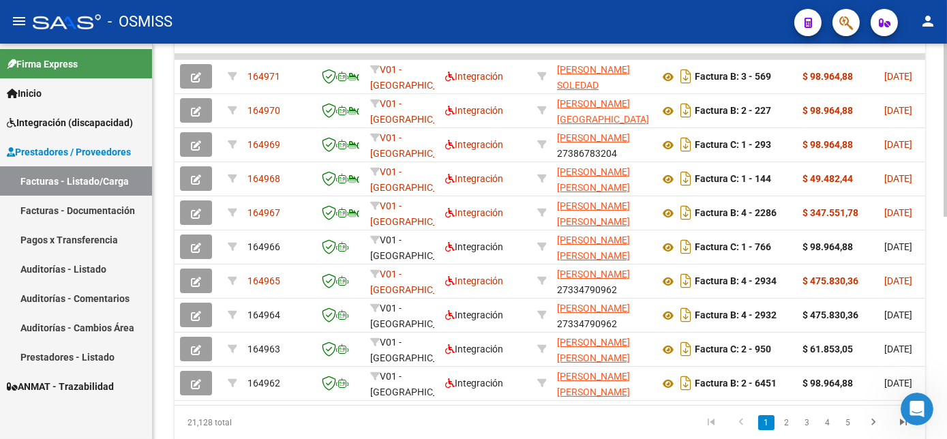
scroll to position [454, 0]
click at [946, 333] on html "menu - OSMISS person Firma Express Inicio Instructivos Contacto OS Integración …" at bounding box center [473, 219] width 947 height 439
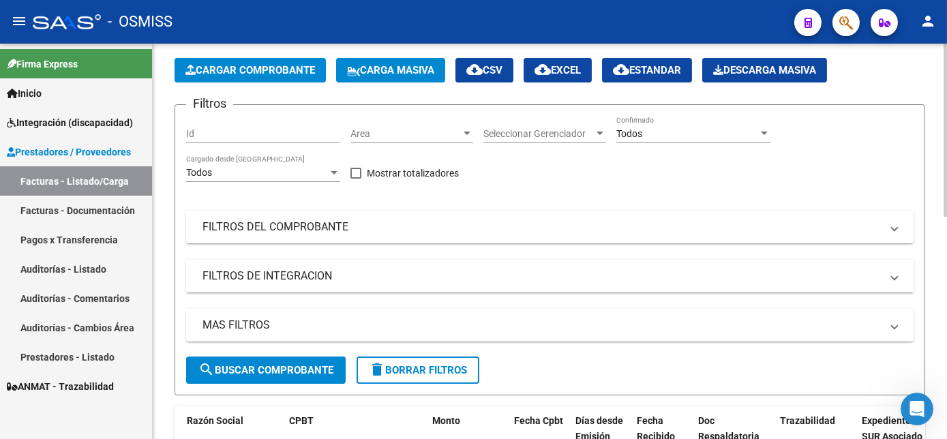
scroll to position [0, 0]
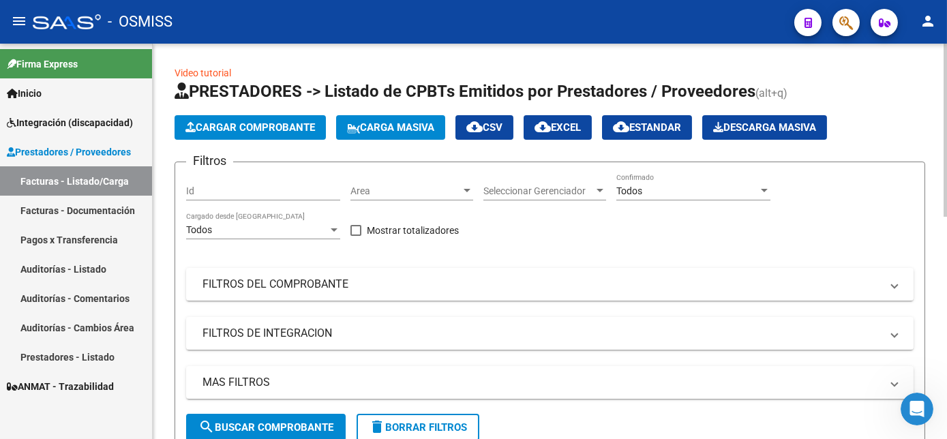
click at [915, 33] on div "menu - OSMISS person Firma Express Inicio Instructivos Contacto OS Integración …" at bounding box center [473, 219] width 947 height 439
click at [566, 290] on mat-panel-title "FILTROS DEL COMPROBANTE" at bounding box center [541, 284] width 678 height 15
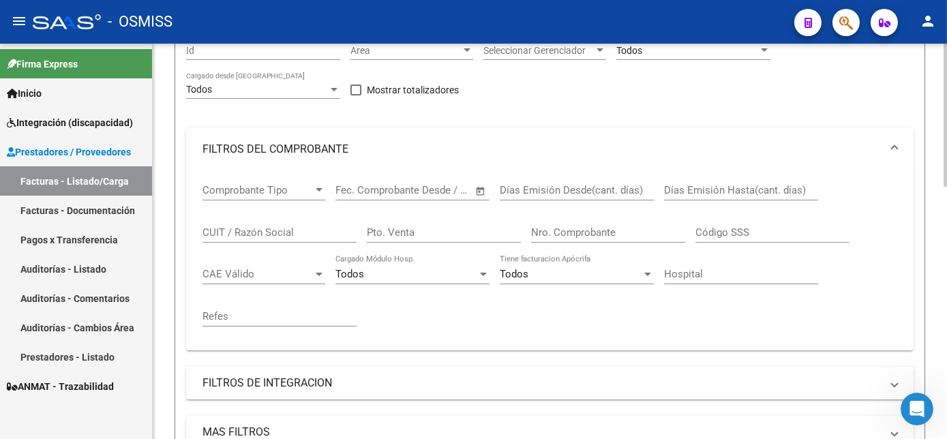
scroll to position [147, 0]
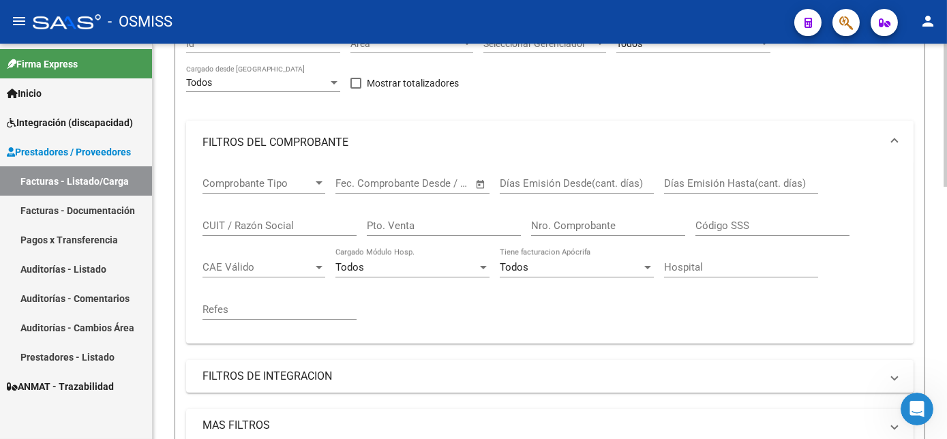
click at [928, 228] on div "Video tutorial PRESTADORES -> Listado de CPBTs Emitidos por Prestadores / Prove…" at bounding box center [551, 437] width 797 height 1083
click at [244, 224] on input "CUIT / Razón Social" at bounding box center [279, 225] width 154 height 12
paste input "30714969184"
type input "30714969184"
drag, startPoint x: 942, startPoint y: 170, endPoint x: 949, endPoint y: 283, distance: 113.3
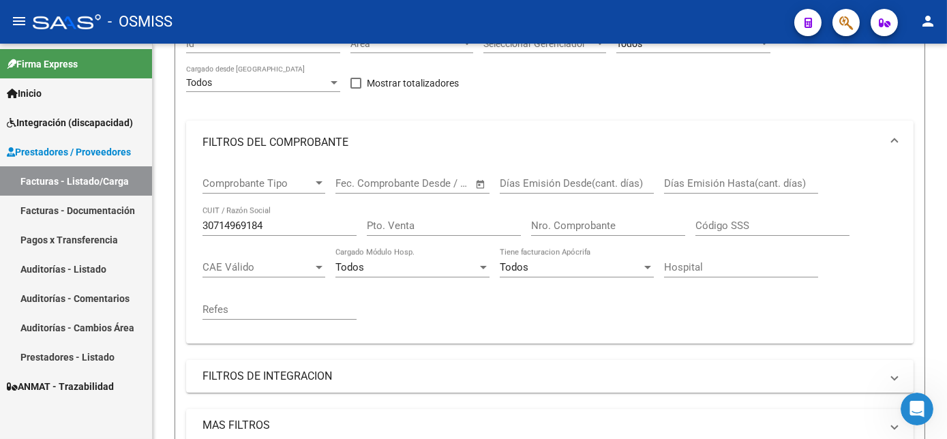
click at [946, 283] on html "menu - OSMISS person Firma Express Inicio Instructivos Contacto OS Integración …" at bounding box center [473, 219] width 947 height 439
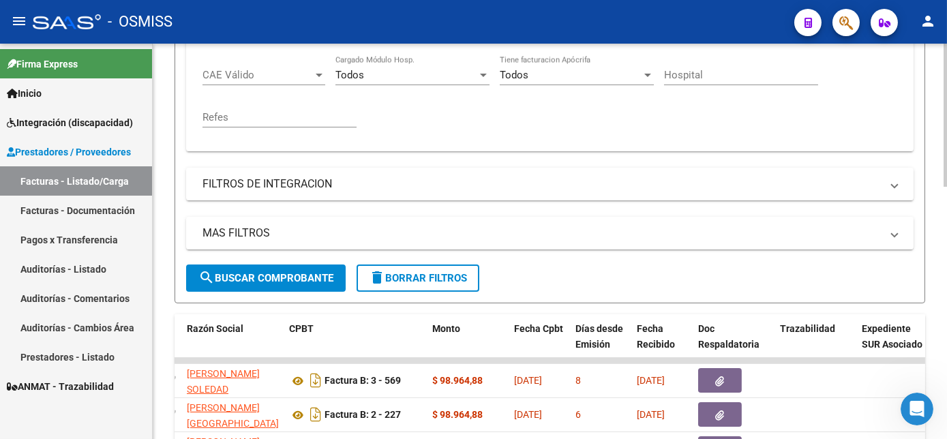
click at [941, 203] on div "Video tutorial PRESTADORES -> Listado de CPBTs Emitidos por Prestadores / Prove…" at bounding box center [551, 245] width 797 height 1083
click at [285, 275] on span "search Buscar Comprobante" at bounding box center [265, 277] width 135 height 12
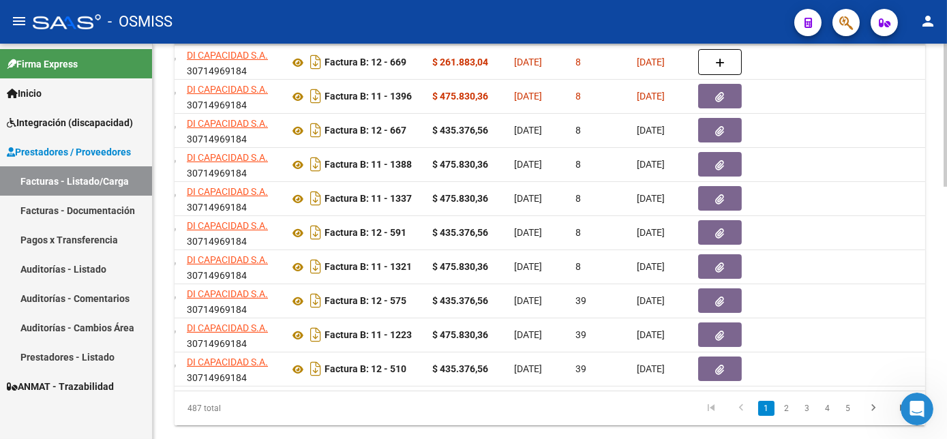
scroll to position [659, 0]
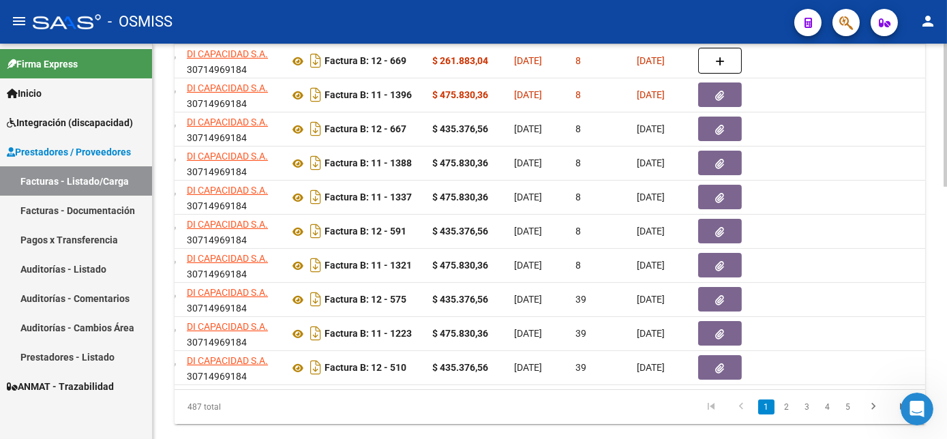
click at [946, 378] on html "menu - OSMISS person Firma Express Inicio Instructivos Contacto OS Integración …" at bounding box center [473, 219] width 947 height 439
click at [786, 414] on link "2" at bounding box center [786, 406] width 16 height 15
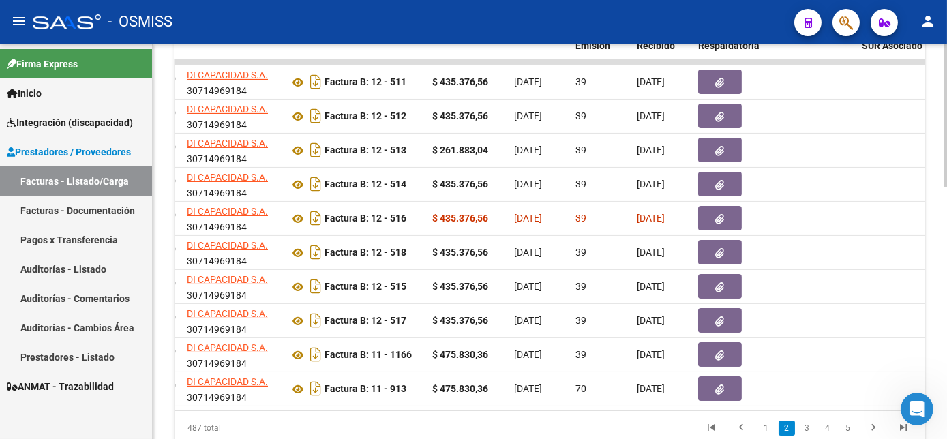
scroll to position [611, 0]
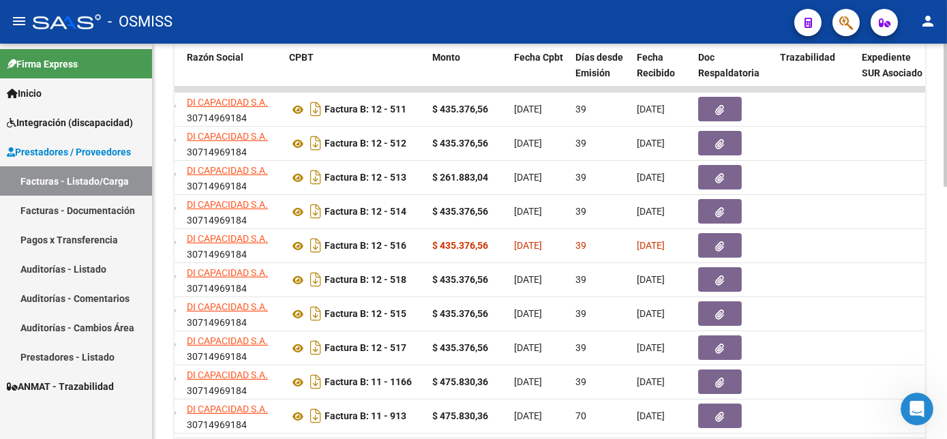
click at [946, 314] on html "menu - OSMISS person Firma Express Inicio Instructivos Contacto OS Integración …" at bounding box center [473, 219] width 947 height 439
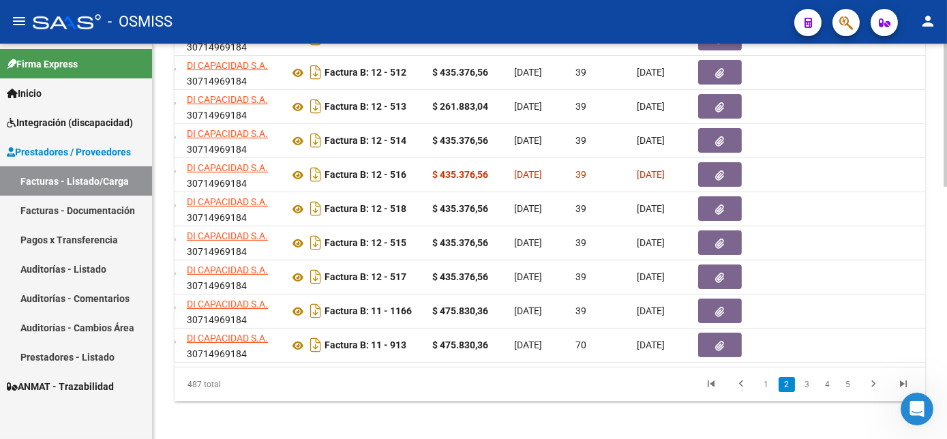
scroll to position [687, 0]
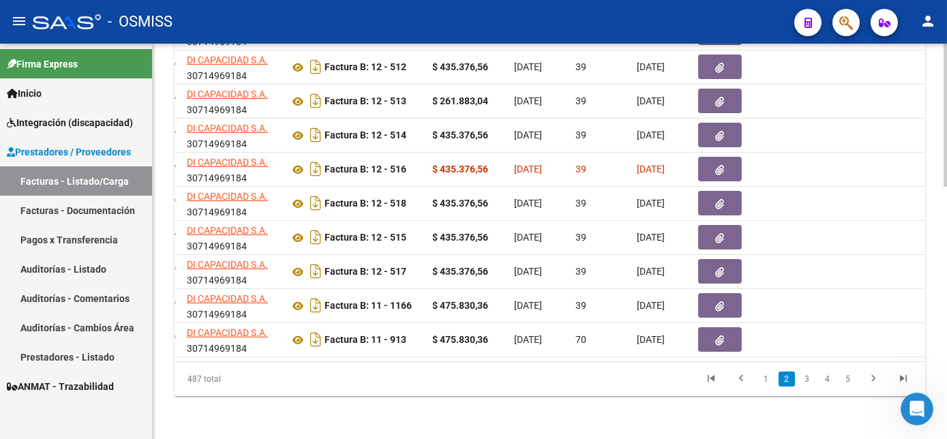
click at [946, 352] on html "menu - OSMISS person Firma Express Inicio Instructivos Contacto OS Integración …" at bounding box center [473, 219] width 947 height 439
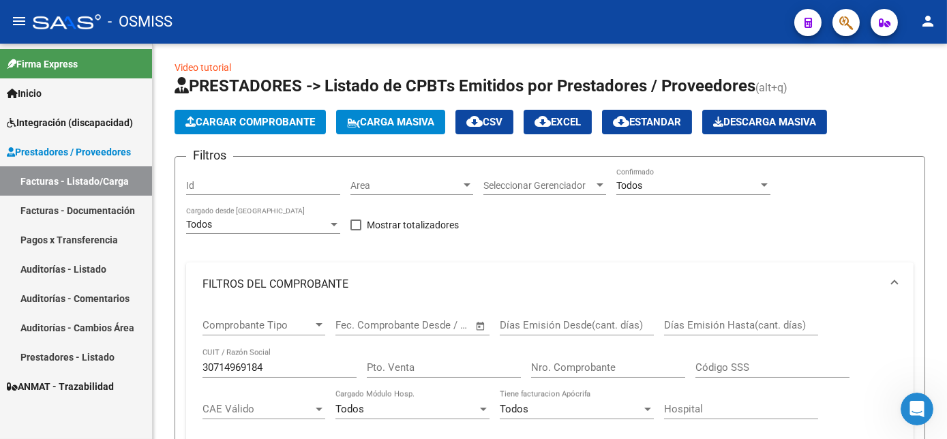
scroll to position [0, 0]
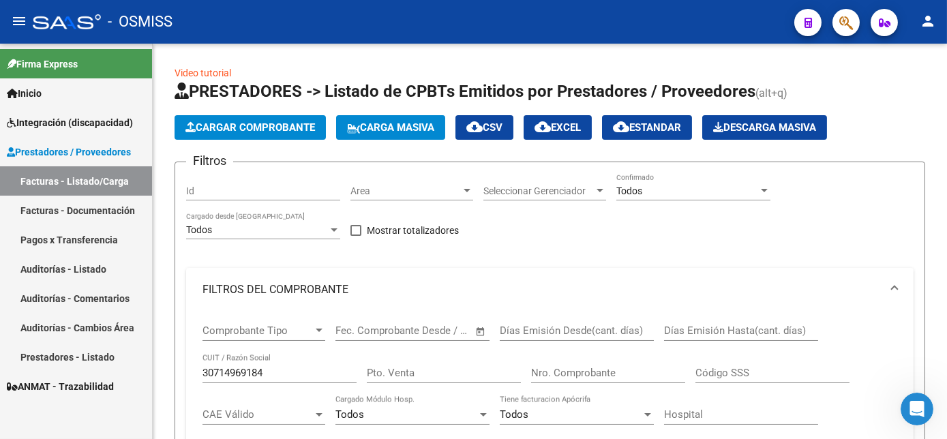
click at [674, 190] on div "Todos" at bounding box center [687, 191] width 142 height 12
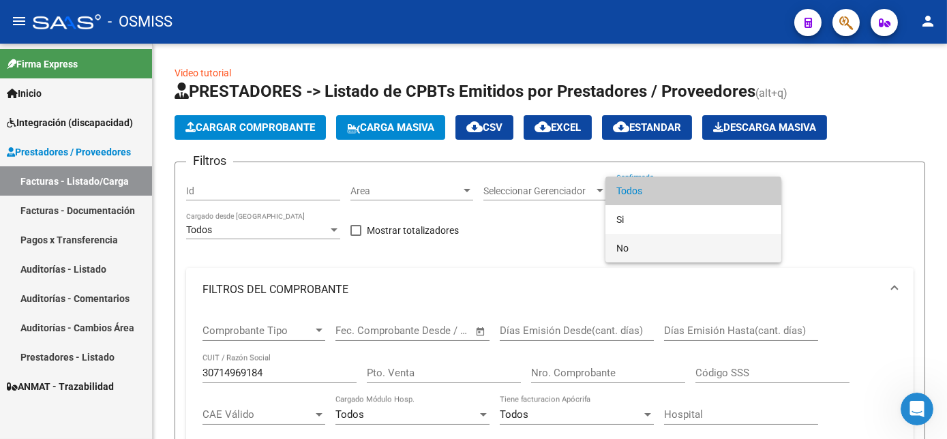
click at [614, 242] on mat-option "No" at bounding box center [693, 248] width 176 height 29
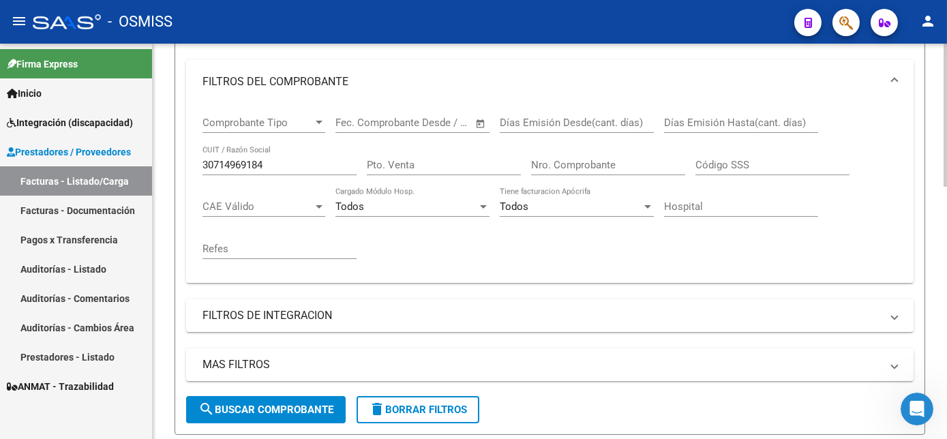
scroll to position [221, 0]
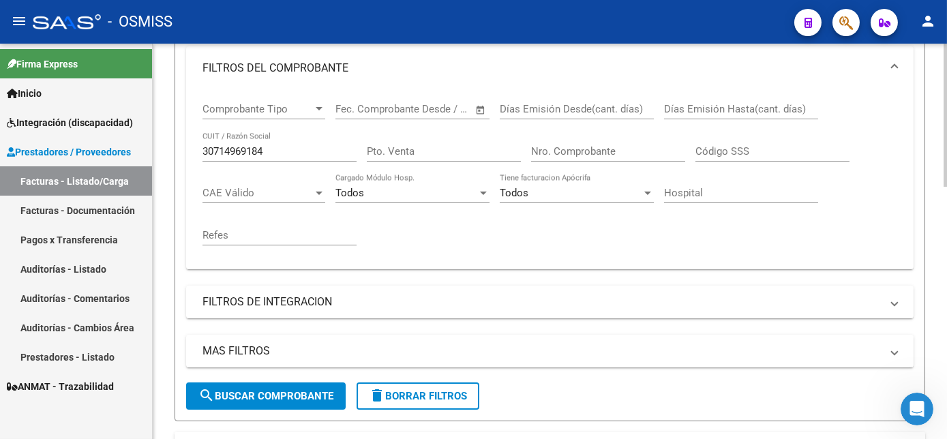
click at [941, 209] on div "Video tutorial PRESTADORES -> Listado de CPBTs Emitidos por Prestadores / Prove…" at bounding box center [551, 363] width 797 height 1083
click at [239, 399] on span "search Buscar Comprobante" at bounding box center [265, 396] width 135 height 12
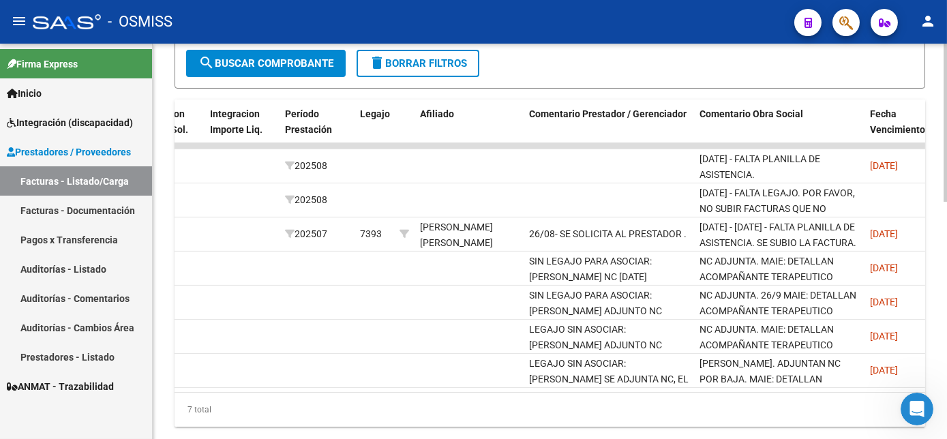
scroll to position [559, 0]
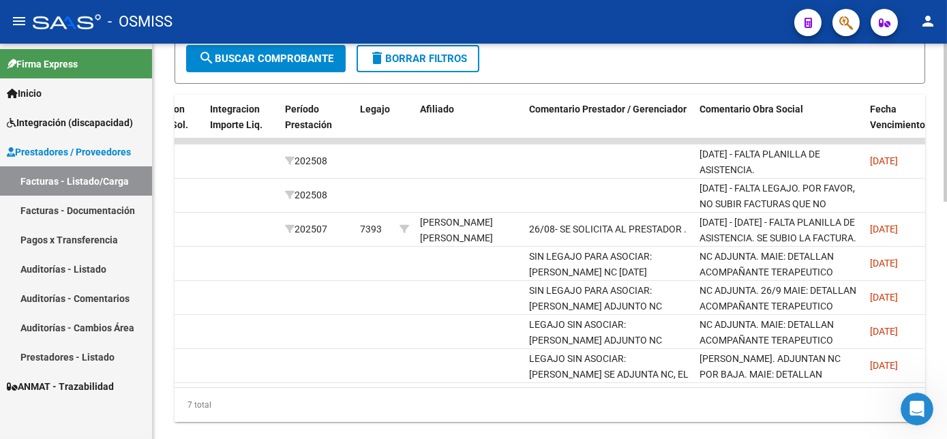
click at [945, 381] on div at bounding box center [944, 350] width 3 height 158
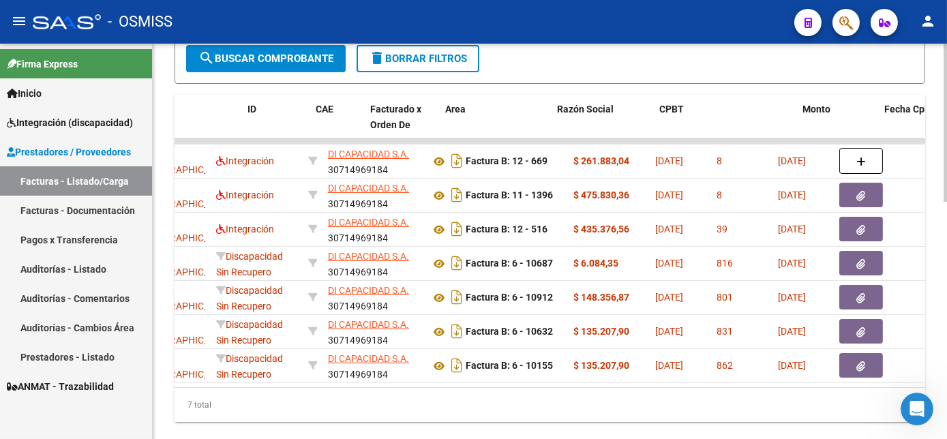
scroll to position [0, 0]
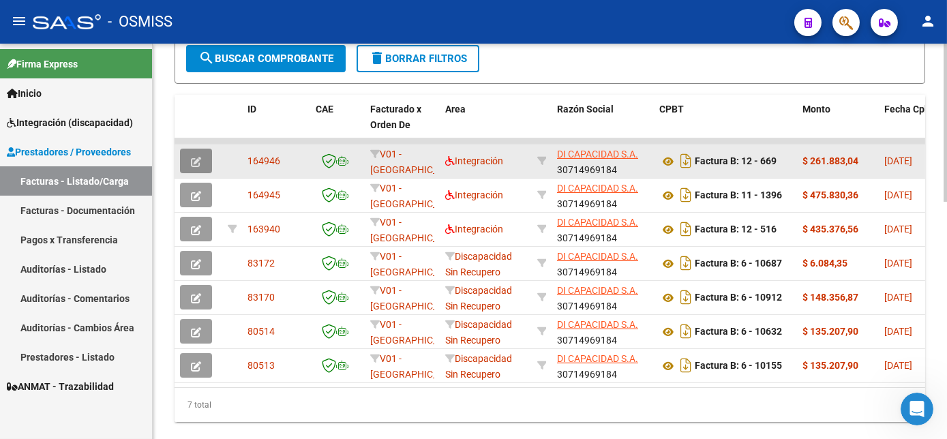
click at [202, 162] on button "button" at bounding box center [196, 161] width 32 height 25
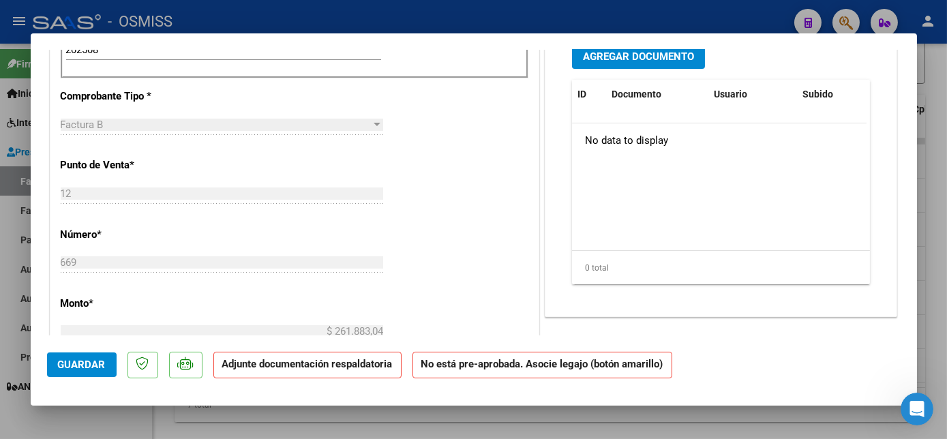
scroll to position [502, 0]
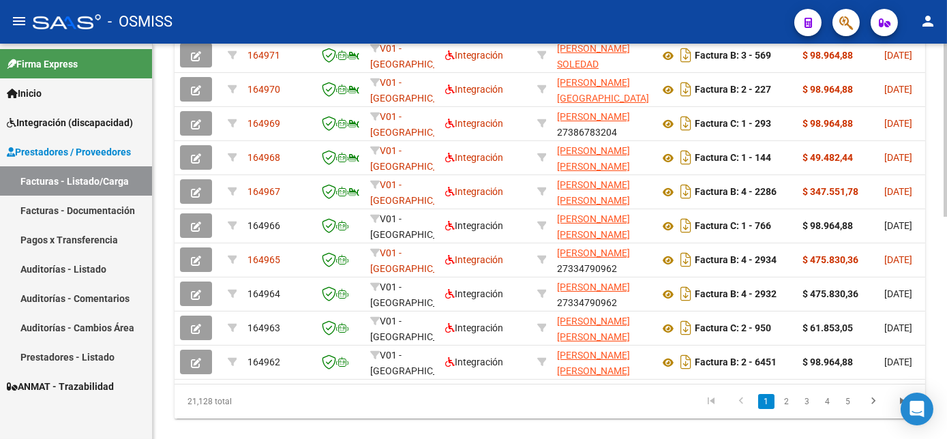
scroll to position [478, 0]
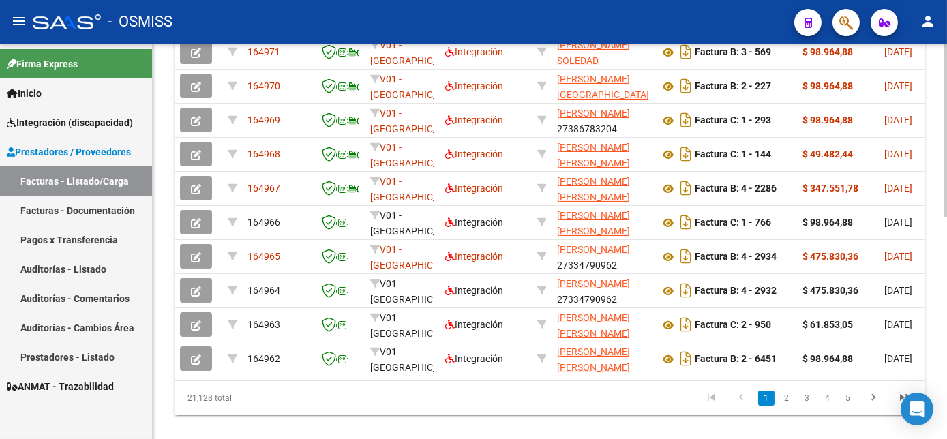
click at [939, 421] on div "Video tutorial PRESTADORES -> Listado de CPBTs Emitidos por Prestadores / Prove…" at bounding box center [551, 12] width 797 height 893
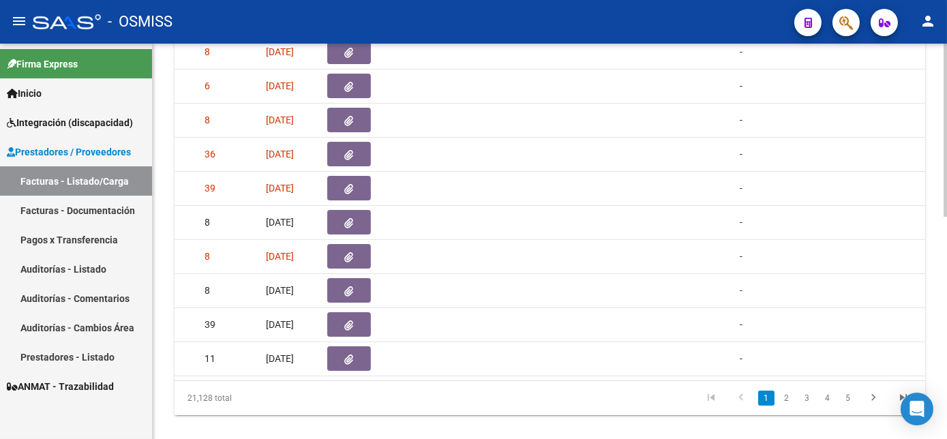
scroll to position [0, 1717]
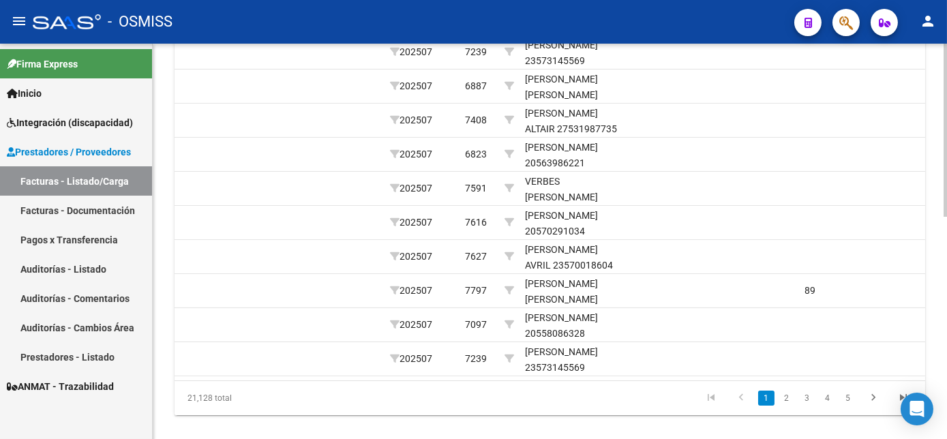
drag, startPoint x: 727, startPoint y: 421, endPoint x: 806, endPoint y: 420, distance: 78.4
click at [806, 415] on div "21,128 total 1 2 3 4 5" at bounding box center [549, 398] width 750 height 34
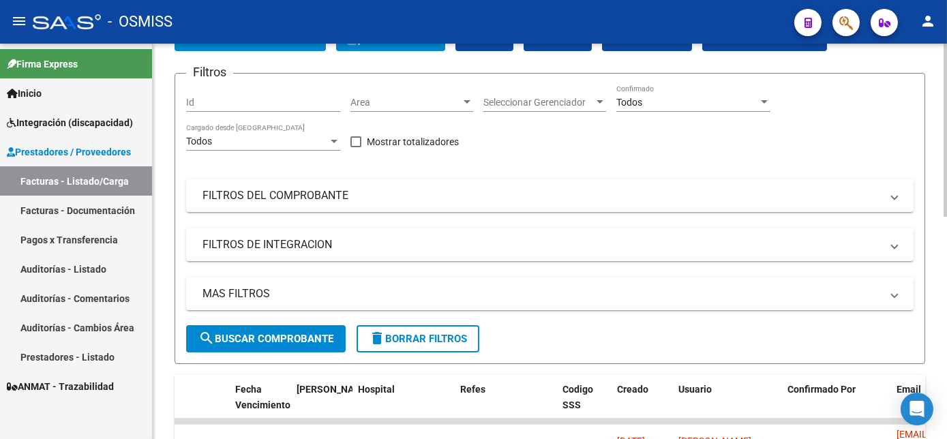
scroll to position [0, 0]
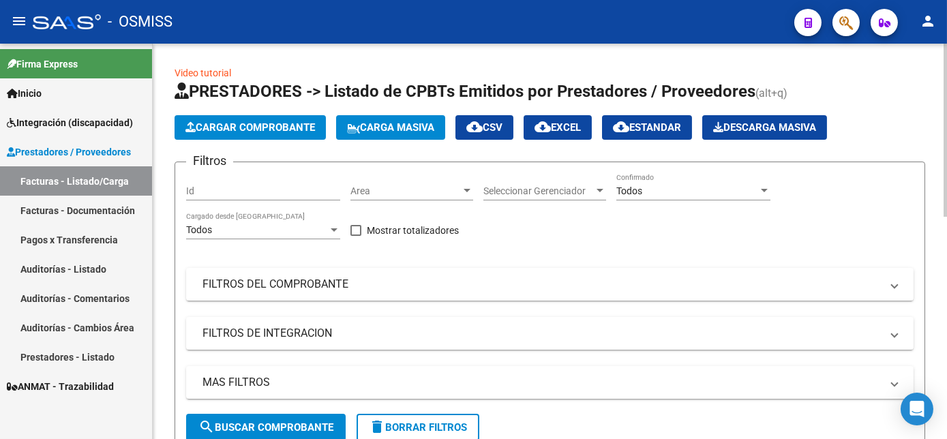
click at [665, 189] on div "Todos" at bounding box center [687, 191] width 142 height 12
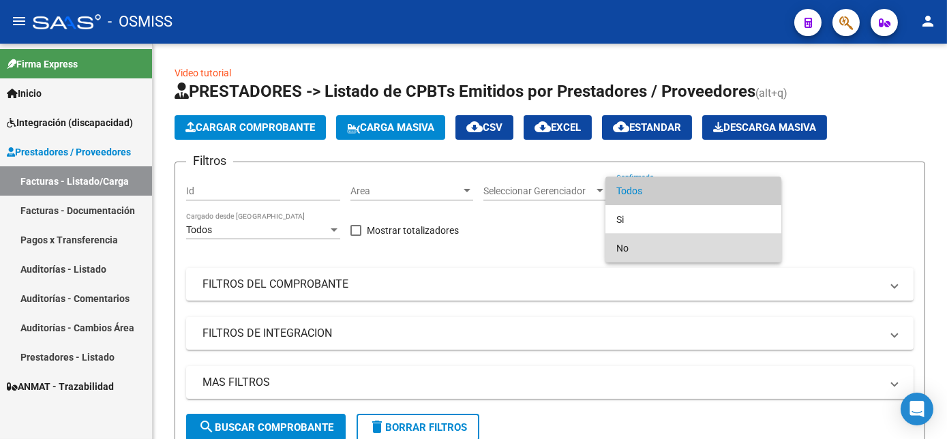
click at [611, 245] on mat-option "No" at bounding box center [693, 248] width 176 height 29
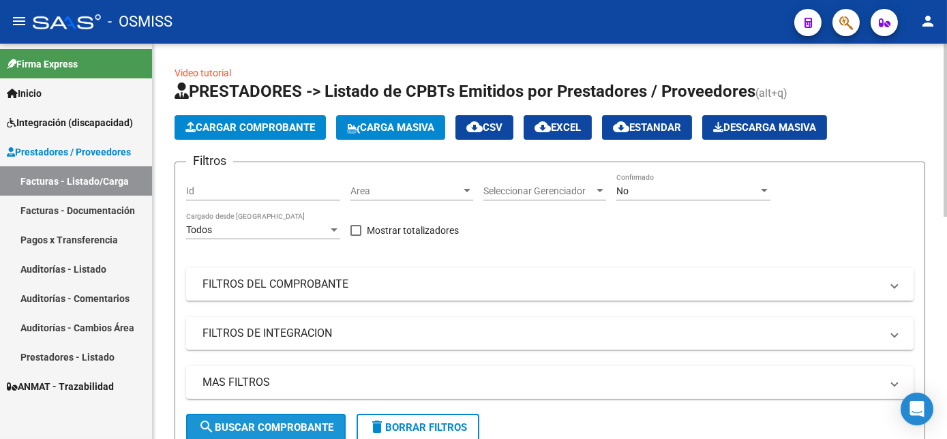
click at [314, 421] on span "search Buscar Comprobante" at bounding box center [265, 427] width 135 height 12
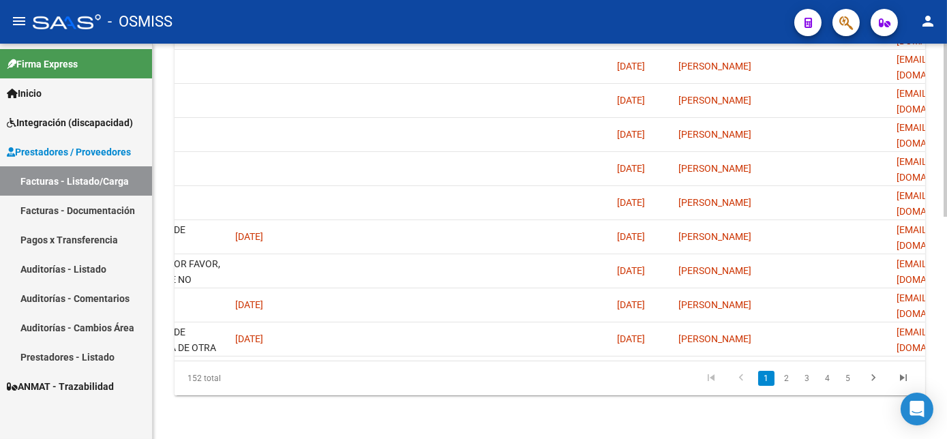
scroll to position [500, 0]
click at [946, 416] on html "menu - OSMISS person Firma Express Inicio Instructivos Contacto OS Integración …" at bounding box center [473, 219] width 947 height 439
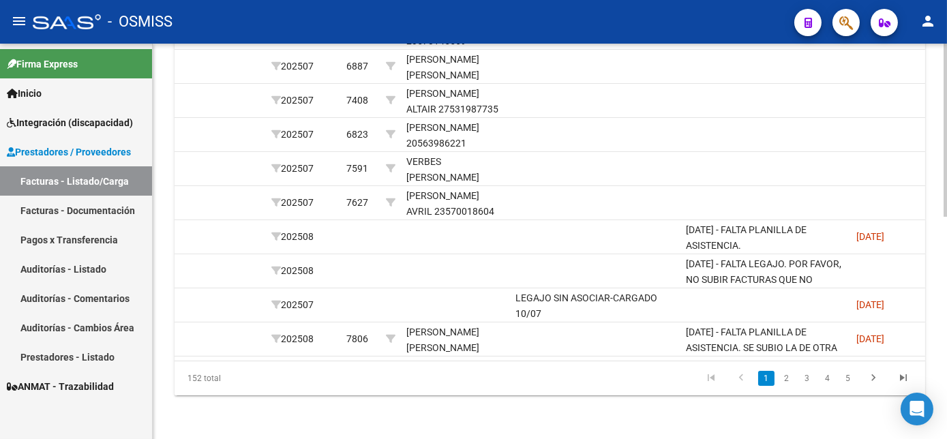
scroll to position [0, 1975]
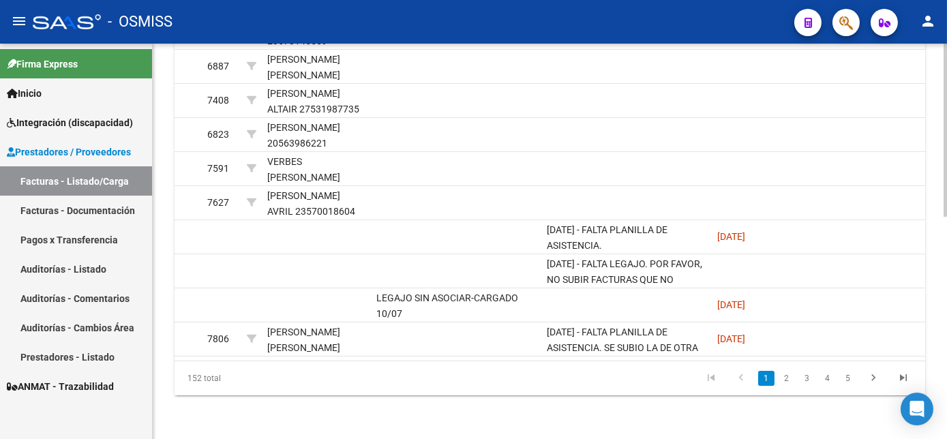
drag, startPoint x: 660, startPoint y: 367, endPoint x: 328, endPoint y: 379, distance: 332.1
click at [328, 379] on div "152 total 1 2 3 4 5" at bounding box center [549, 378] width 750 height 34
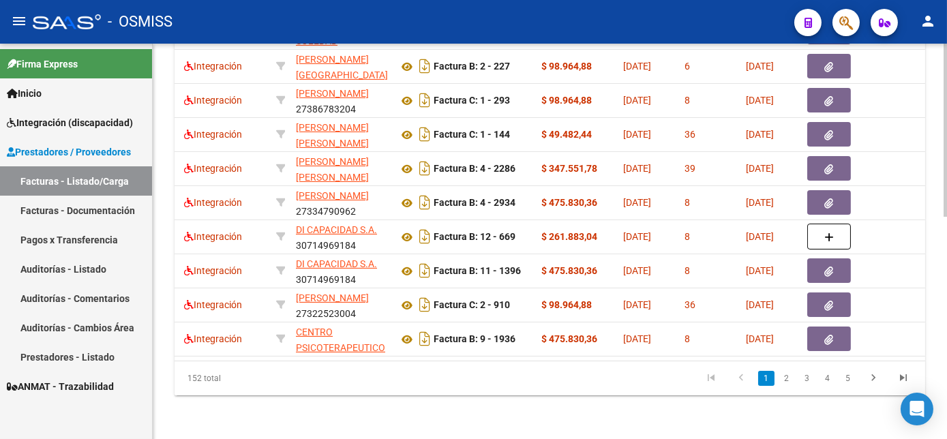
scroll to position [0, 0]
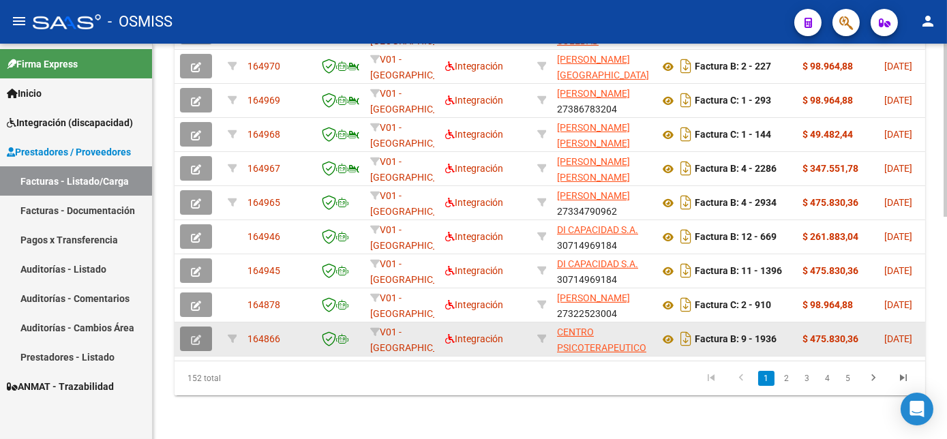
click at [194, 335] on icon "button" at bounding box center [196, 340] width 10 height 10
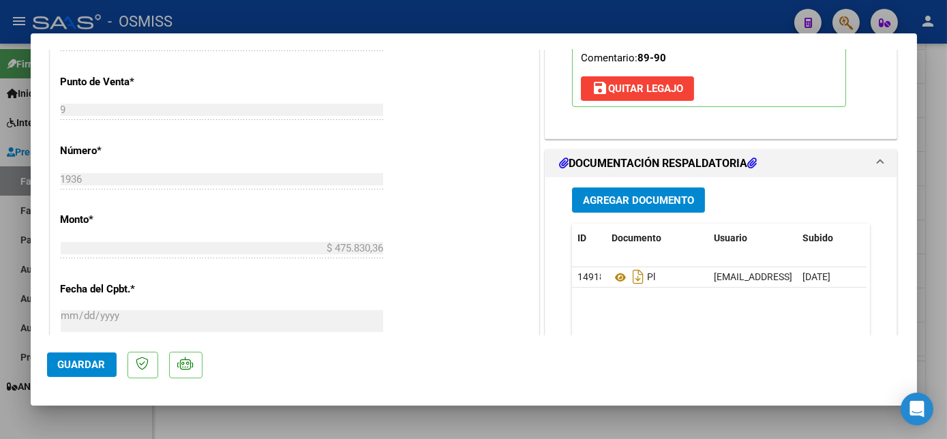
scroll to position [540, 0]
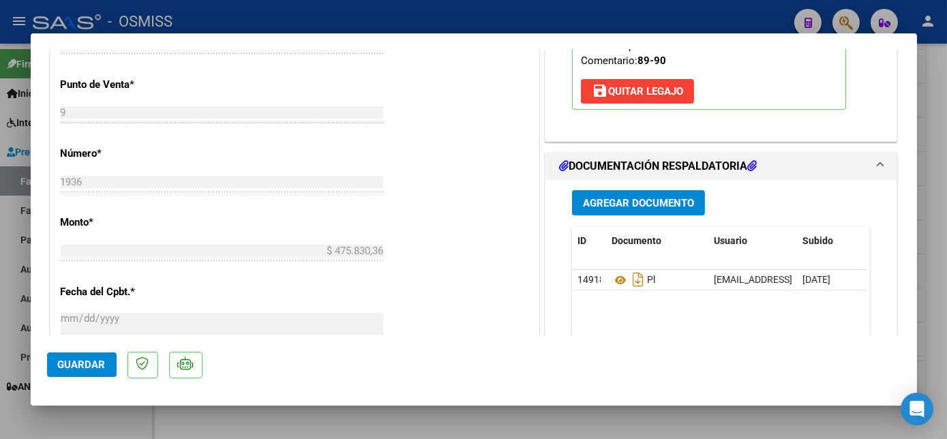
click at [631, 204] on span "Agregar Documento" at bounding box center [638, 203] width 111 height 12
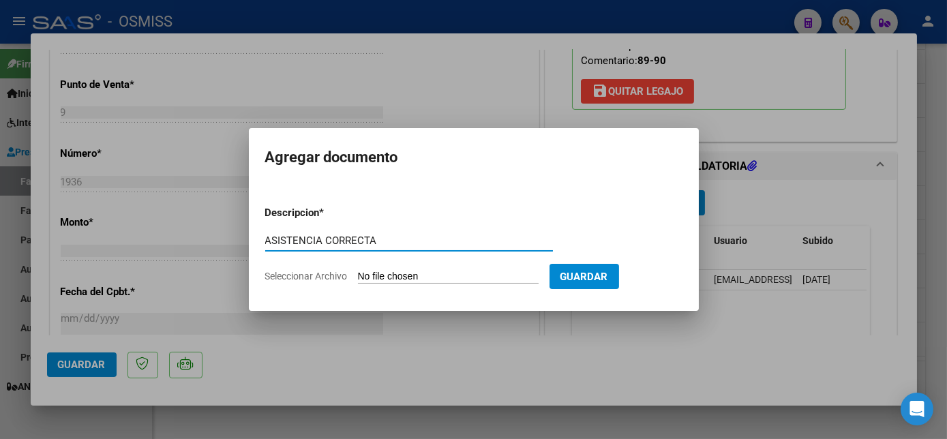
type input "ASISTENCIA CORRECTA"
click at [463, 276] on input "Seleccionar Archivo" at bounding box center [448, 277] width 181 height 13
type input "C:\fakepath\PL.pdf"
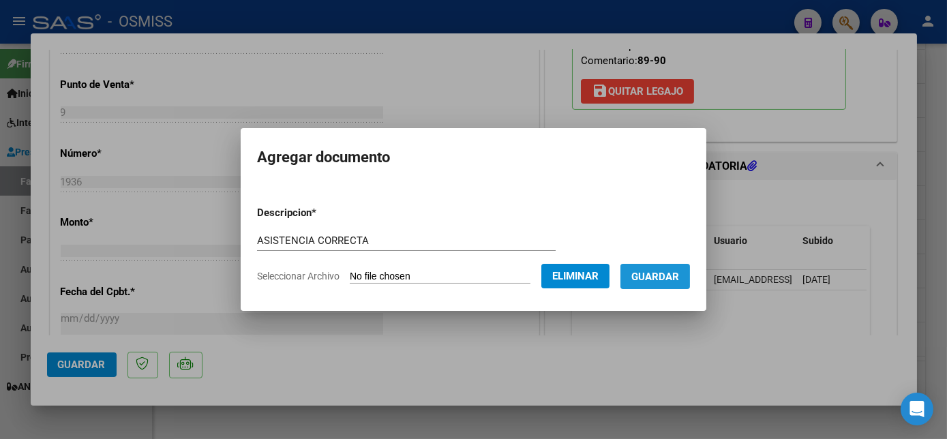
click at [664, 270] on span "Guardar" at bounding box center [655, 276] width 48 height 12
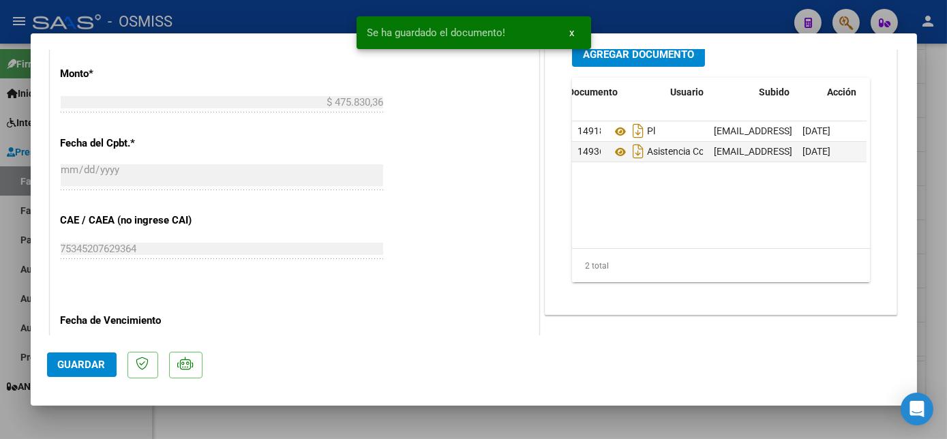
scroll to position [0, 67]
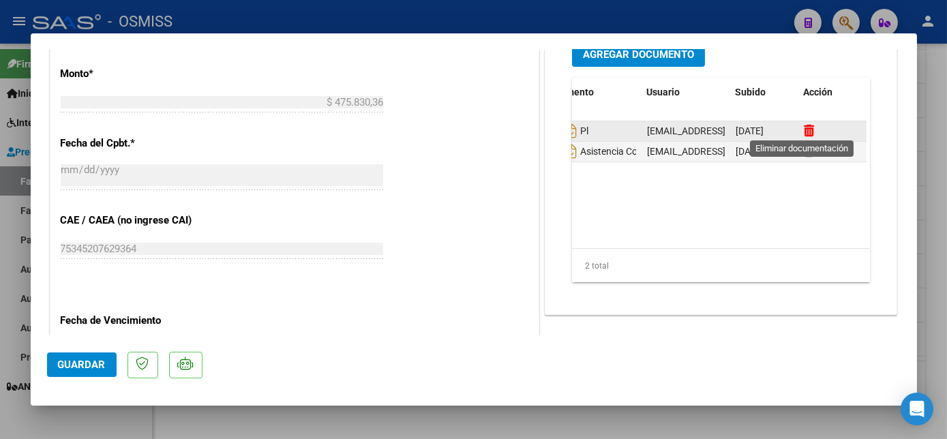
click at [803, 124] on icon at bounding box center [808, 130] width 10 height 13
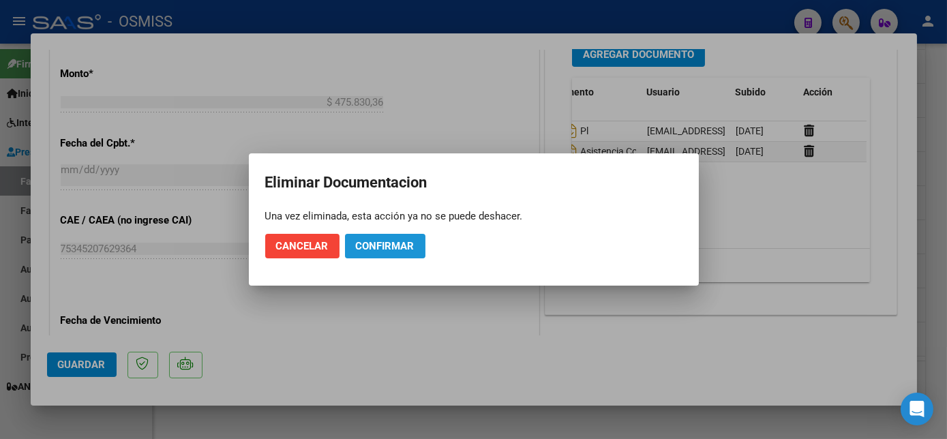
click at [361, 246] on span "Confirmar" at bounding box center [385, 246] width 59 height 12
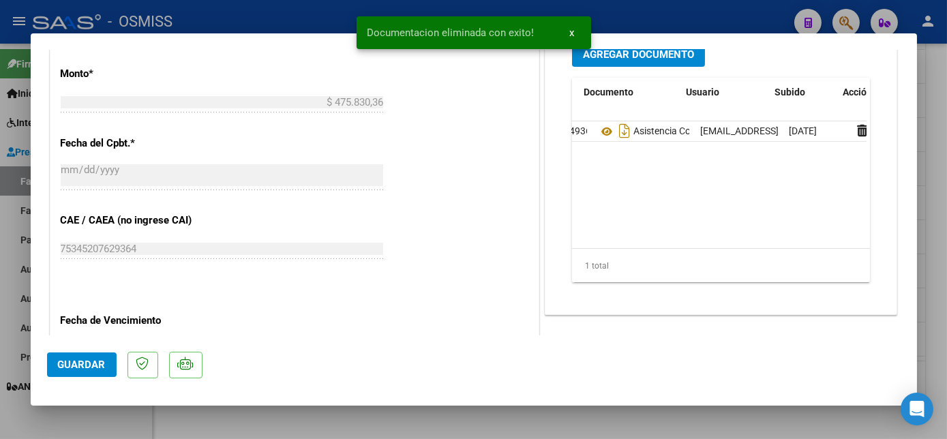
scroll to position [0, 0]
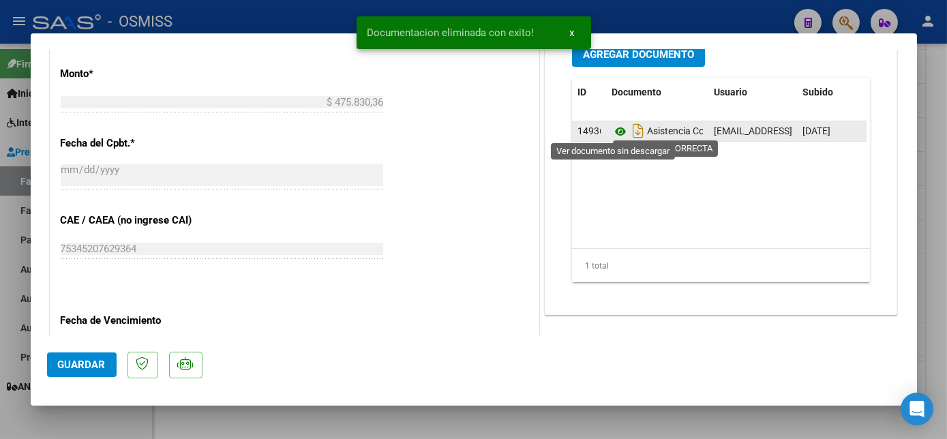
click at [612, 129] on icon at bounding box center [620, 131] width 18 height 16
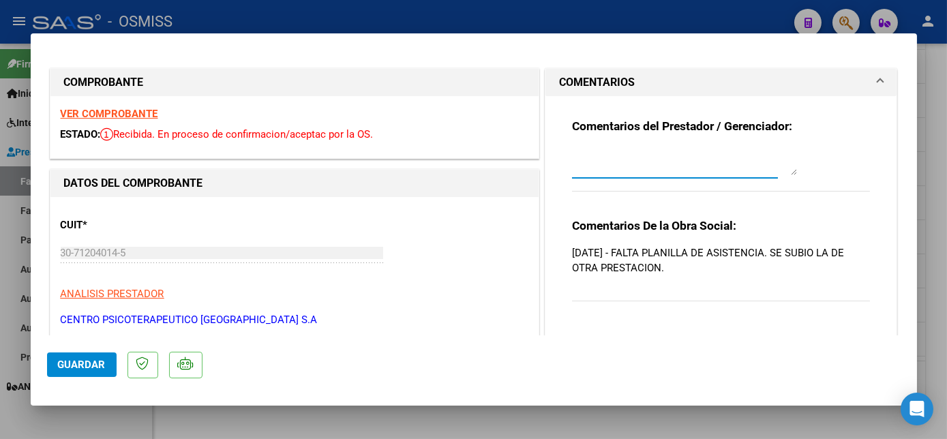
click at [641, 172] on textarea at bounding box center [684, 161] width 225 height 27
type textarea "PLANILLA CORRECTA CARGADA 09/09"
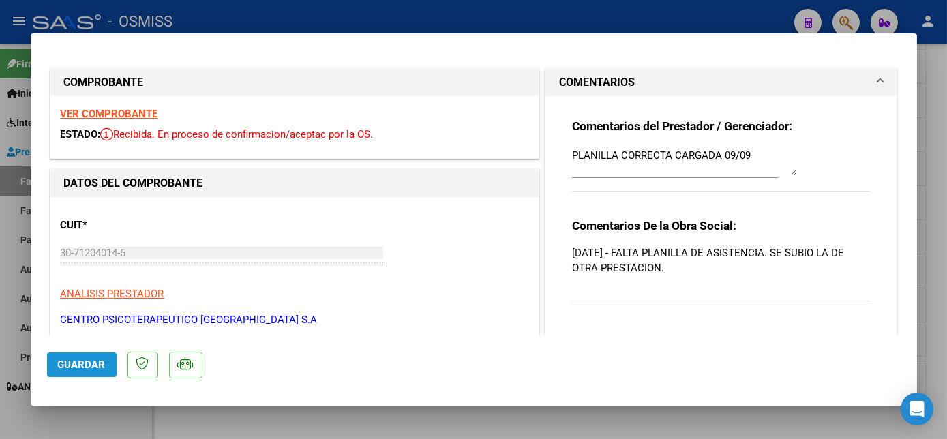
click at [87, 355] on button "Guardar" at bounding box center [82, 364] width 70 height 25
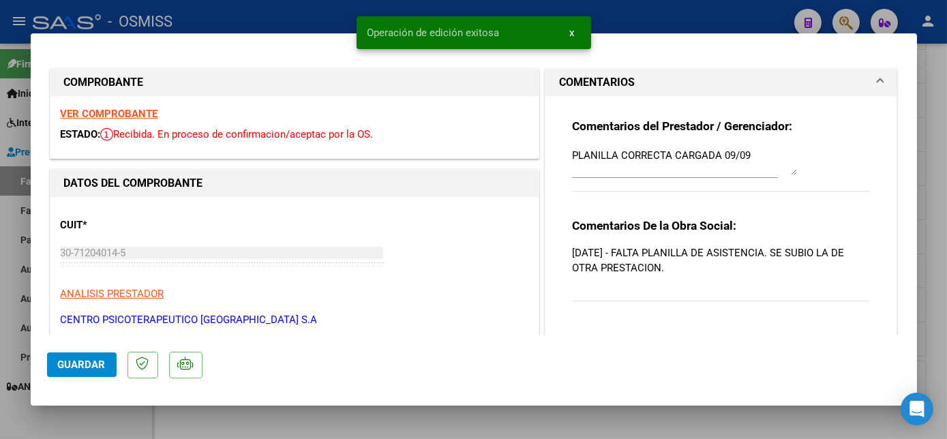
click at [936, 244] on div at bounding box center [473, 219] width 947 height 439
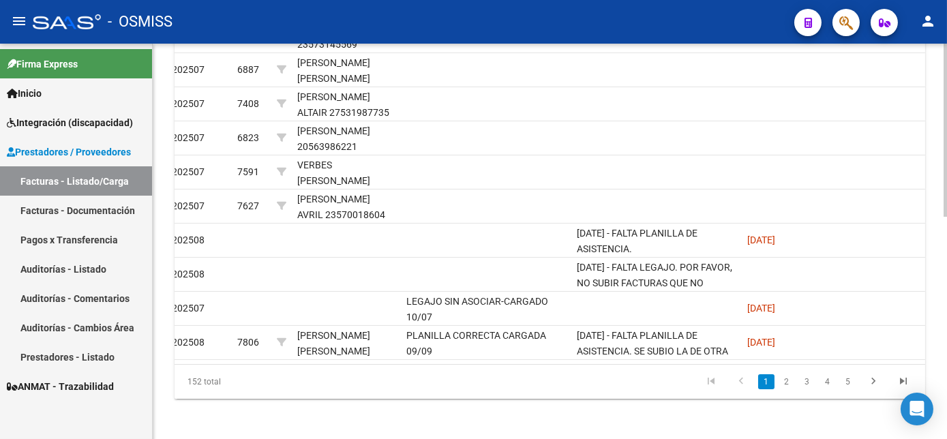
scroll to position [499, 0]
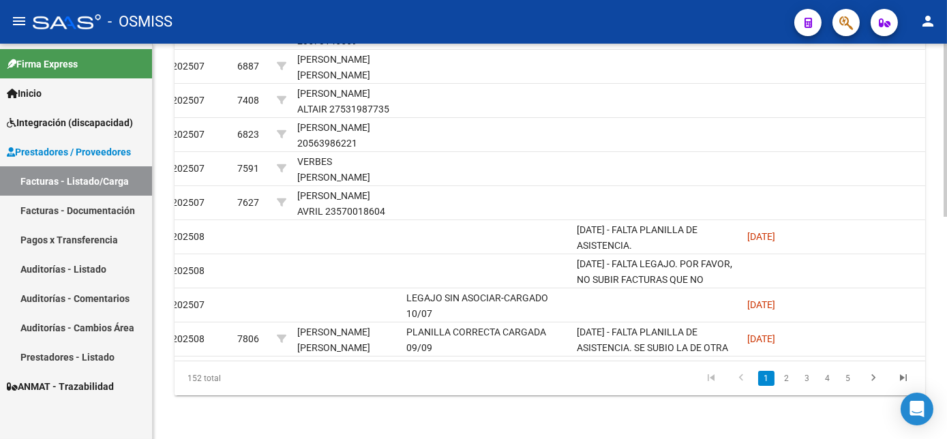
click at [946, 356] on html "menu - OSMISS person Firma Express Inicio Instructivos Contacto OS Integración …" at bounding box center [473, 219] width 947 height 439
click at [784, 386] on link "2" at bounding box center [786, 378] width 16 height 15
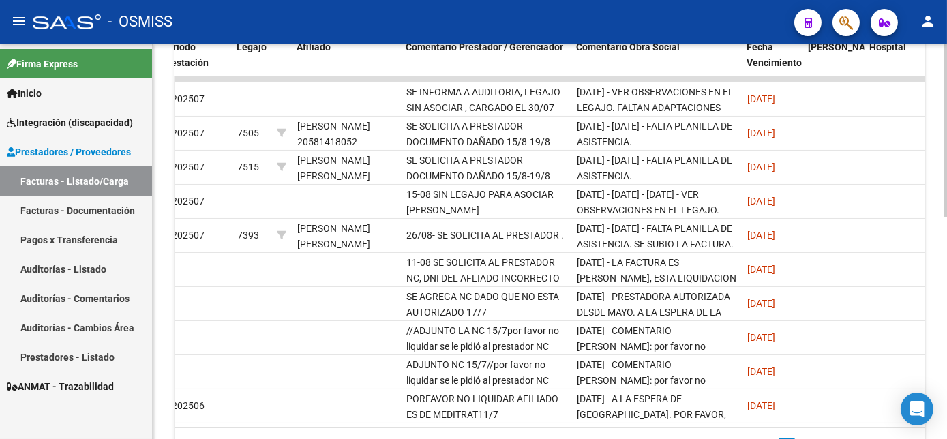
scroll to position [425, 0]
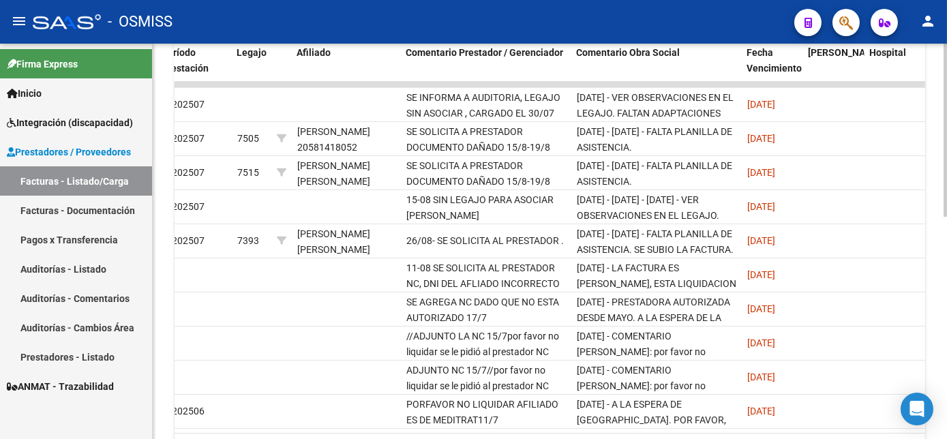
click at [946, 301] on html "menu - OSMISS person Firma Express Inicio Instructivos Contacto OS Integración …" at bounding box center [473, 219] width 947 height 439
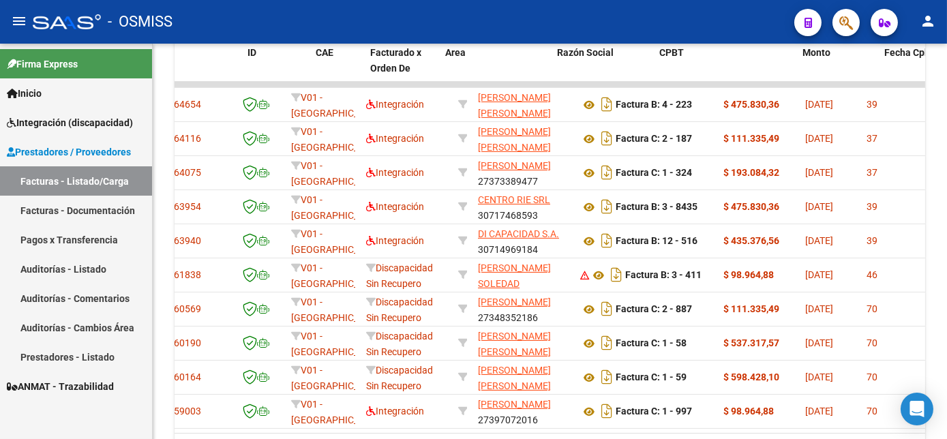
scroll to position [0, 0]
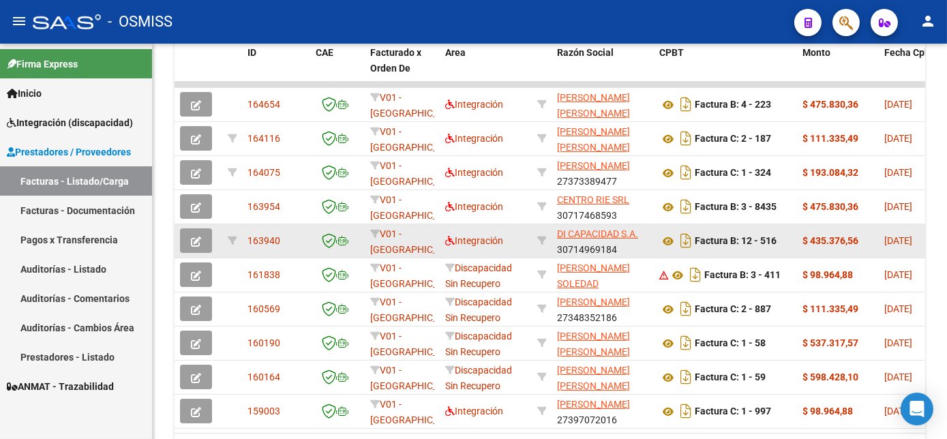
click at [196, 237] on icon "button" at bounding box center [196, 241] width 10 height 10
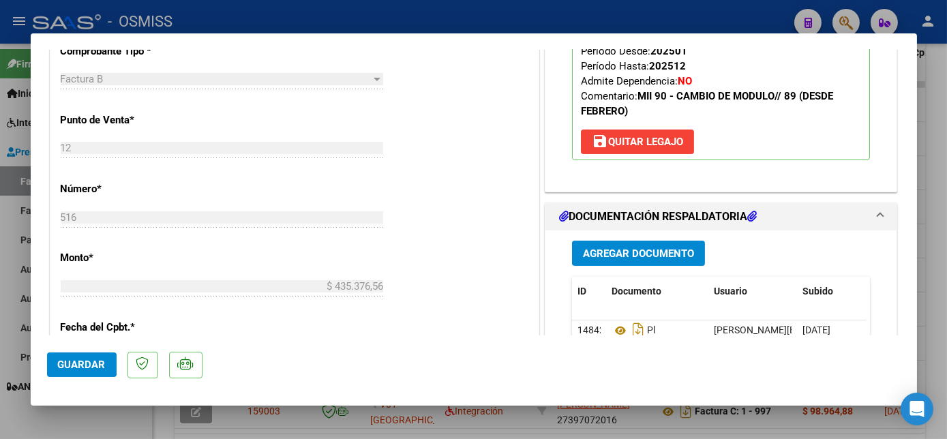
scroll to position [545, 0]
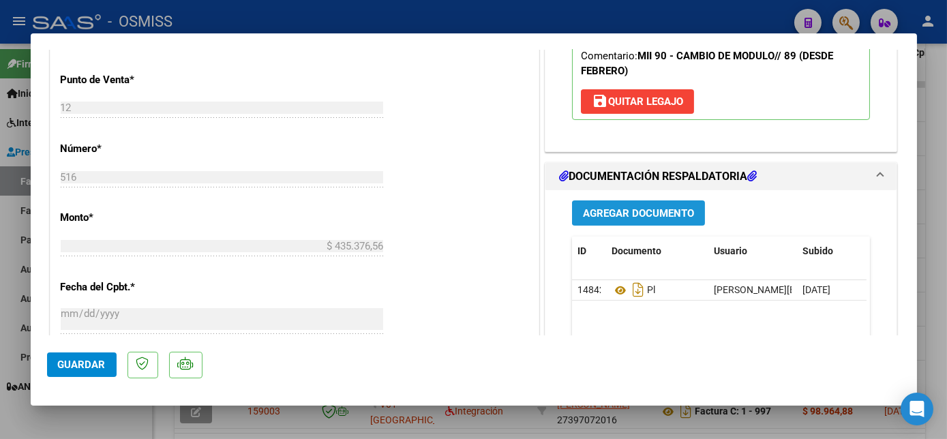
click at [652, 213] on span "Agregar Documento" at bounding box center [638, 213] width 111 height 12
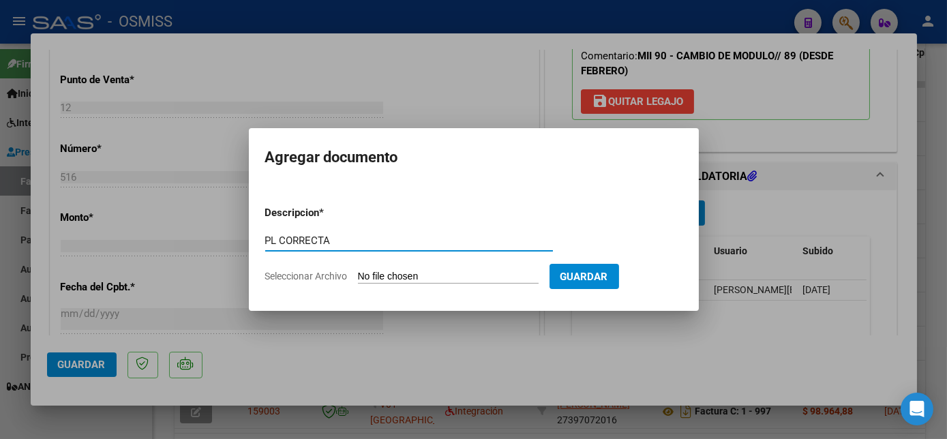
type input "PL CORRECTA"
click at [436, 279] on input "Seleccionar Archivo" at bounding box center [448, 277] width 181 height 13
type input "C:\fakepath\07 - 2025 SAEZ ALMA LUJAN - CR - - Dicapacidad ADM.pdf"
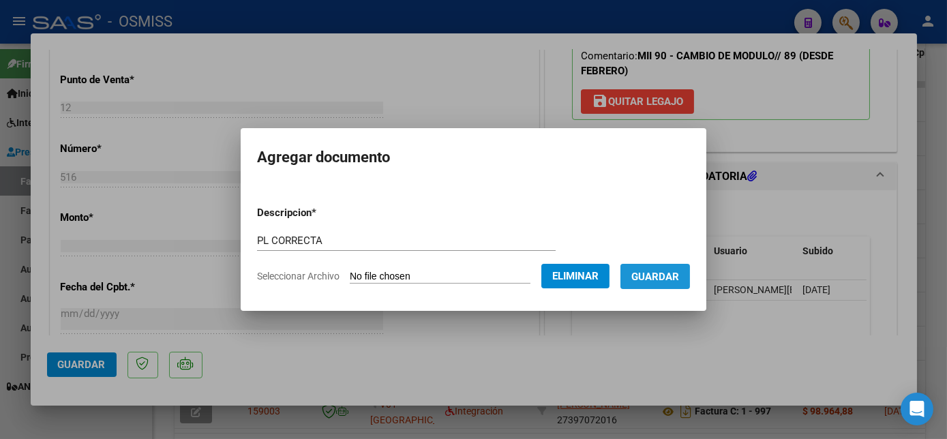
click at [658, 277] on span "Guardar" at bounding box center [655, 277] width 48 height 12
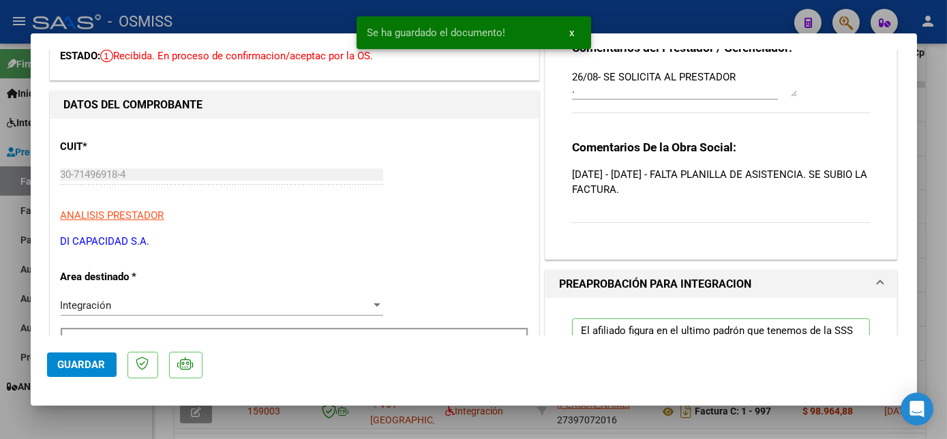
scroll to position [4, 0]
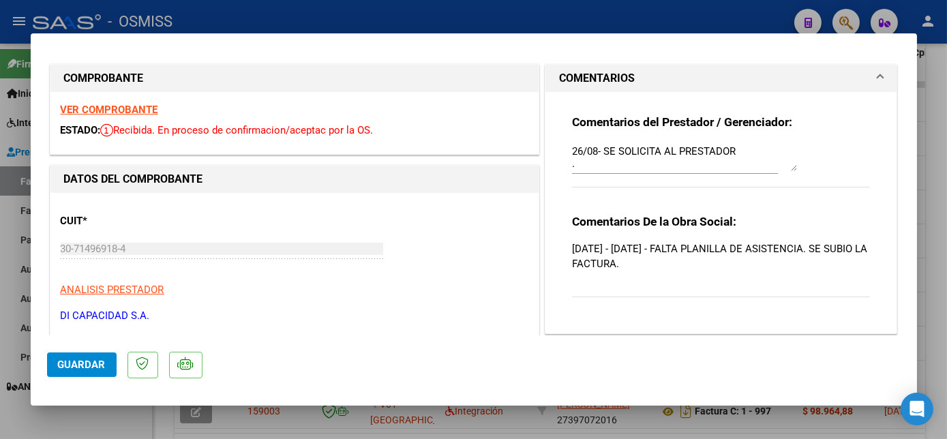
click at [131, 108] on strong "VER COMPROBANTE" at bounding box center [109, 110] width 97 height 12
click at [747, 153] on textarea "26/08- SE SOLICITA AL PRESTADOR ." at bounding box center [684, 157] width 225 height 27
type textarea "26/08- SE SOLICITA AL PRESTADOR-09/09 CARGADA PLANILLA CORRECTA ."
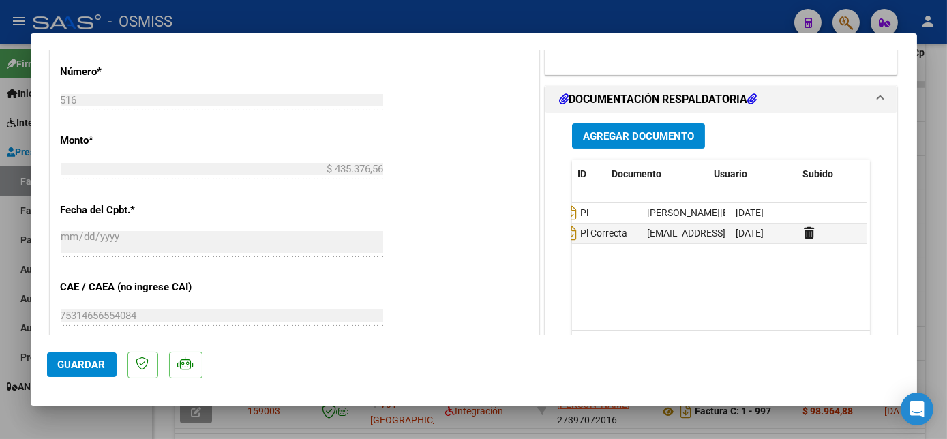
scroll to position [0, 0]
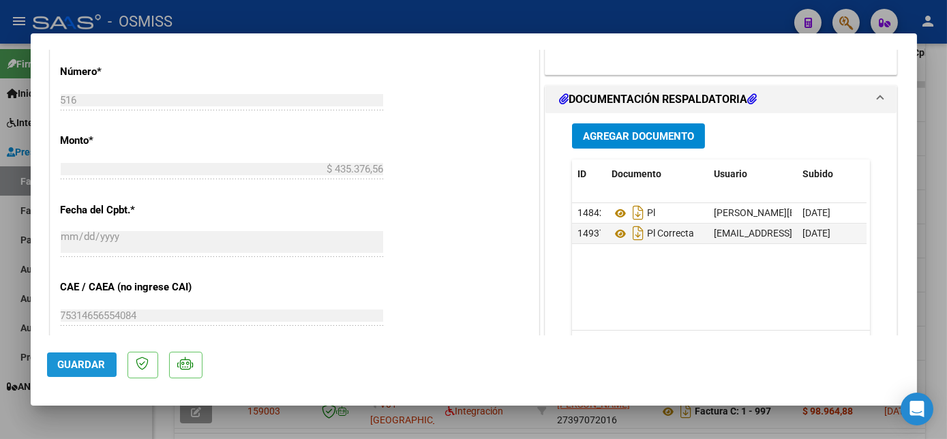
click at [80, 361] on span "Guardar" at bounding box center [82, 364] width 48 height 12
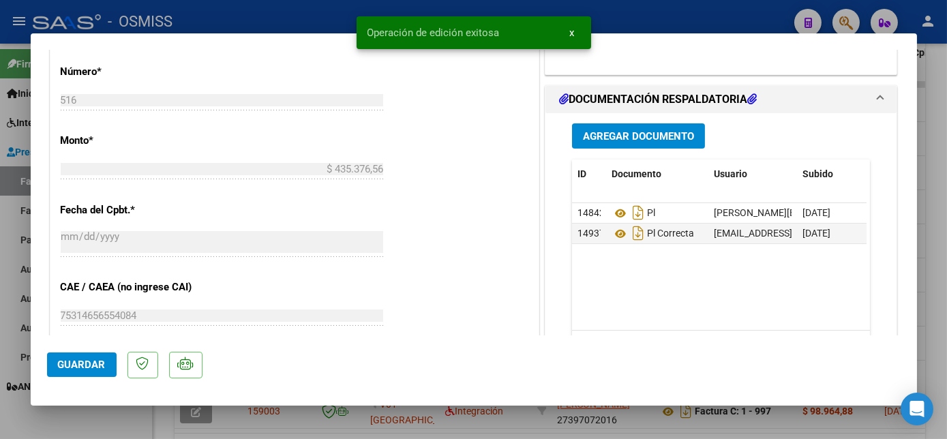
click at [108, 421] on div at bounding box center [473, 219] width 947 height 439
type input "$ 0,00"
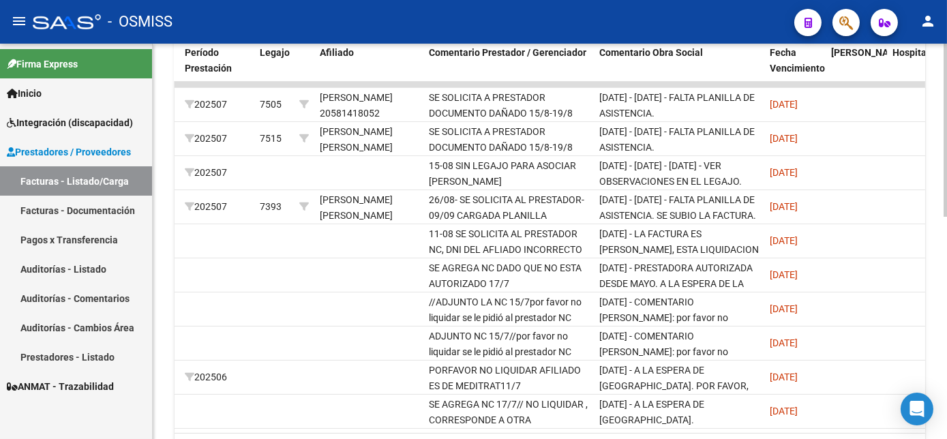
scroll to position [0, 1925]
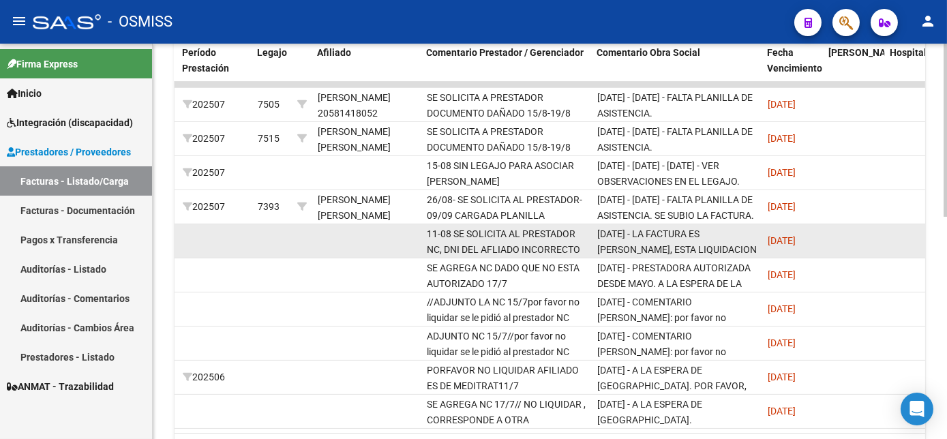
click at [654, 241] on div "11/08/2025 - LA FACTURA ES DE MAYO, ESTA LIQUIDACION ES LA ULTIMA INSTANCIA PAR…" at bounding box center [676, 240] width 159 height 29
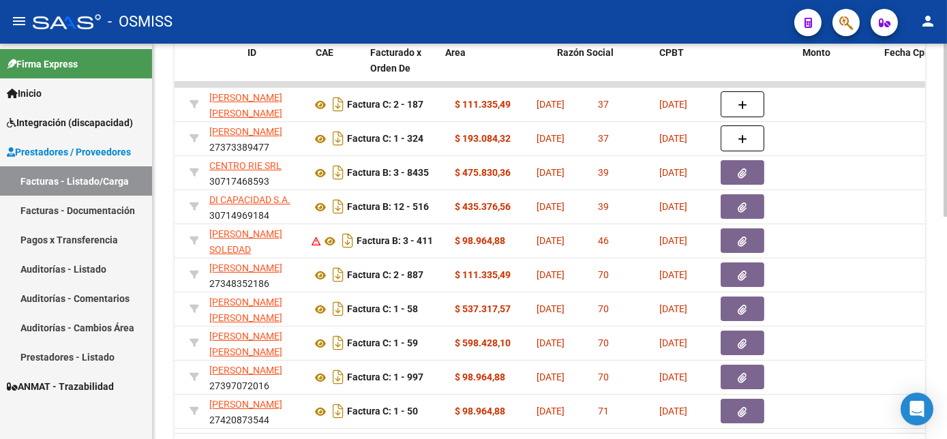
scroll to position [0, 0]
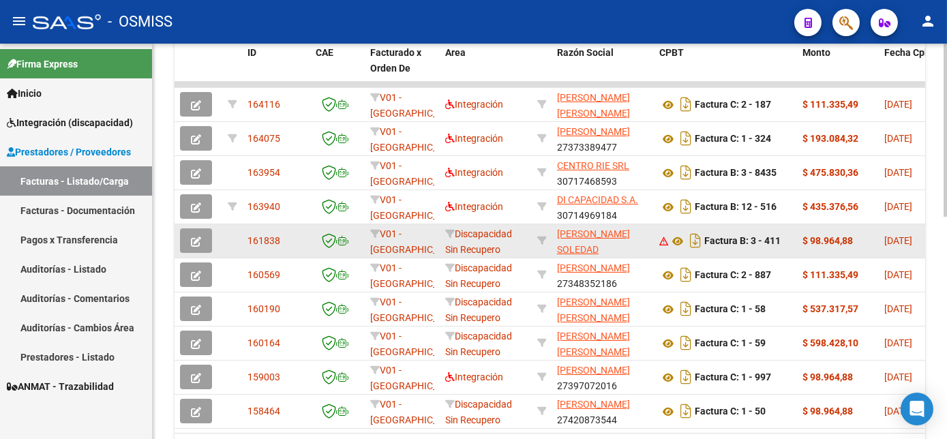
click at [196, 241] on icon "button" at bounding box center [196, 241] width 10 height 10
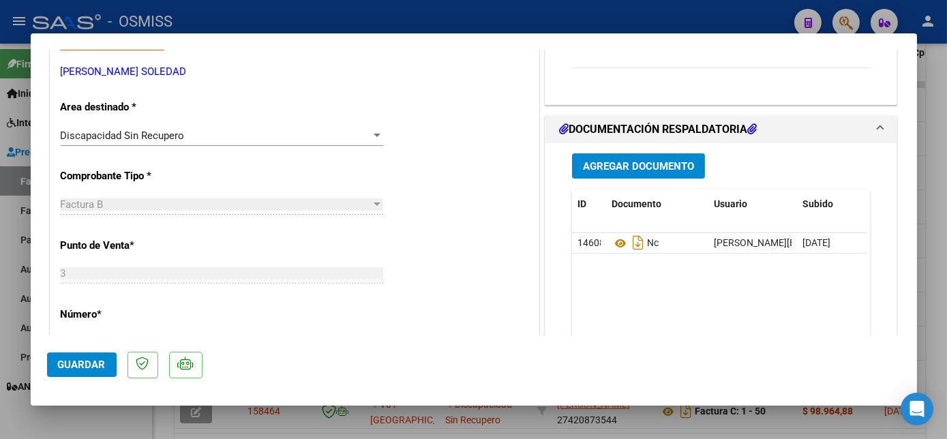
scroll to position [250, 0]
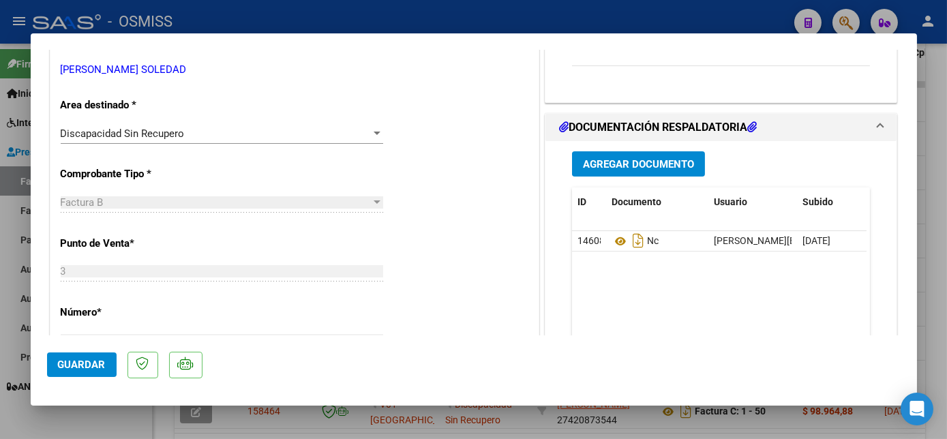
click at [941, 213] on div at bounding box center [473, 219] width 947 height 439
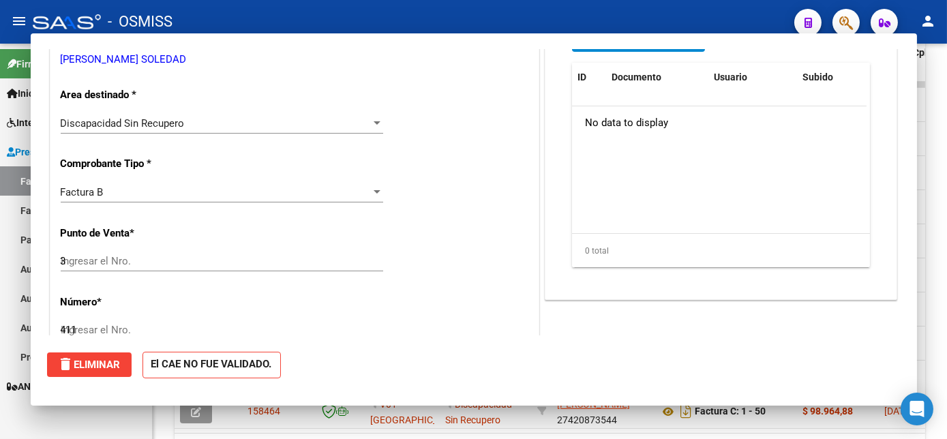
type input "$ 0,00"
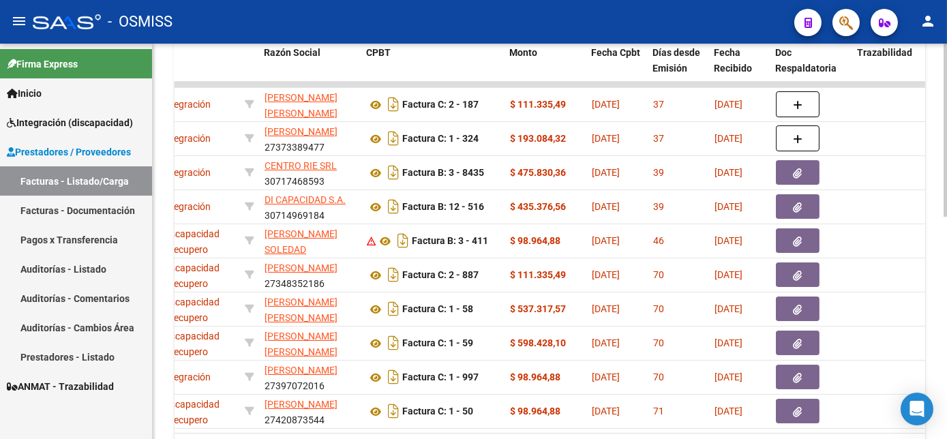
scroll to position [0, 0]
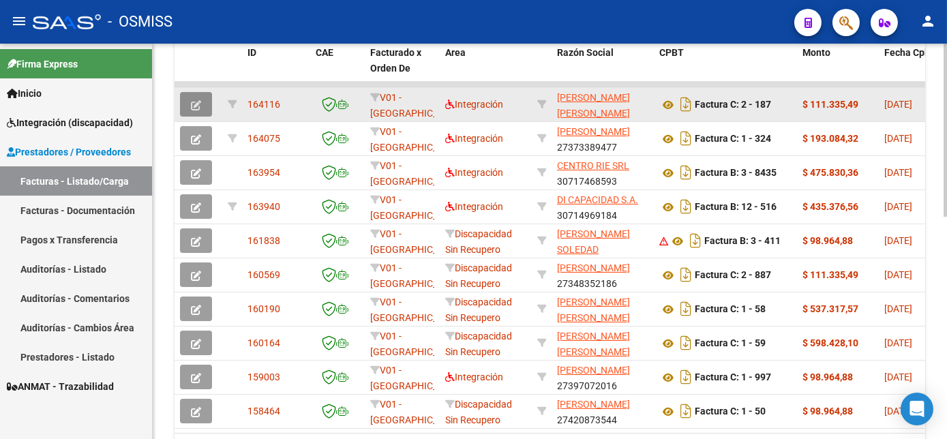
click at [196, 112] on button "button" at bounding box center [196, 104] width 32 height 25
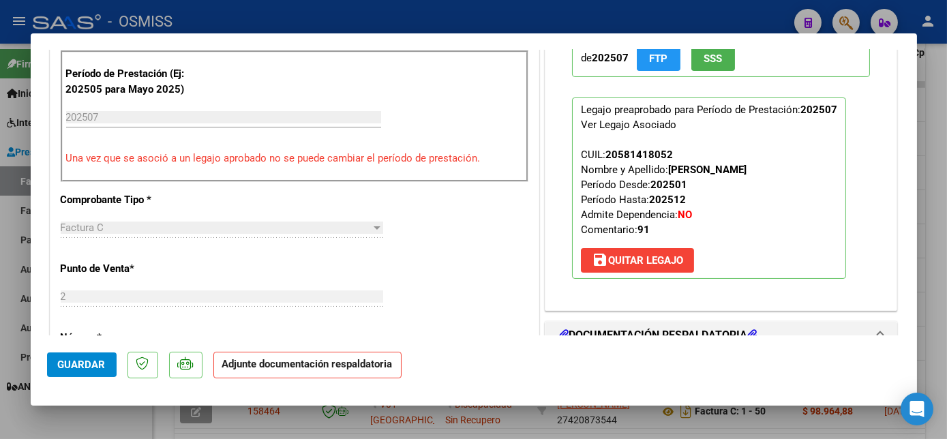
scroll to position [358, 0]
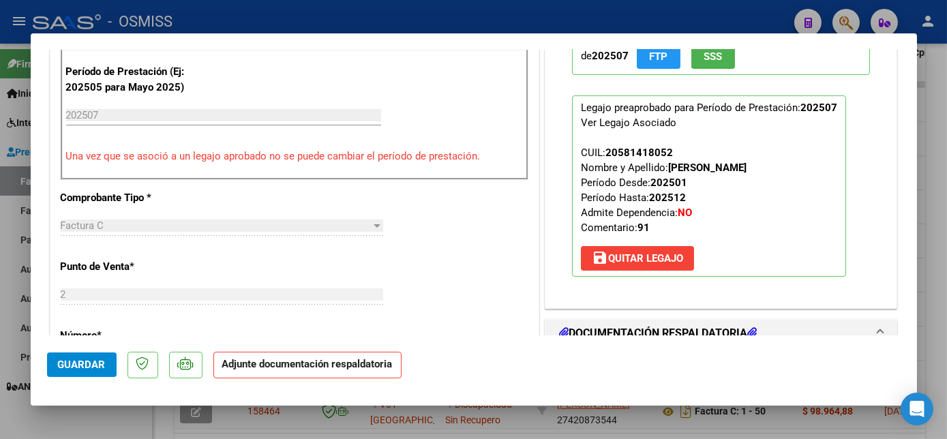
drag, startPoint x: 917, startPoint y: 196, endPoint x: 915, endPoint y: 238, distance: 41.7
click at [915, 238] on div "COMPROBANTE VER COMPROBANTE ESTADO: Recibida. En proceso de confirmacion/acepta…" at bounding box center [473, 219] width 947 height 439
drag, startPoint x: 915, startPoint y: 238, endPoint x: 838, endPoint y: 263, distance: 80.4
click at [838, 263] on p "Legajo preaprobado para Período de Prestación: 202507 Ver Legajo Asociado CUIL:…" at bounding box center [709, 185] width 274 height 181
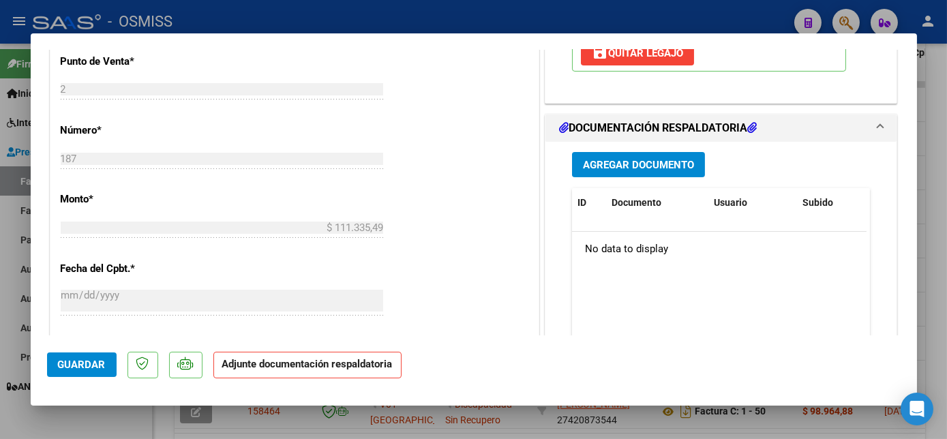
scroll to position [567, 0]
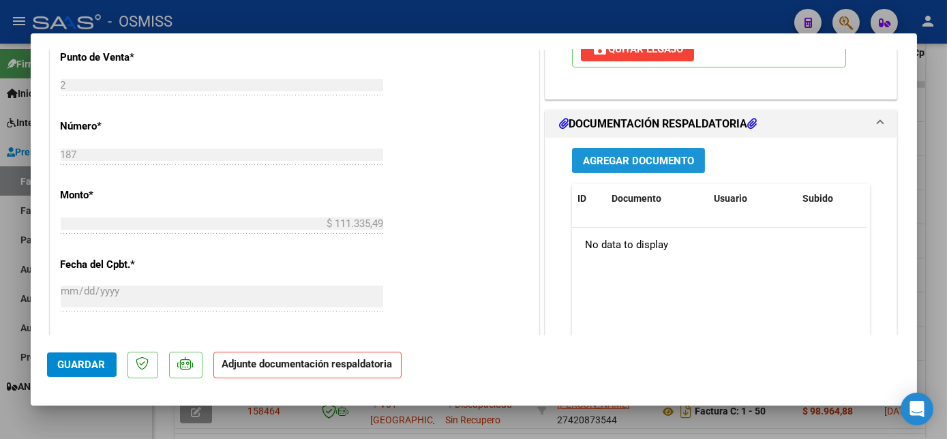
click at [674, 166] on button "Agregar Documento" at bounding box center [638, 160] width 133 height 25
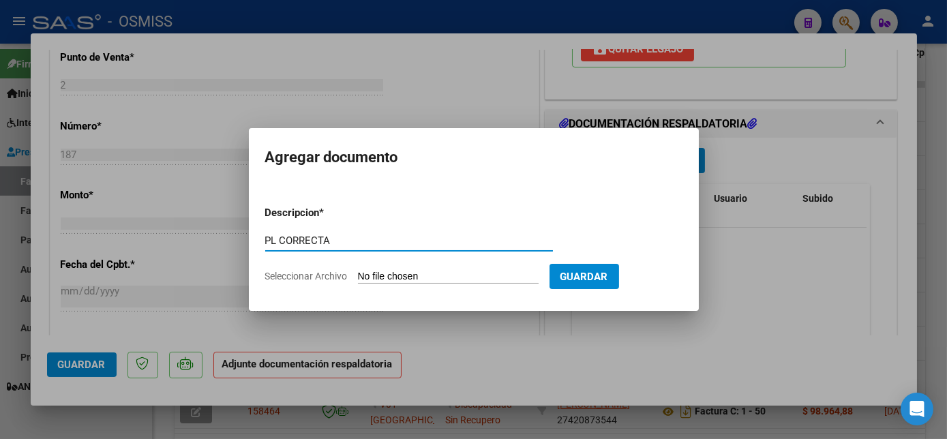
type input "PL CORRECTA"
click at [420, 269] on form "Descripcion * PL CORRECTA Escriba aquí una descripcion Seleccionar Archivo Guar…" at bounding box center [473, 244] width 417 height 99
click at [420, 277] on input "Seleccionar Archivo" at bounding box center [448, 277] width 181 height 13
type input "C:\fakepath\_PLANILLA DE ASISTENCIA-JULIO25-MAIDANA VALENTINO - Florencia Zagar…"
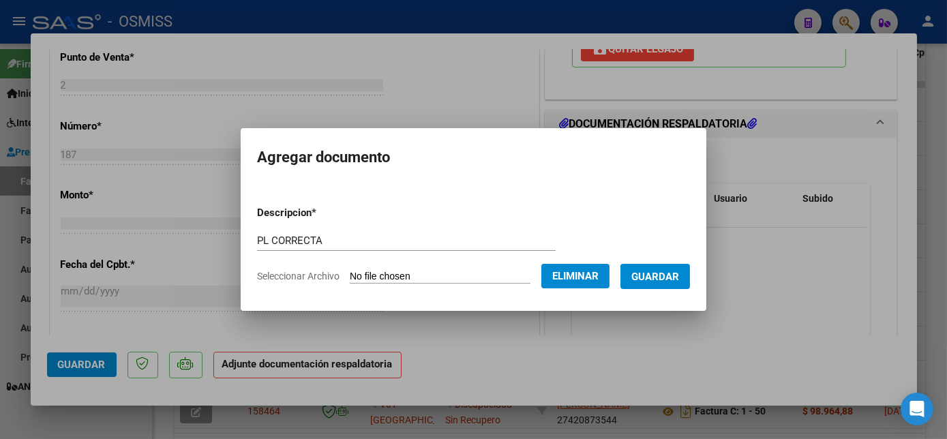
click at [669, 273] on span "Guardar" at bounding box center [655, 277] width 48 height 12
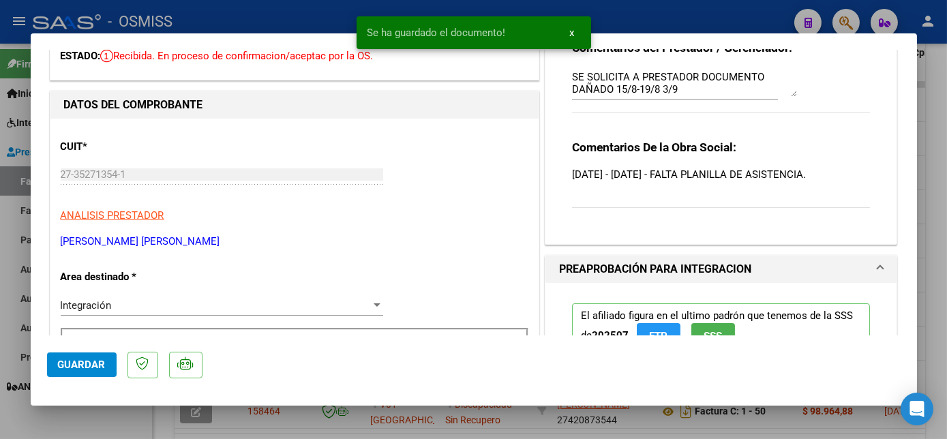
scroll to position [72, 0]
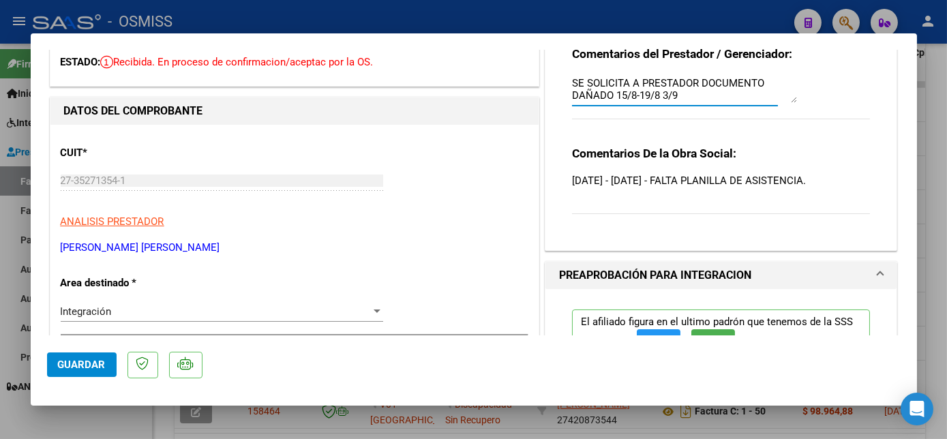
click at [694, 96] on textarea "SE SOLICITA A PRESTADOR DOCUMENTO DAÑADO 15/8-19/8 3/9" at bounding box center [684, 89] width 225 height 27
type textarea "SE SOLICITA A PRESTADOR DOCUMENTO DAÑADO 15/8-19/8 3/9-09-09 PLANILLA CORRECTA"
click at [72, 360] on span "Guardar" at bounding box center [82, 364] width 48 height 12
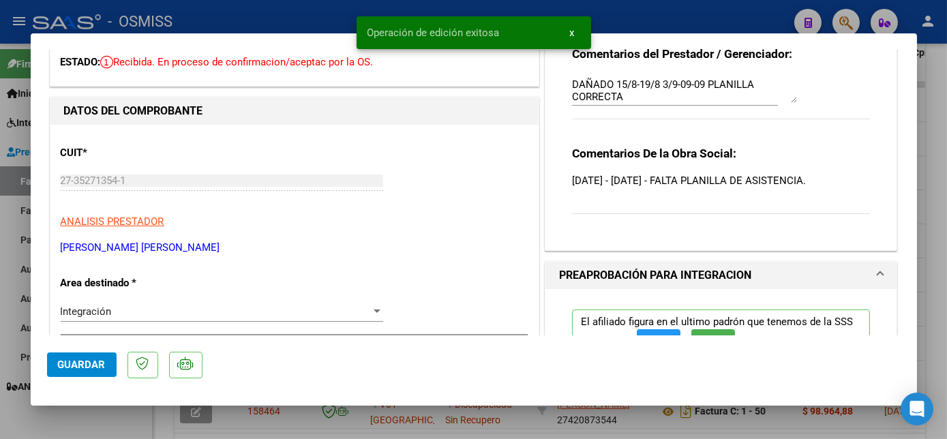
click at [930, 194] on div at bounding box center [473, 219] width 947 height 439
type input "$ 0,00"
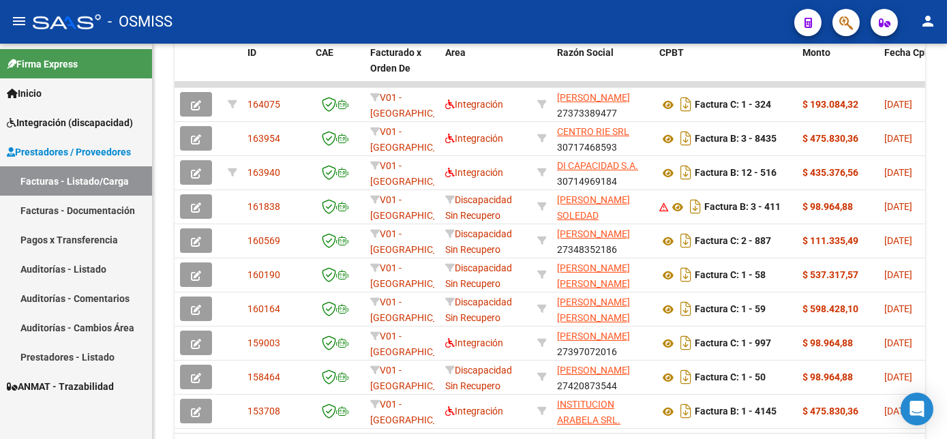
drag, startPoint x: 942, startPoint y: 321, endPoint x: 947, endPoint y: 165, distance: 156.2
click at [946, 165] on html "menu - OSMISS person Firma Express Inicio Instructivos Contacto OS Integración …" at bounding box center [473, 219] width 947 height 439
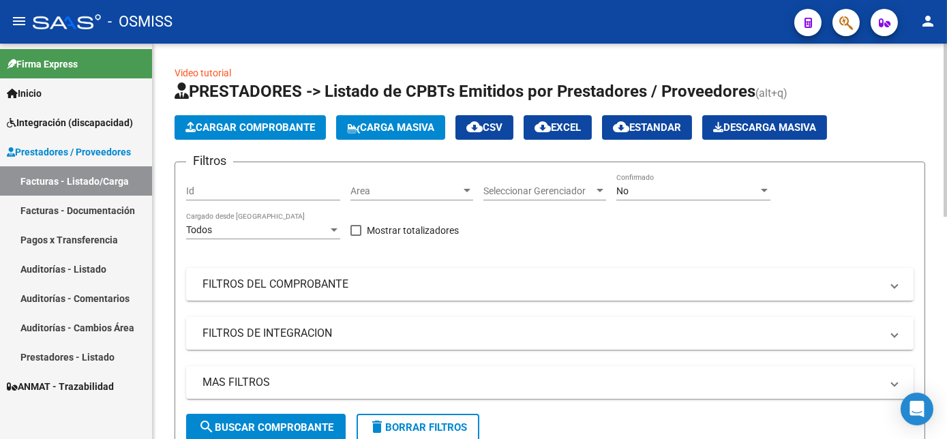
click at [927, 42] on div "menu - OSMISS person Firma Express Inicio Instructivos Contacto OS Integración …" at bounding box center [473, 219] width 947 height 439
click at [307, 418] on button "search Buscar Comprobante" at bounding box center [265, 427] width 159 height 27
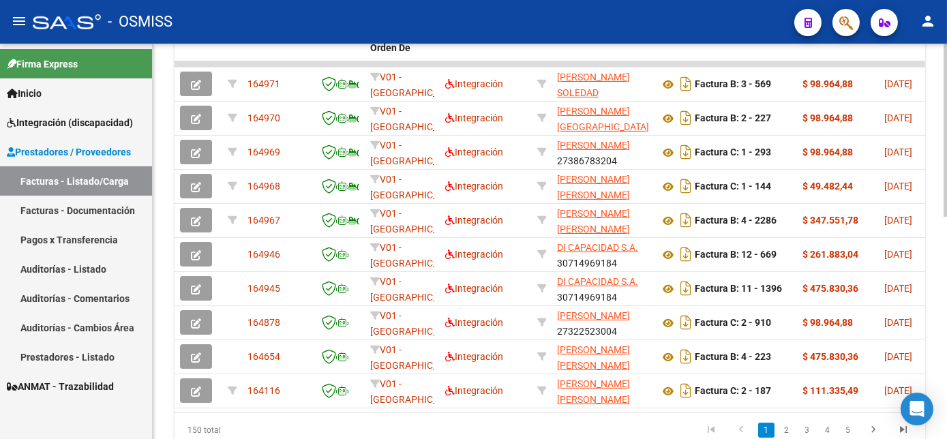
scroll to position [448, 0]
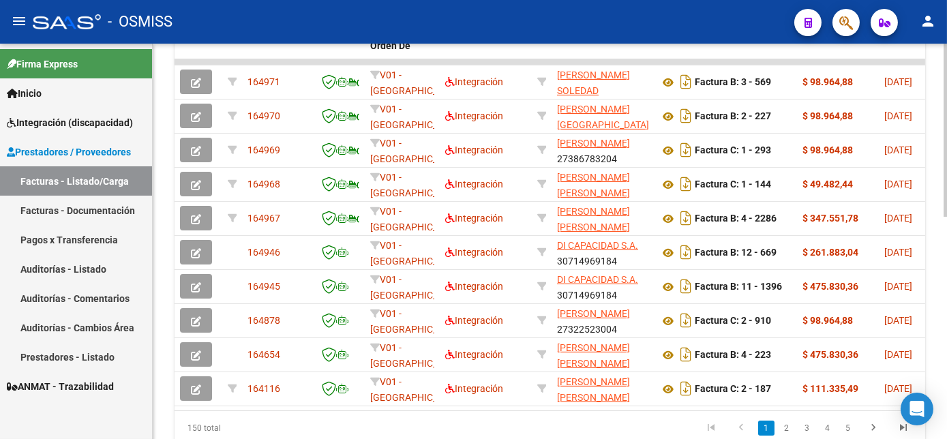
click at [946, 349] on html "menu - OSMISS person Firma Express Inicio Instructivos Contacto OS Integración …" at bounding box center [473, 219] width 947 height 439
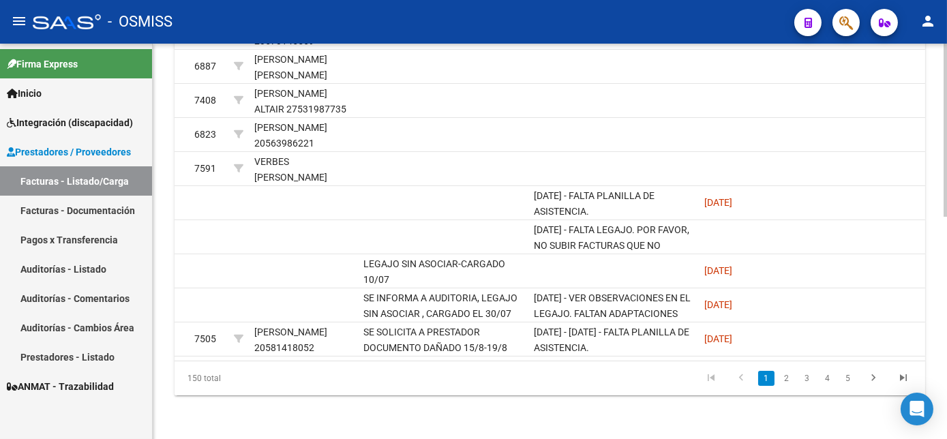
scroll to position [506, 0]
click at [946, 425] on html "menu - OSMISS person Firma Express Inicio Instructivos Contacto OS Integración …" at bounding box center [473, 219] width 947 height 439
click at [783, 374] on link "2" at bounding box center [786, 378] width 16 height 15
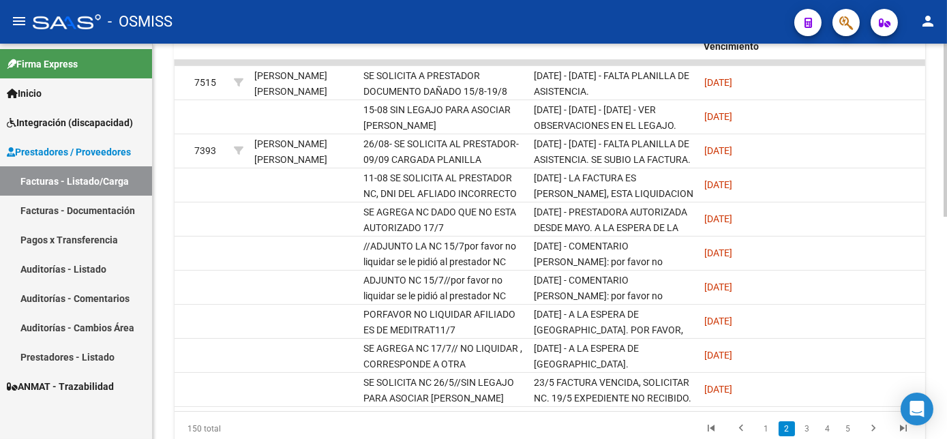
scroll to position [430, 0]
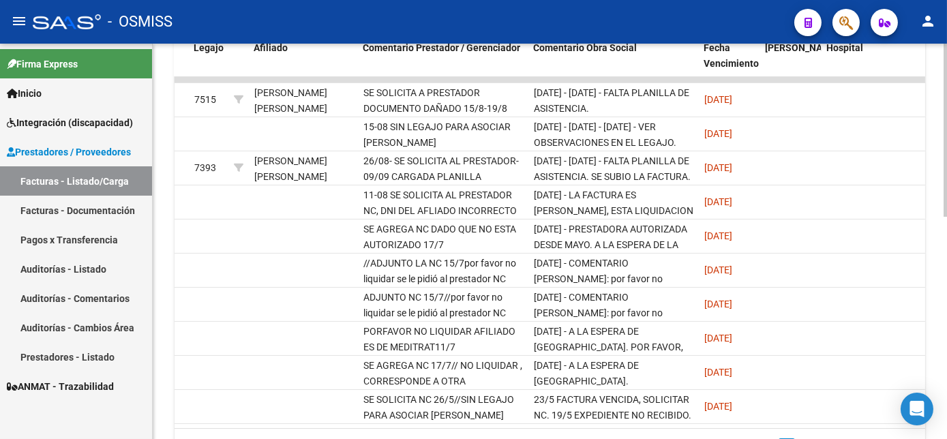
click at [946, 276] on div at bounding box center [944, 322] width 3 height 173
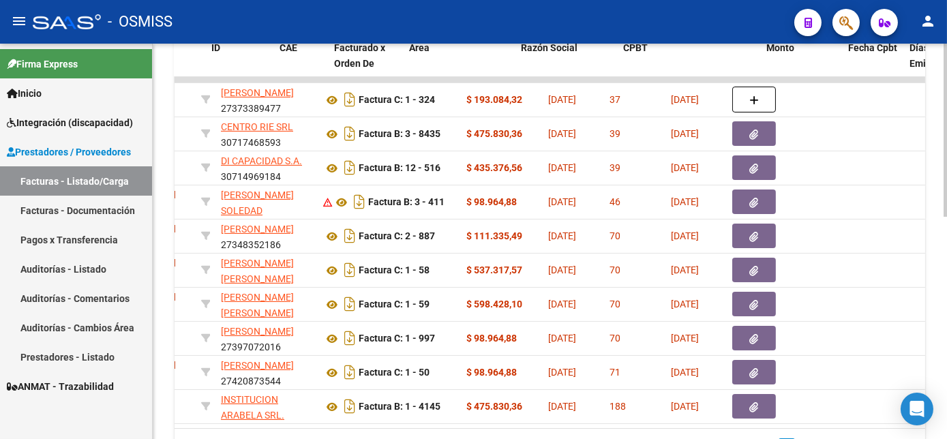
scroll to position [0, 0]
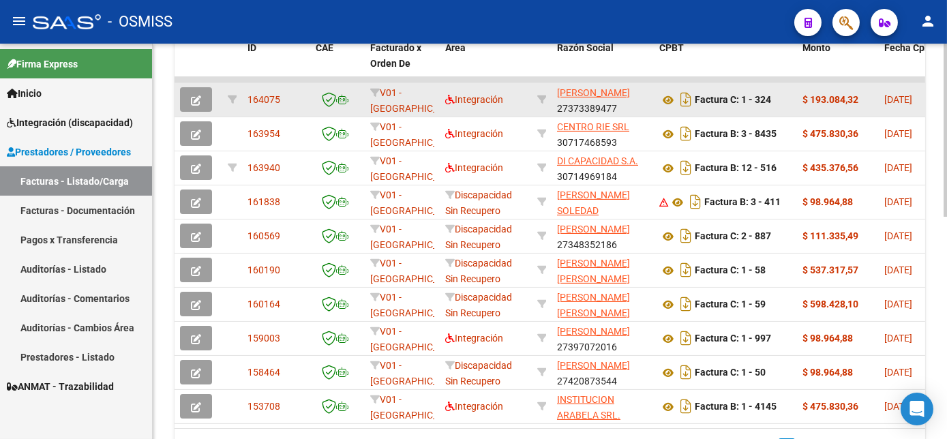
click at [200, 95] on icon "button" at bounding box center [196, 100] width 10 height 10
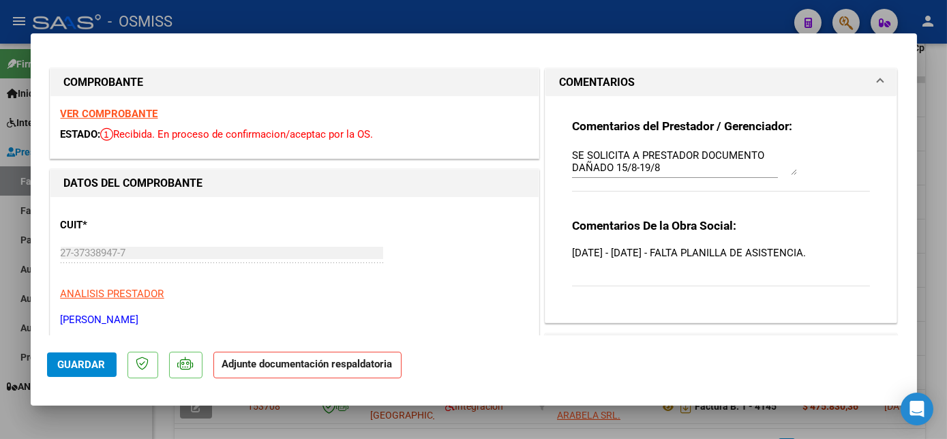
click at [116, 112] on strong "VER COMPROBANTE" at bounding box center [109, 114] width 97 height 12
click at [934, 174] on div at bounding box center [473, 219] width 947 height 439
type input "$ 0,00"
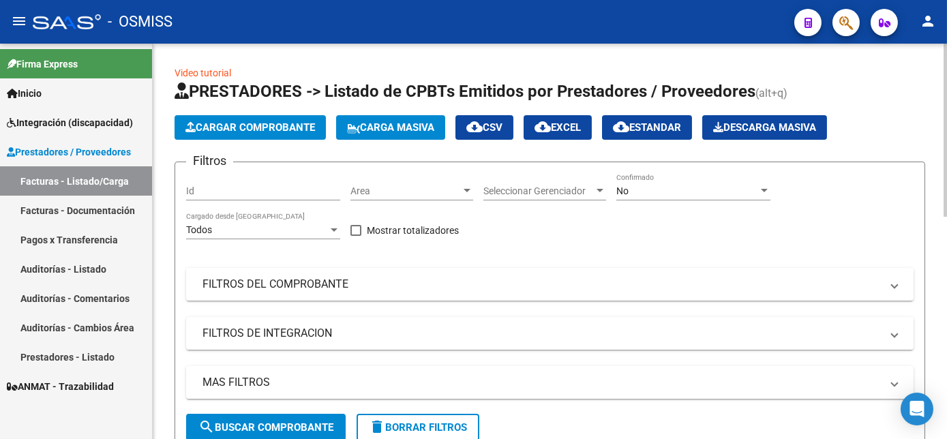
click at [943, 217] on div at bounding box center [944, 130] width 3 height 173
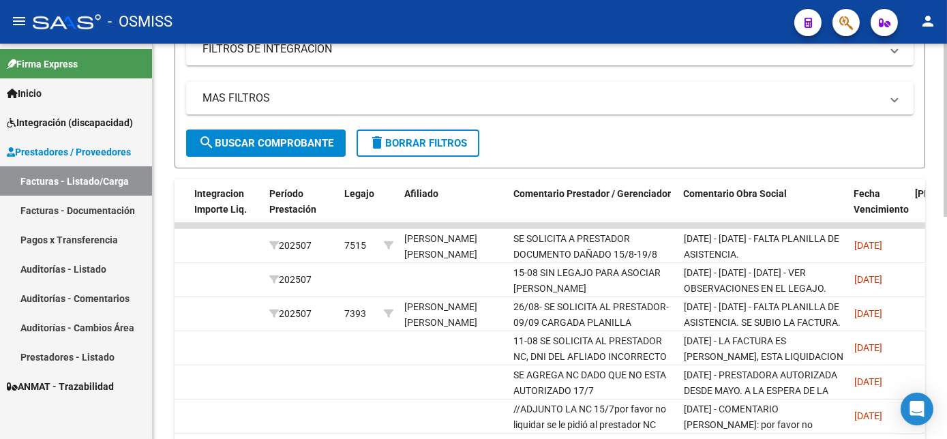
scroll to position [283, 0]
click at [941, 311] on div "Video tutorial PRESTADORES -> Listado de CPBTs Emitidos por Prestadores / Prove…" at bounding box center [551, 206] width 797 height 893
click at [943, 225] on div at bounding box center [944, 256] width 3 height 173
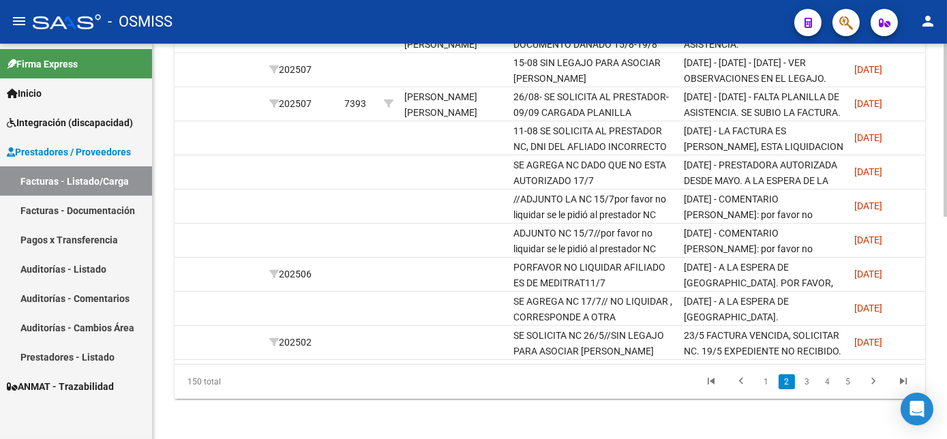
scroll to position [504, 0]
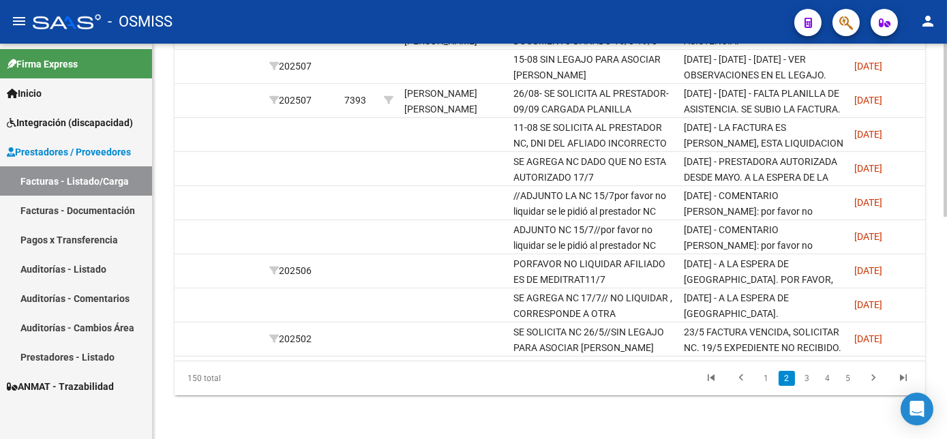
click at [946, 405] on html "menu - OSMISS person Firma Express Inicio Instructivos Contacto OS Integración …" at bounding box center [473, 219] width 947 height 439
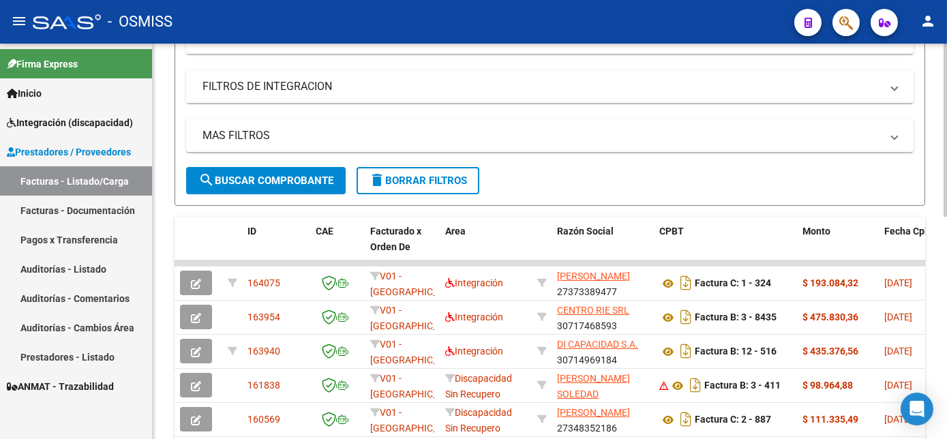
scroll to position [249, 0]
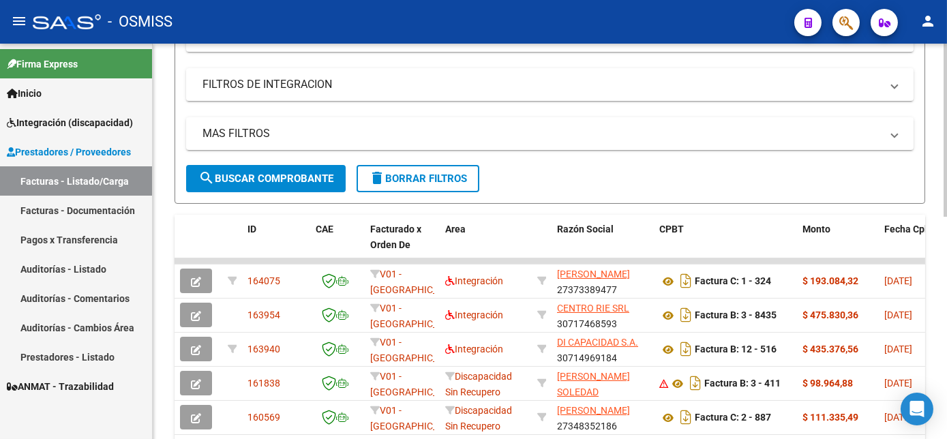
click at [946, 181] on html "menu - OSMISS person Firma Express Inicio Instructivos Contacto OS Integración …" at bounding box center [473, 219] width 947 height 439
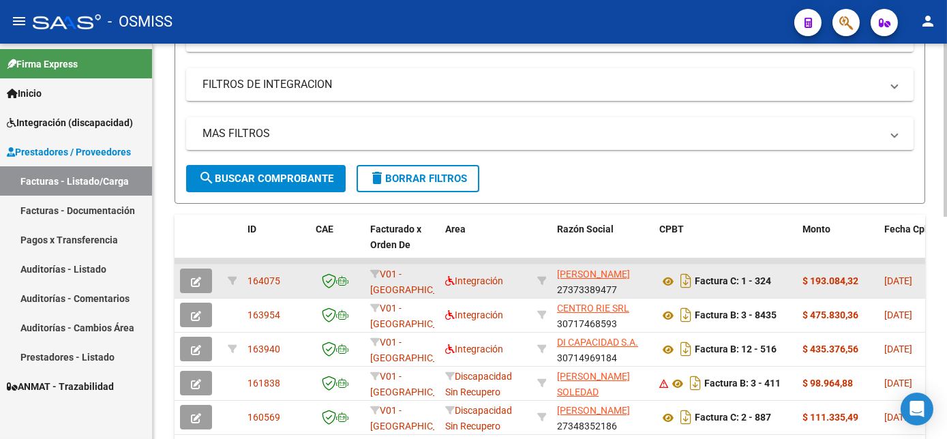
click at [200, 279] on icon "button" at bounding box center [196, 282] width 10 height 10
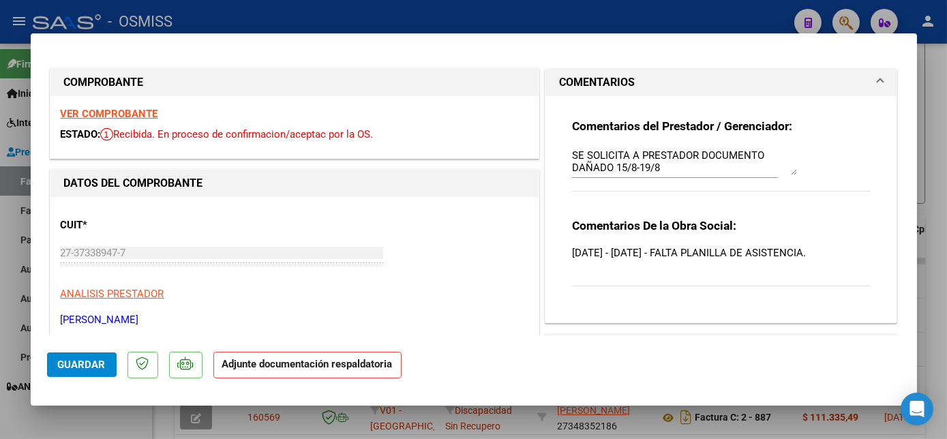
click at [681, 171] on textarea "SE SOLICITA A PRESTADOR DOCUMENTO DAÑADO 15/8-19/8" at bounding box center [684, 161] width 225 height 27
type textarea "SE SOLICITA A PRESTADOR DOCUMENTO DAÑADO 15/8-19/8-09/09 CARGADA PLANILLA CORRE…"
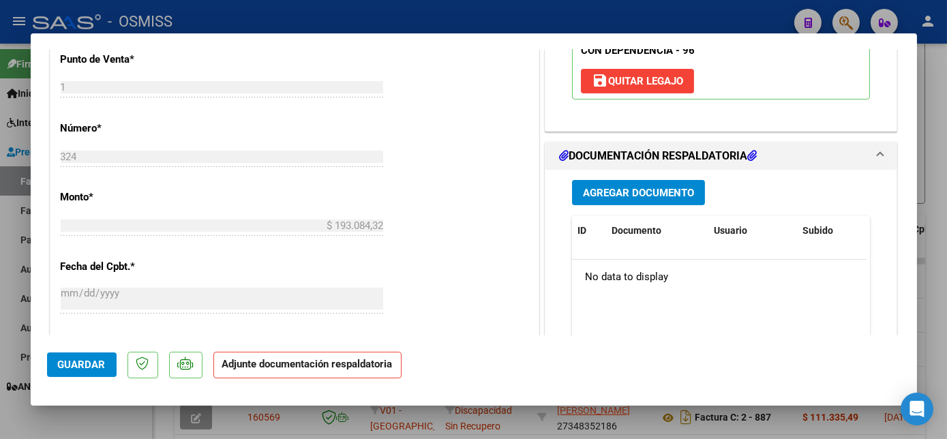
scroll to position [576, 0]
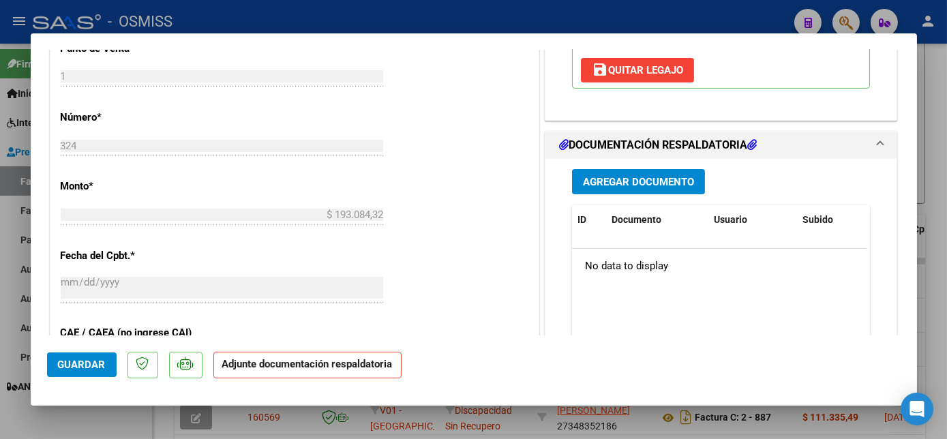
click at [638, 182] on span "Agregar Documento" at bounding box center [638, 182] width 111 height 12
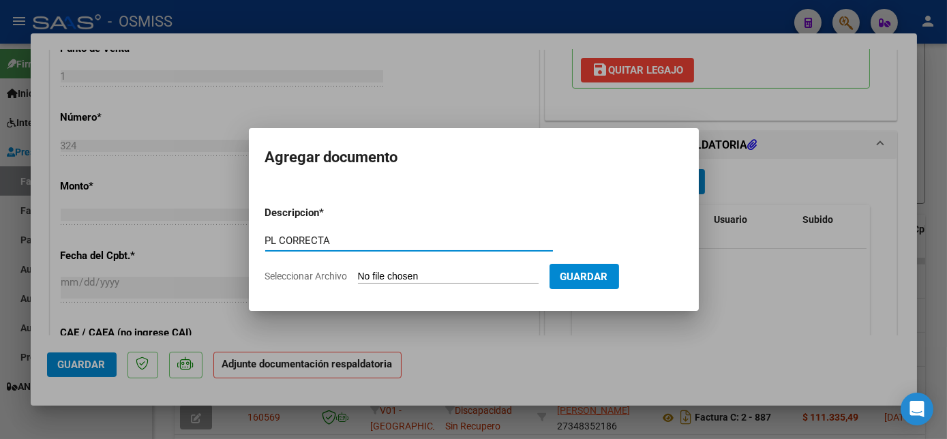
type input "PL CORRECTA"
click at [409, 278] on input "Seleccionar Archivo" at bounding box center [448, 277] width 181 height 13
type input "C:\fakepath\PL (1).pdf"
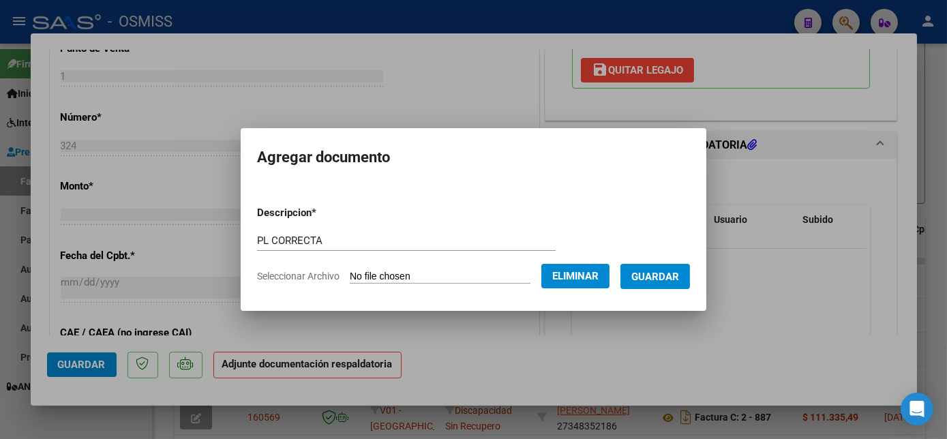
click at [681, 281] on button "Guardar" at bounding box center [655, 276] width 70 height 25
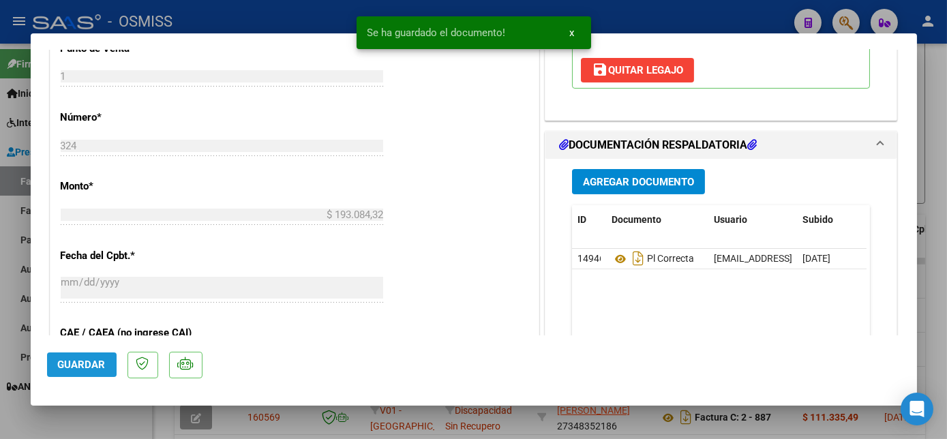
click at [81, 360] on span "Guardar" at bounding box center [82, 364] width 48 height 12
click at [99, 418] on div at bounding box center [473, 219] width 947 height 439
type input "$ 0,00"
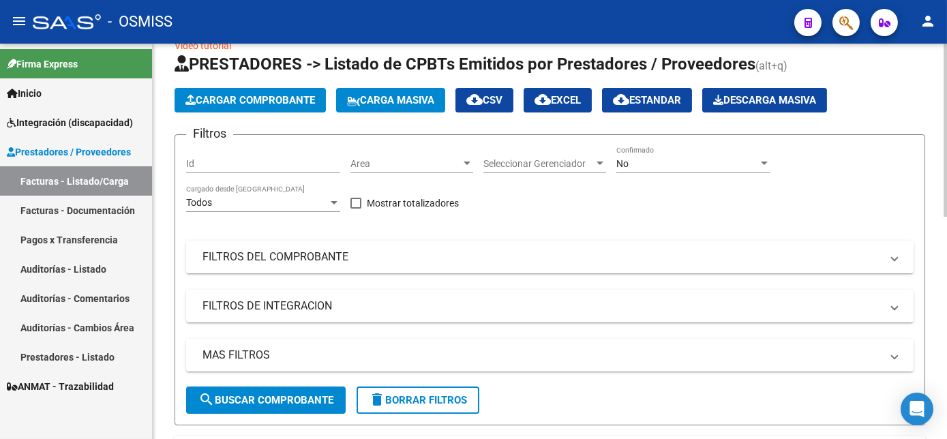
scroll to position [0, 0]
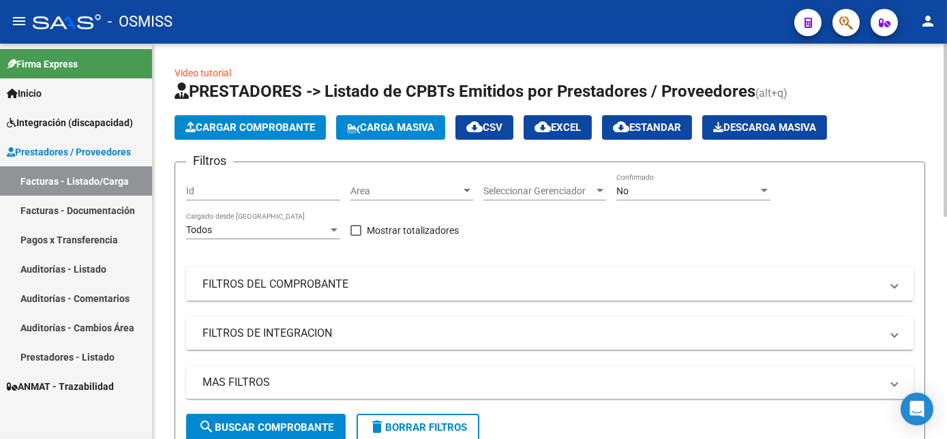
click at [410, 420] on button "delete Borrar Filtros" at bounding box center [417, 427] width 123 height 27
click at [266, 129] on span "Cargar Comprobante" at bounding box center [249, 127] width 129 height 12
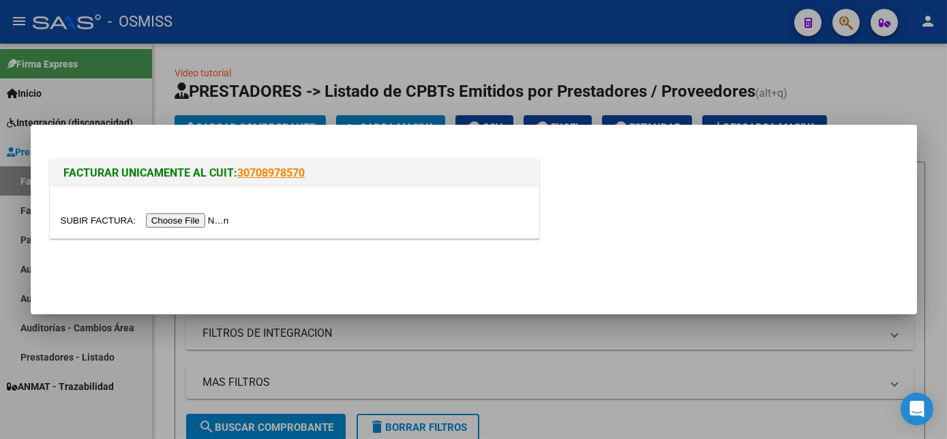
click at [192, 218] on input "file" at bounding box center [147, 220] width 172 height 14
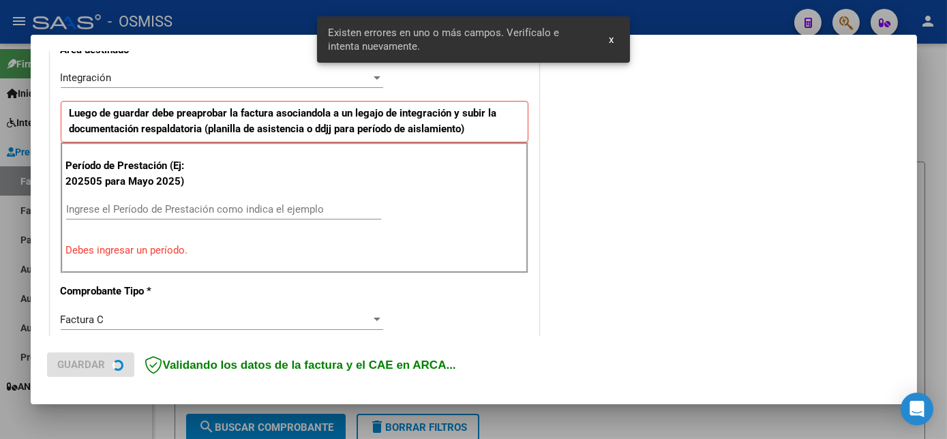
scroll to position [331, 0]
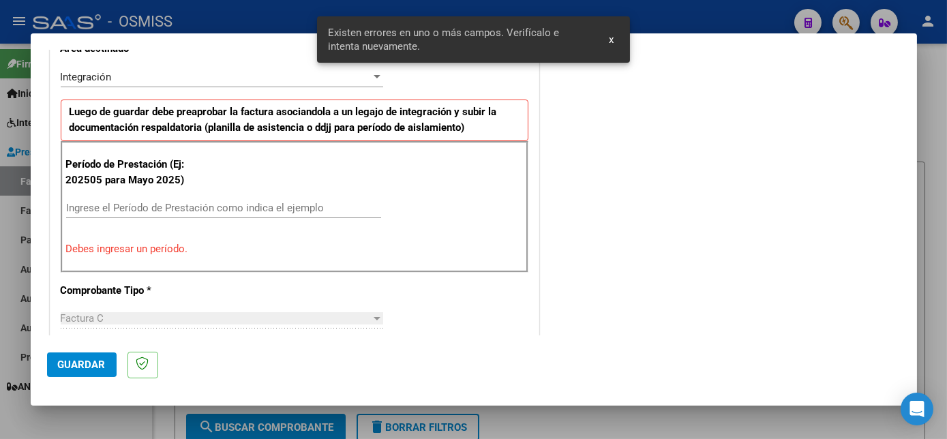
click at [279, 211] on input "Ingrese el Período de Prestación como indica el ejemplo" at bounding box center [223, 208] width 315 height 12
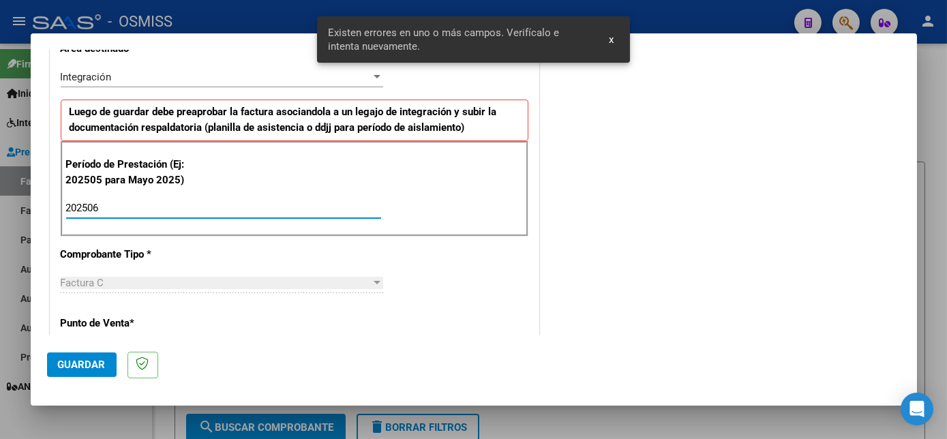
type input "202506"
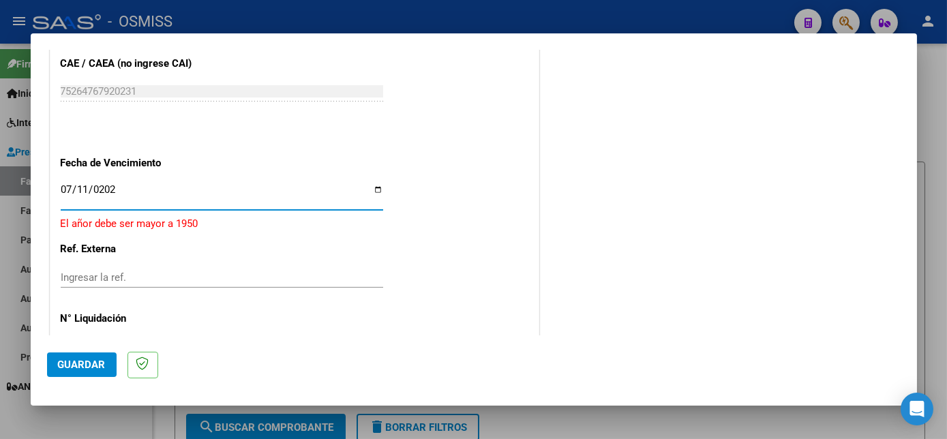
type input "2025-07-11"
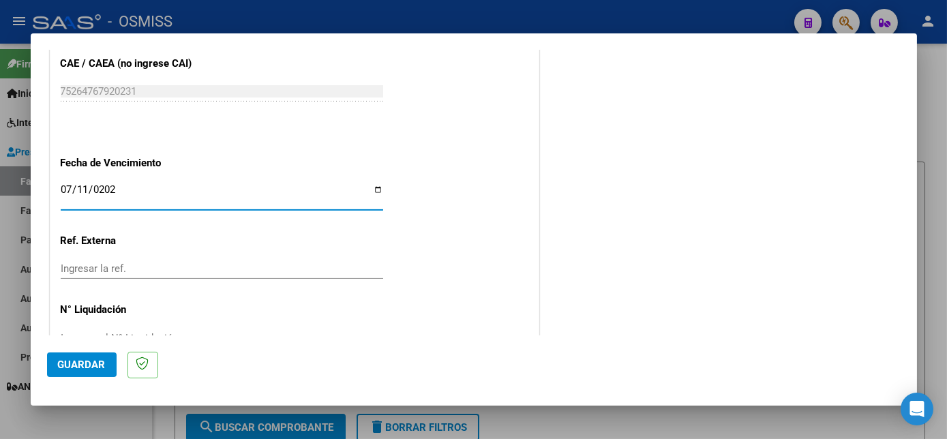
click at [80, 365] on span "Guardar" at bounding box center [82, 364] width 48 height 12
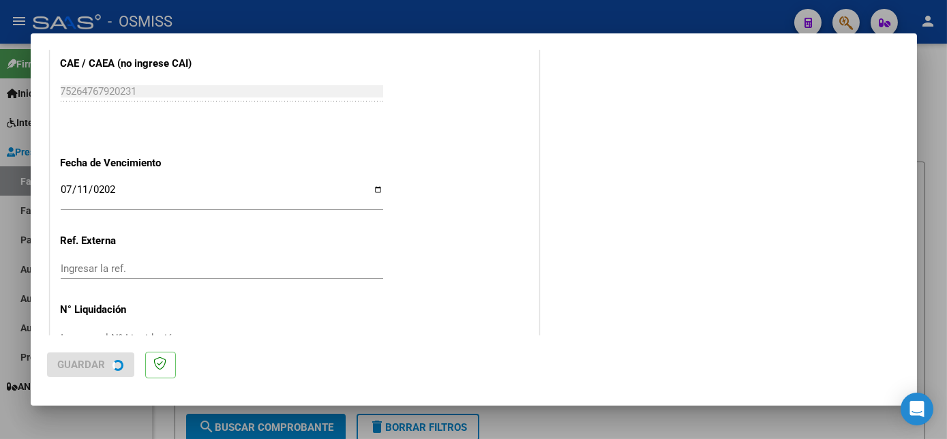
scroll to position [0, 0]
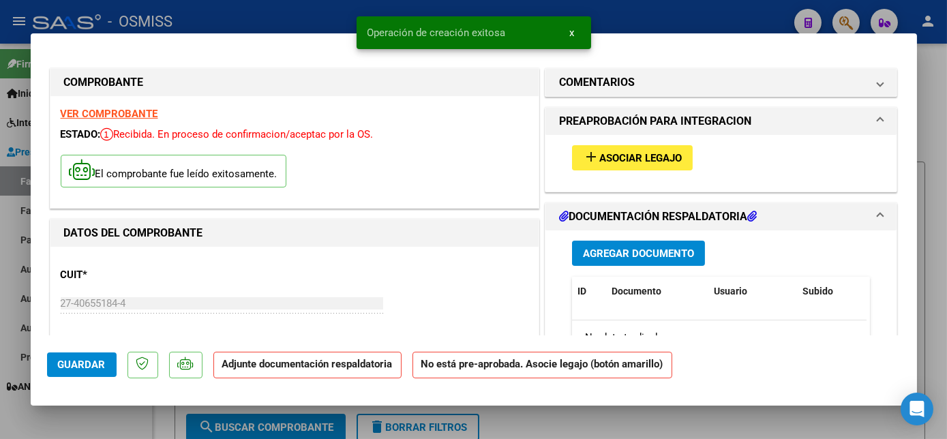
click at [686, 147] on button "add Asociar Legajo" at bounding box center [632, 157] width 121 height 25
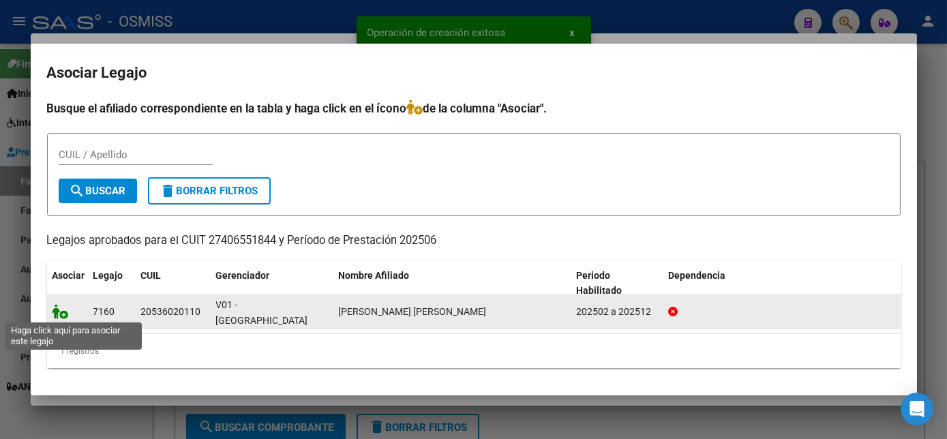
click at [59, 312] on icon at bounding box center [60, 311] width 16 height 15
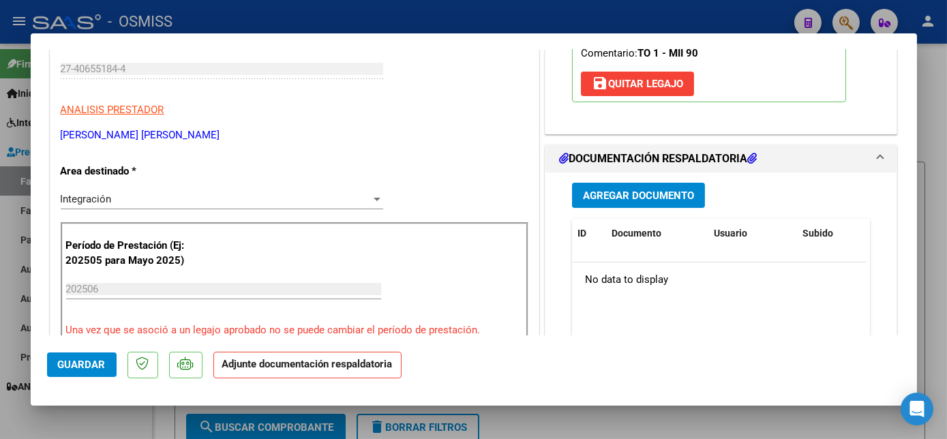
scroll to position [249, 0]
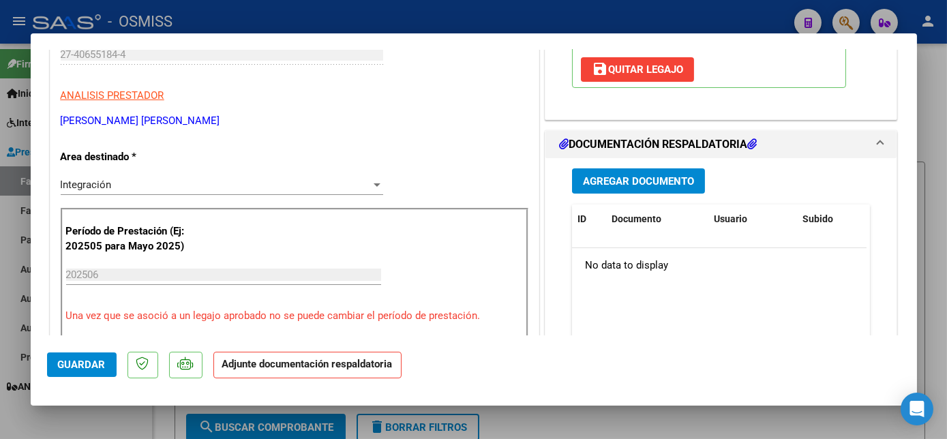
click at [622, 187] on span "Agregar Documento" at bounding box center [638, 181] width 111 height 12
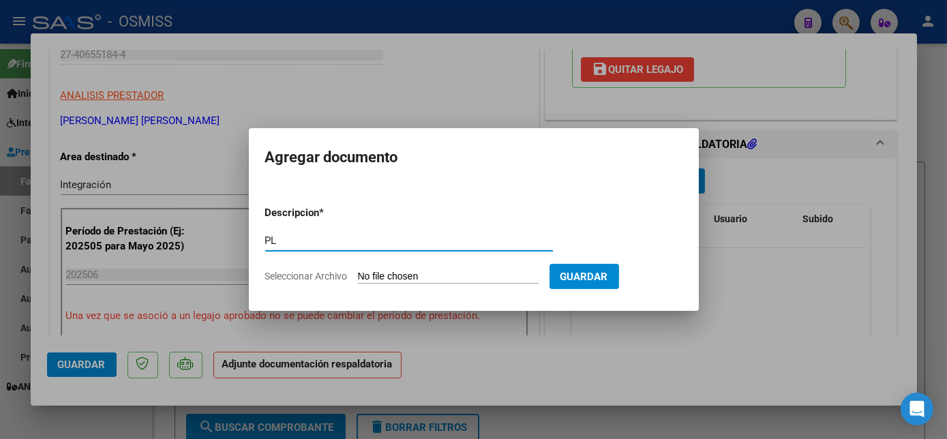
type input "PL"
click at [405, 281] on input "Seleccionar Archivo" at bounding box center [448, 277] width 181 height 13
type input "C:\fakepath\PL.pdf"
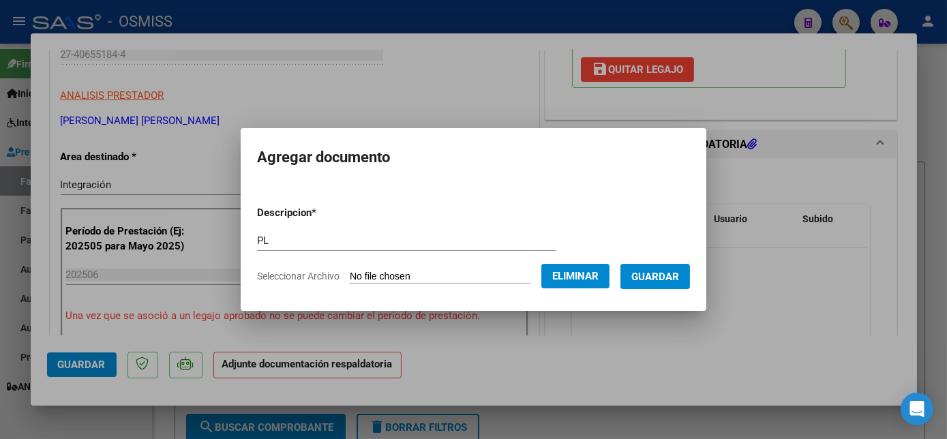
click at [665, 281] on span "Guardar" at bounding box center [655, 277] width 48 height 12
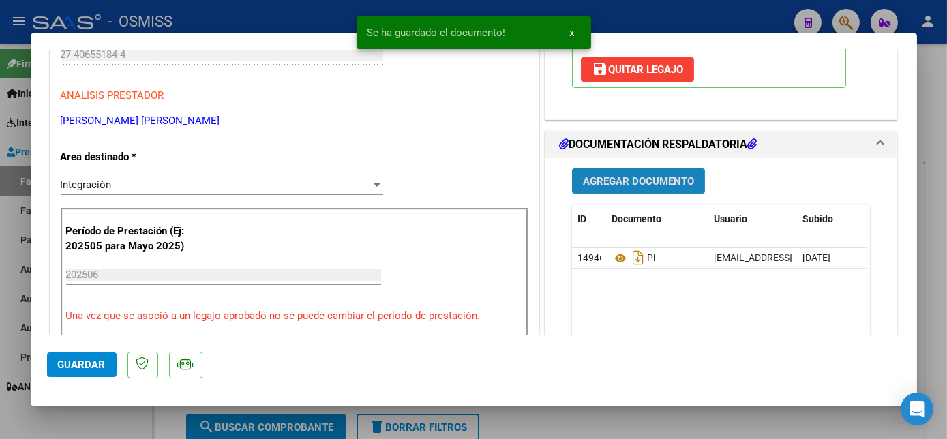
click at [649, 187] on span "Agregar Documento" at bounding box center [638, 181] width 111 height 12
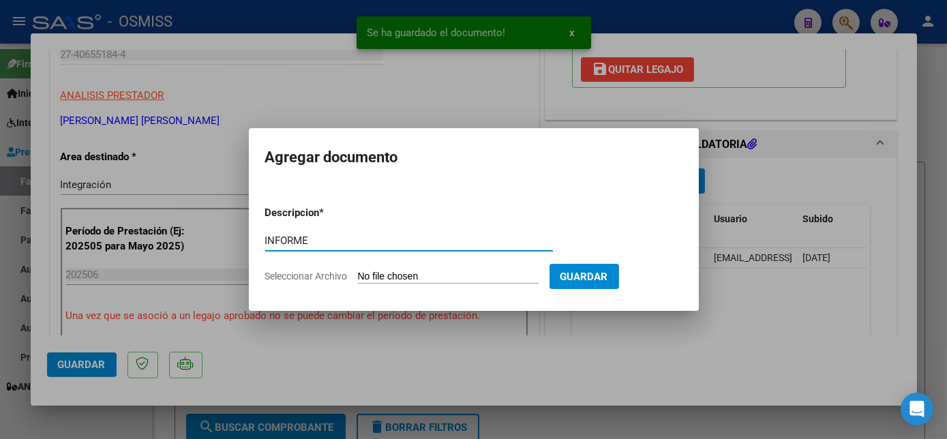
type input "INFORME"
click at [431, 279] on input "Seleccionar Archivo" at bounding box center [448, 277] width 181 height 13
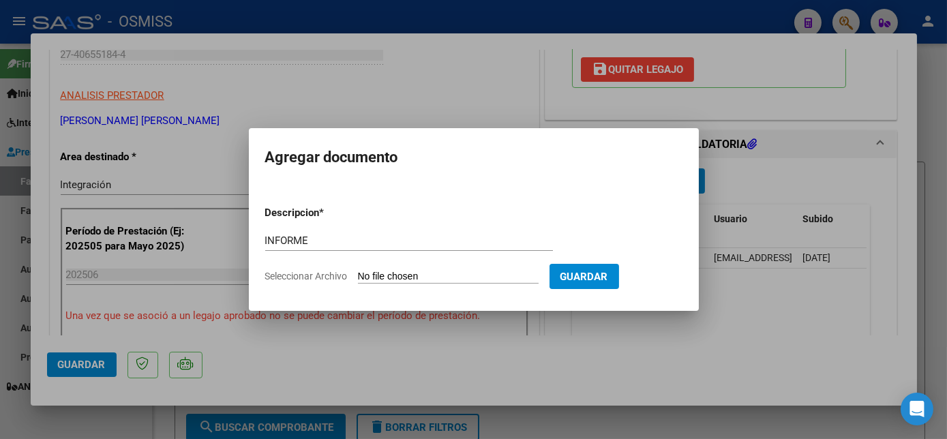
type input "C:\fakepath\INF.pdf"
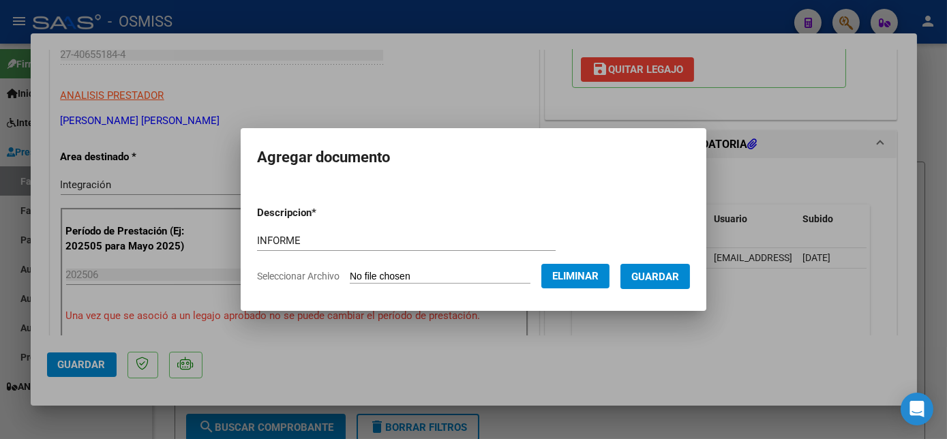
click at [675, 279] on span "Guardar" at bounding box center [655, 277] width 48 height 12
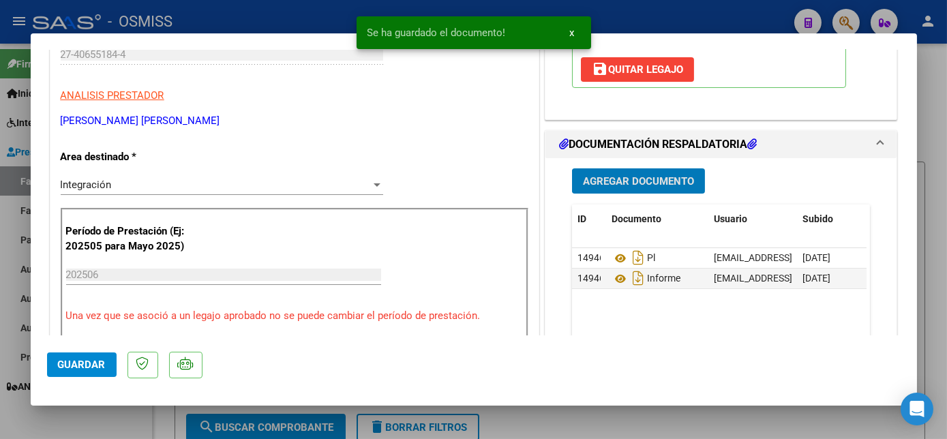
click at [85, 363] on span "Guardar" at bounding box center [82, 364] width 48 height 12
